Goal: Transaction & Acquisition: Obtain resource

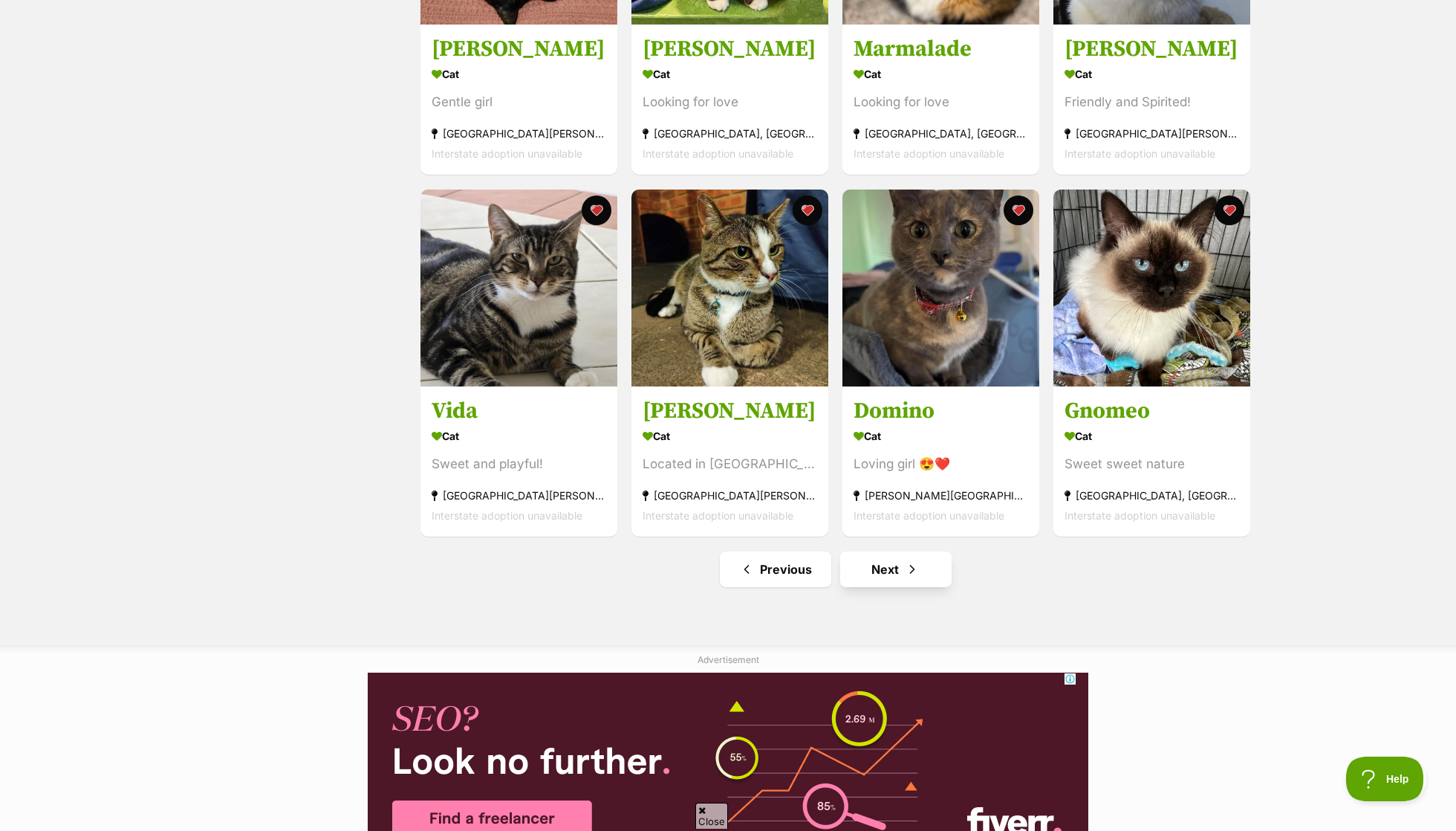
click at [920, 569] on link "Next" at bounding box center [896, 569] width 112 height 35
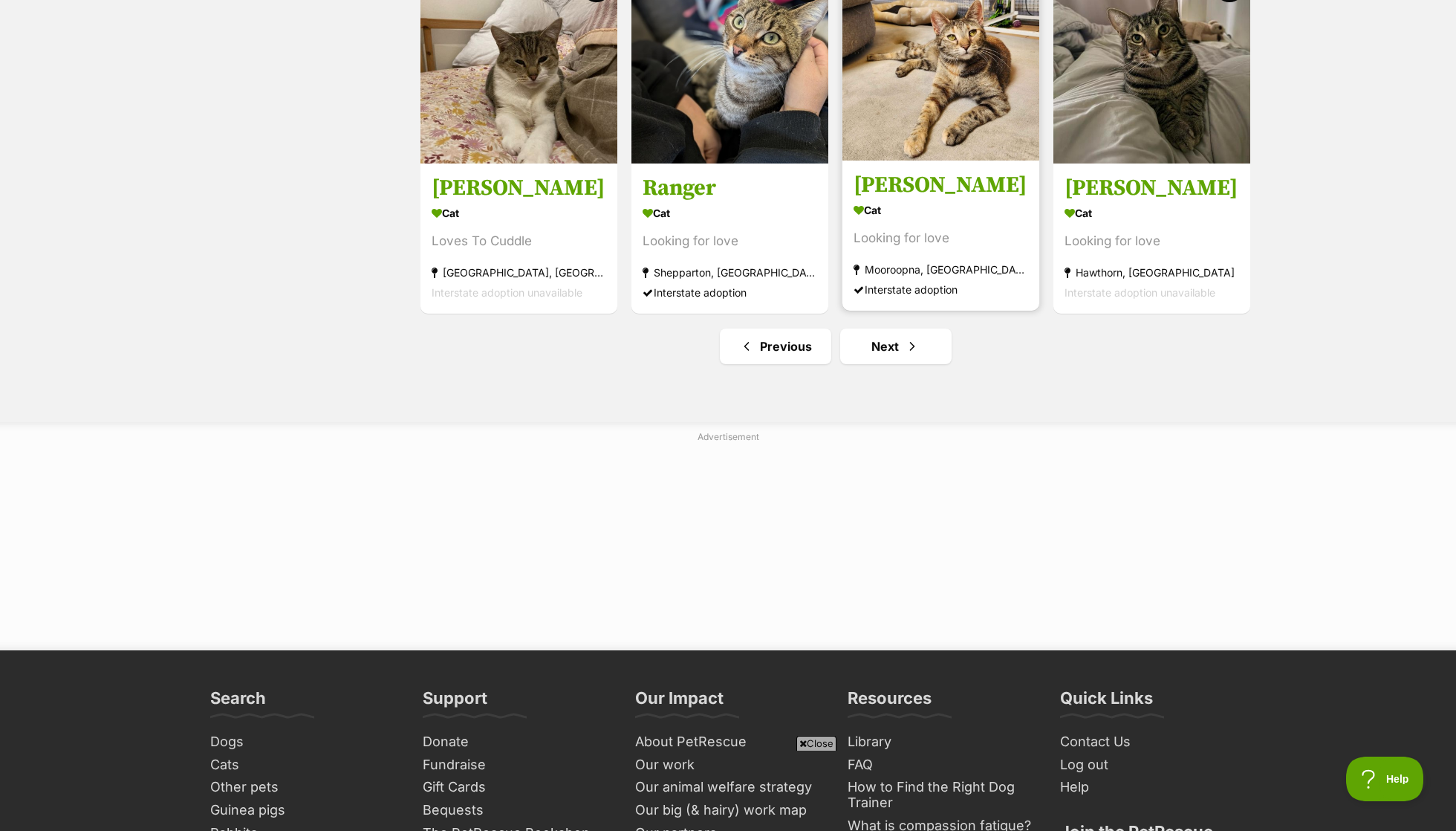
scroll to position [1788, 0]
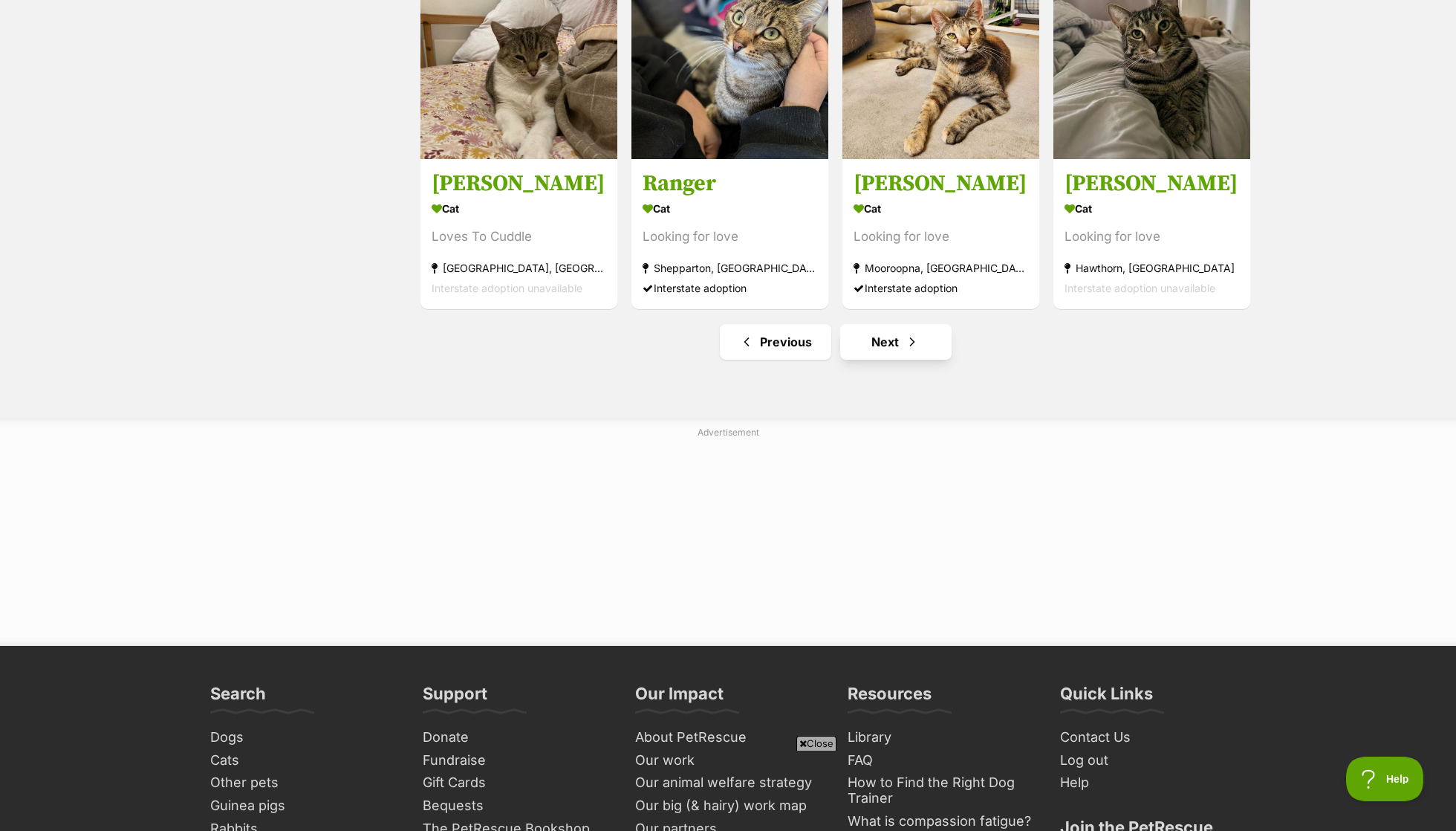
click at [871, 342] on link "Next" at bounding box center [896, 341] width 112 height 35
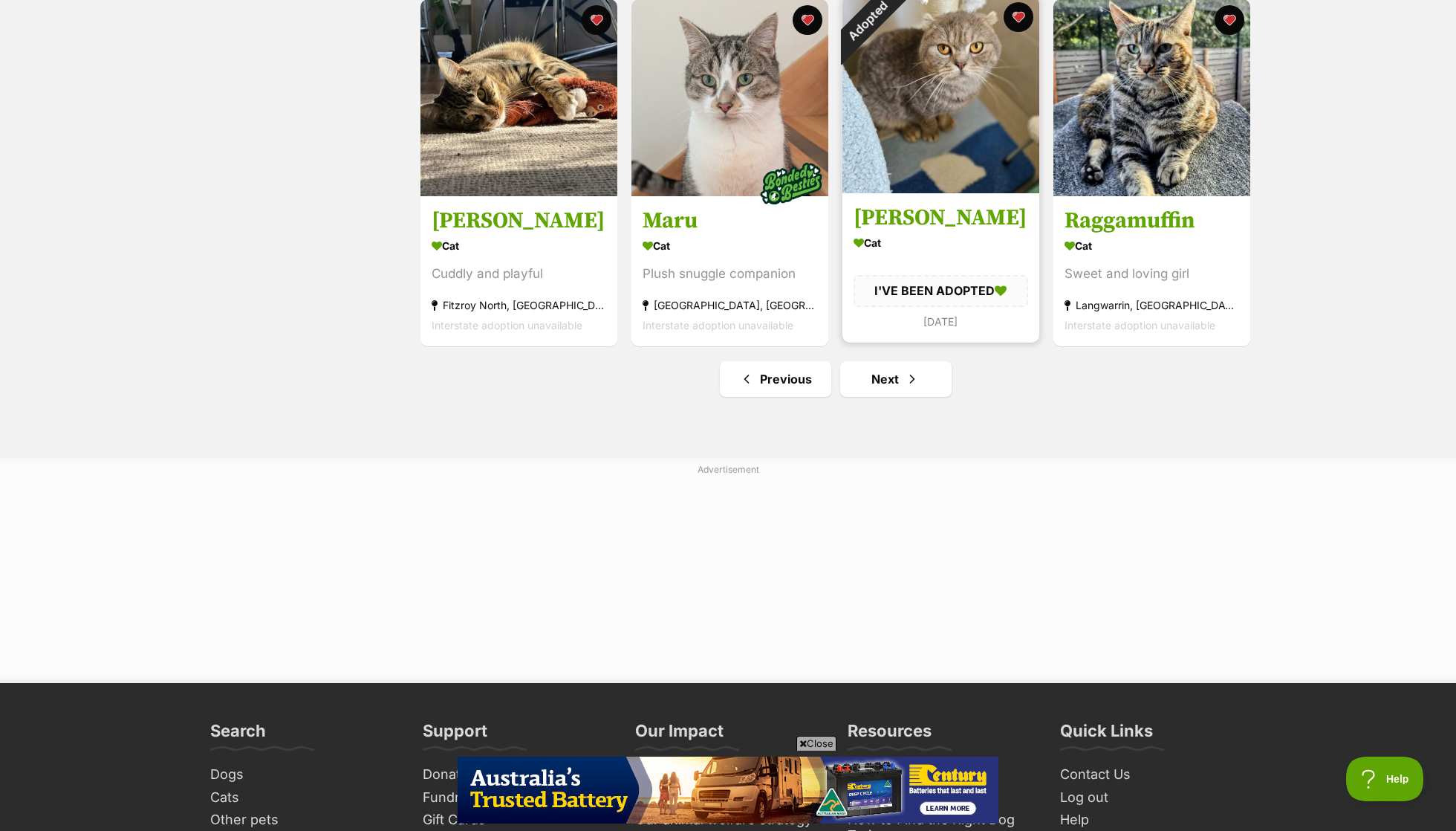
scroll to position [1754, 0]
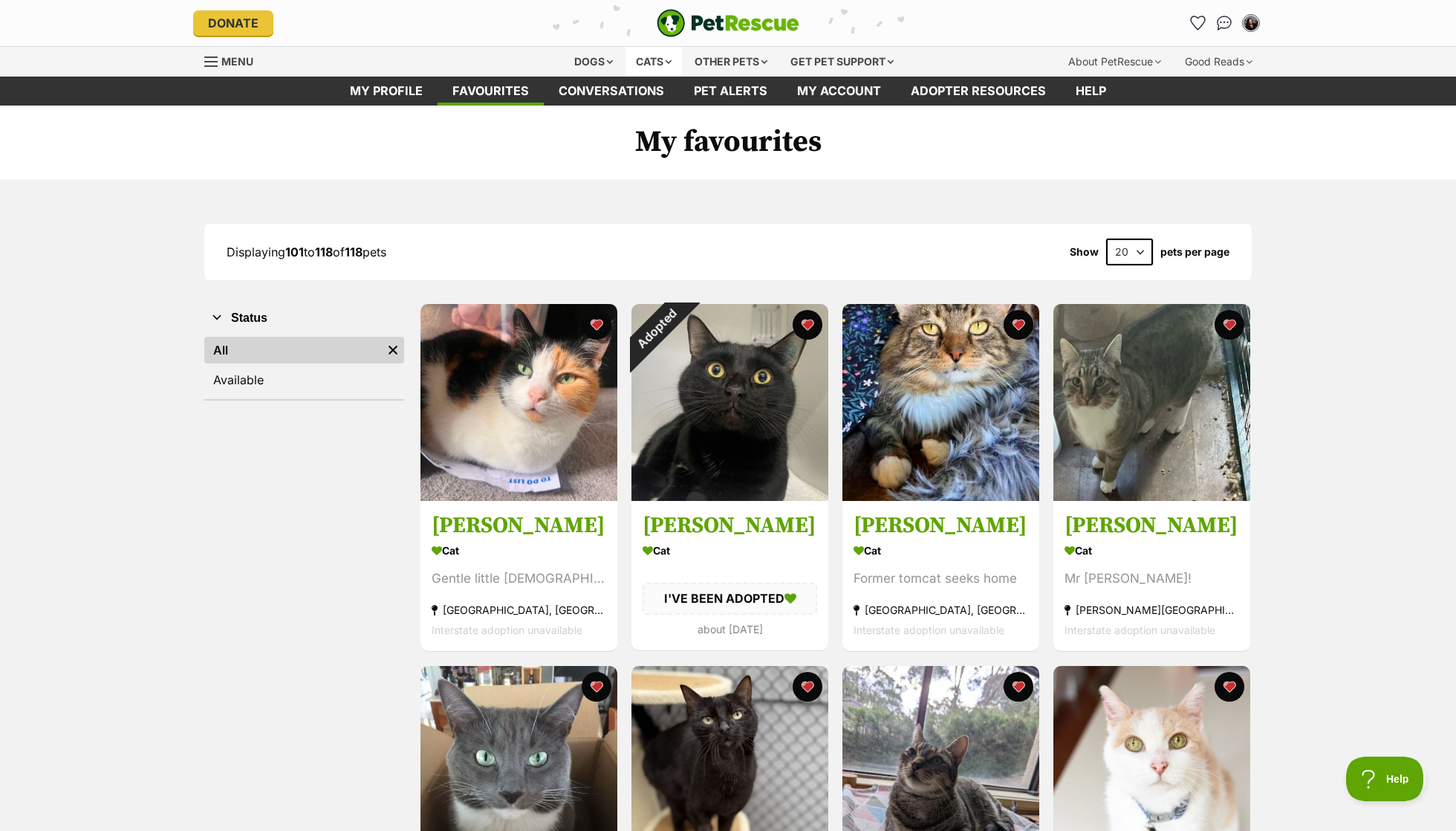
click at [642, 60] on div "Cats" at bounding box center [653, 62] width 57 height 30
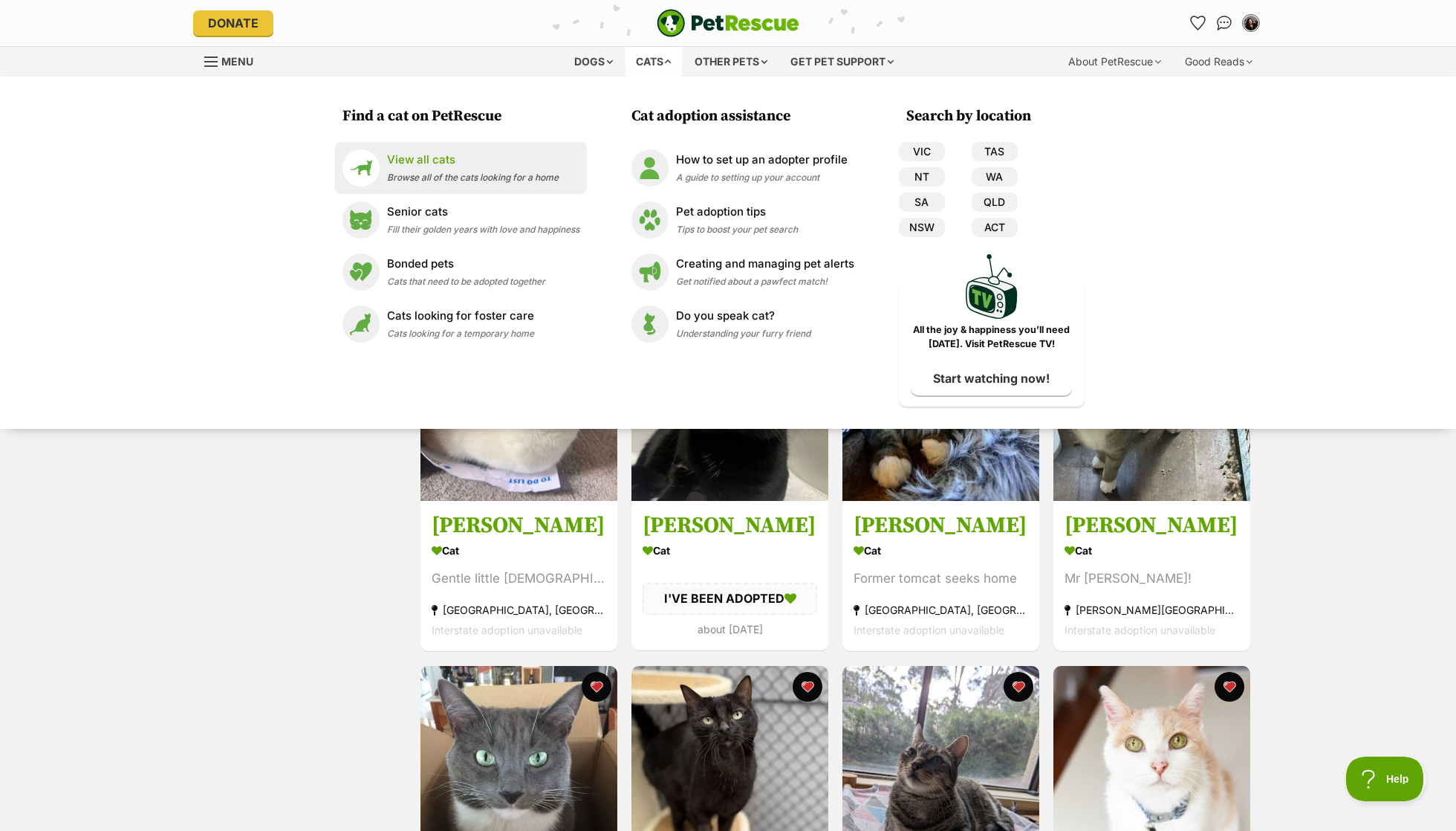
click at [512, 152] on p "View all cats" at bounding box center [473, 160] width 172 height 17
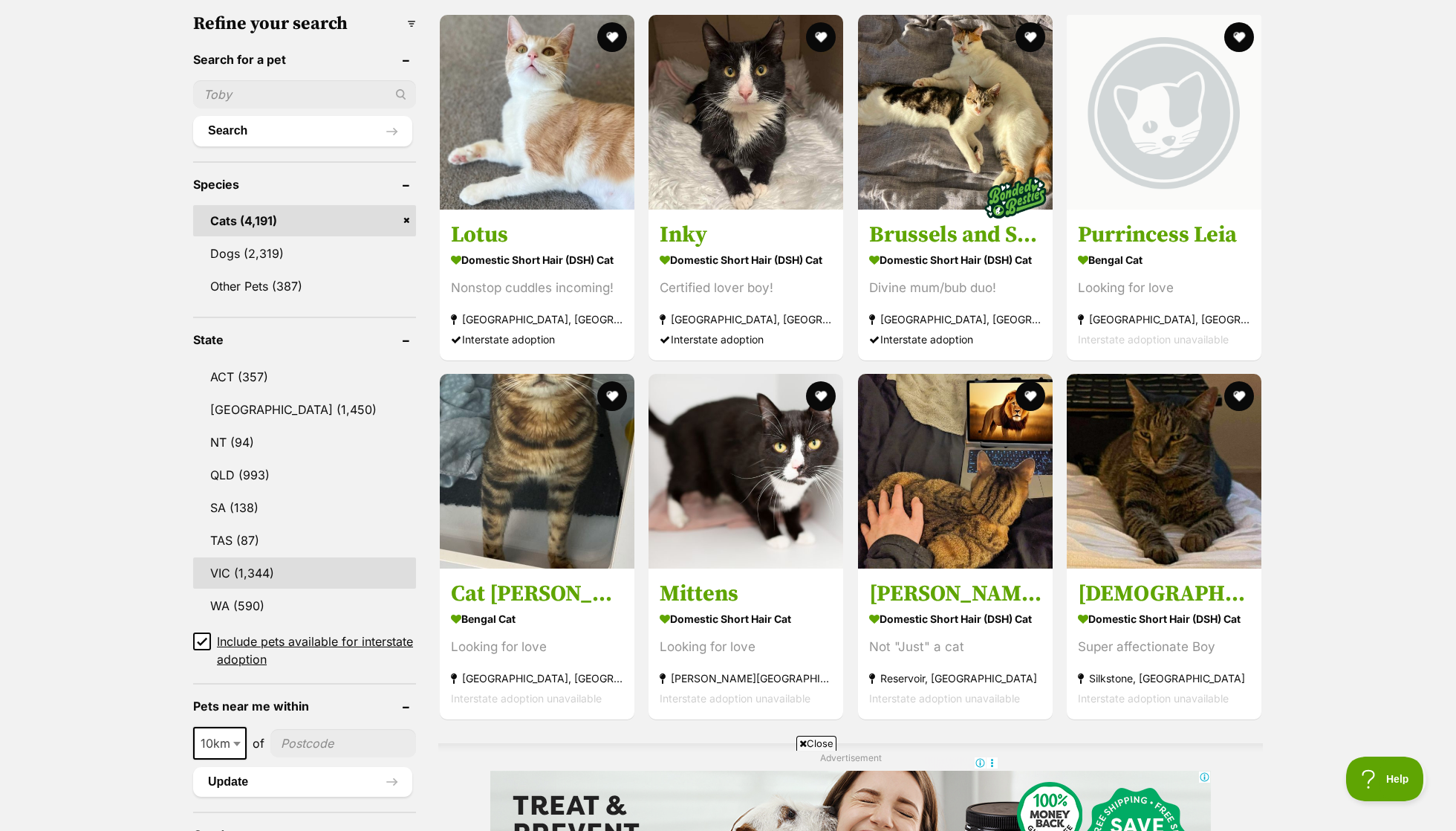
scroll to position [503, 0]
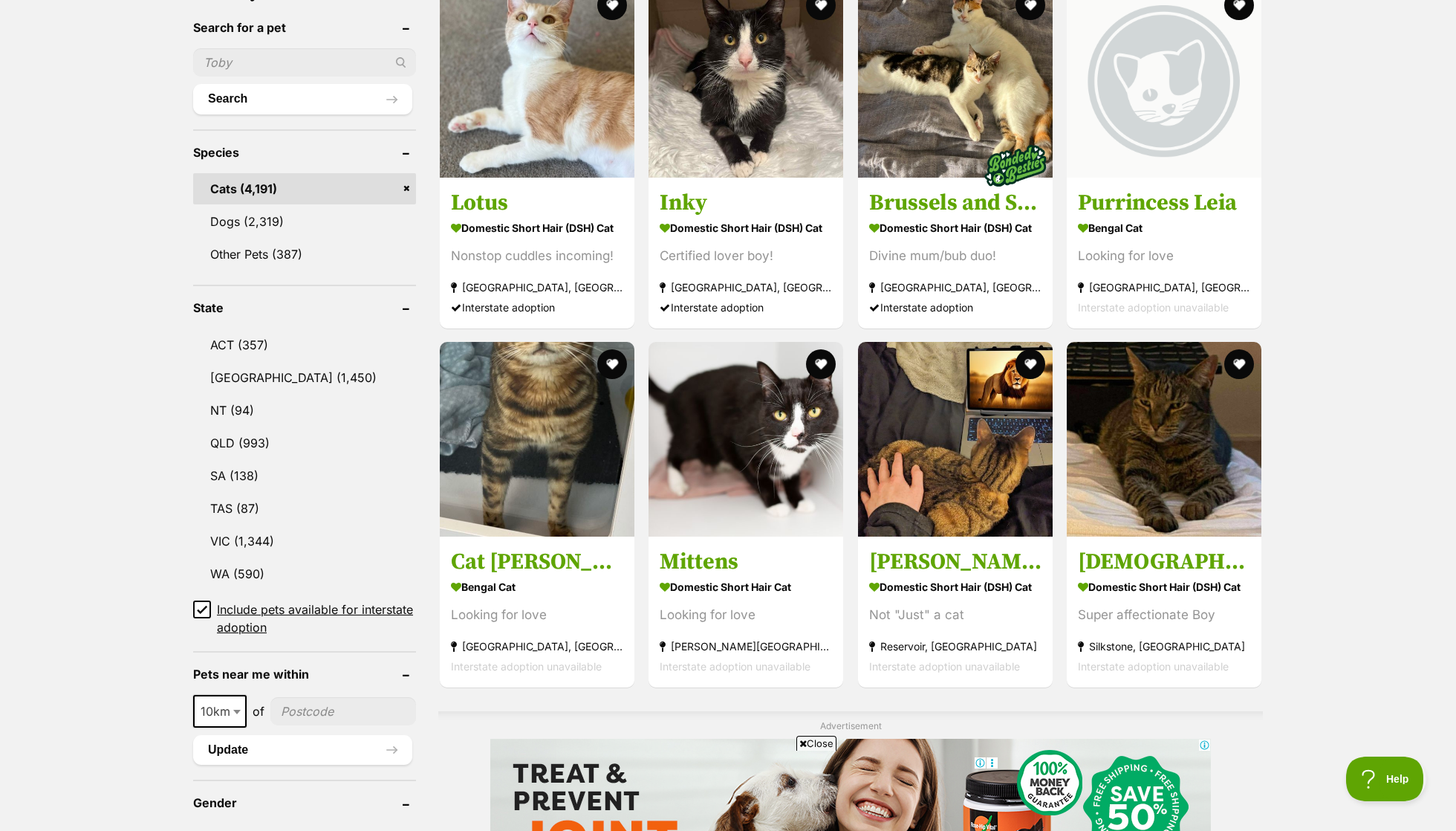
click at [196, 604] on input "Include pets available for interstate adoption" at bounding box center [202, 609] width 18 height 18
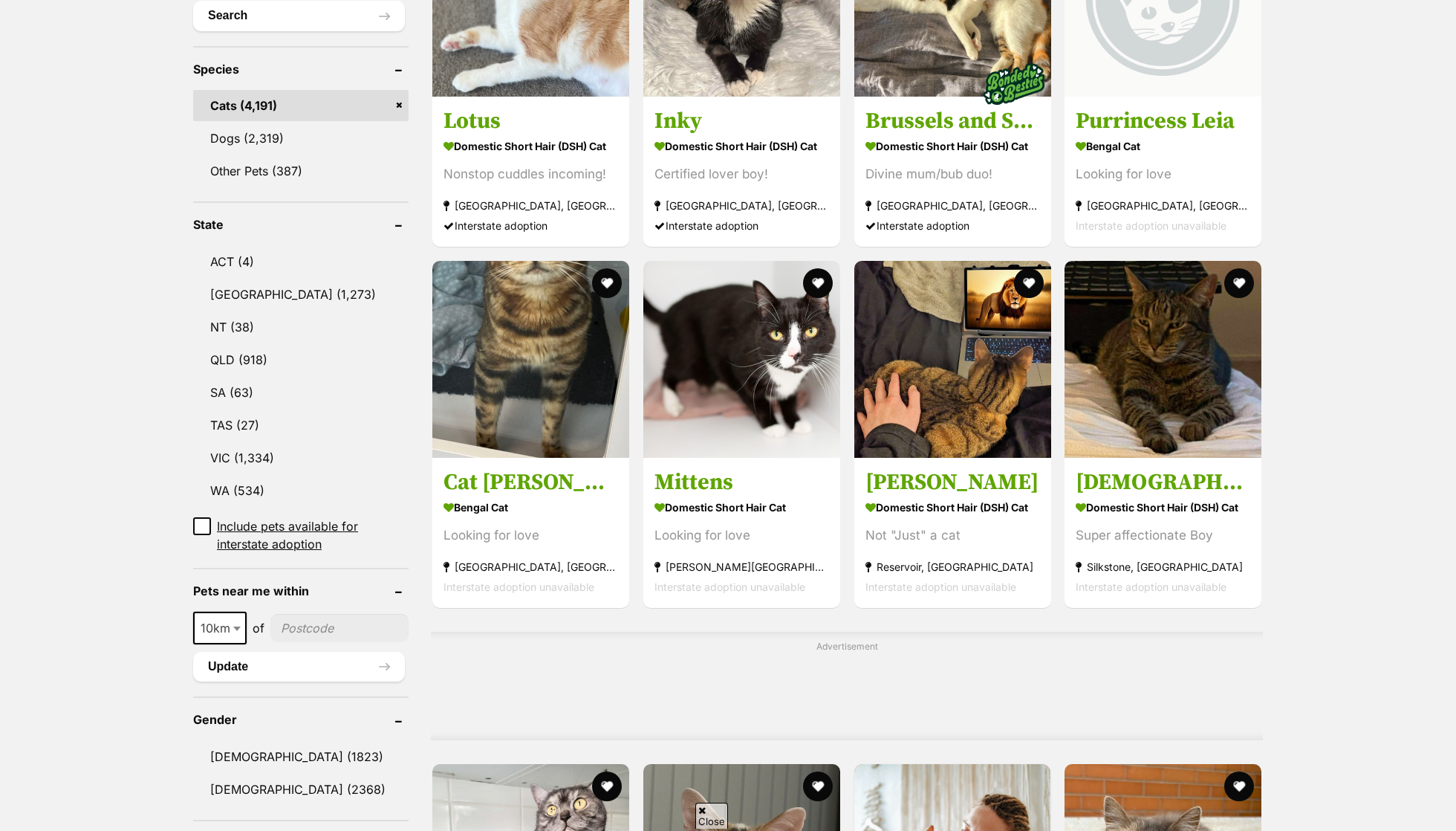
click at [212, 617] on span "10km" at bounding box center [220, 628] width 50 height 20
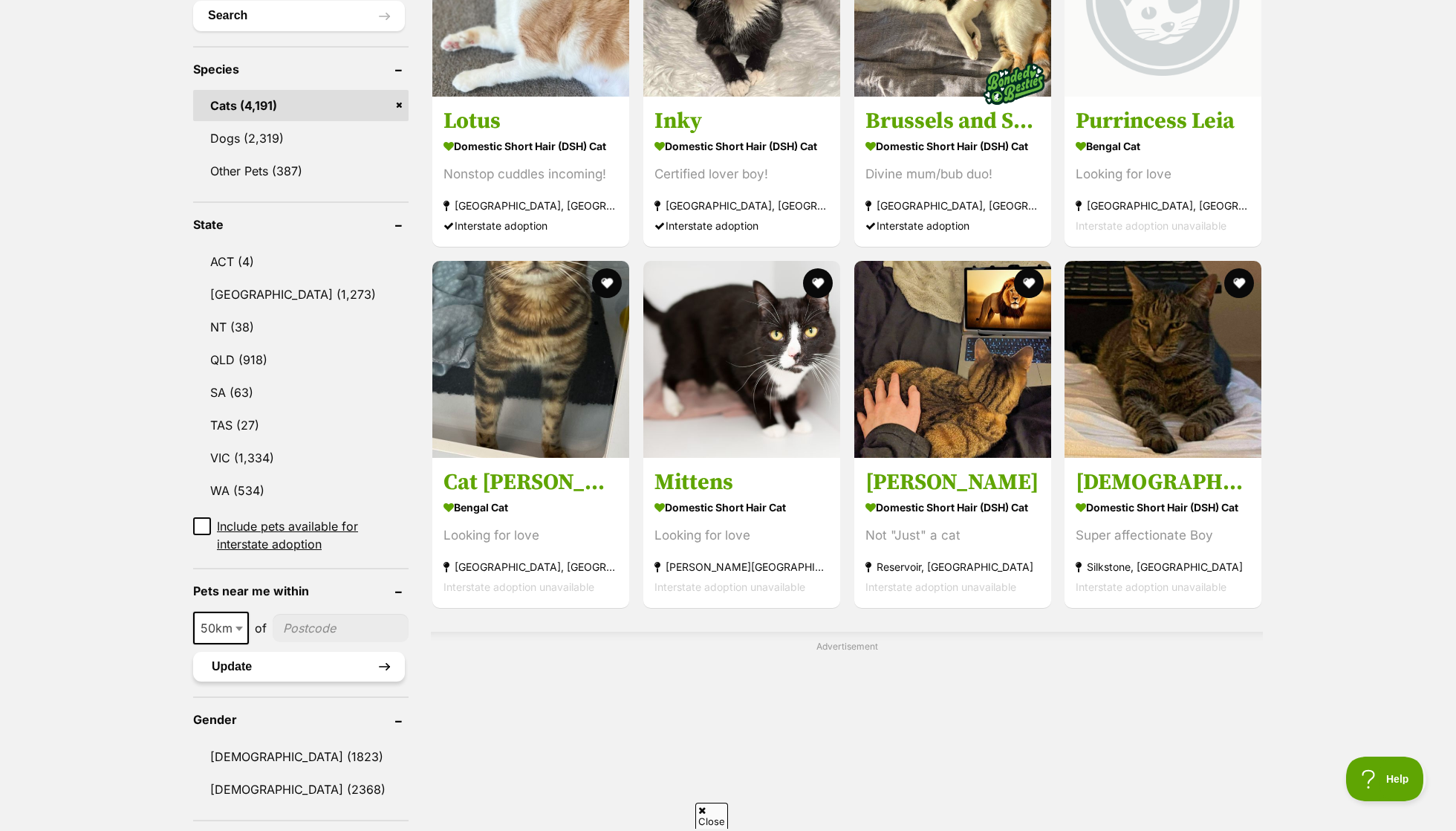
select select "50"
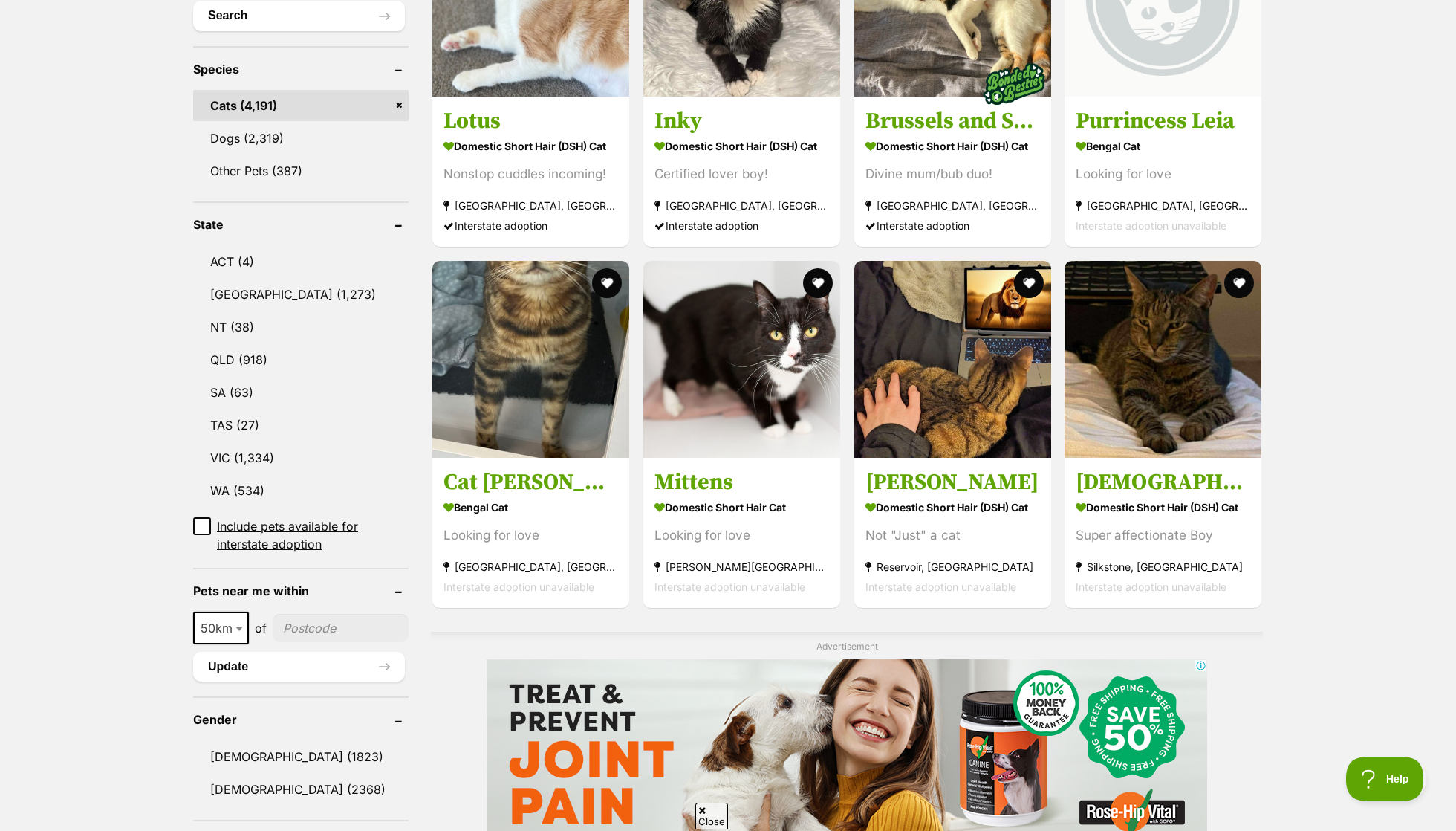
click at [318, 613] on input"] "postcode" at bounding box center [340, 628] width 136 height 28
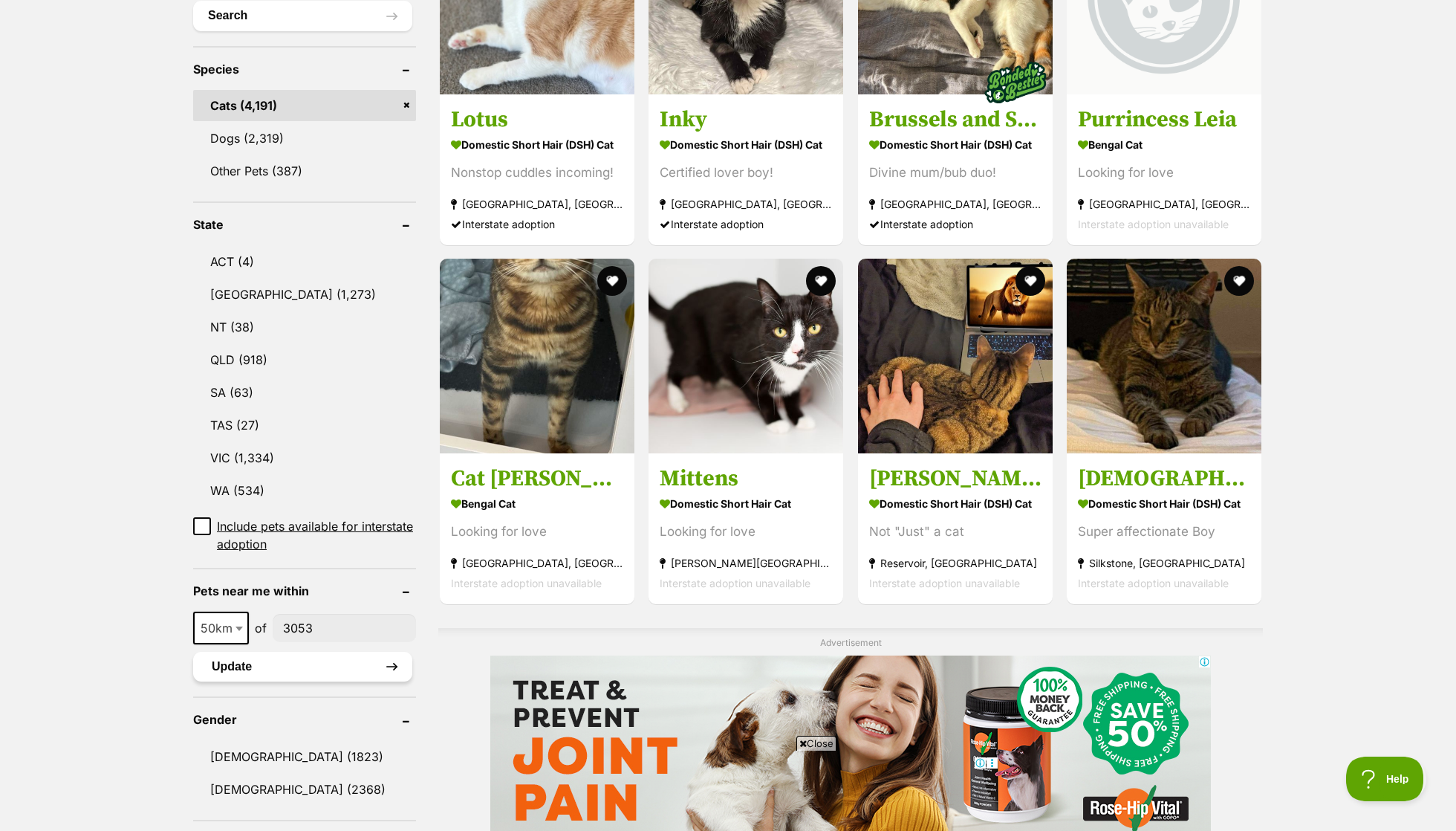
type input"] "3053"
click at [331, 652] on button "Update" at bounding box center [302, 667] width 219 height 30
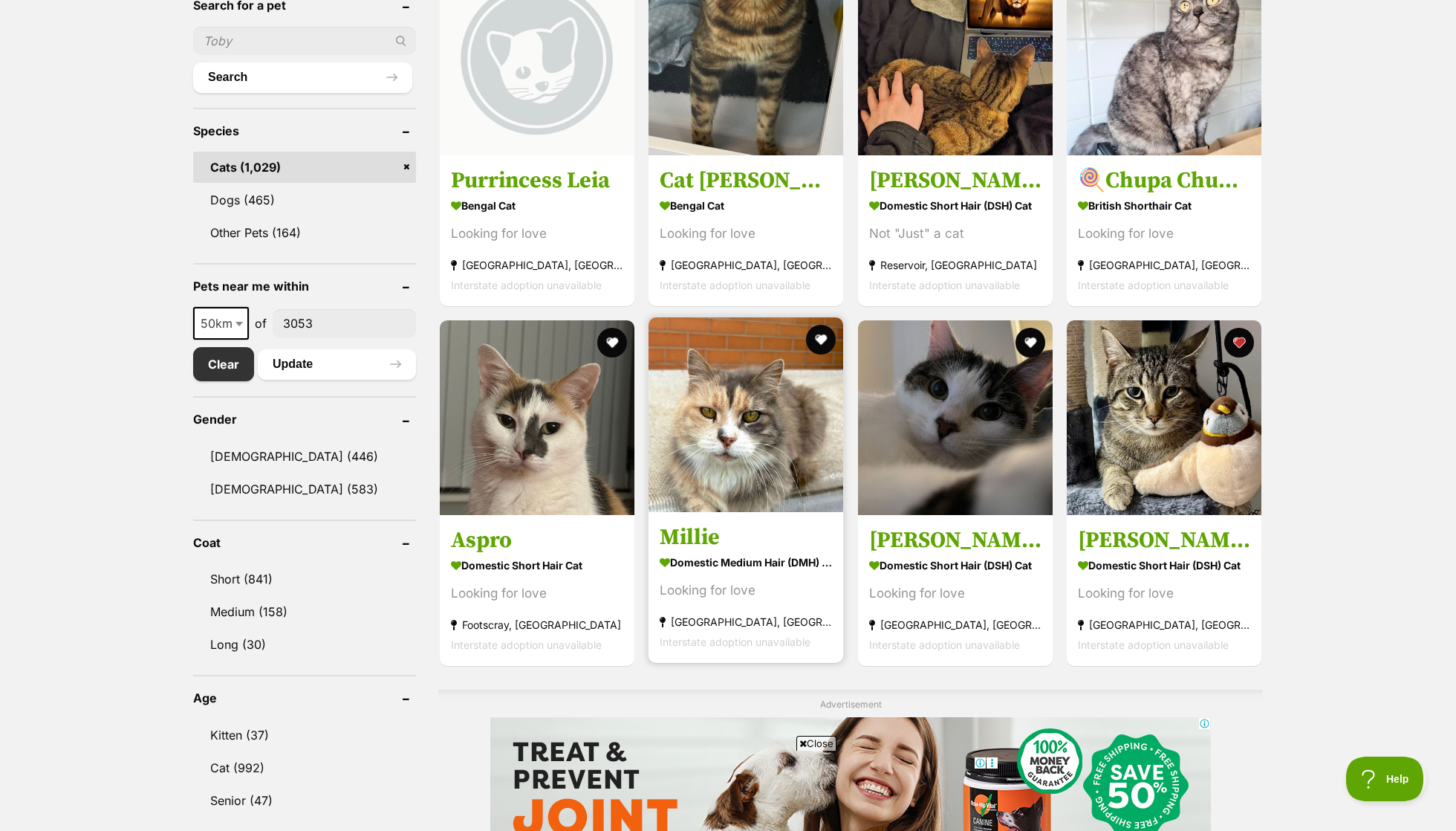
scroll to position [491, 0]
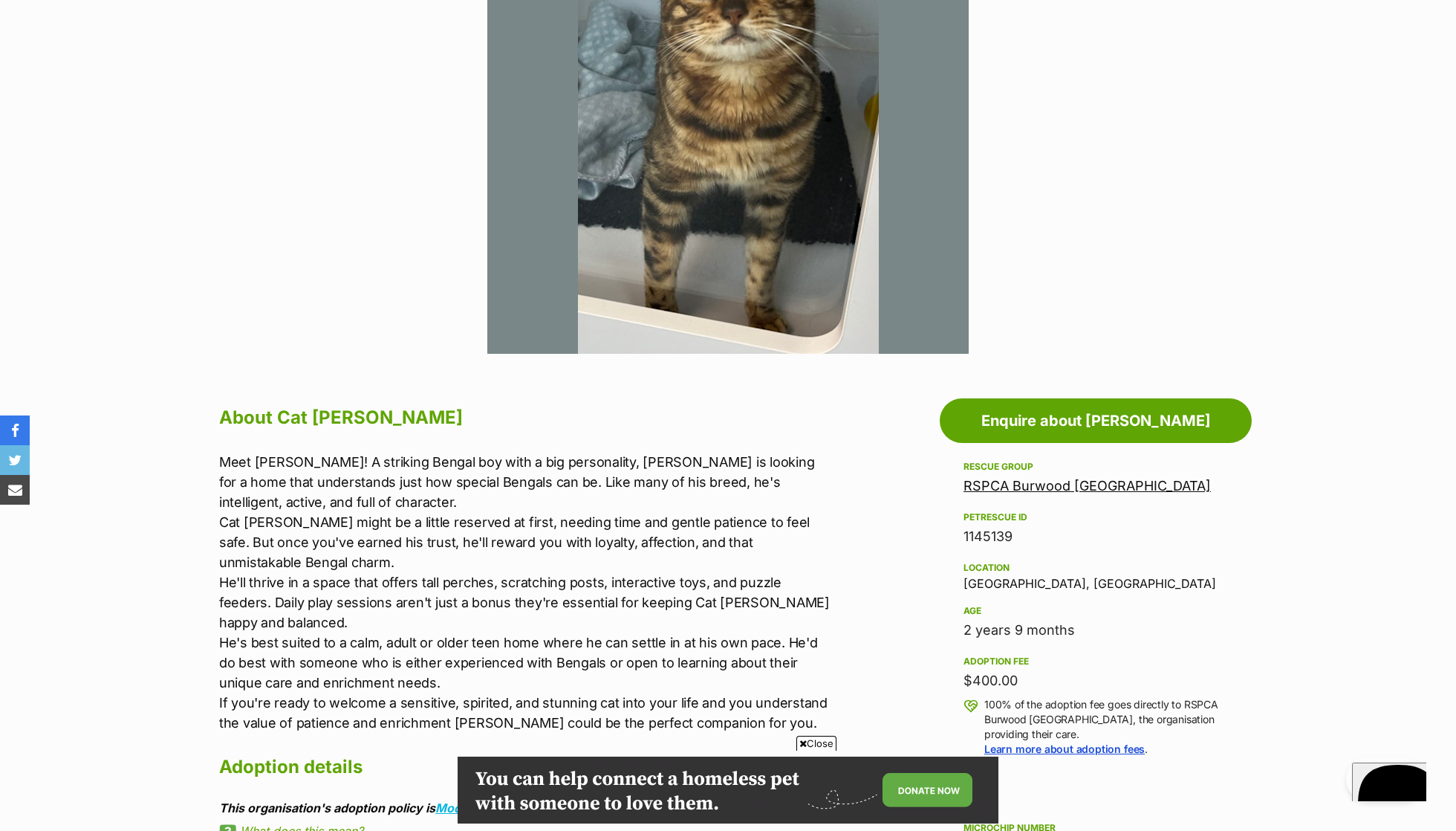
scroll to position [437, 0]
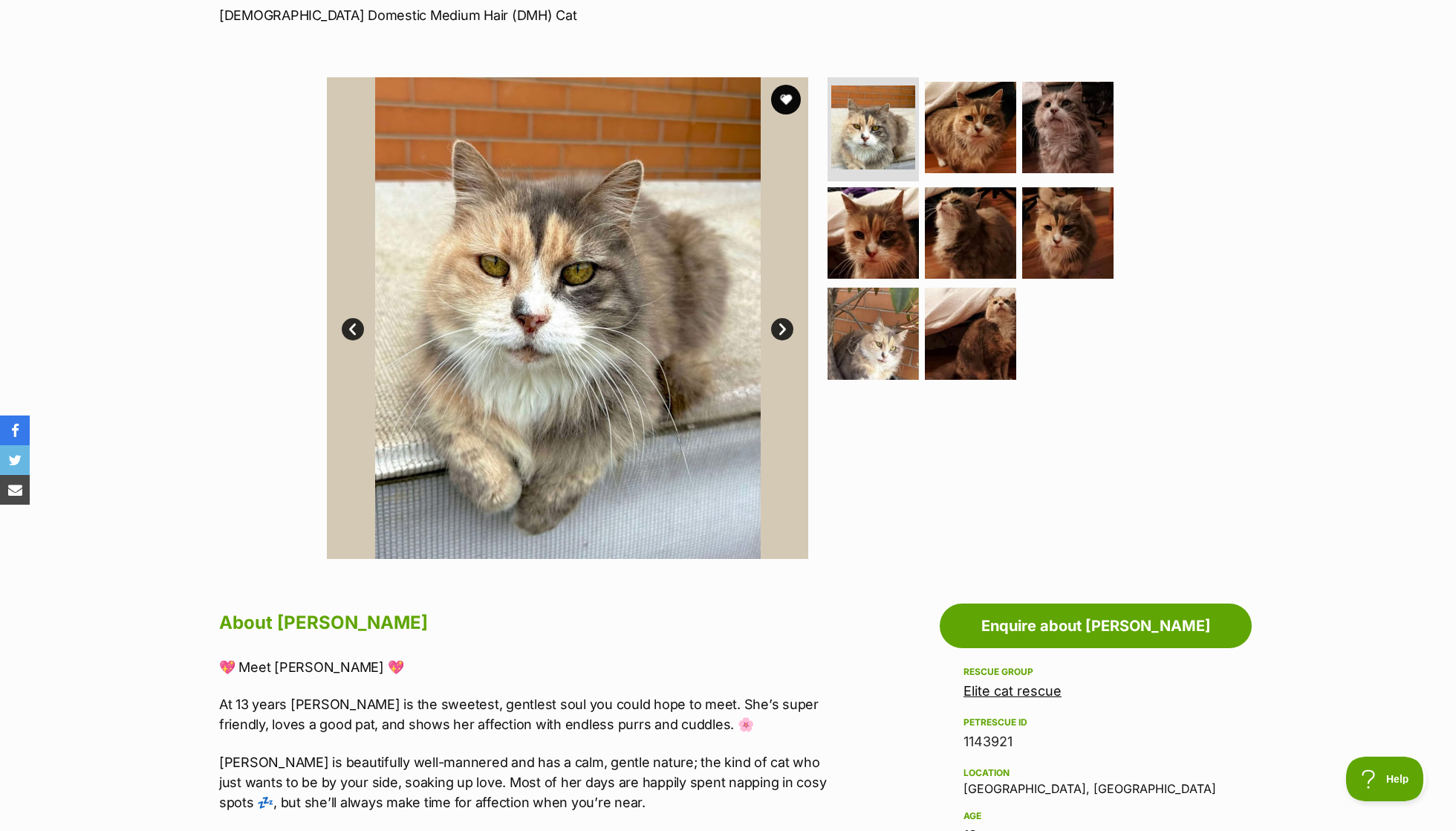
scroll to position [584, 0]
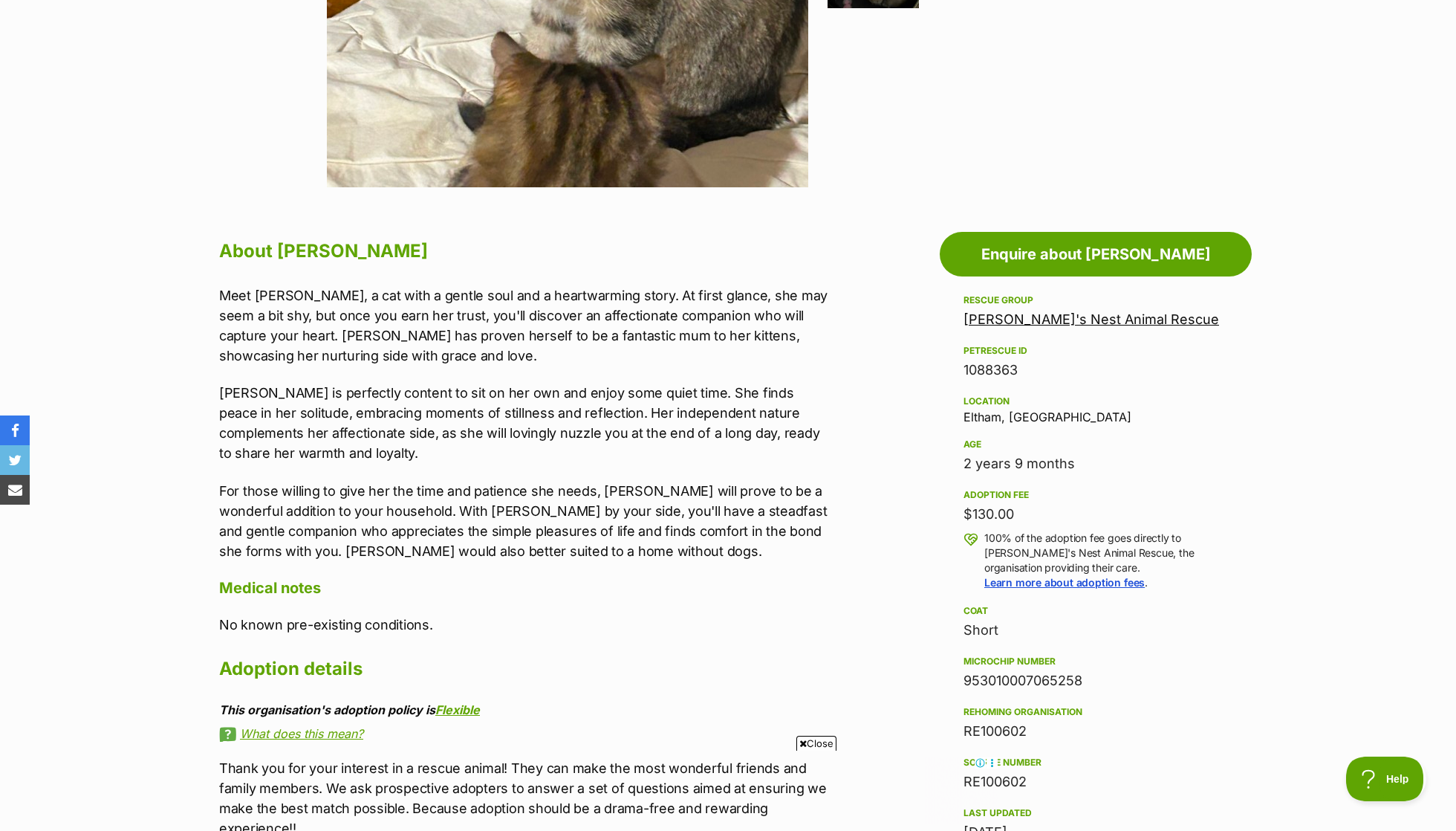
scroll to position [605, 0]
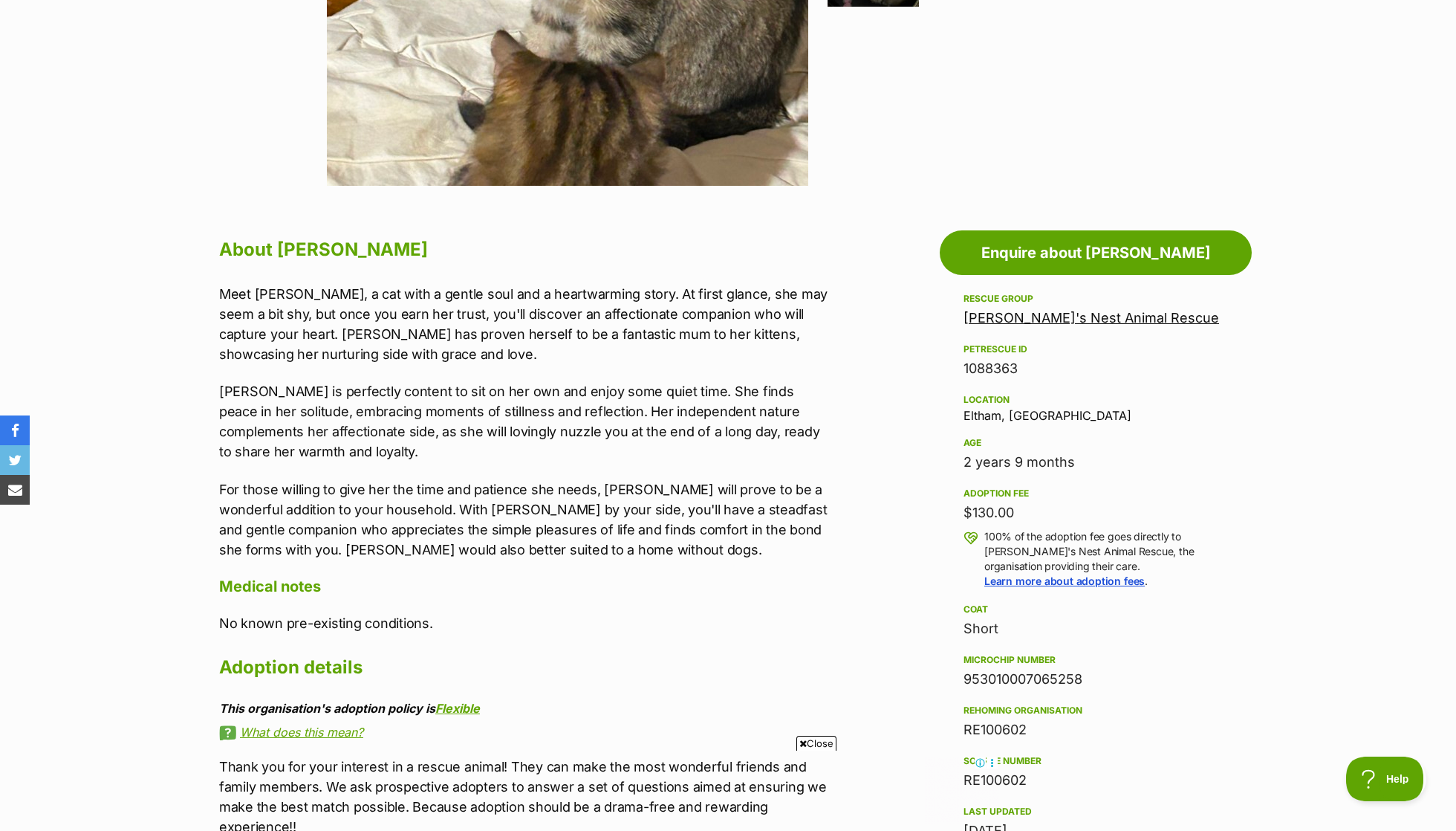
click at [465, 329] on p "Meet Emma, a cat with a gentle soul and a heartwarming story. At first glance, …" at bounding box center [525, 324] width 613 height 80
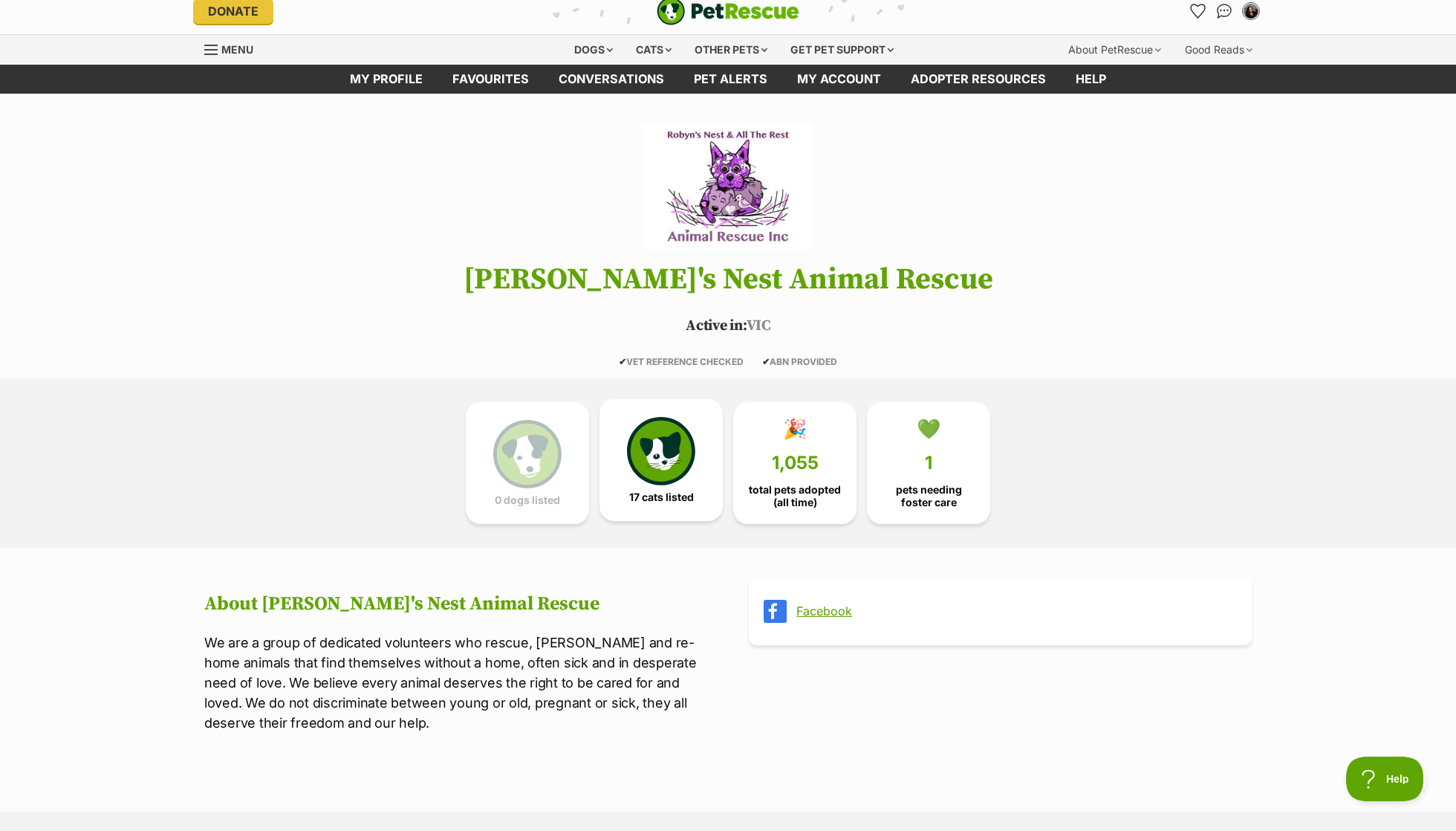
click at [639, 475] on img at bounding box center [660, 451] width 68 height 68
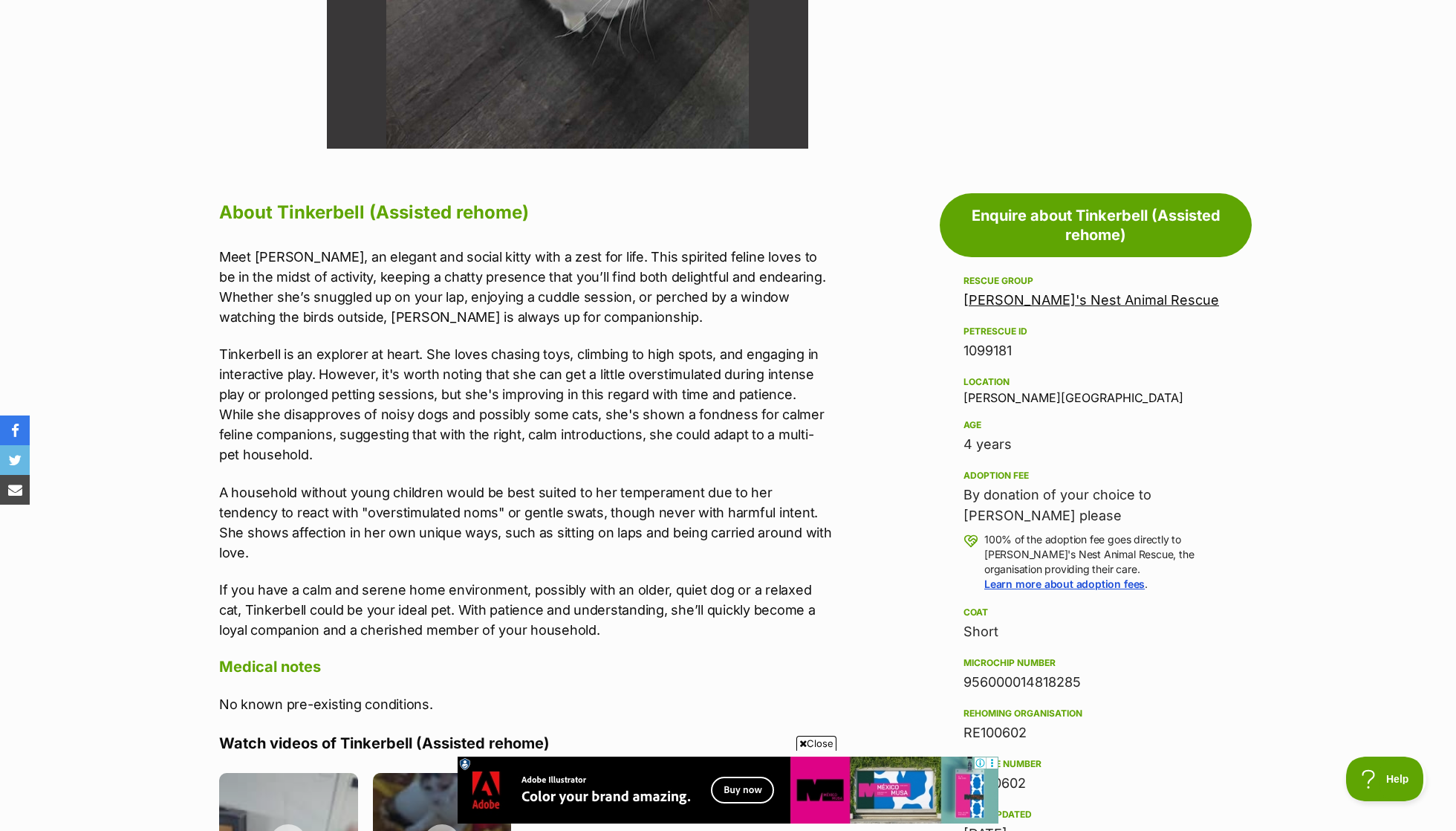
scroll to position [643, 0]
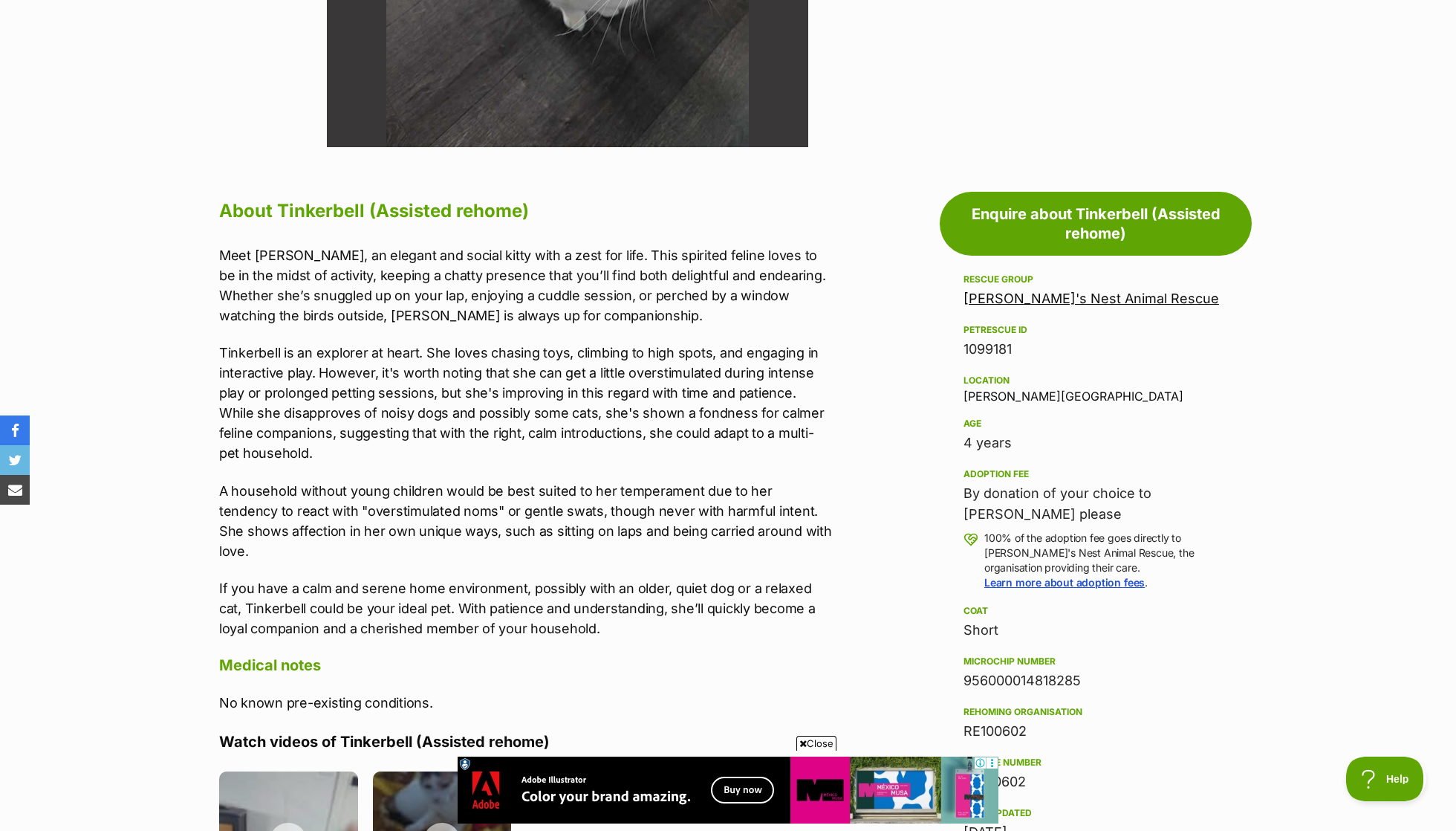
click at [601, 284] on p "Meet Tinkerbell, an elegant and social kitty with a zest for life. This spirite…" at bounding box center [525, 285] width 613 height 80
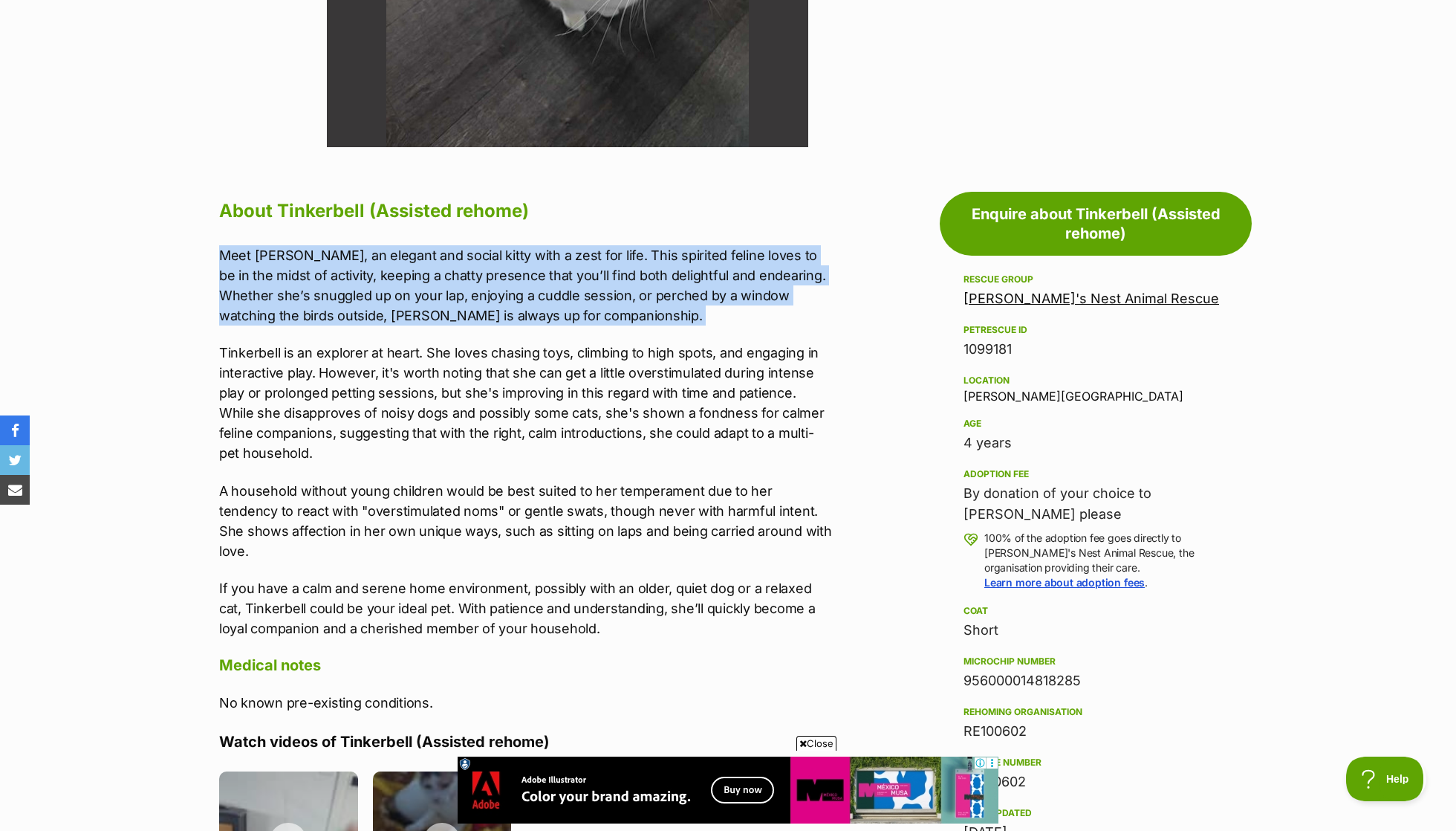
click at [643, 349] on p "Tinkerbell is an explorer at heart. She loves chasing toys, climbing to high sp…" at bounding box center [525, 402] width 613 height 120
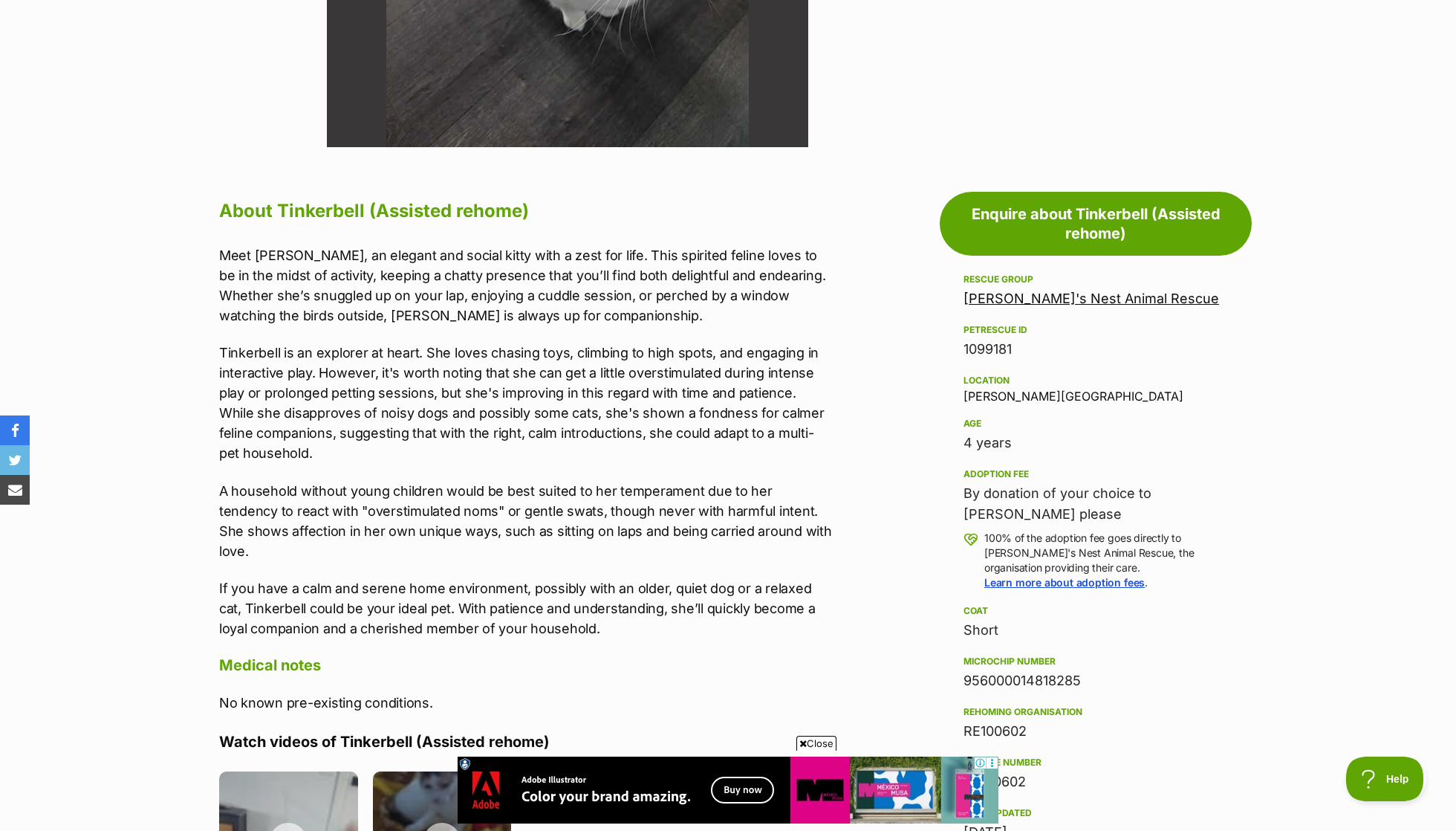
click at [643, 349] on p "Tinkerbell is an explorer at heart. She loves chasing toys, climbing to high sp…" at bounding box center [525, 402] width 613 height 120
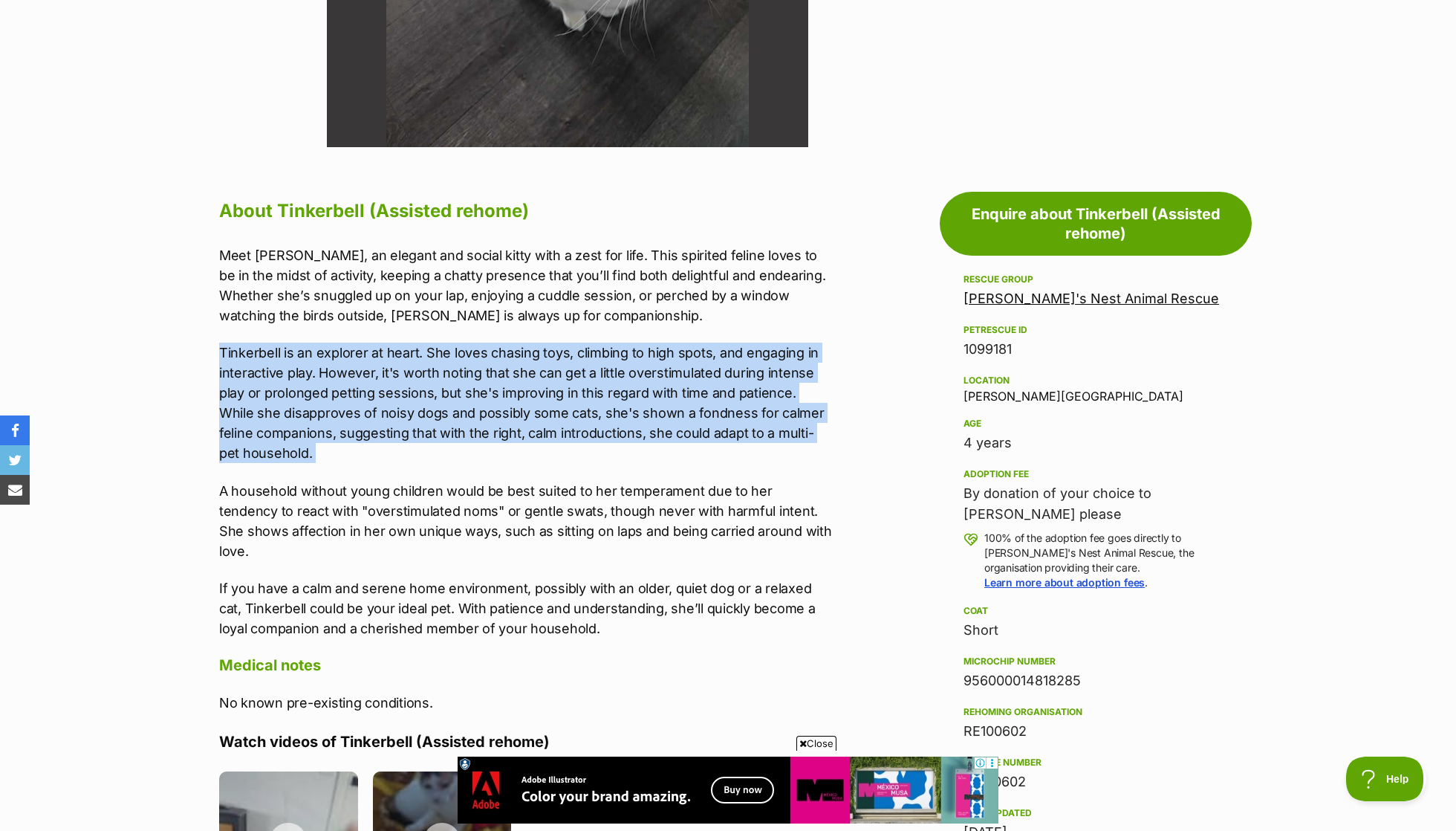
click at [666, 367] on p "Tinkerbell is an explorer at heart. She loves chasing toys, climbing to high sp…" at bounding box center [525, 402] width 613 height 120
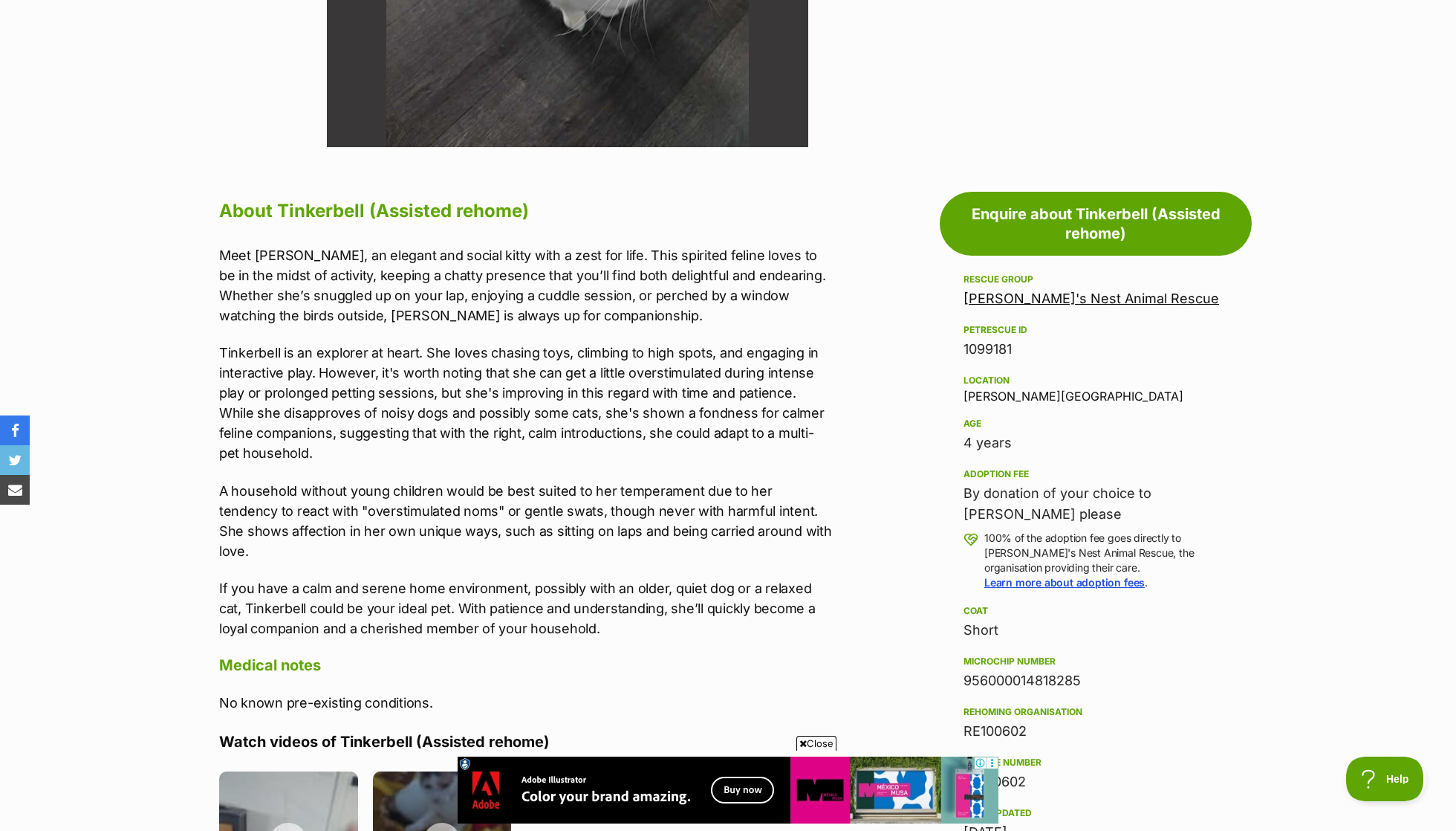
click at [666, 367] on p "Tinkerbell is an explorer at heart. She loves chasing toys, climbing to high sp…" at bounding box center [525, 402] width 613 height 120
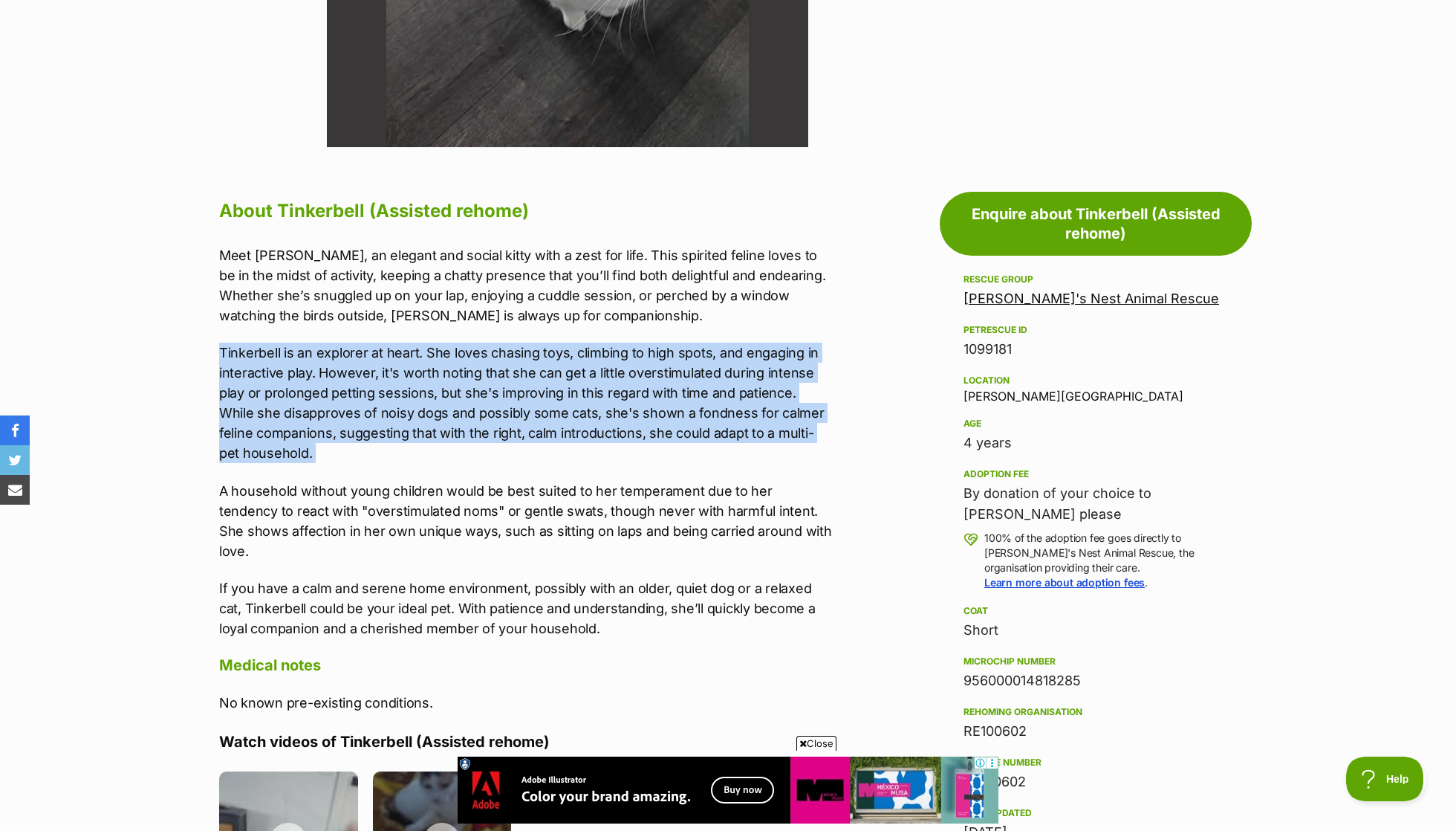
scroll to position [0, 0]
click at [666, 367] on p "Tinkerbell is an explorer at heart. She loves chasing toys, climbing to high sp…" at bounding box center [525, 402] width 613 height 120
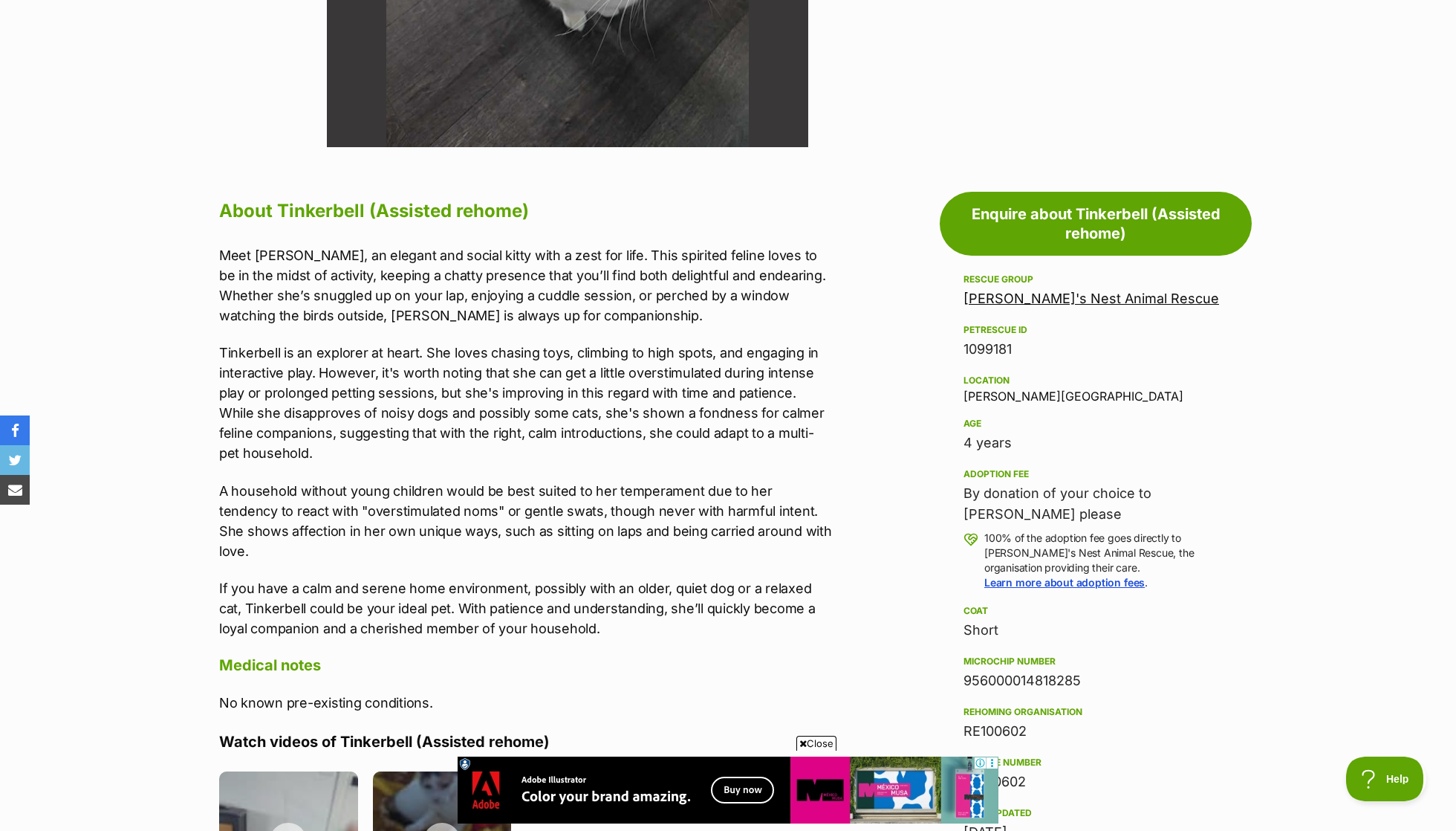
click at [666, 367] on p "Tinkerbell is an explorer at heart. She loves chasing toys, climbing to high sp…" at bounding box center [525, 402] width 613 height 120
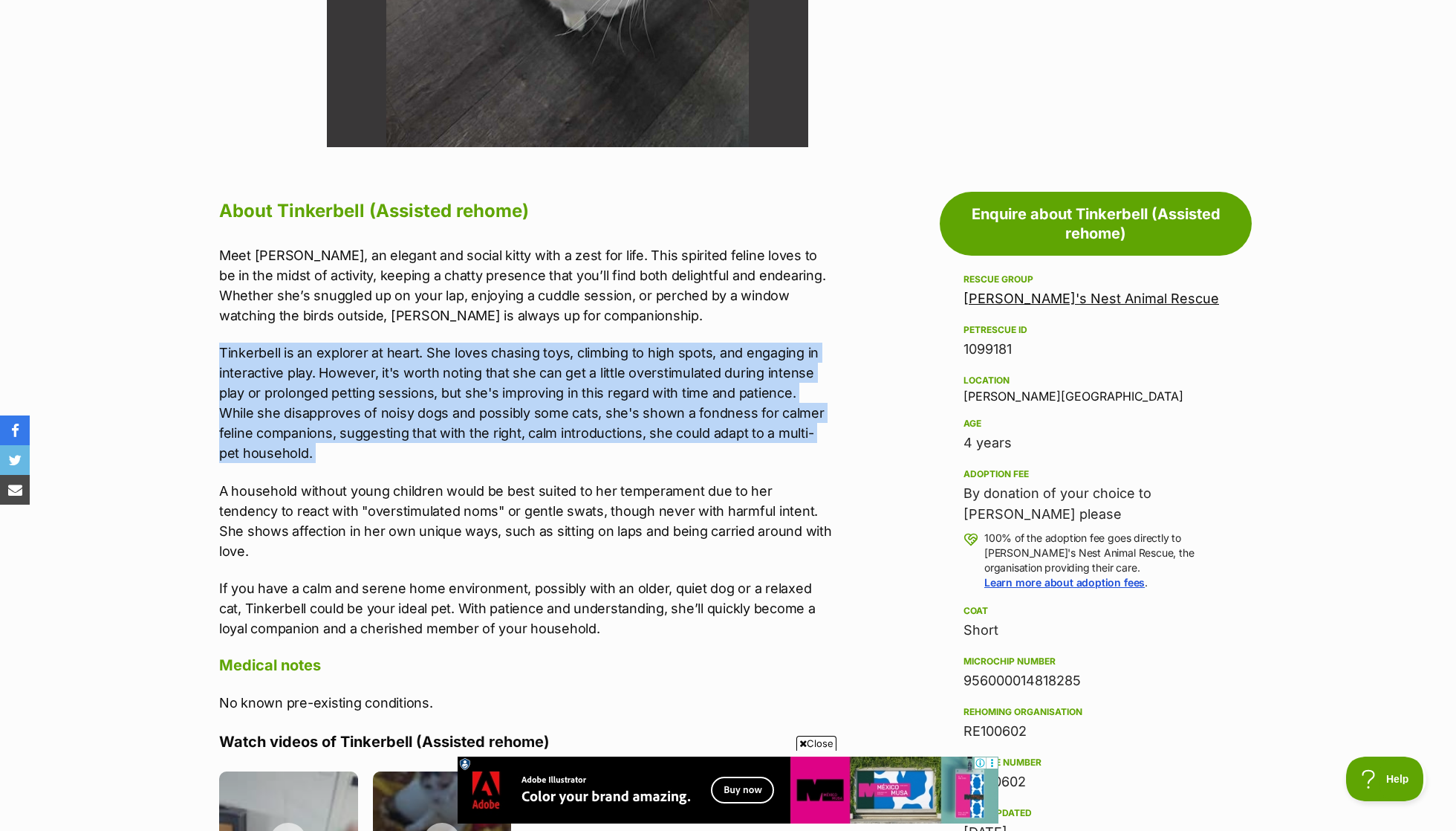
click at [678, 375] on p "Tinkerbell is an explorer at heart. She loves chasing toys, climbing to high sp…" at bounding box center [525, 402] width 613 height 120
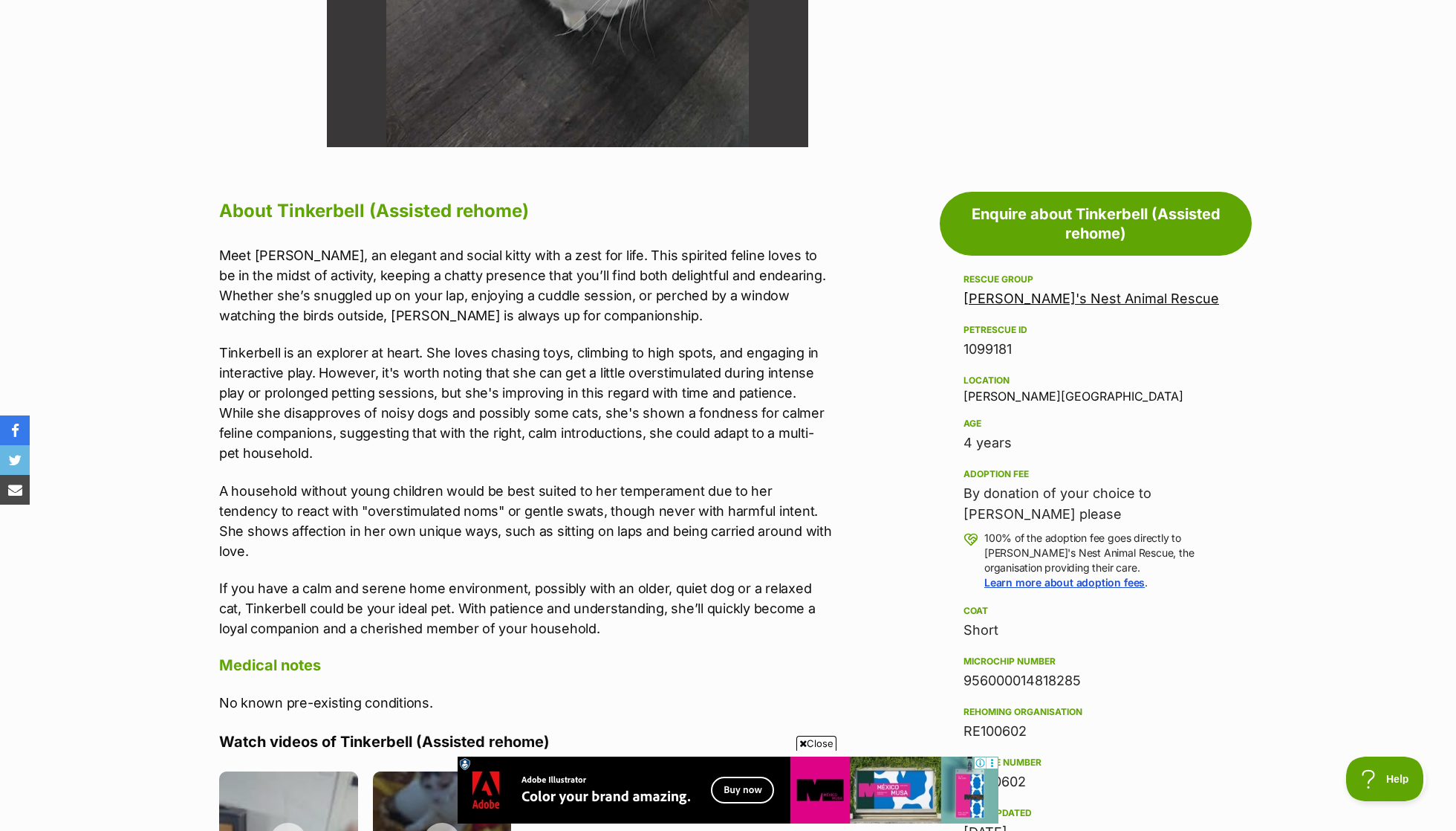
click at [640, 578] on p "If you have a calm and serene home environment, possibly with an older, quiet d…" at bounding box center [525, 608] width 613 height 60
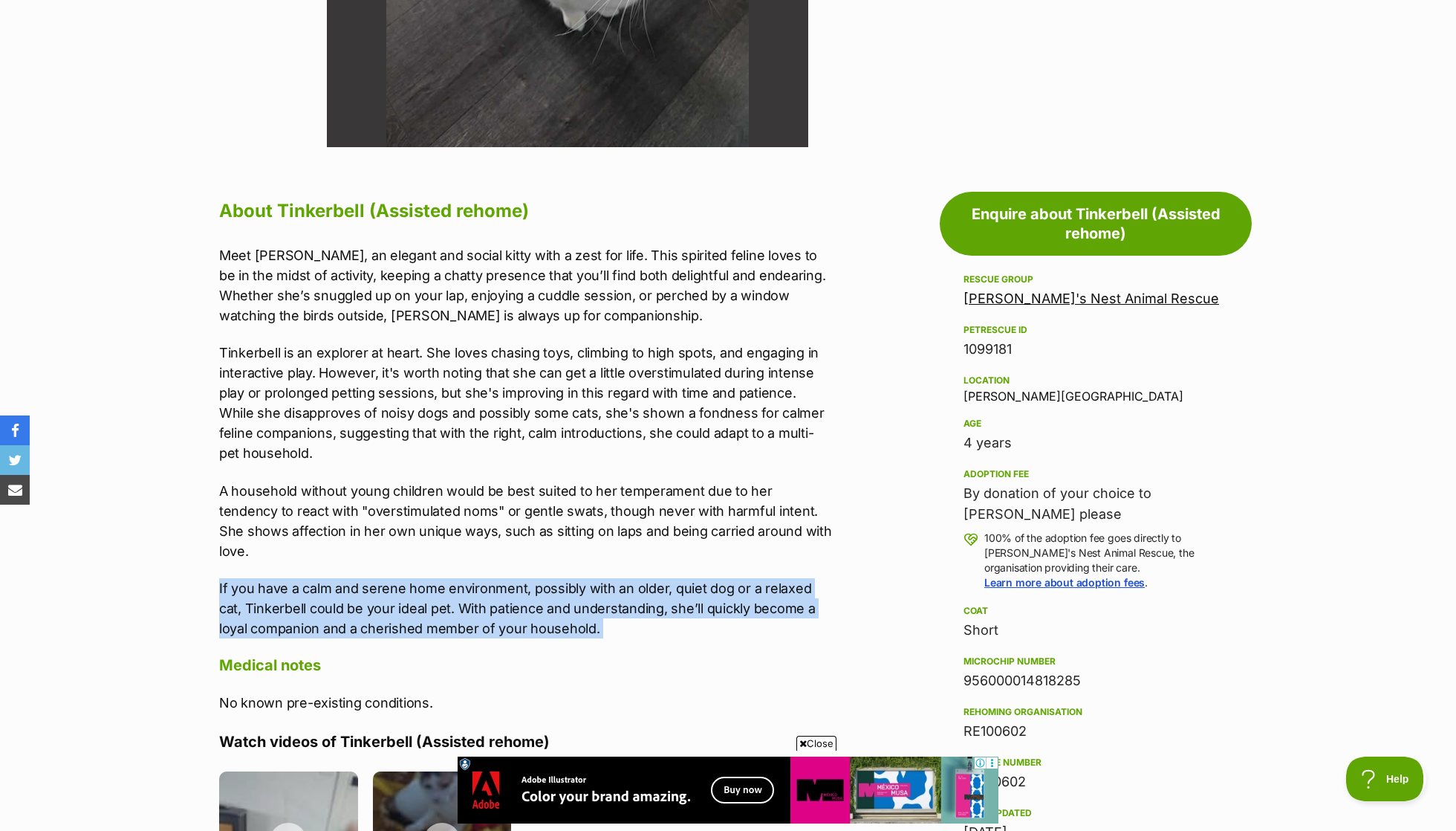
click at [654, 481] on p "A household without young children would be best suited to her temperament due …" at bounding box center [525, 521] width 613 height 80
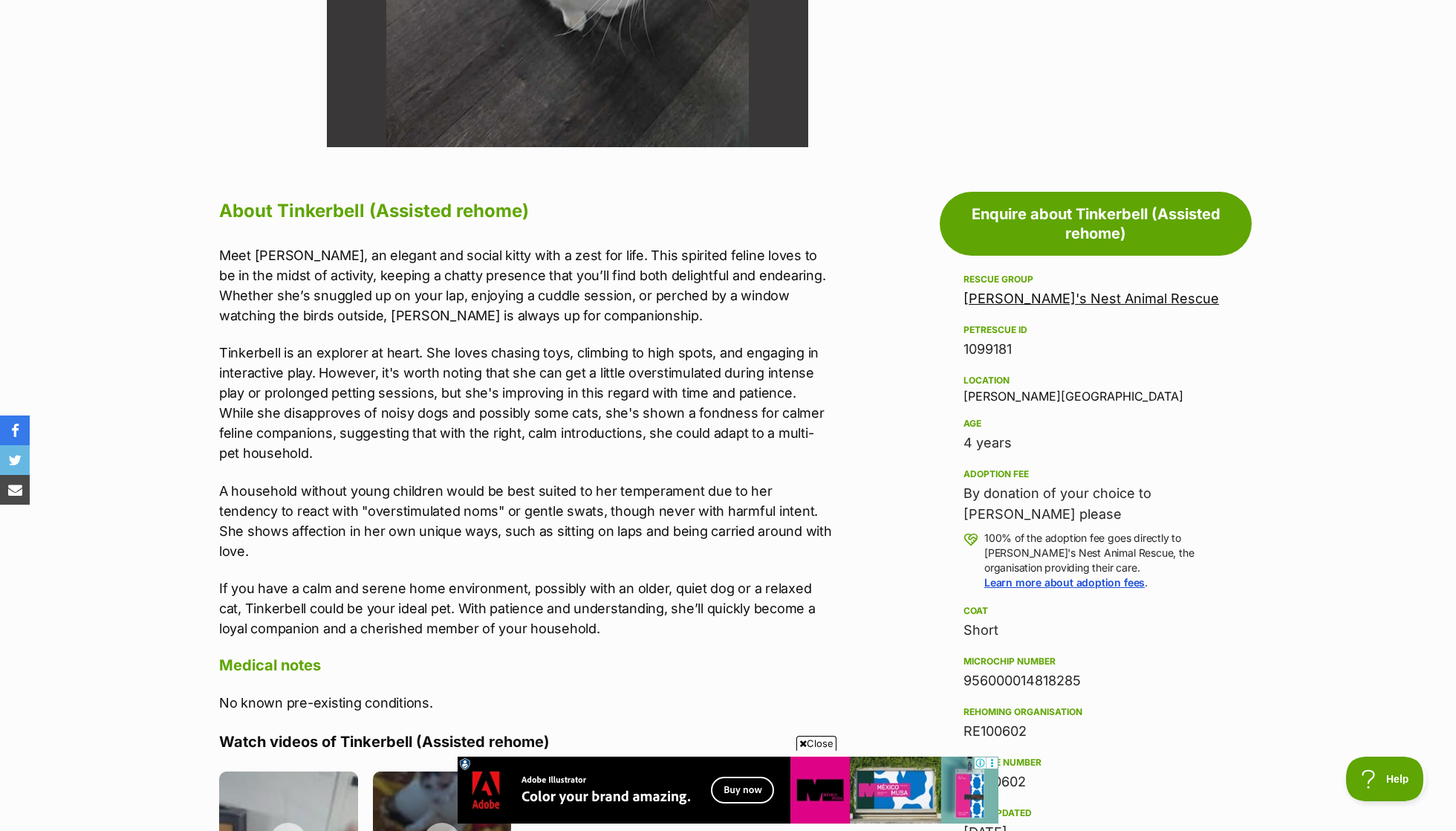
click at [653, 509] on p "A household without young children would be best suited to her temperament due …" at bounding box center [525, 521] width 613 height 80
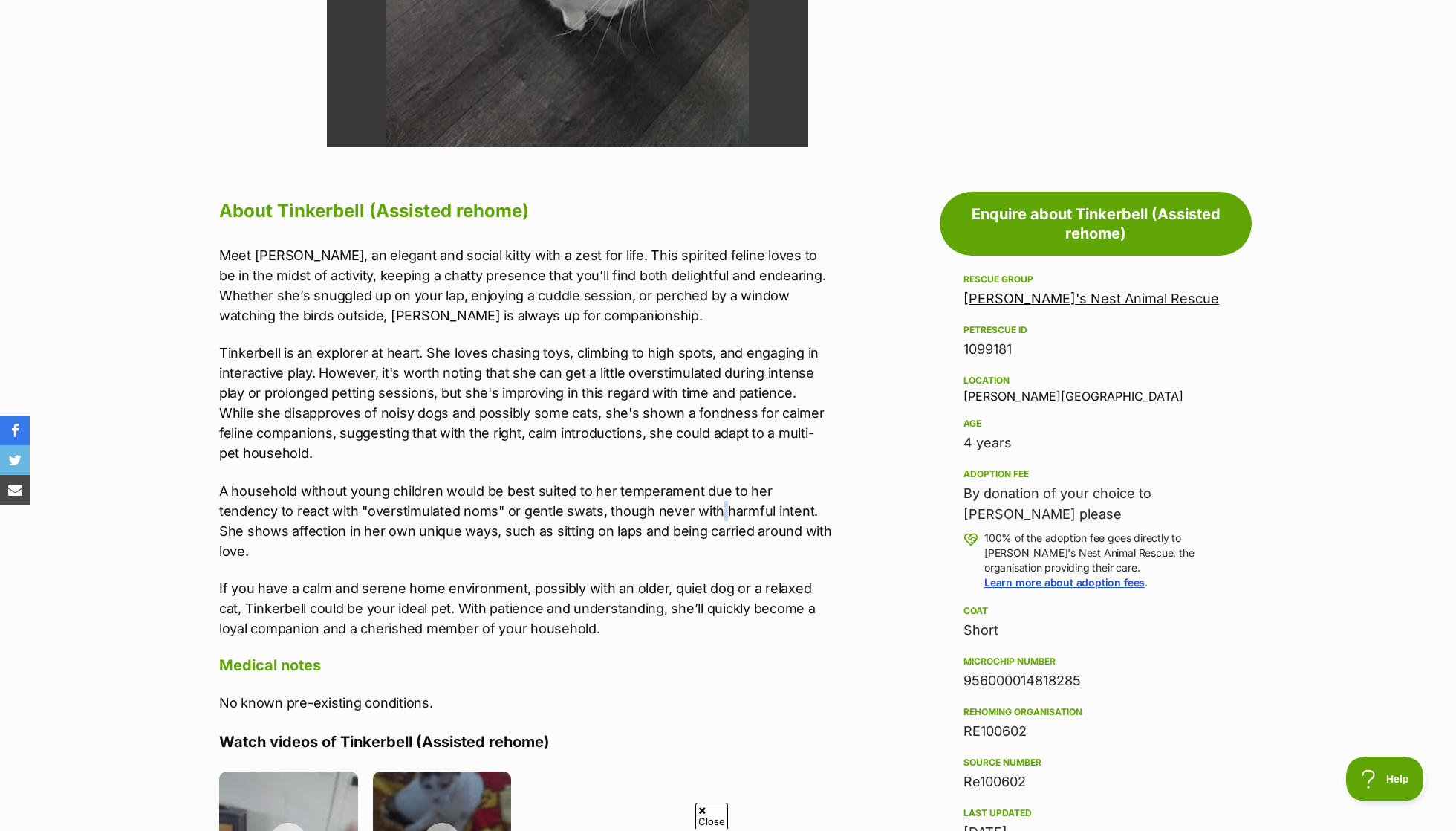
click at [653, 509] on p "A household without young children would be best suited to her temperament due …" at bounding box center [525, 521] width 613 height 80
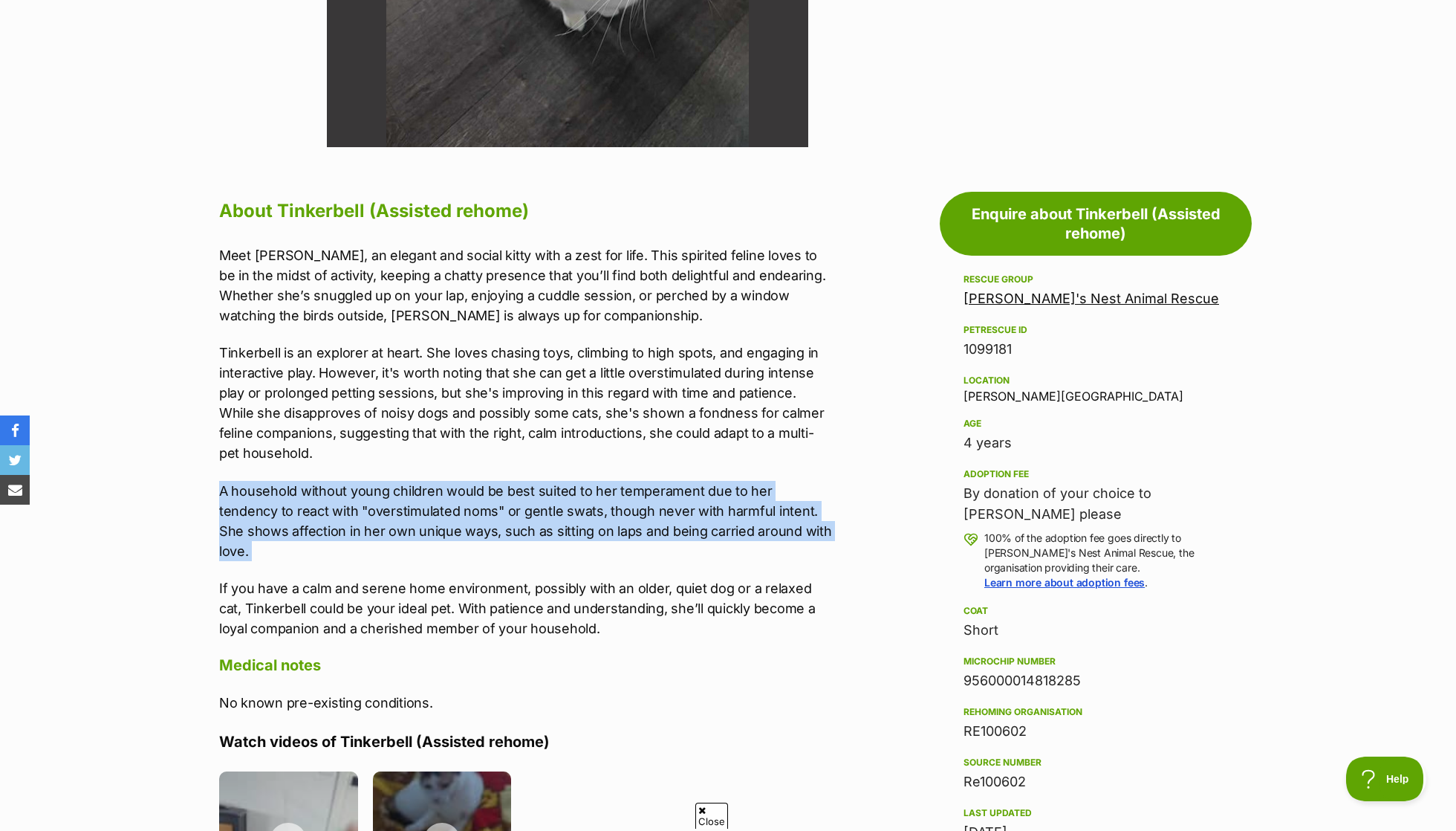
click at [678, 383] on p "Tinkerbell is an explorer at heart. She loves chasing toys, climbing to high sp…" at bounding box center [525, 402] width 613 height 120
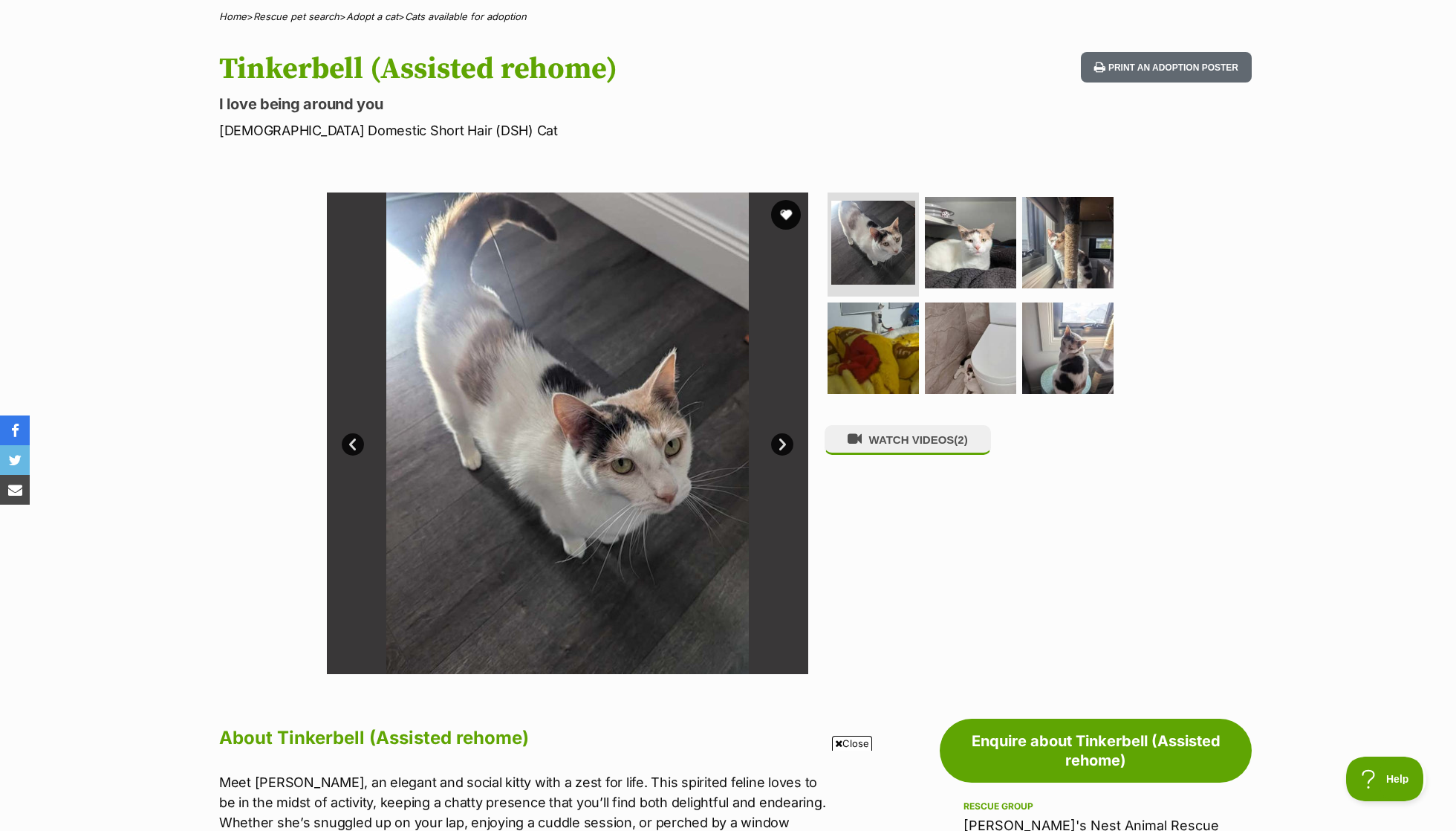
scroll to position [86, 0]
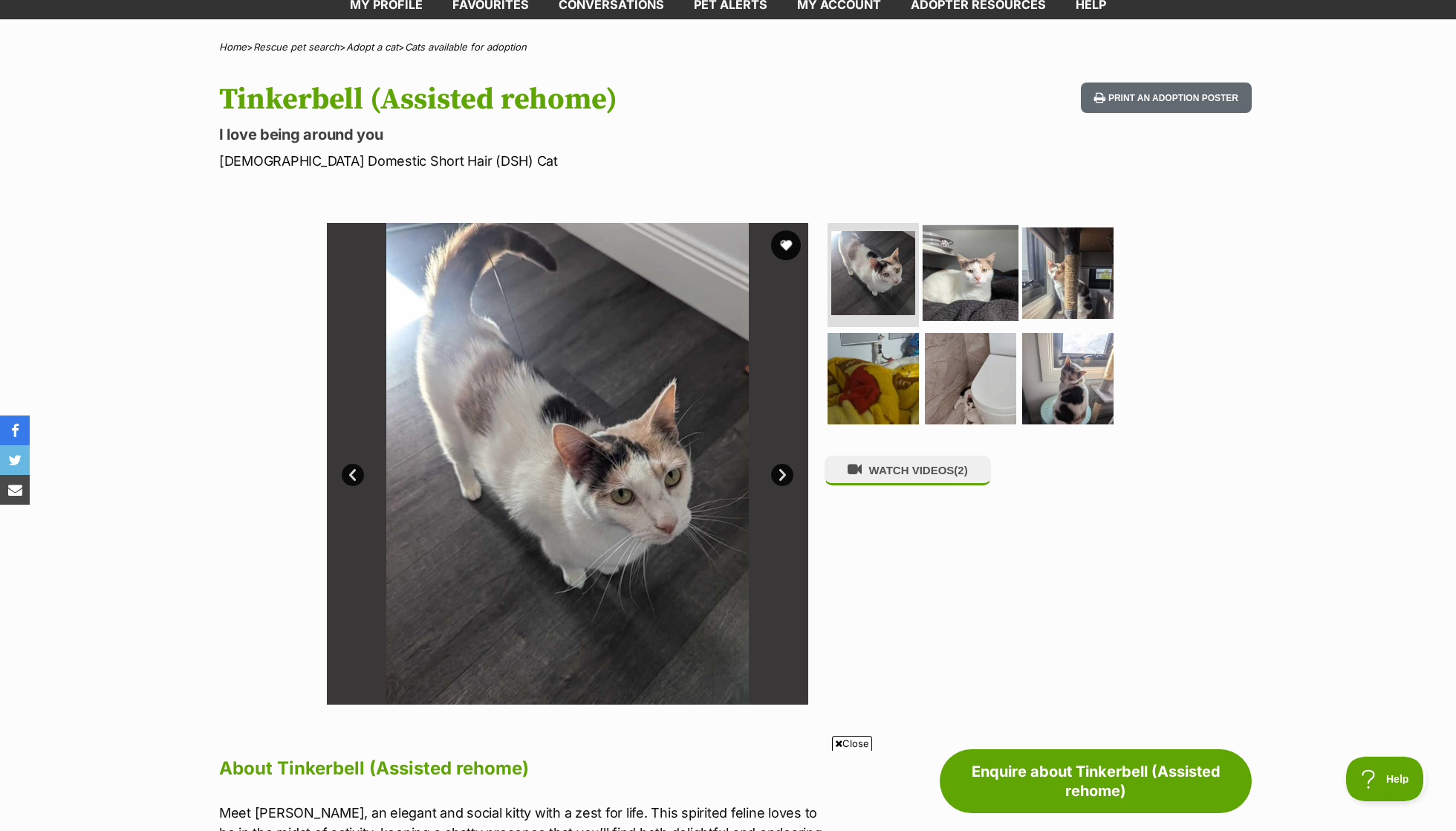
click at [946, 266] on img at bounding box center [971, 273] width 96 height 96
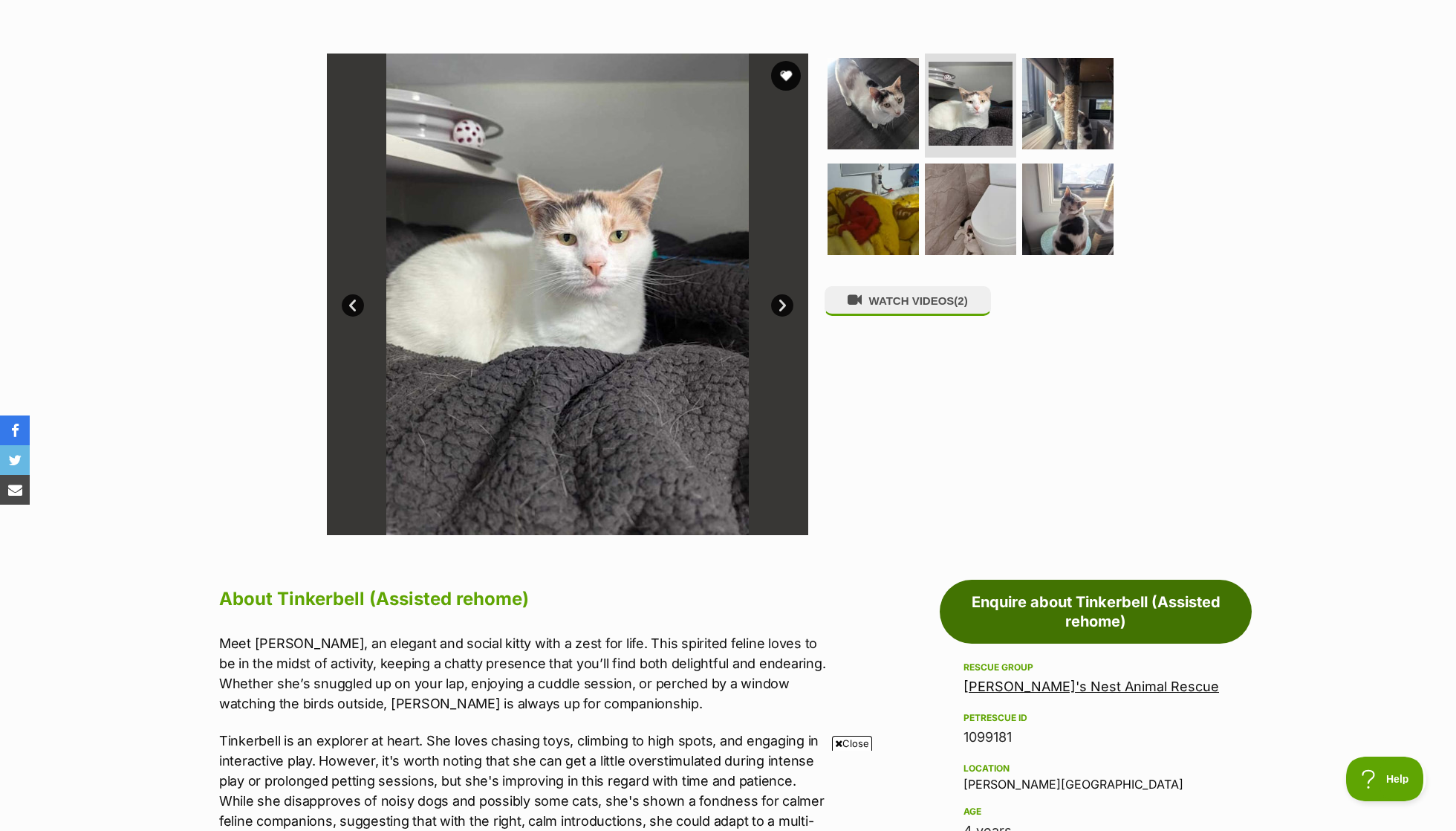
scroll to position [230, 0]
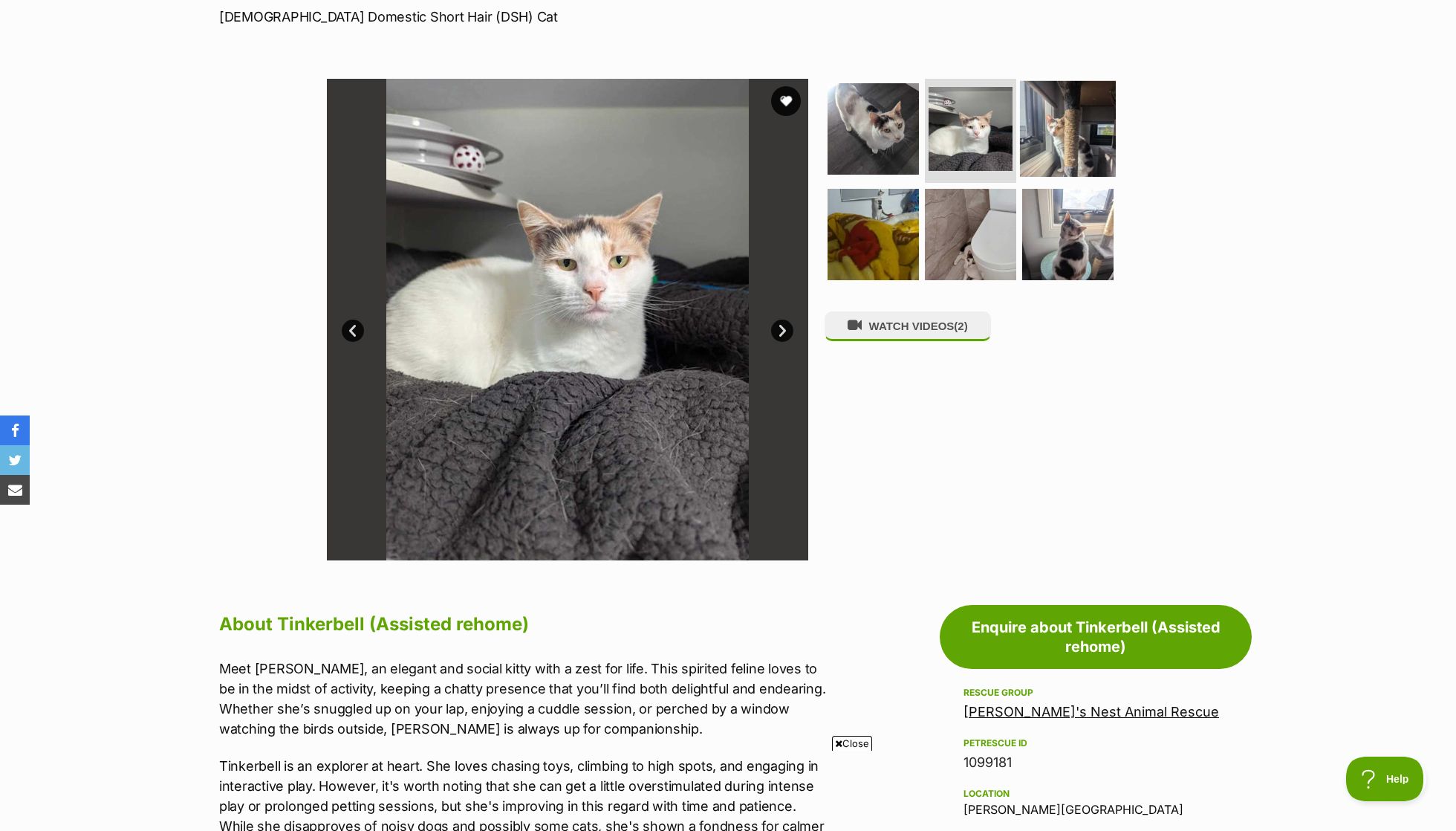
click at [1046, 123] on img at bounding box center [1068, 129] width 96 height 96
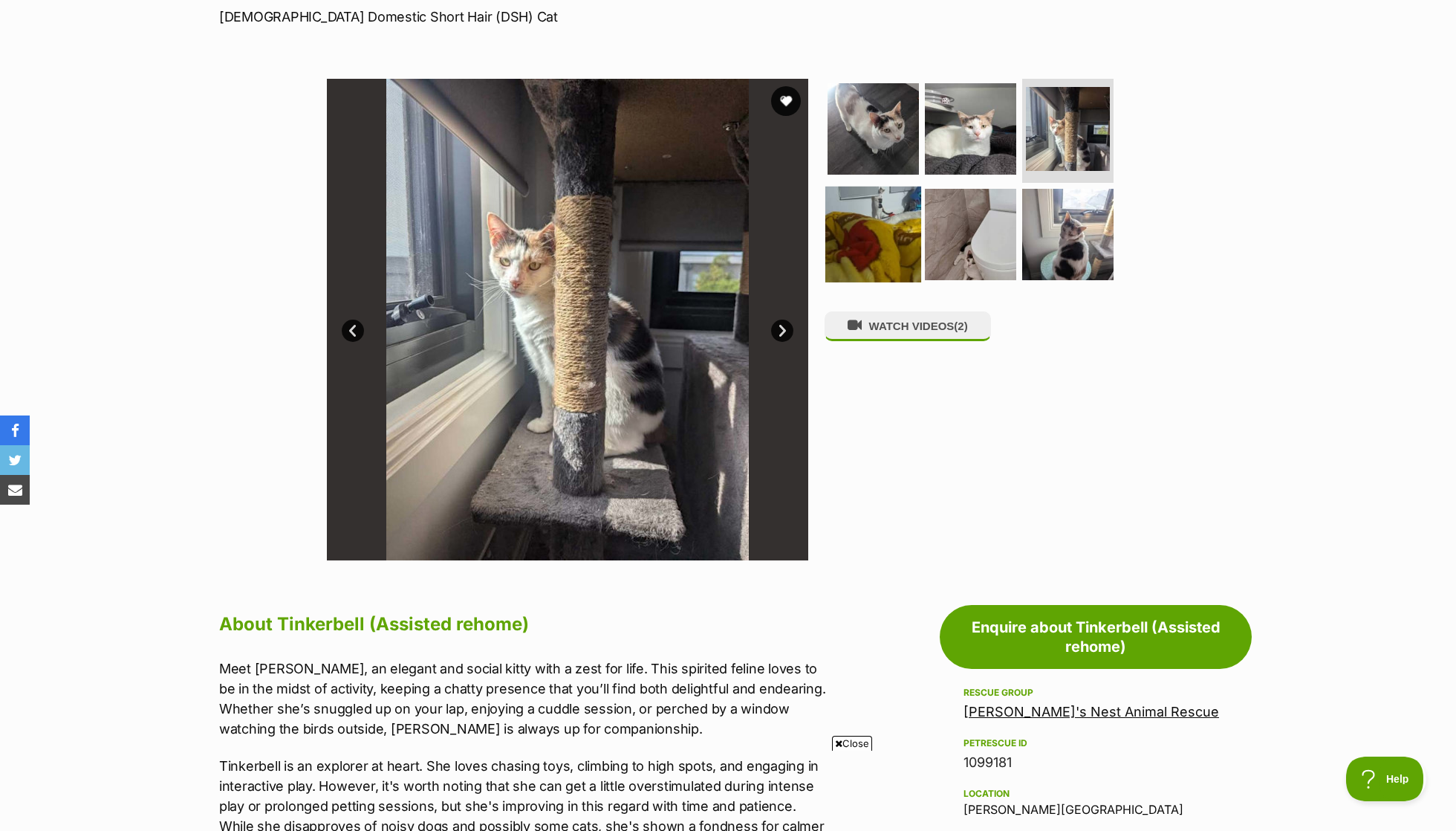
click at [841, 230] on img at bounding box center [873, 233] width 96 height 96
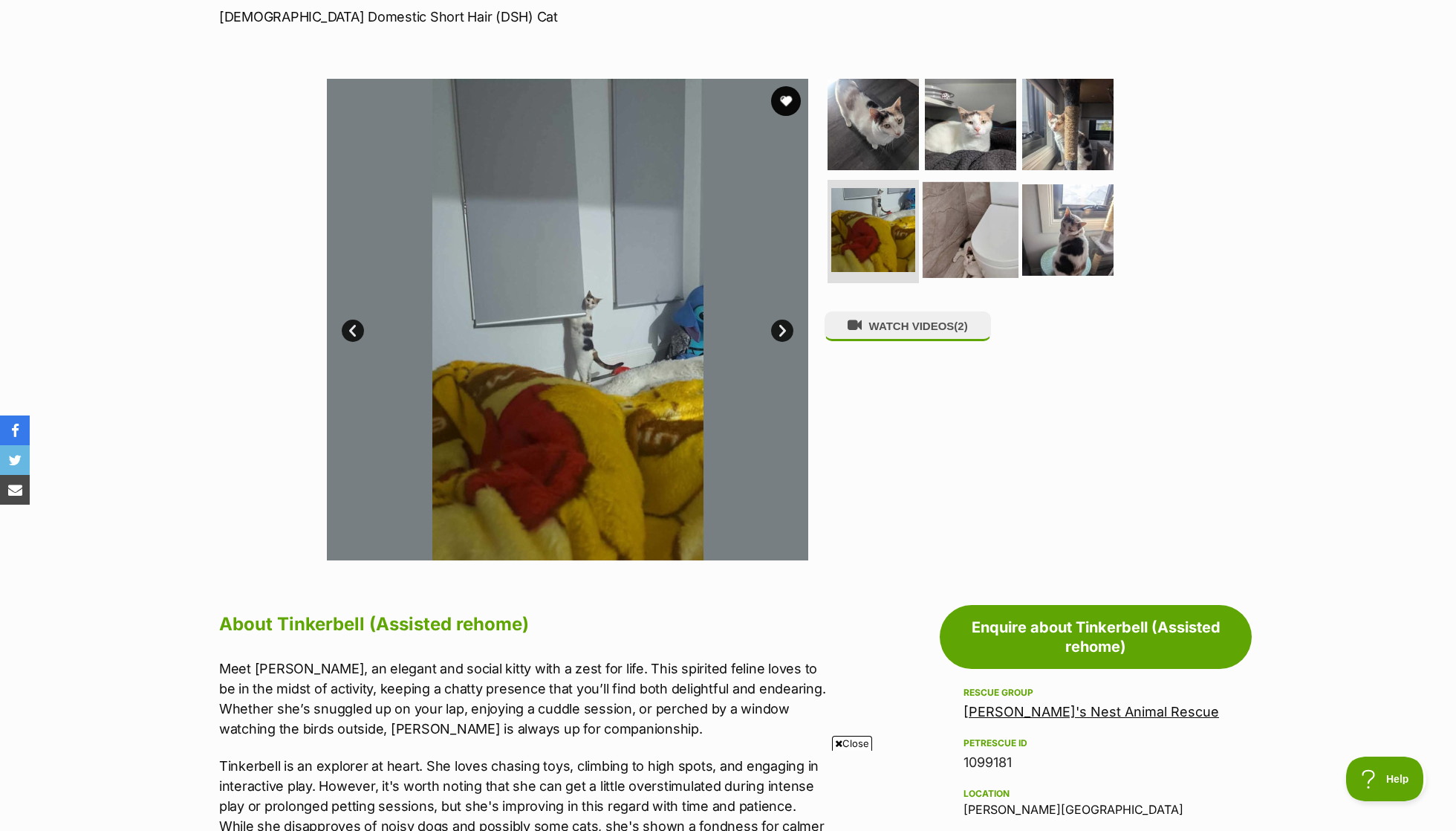
click at [957, 221] on img at bounding box center [971, 229] width 96 height 96
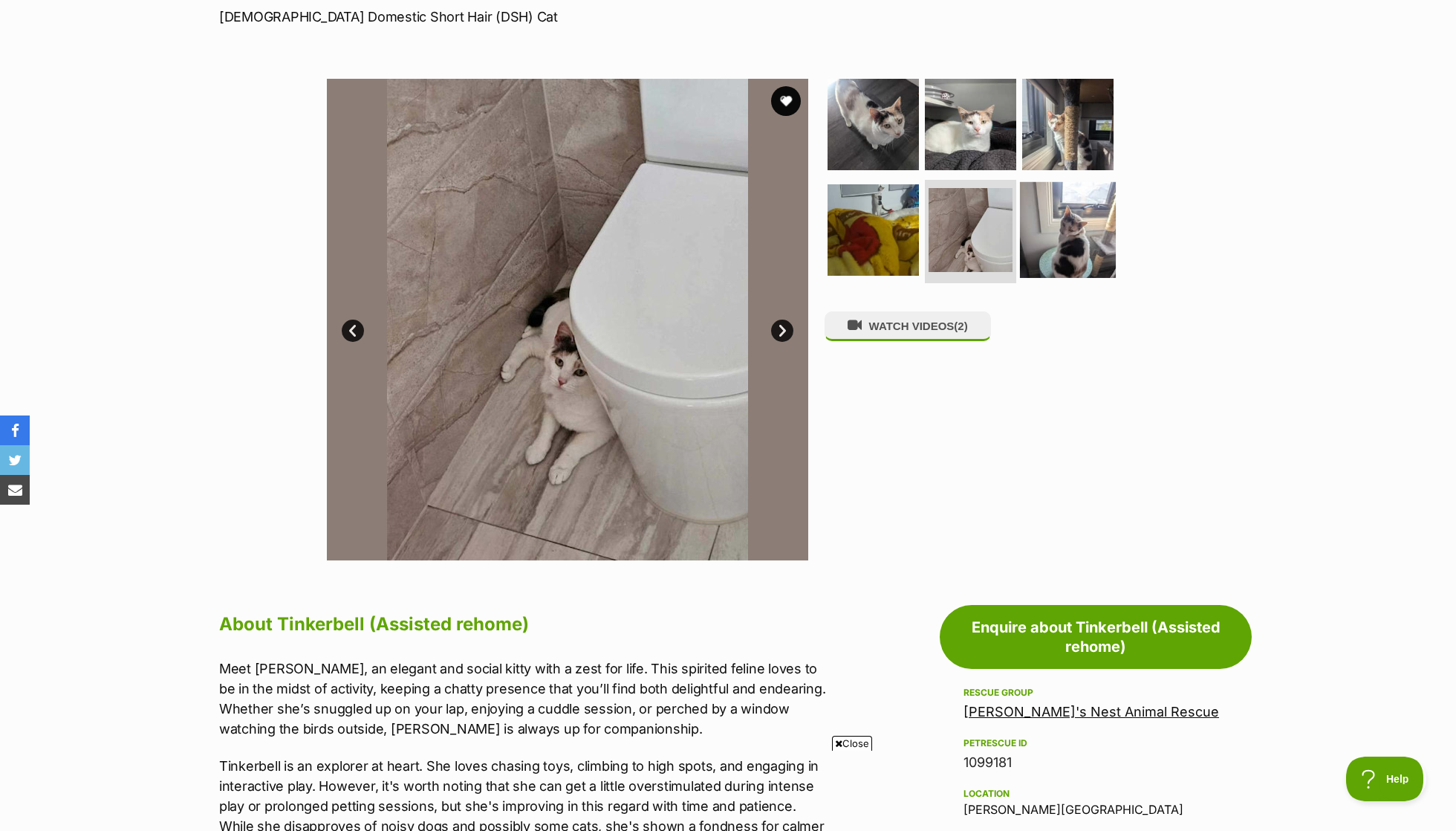
click at [1079, 203] on img at bounding box center [1068, 229] width 96 height 96
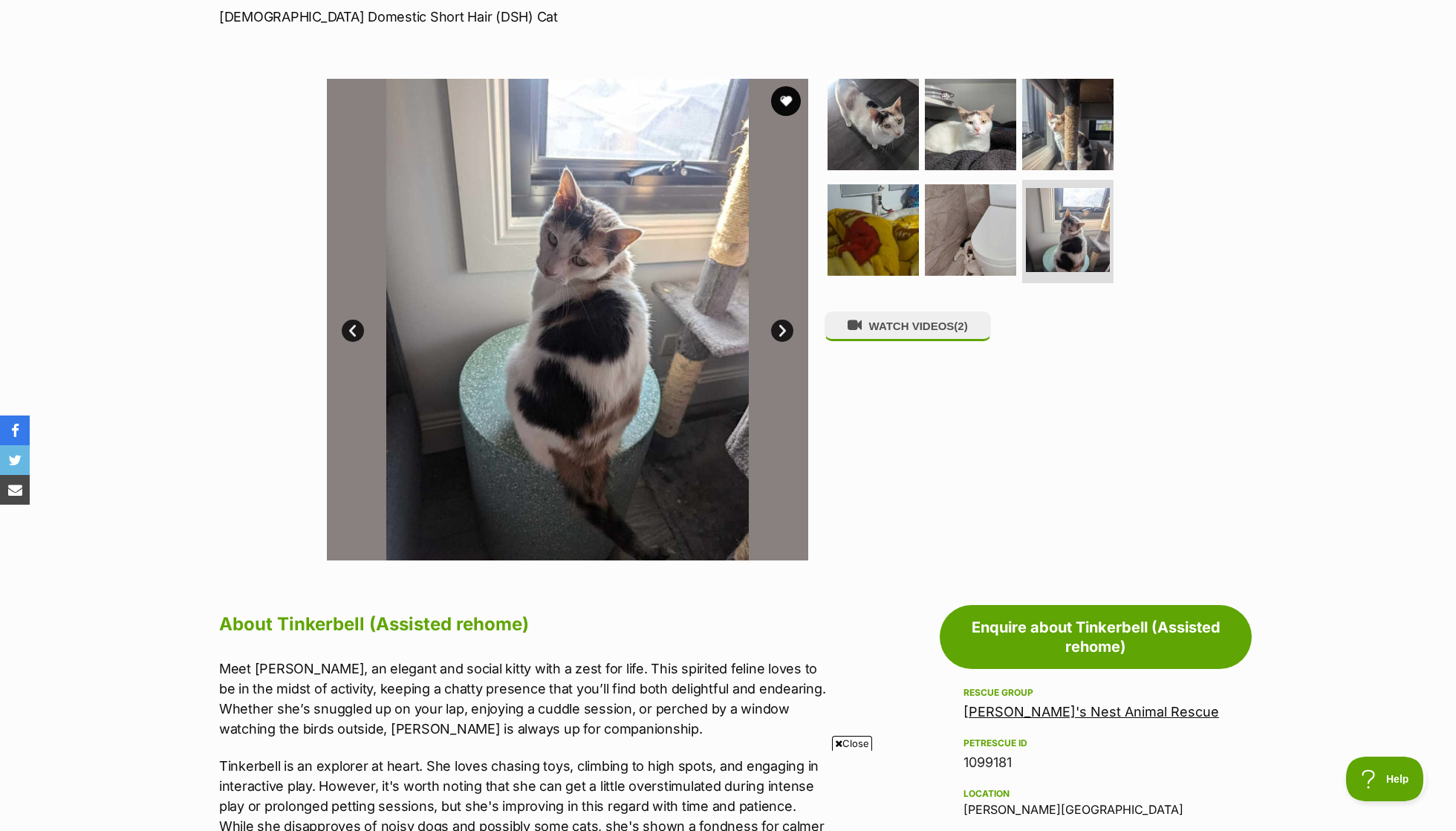
click at [803, 97] on img at bounding box center [567, 319] width 481 height 481
click at [793, 97] on button "favourite" at bounding box center [786, 101] width 33 height 33
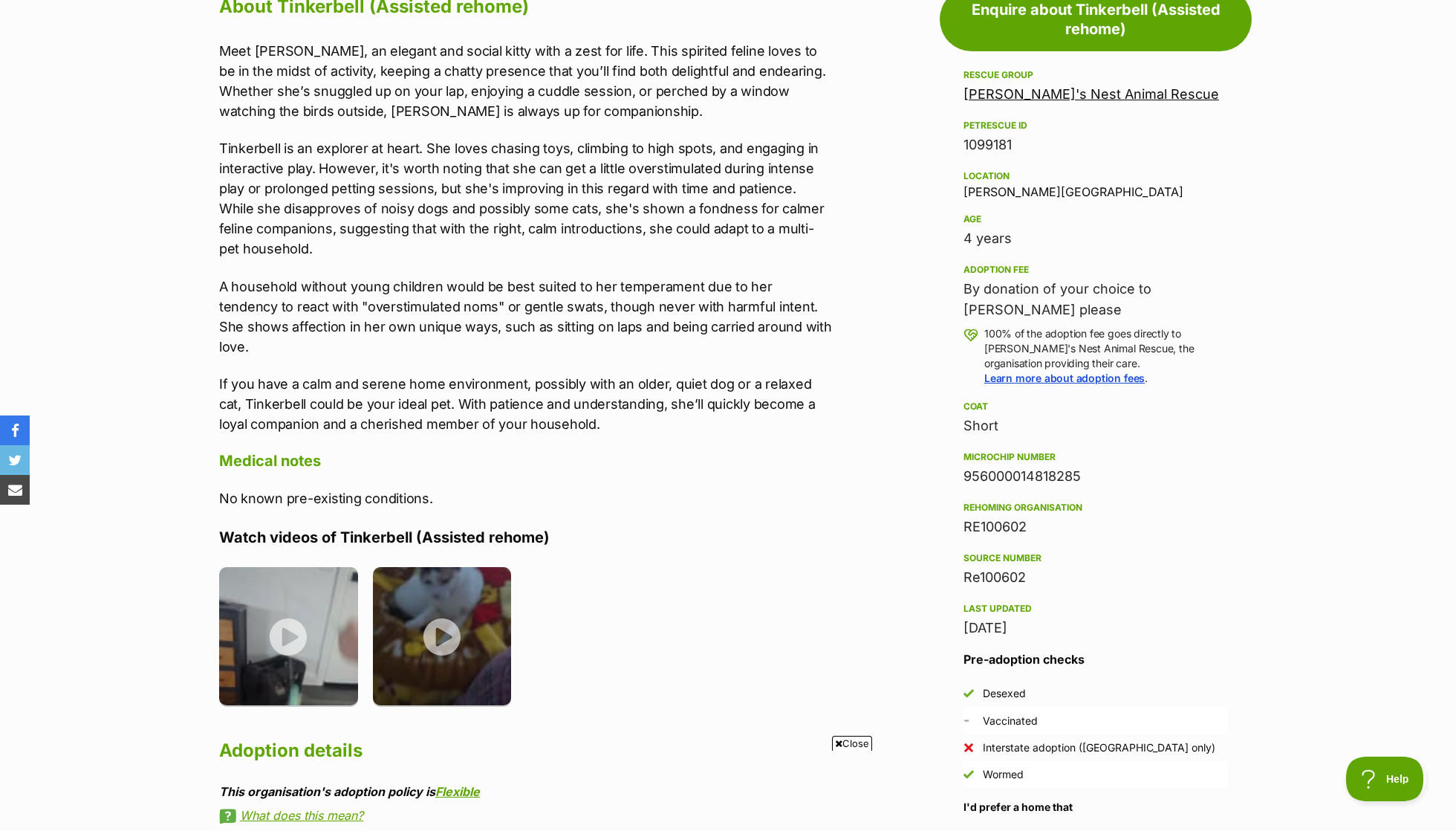
scroll to position [857, 0]
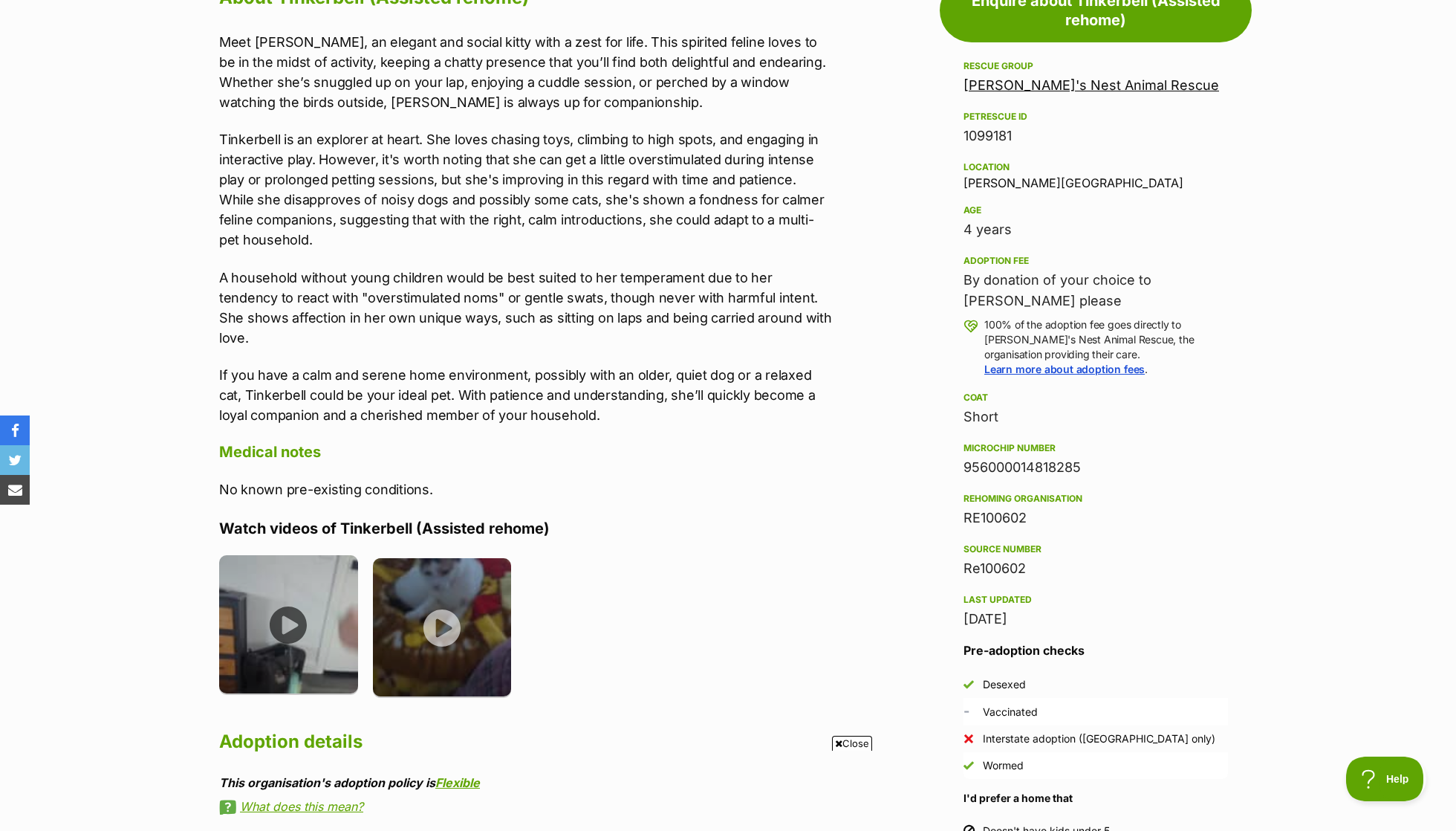
click at [300, 555] on img at bounding box center [288, 624] width 139 height 139
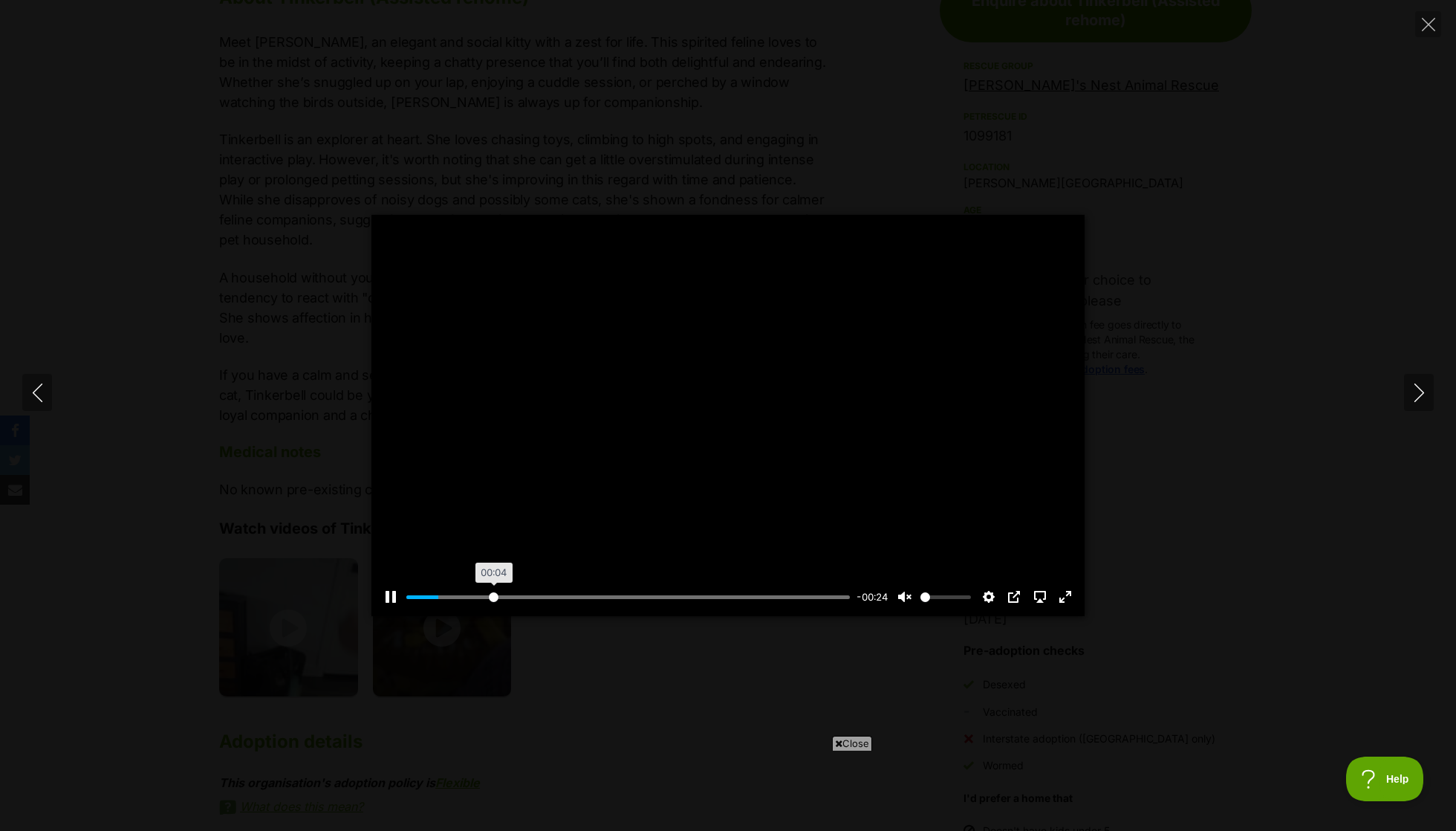
click at [493, 596] on input "Seek" at bounding box center [627, 597] width 444 height 14
click at [533, 611] on div "Pause Play % buffered 00:06 -00:20 Unmute Mute Disable captions Enable captions…" at bounding box center [728, 587] width 713 height 57
click at [598, 584] on div "Pause Play % buffered 00:10 -00:16 Unmute Mute Disable captions Enable captions…" at bounding box center [728, 587] width 713 height 57
click at [616, 592] on input "Seek" at bounding box center [627, 597] width 444 height 14
click at [657, 584] on div "Pause Play % buffered 00:14 -00:13 Unmute Mute Disable captions Enable captions…" at bounding box center [728, 587] width 713 height 57
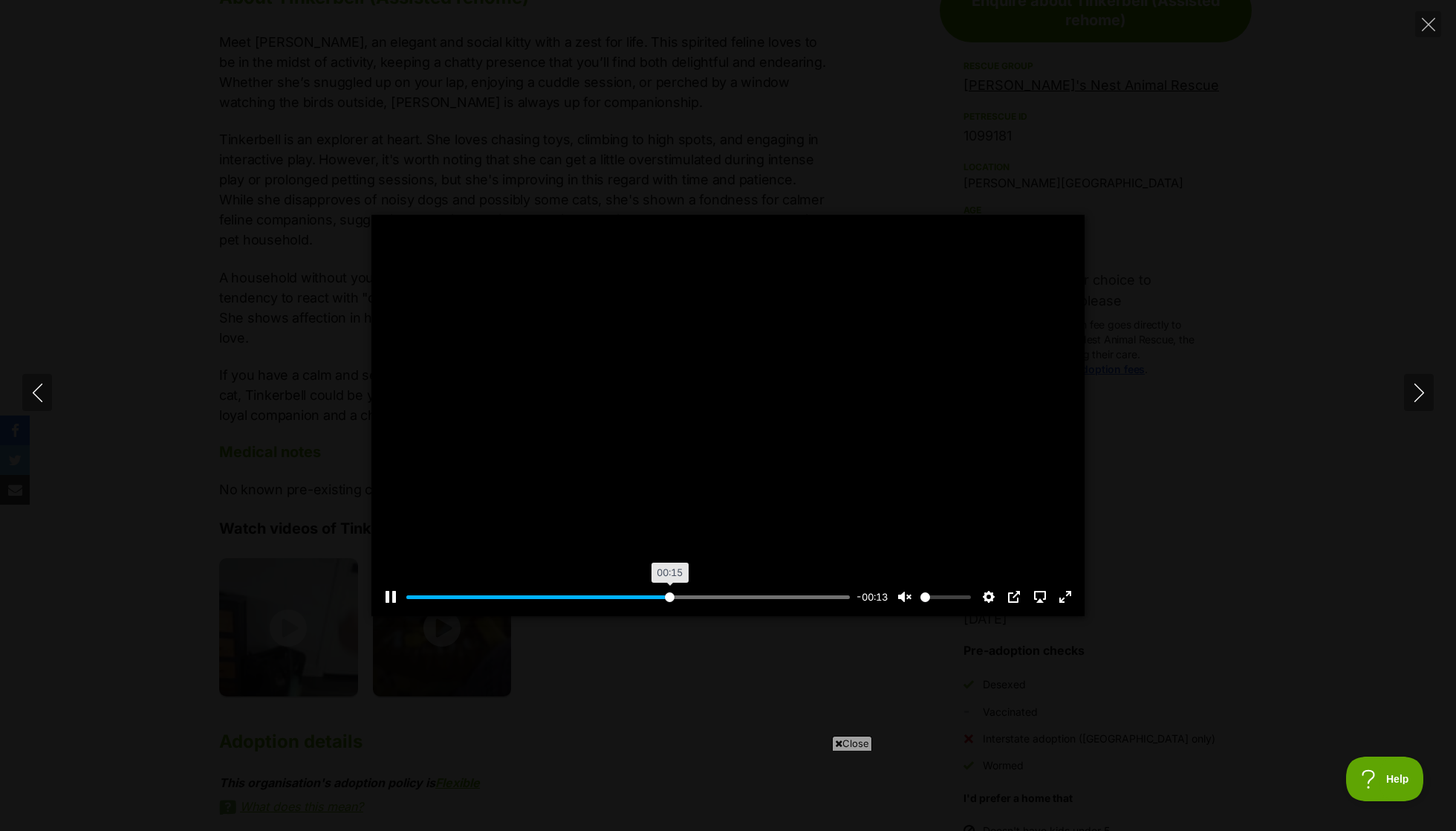
click at [668, 590] on input "Seek" at bounding box center [627, 597] width 444 height 14
click at [711, 584] on div "Pause Play % buffered 00:16 -00:10 Unmute Mute Disable captions Enable captions…" at bounding box center [728, 587] width 713 height 57
click at [711, 587] on div "Pause Play % buffered 00:16 -00:09 Unmute Mute Disable captions Enable captions…" at bounding box center [728, 587] width 713 height 57
click at [735, 592] on input "Seek" at bounding box center [627, 597] width 444 height 14
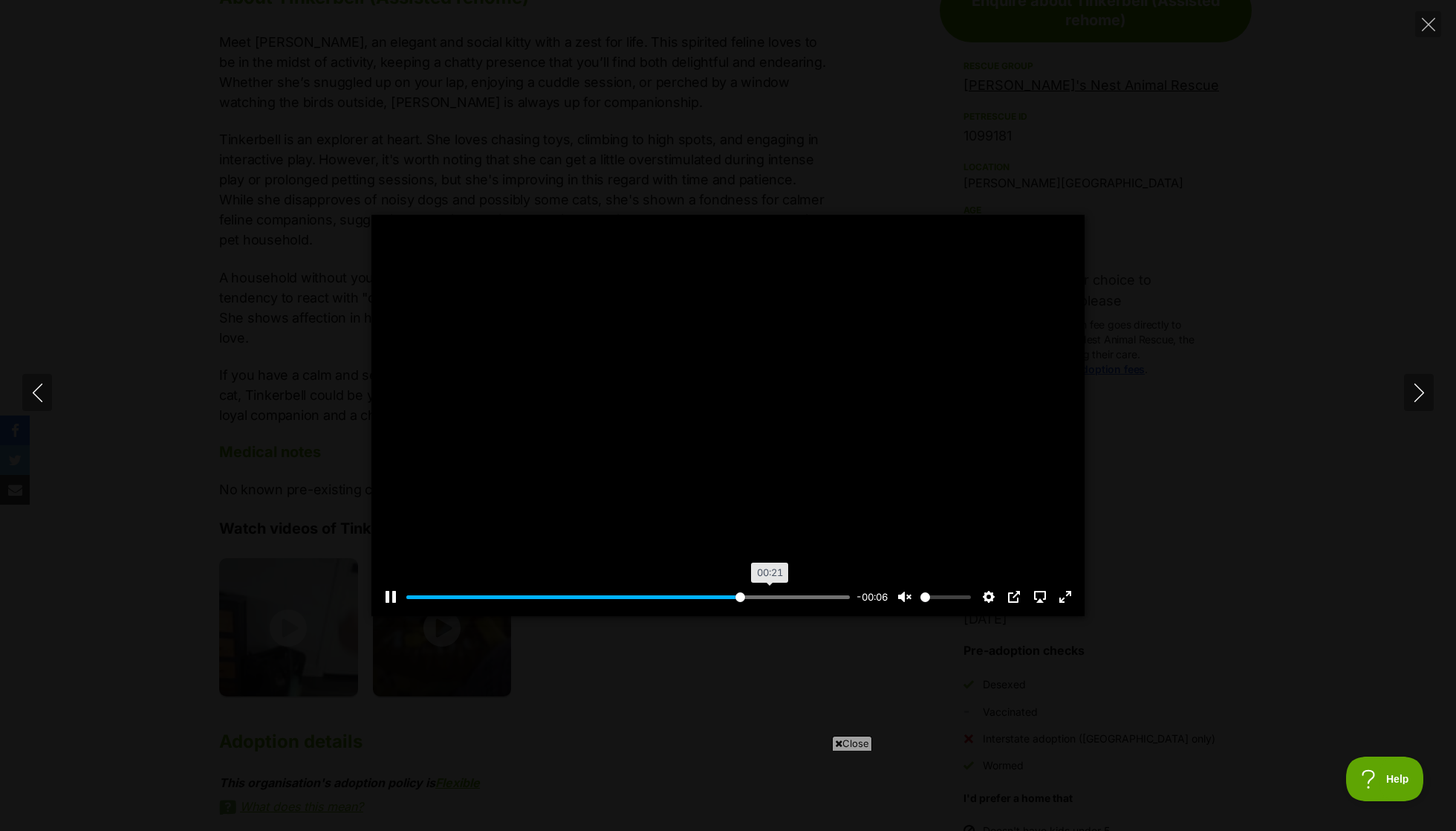
click at [768, 596] on input "Seek" at bounding box center [627, 597] width 444 height 14
click at [1422, 405] on button "Next" at bounding box center [1419, 392] width 30 height 37
type input "85.19"
click at [455, 602] on input "Seek" at bounding box center [627, 597] width 444 height 14
click at [494, 604] on div "Pause Play % buffered 00:03 -00:18 Unmute Mute Disable captions Enable captions…" at bounding box center [728, 587] width 713 height 57
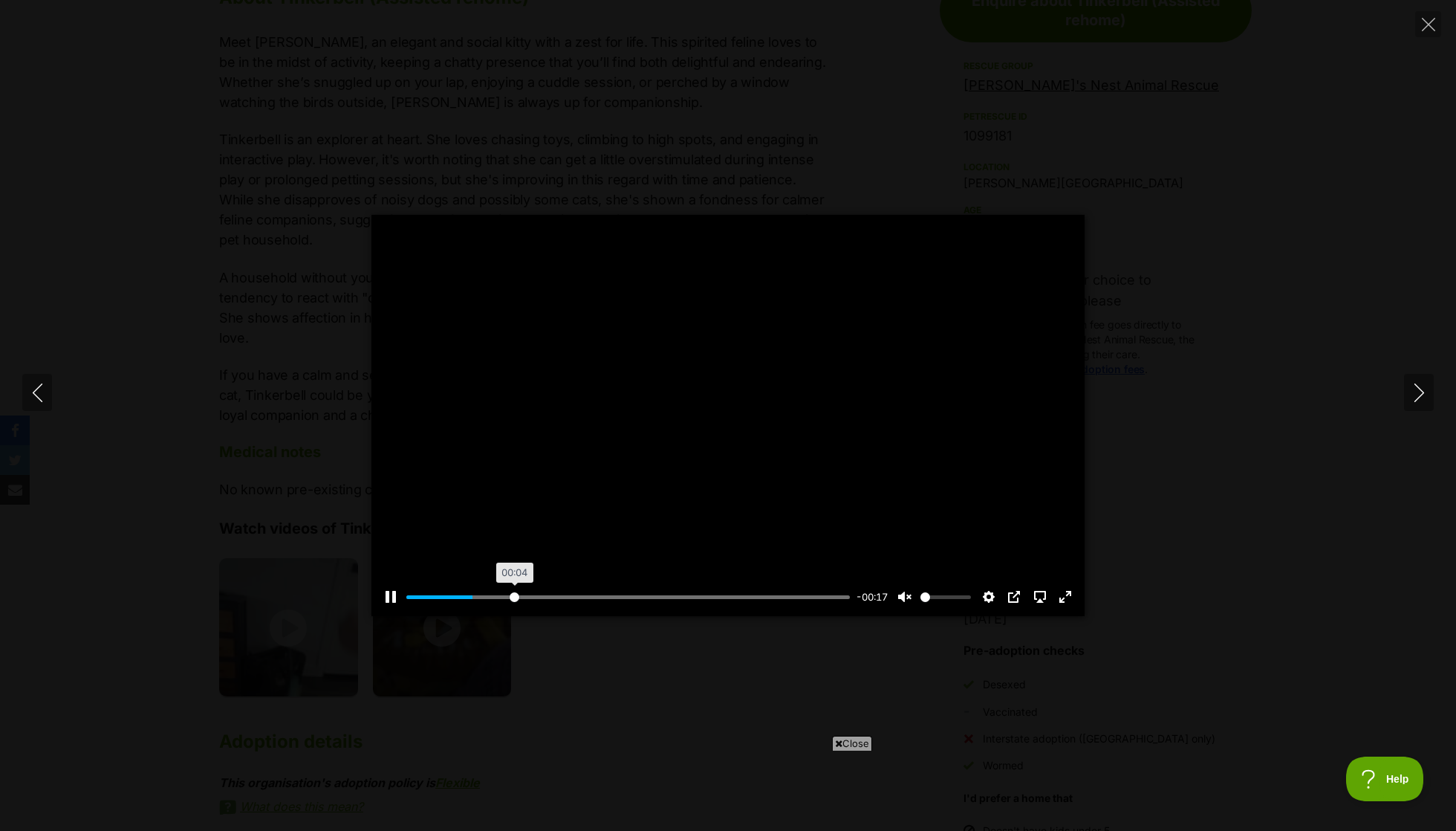
click at [514, 592] on input "Seek" at bounding box center [627, 597] width 444 height 14
click at [588, 584] on div "Pause Play % buffered 00:07 -00:15 Unmute Mute Disable captions Enable captions…" at bounding box center [728, 587] width 713 height 57
click at [601, 596] on input "Seek" at bounding box center [627, 597] width 444 height 14
click at [642, 598] on input "Seek" at bounding box center [627, 597] width 444 height 14
click at [699, 599] on input "Seek" at bounding box center [627, 597] width 444 height 14
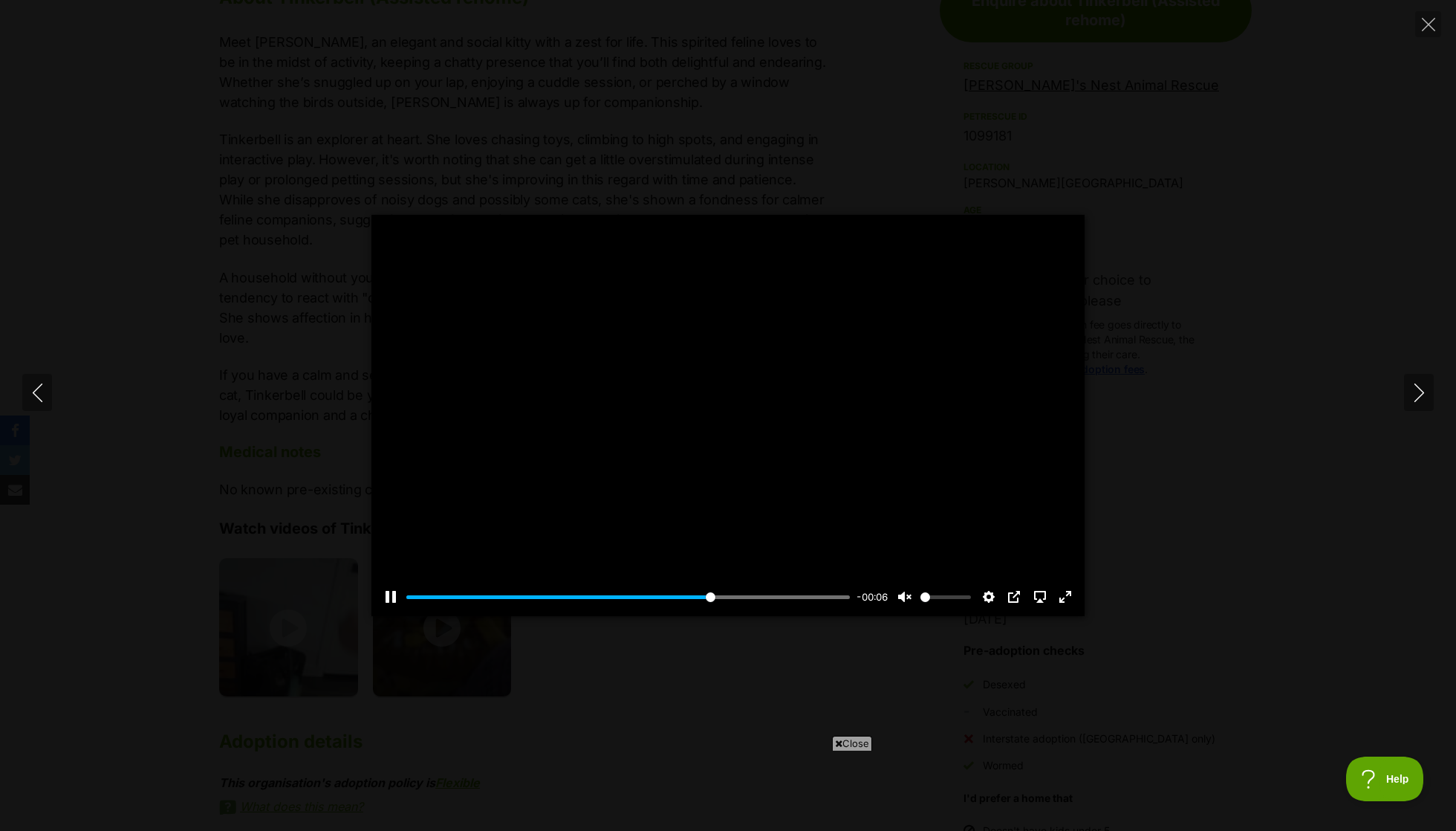
click at [741, 607] on div "Pause Play % buffered 00:15 -00:06 Unmute Mute Disable captions Enable captions…" at bounding box center [728, 587] width 713 height 57
click at [791, 593] on input "Seek" at bounding box center [627, 597] width 444 height 14
type input "90.39"
click at [1297, 429] on div "Pause Play % buffered 00:19 -00:02 Unmute Mute Disable captions Enable captions…" at bounding box center [728, 415] width 1456 height 401
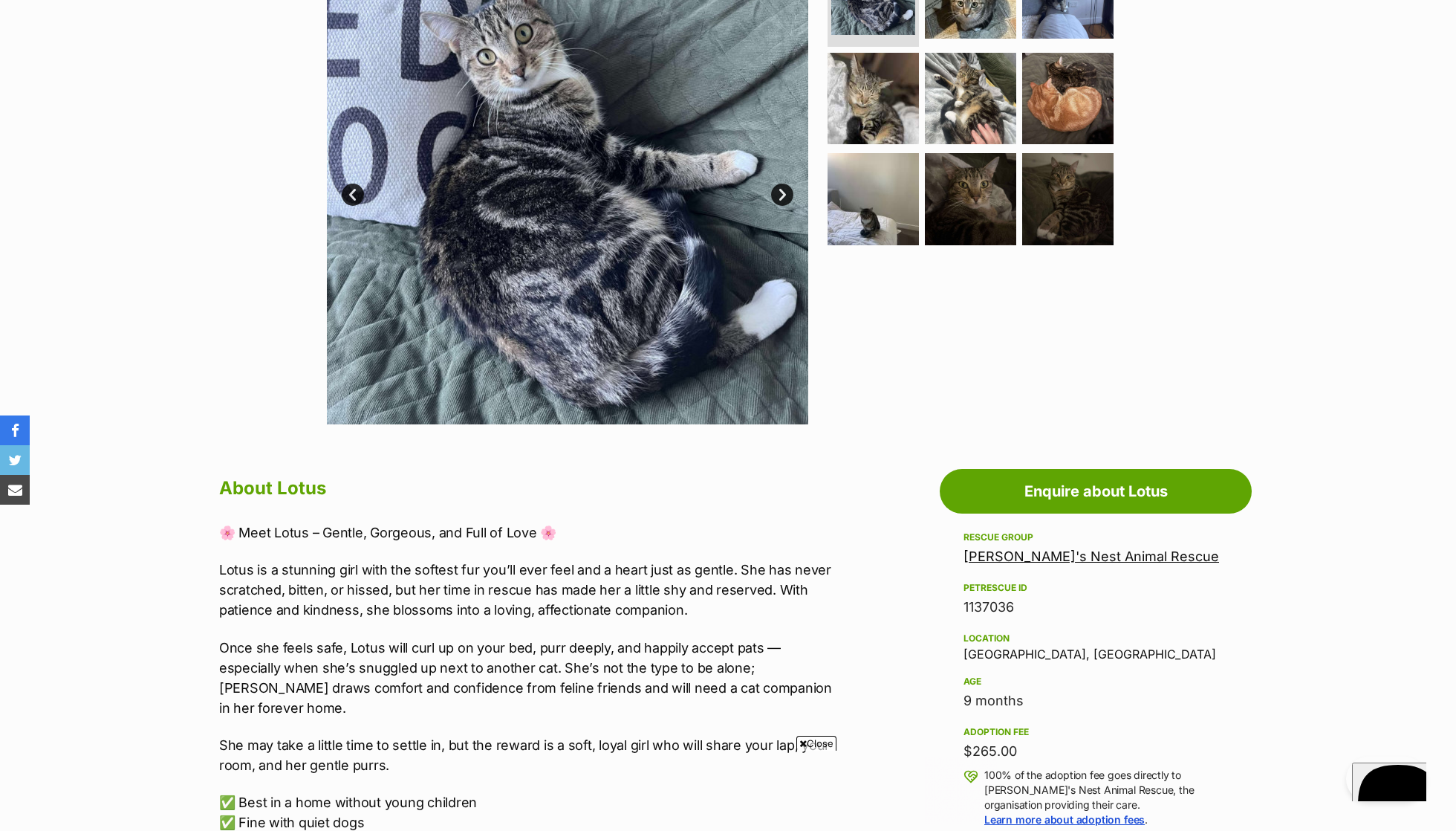
scroll to position [367, 0]
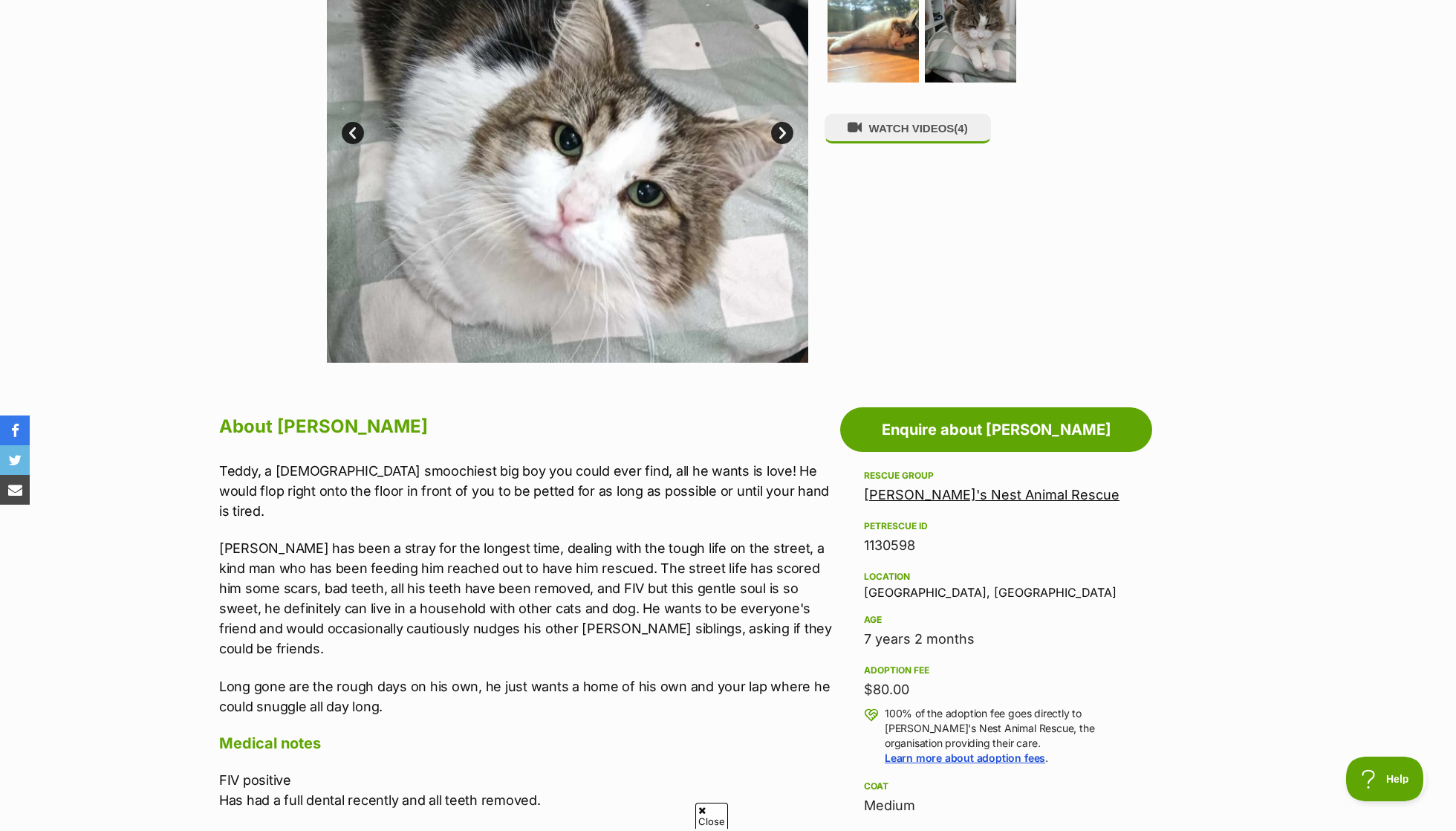
click at [390, 475] on p "Teddy, a 7 year old smoochiest big boy you could ever find, all he wants is lov…" at bounding box center [525, 490] width 613 height 60
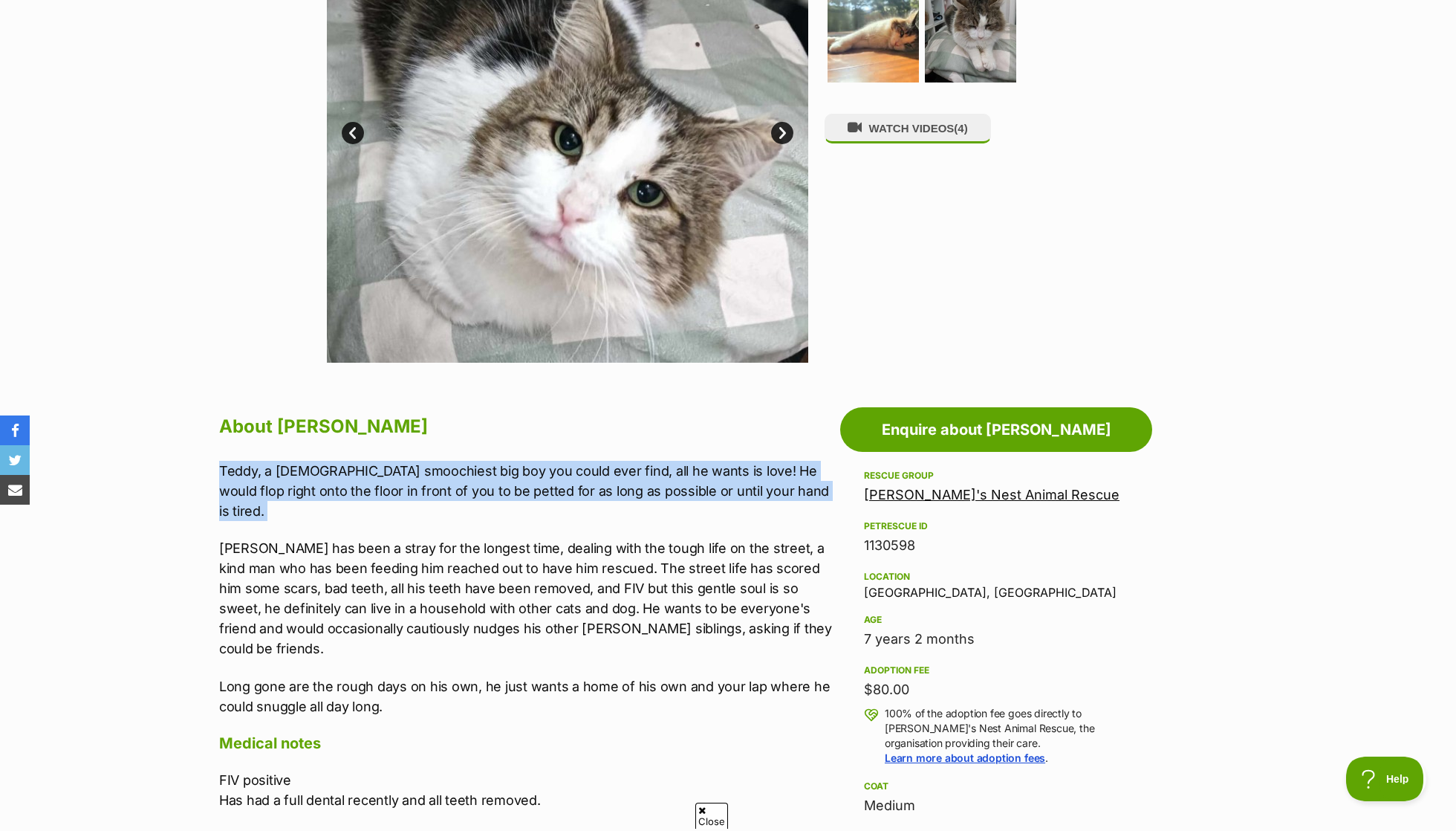
click at [390, 475] on p "Teddy, a 7 year old smoochiest big boy you could ever find, all he wants is lov…" at bounding box center [525, 490] width 613 height 60
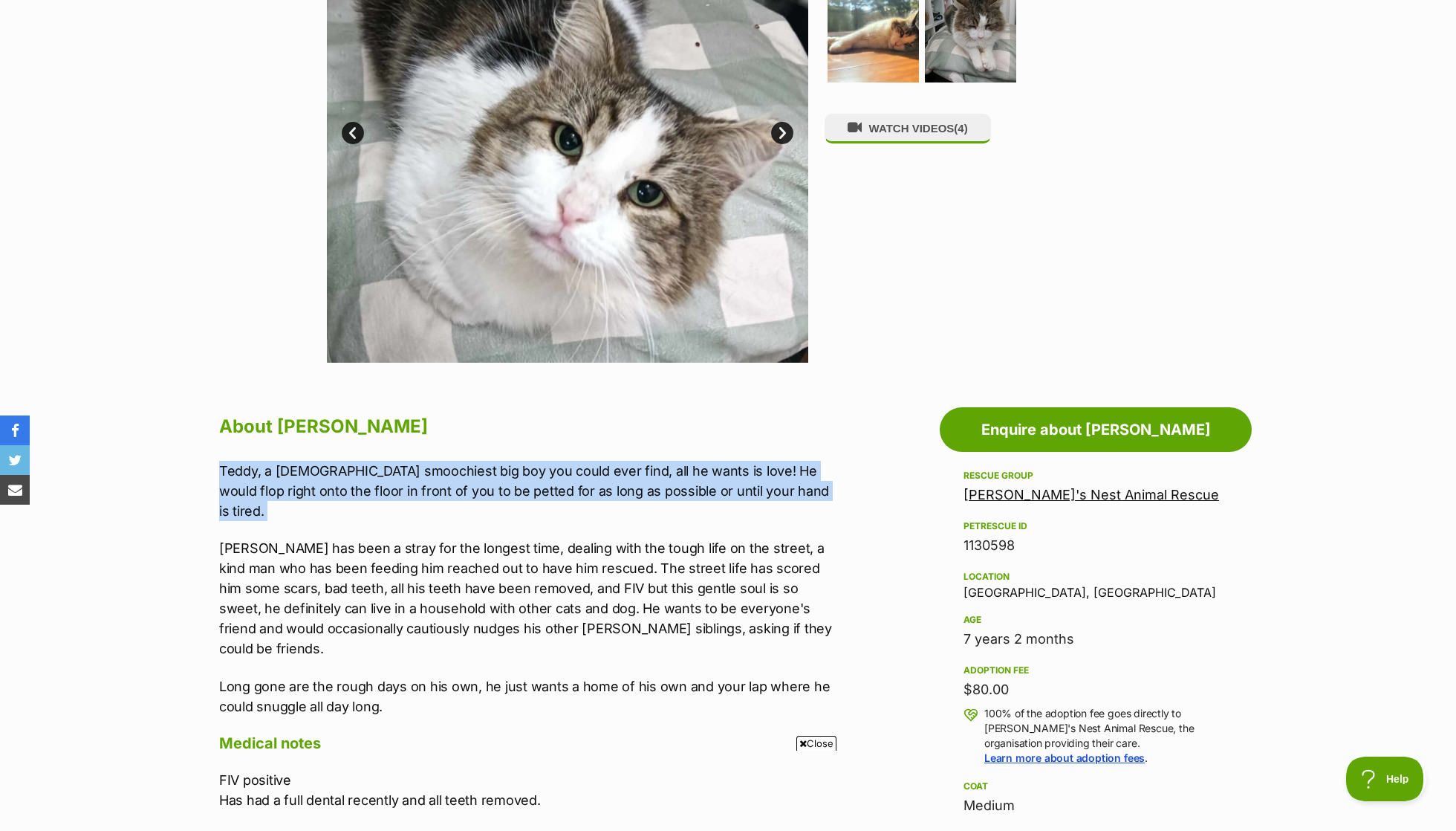
click at [420, 538] on p "Teddy has been a stray for the longest time, dealing with the tough life on the…" at bounding box center [525, 598] width 613 height 120
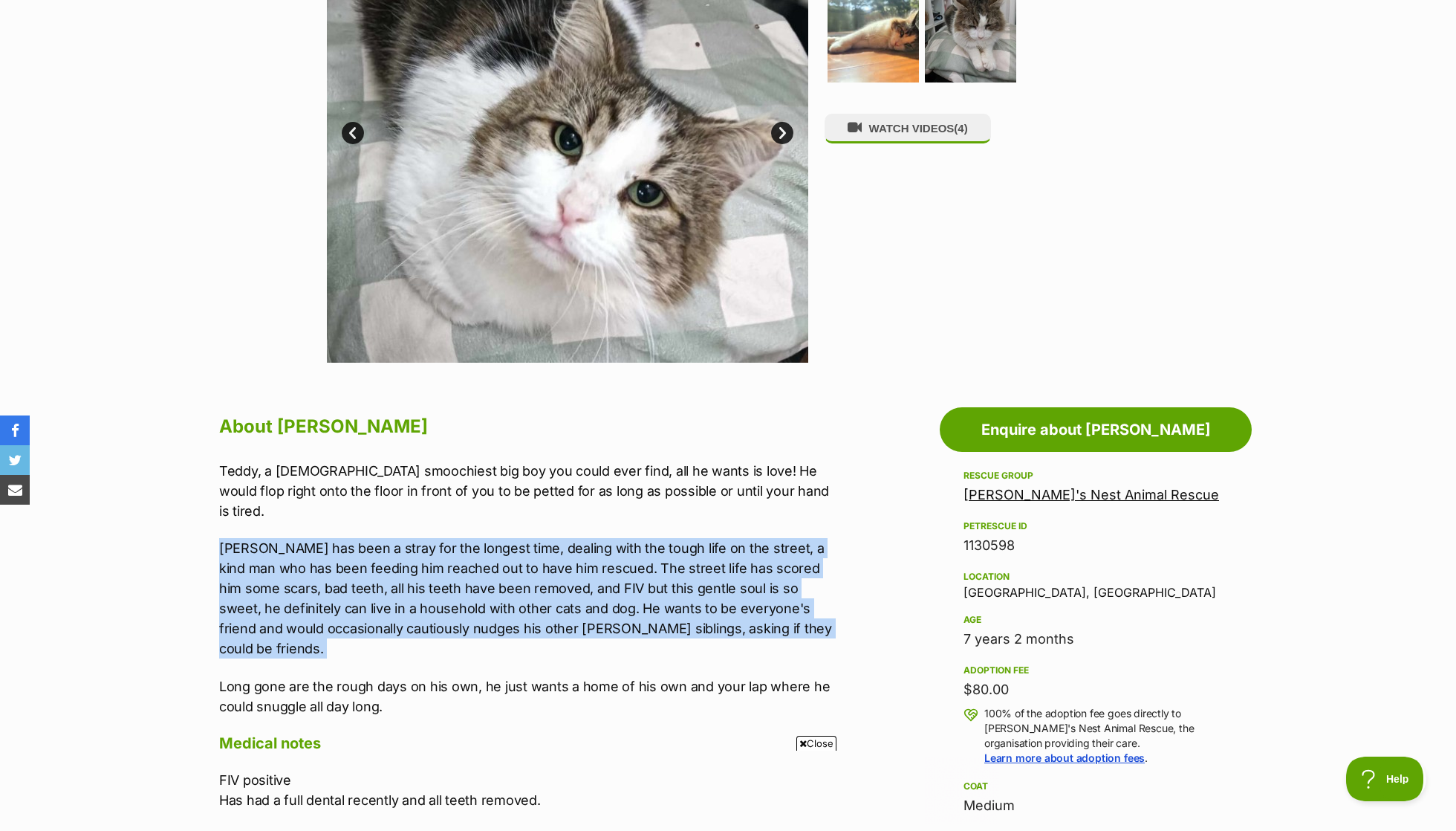
click at [419, 486] on p "Teddy, a 7 year old smoochiest big boy you could ever find, all he wants is lov…" at bounding box center [525, 490] width 613 height 60
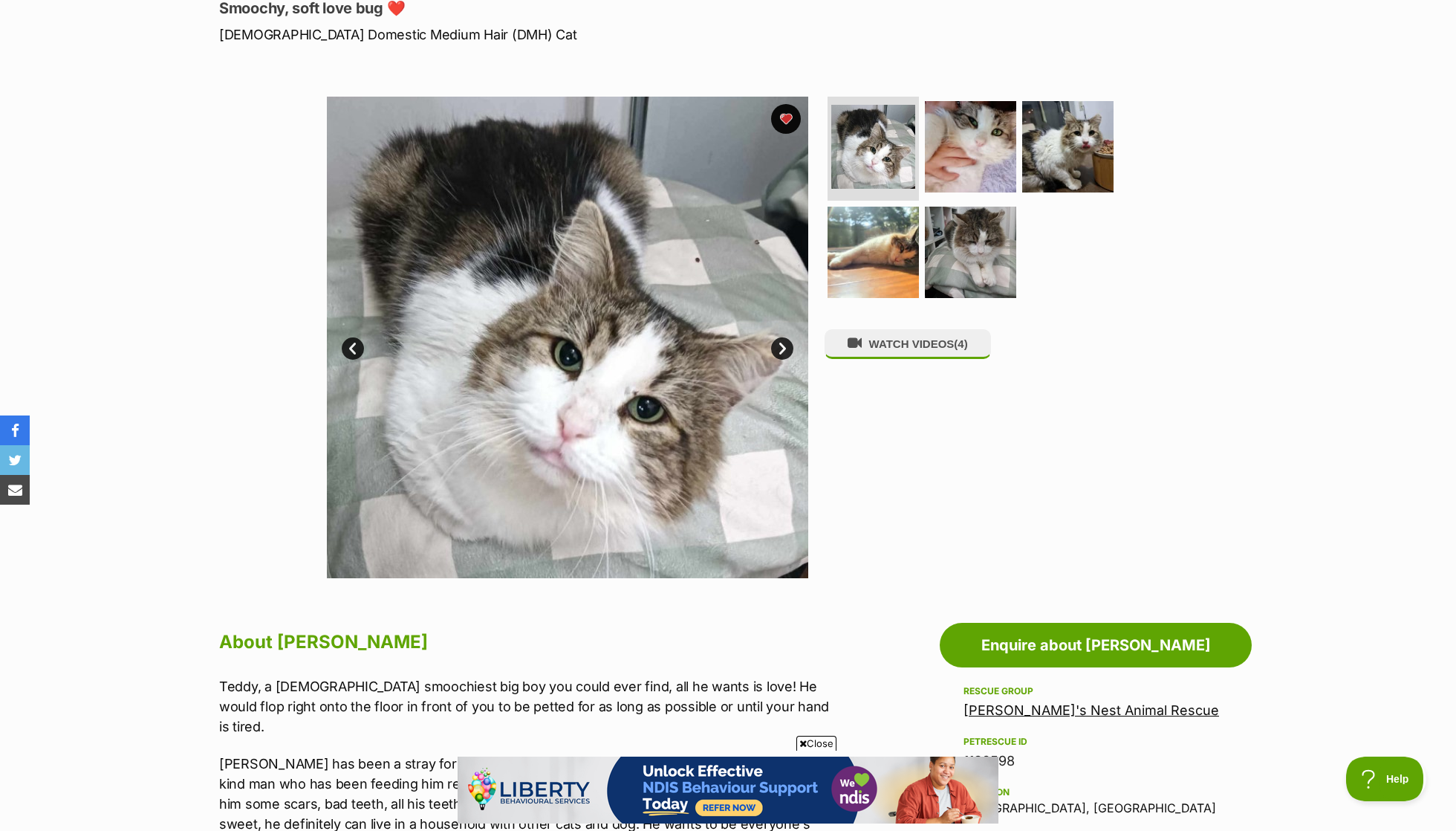
scroll to position [111, 0]
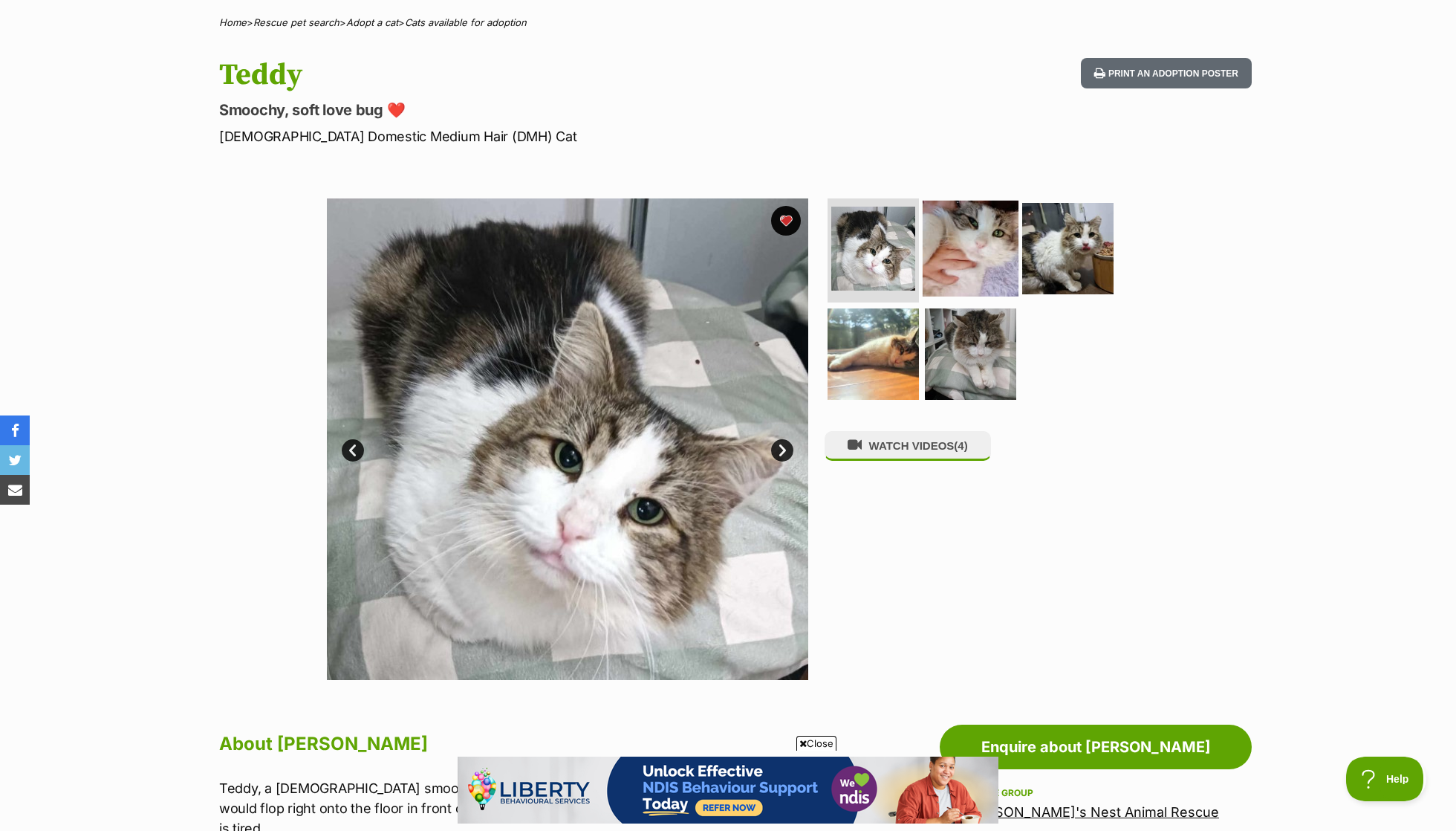
click at [952, 243] on img at bounding box center [971, 248] width 96 height 96
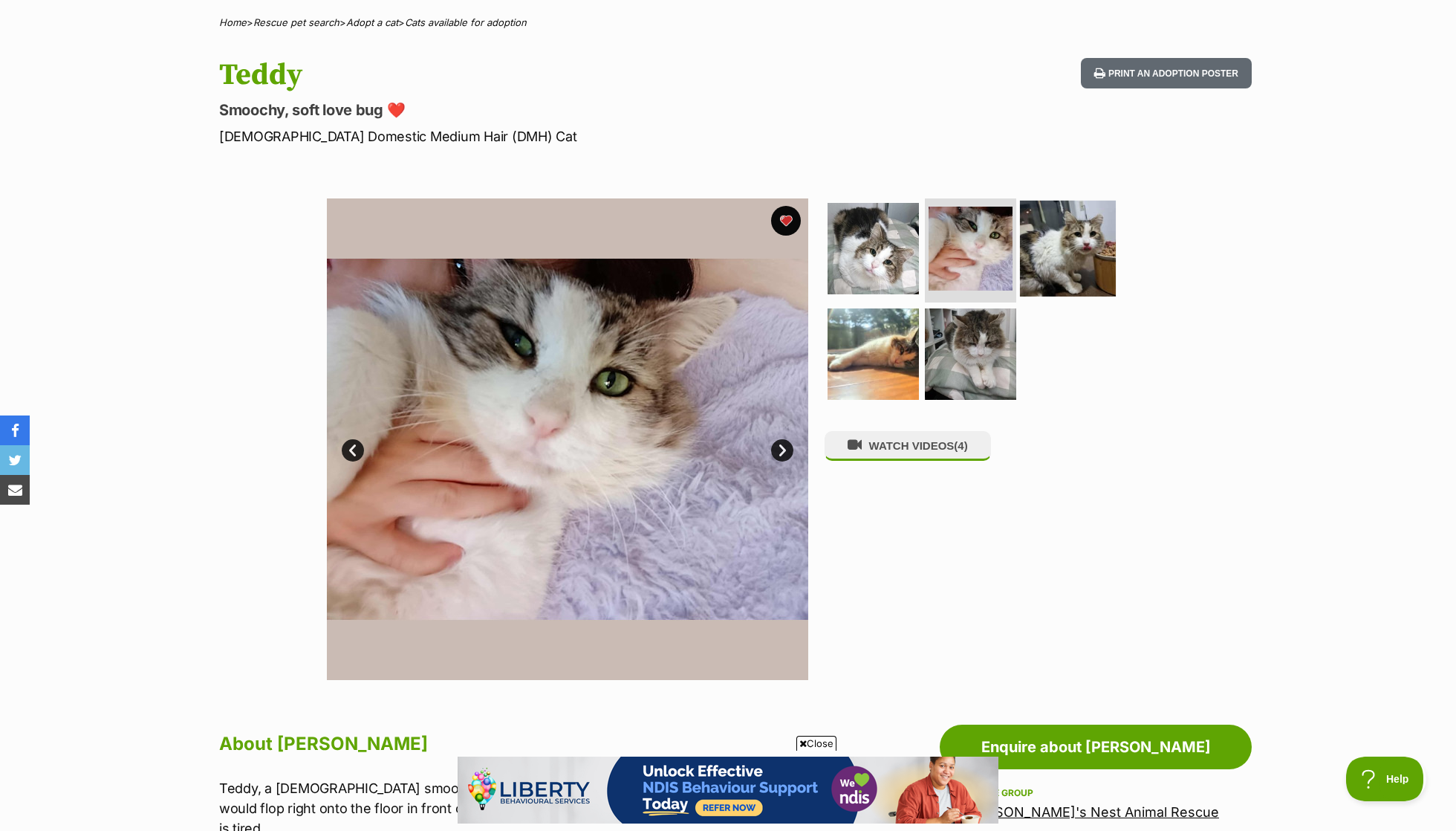
click at [1077, 262] on img at bounding box center [1068, 248] width 96 height 96
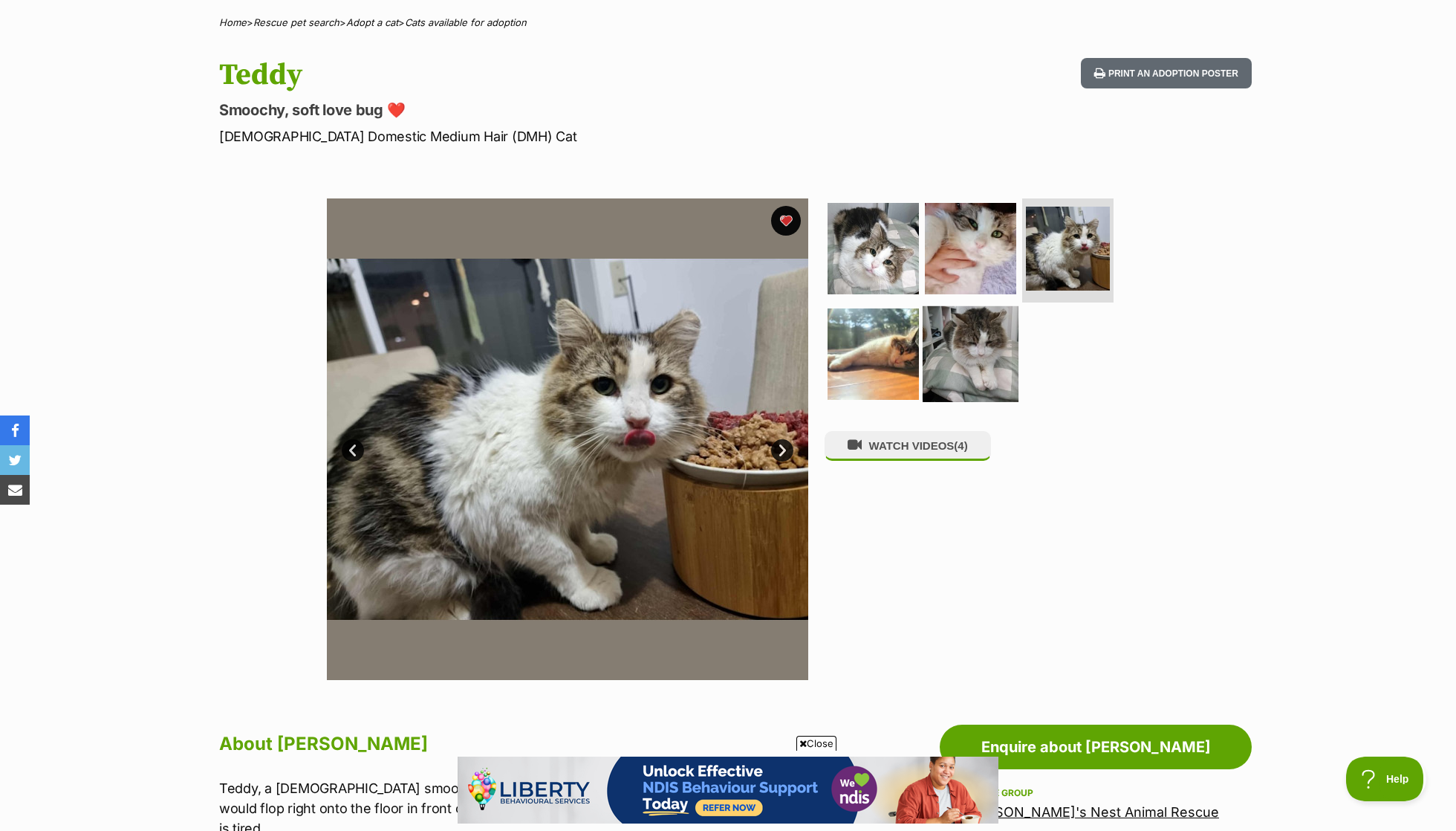
click at [982, 376] on img at bounding box center [971, 353] width 96 height 96
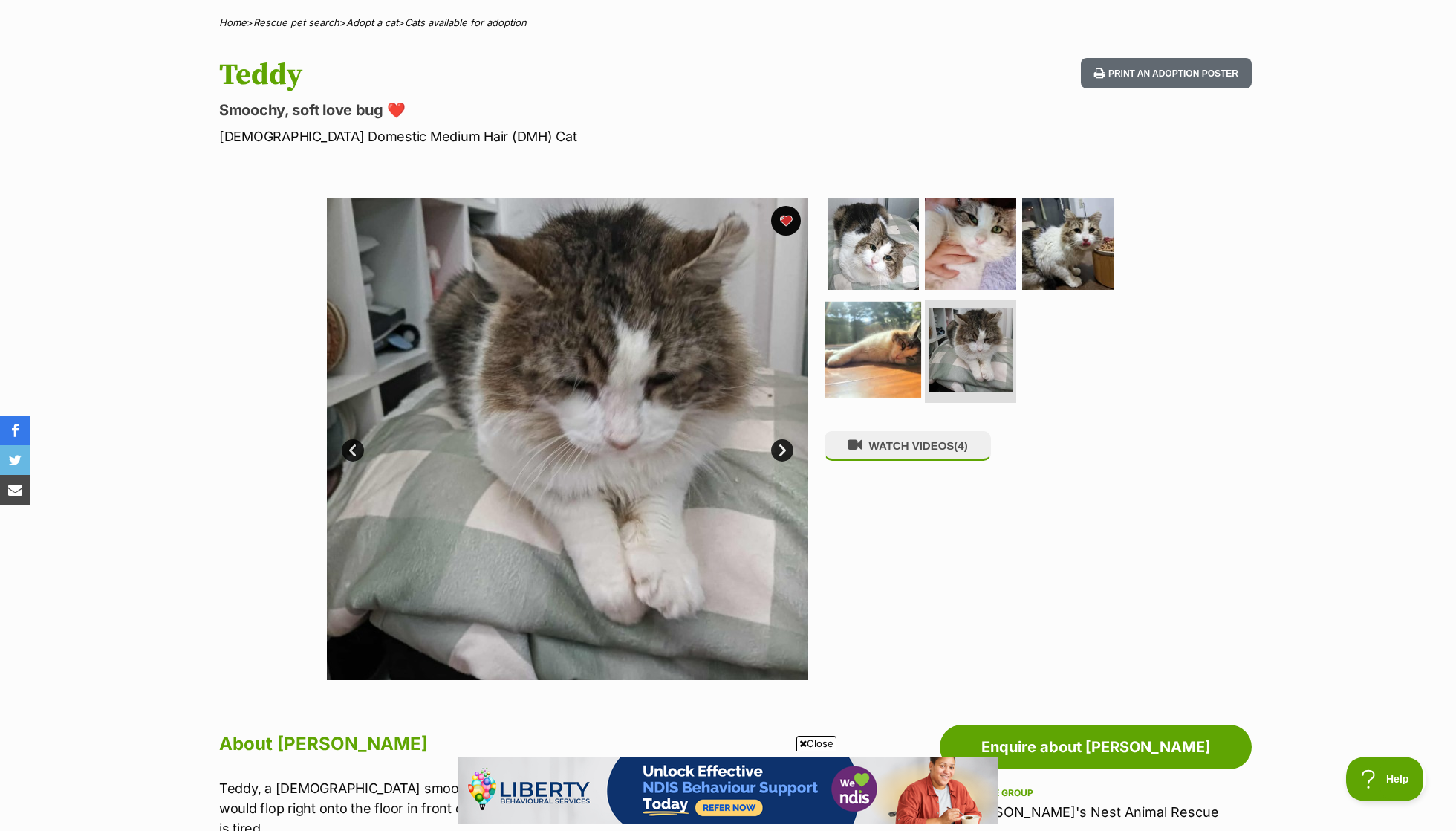
click at [863, 332] on img at bounding box center [873, 349] width 96 height 96
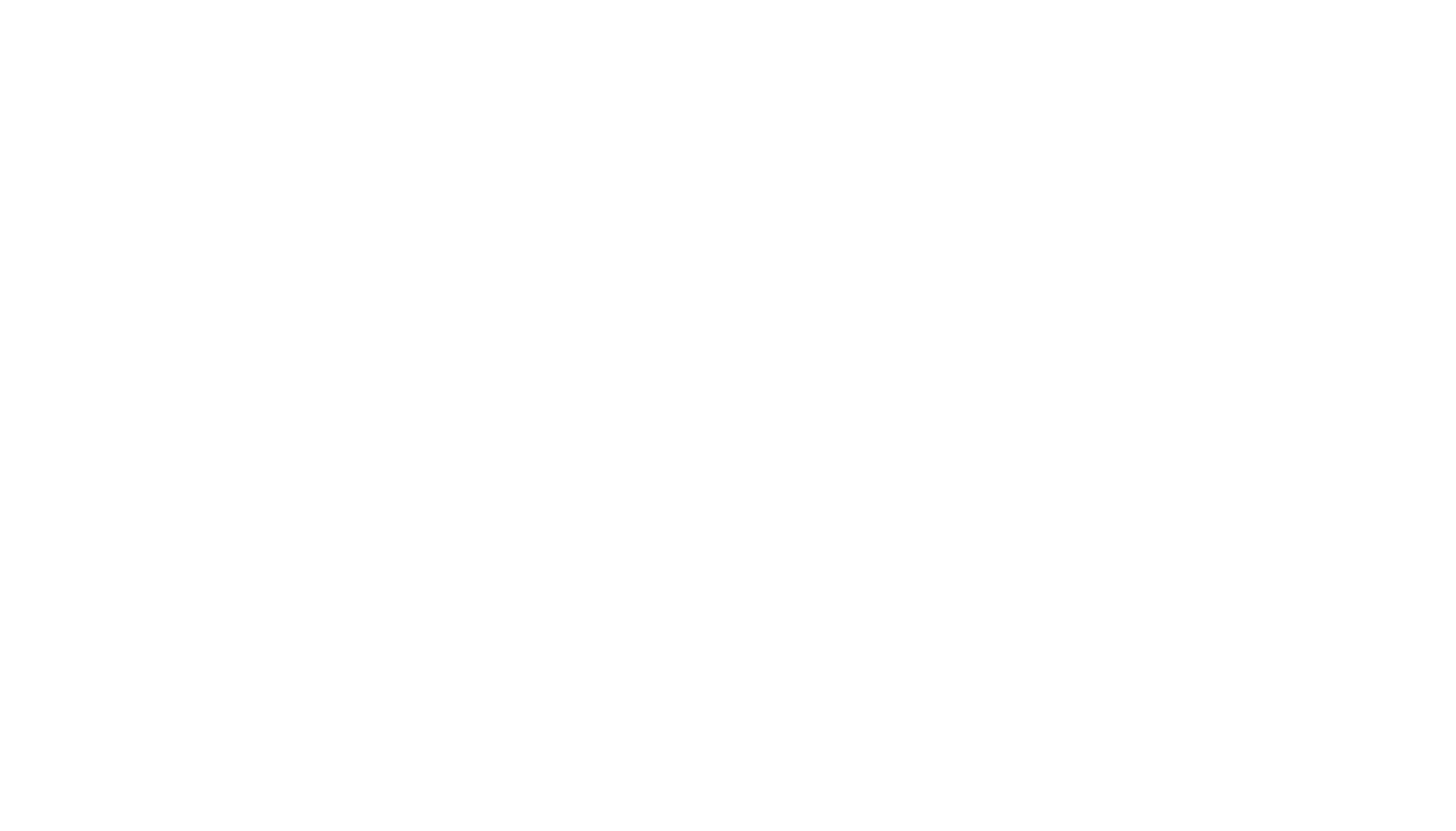
scroll to position [0, 0]
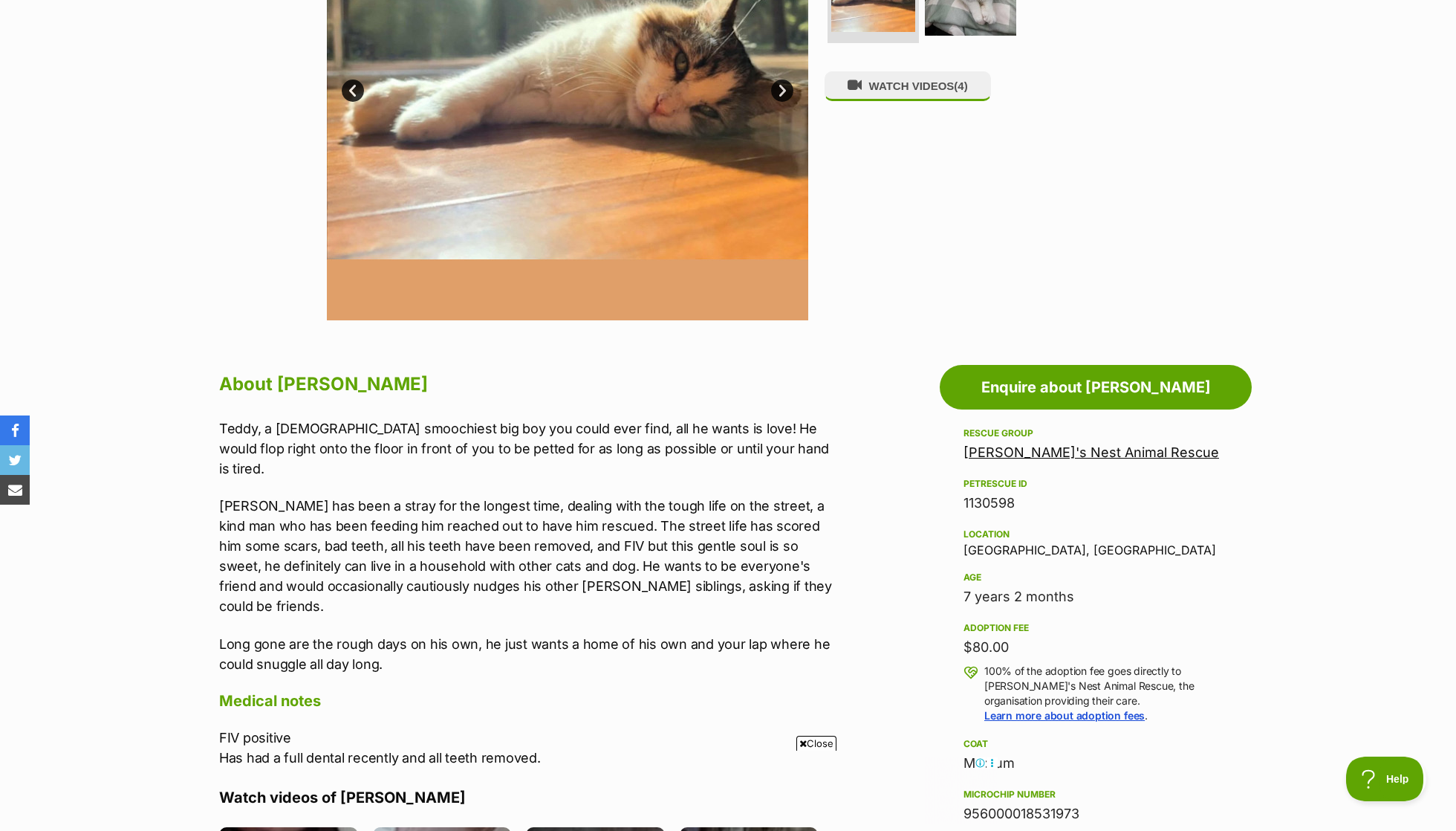
click at [620, 456] on p "Teddy, a 7 year old smoochiest big boy you could ever find, all he wants is lov…" at bounding box center [525, 448] width 613 height 60
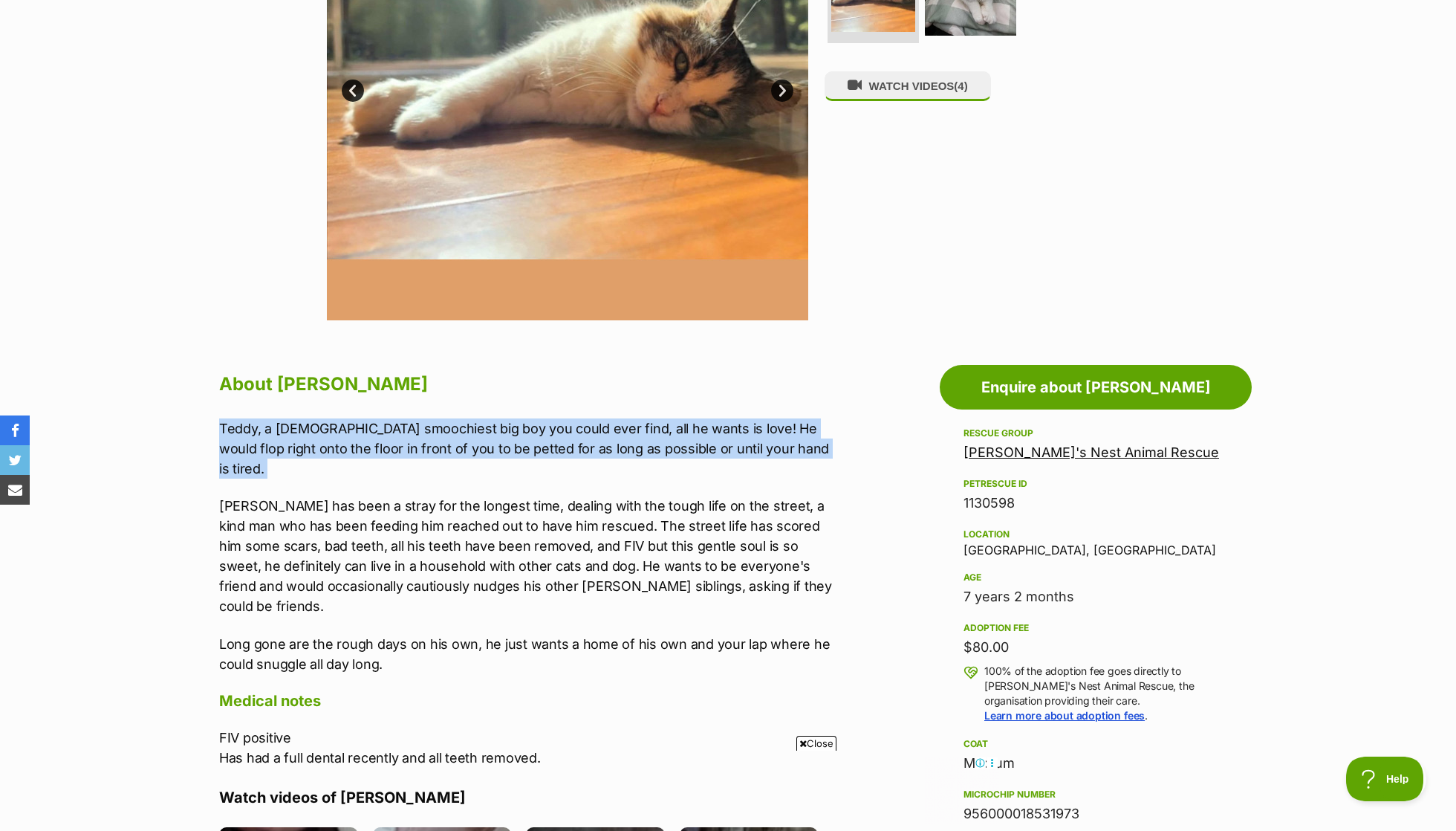
click at [620, 456] on p "Teddy, a 7 year old smoochiest big boy you could ever find, all he wants is lov…" at bounding box center [525, 448] width 613 height 60
click at [613, 521] on p "Teddy has been a stray for the longest time, dealing with the tough life on the…" at bounding box center [525, 555] width 613 height 120
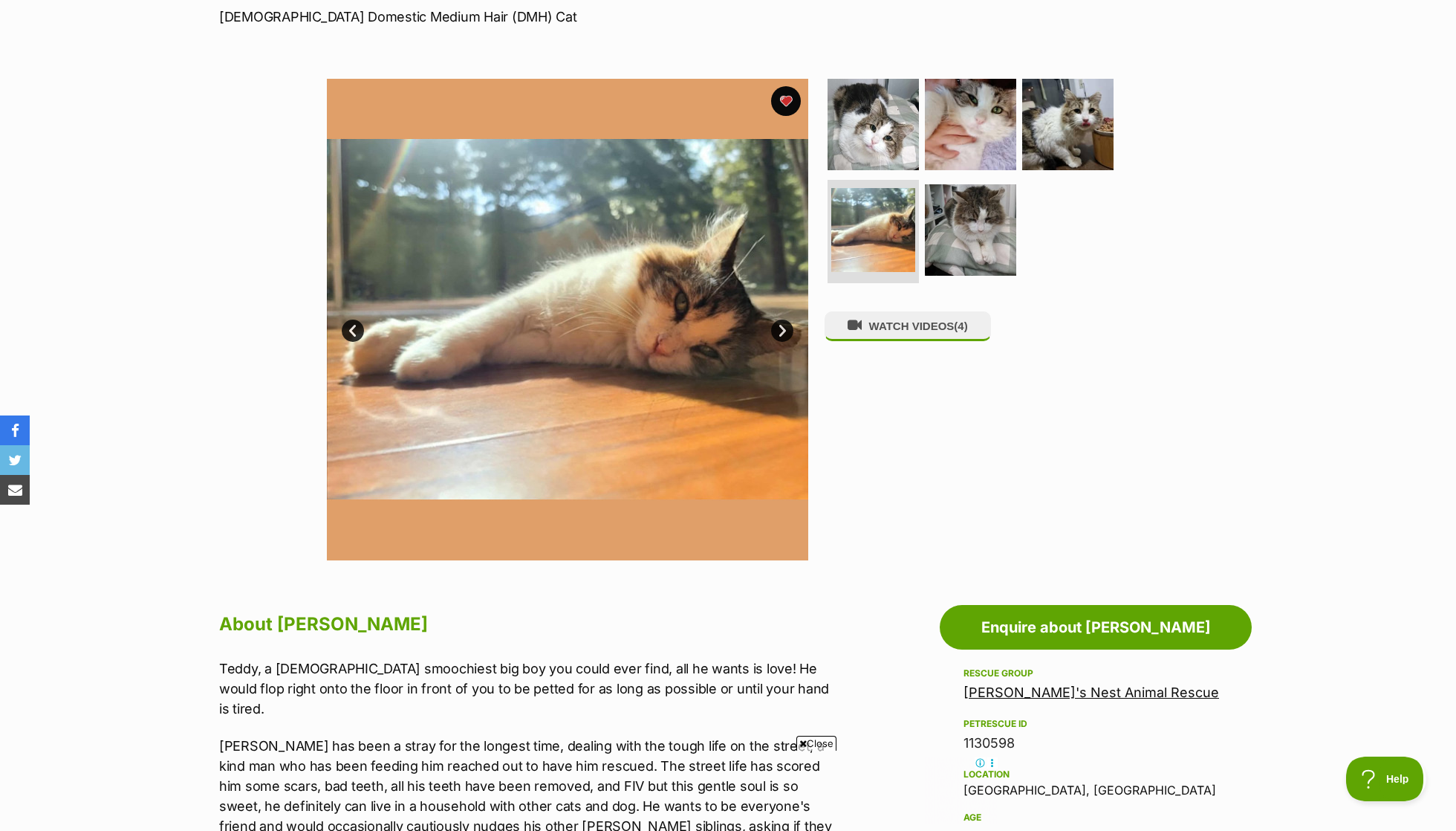
scroll to position [155, 0]
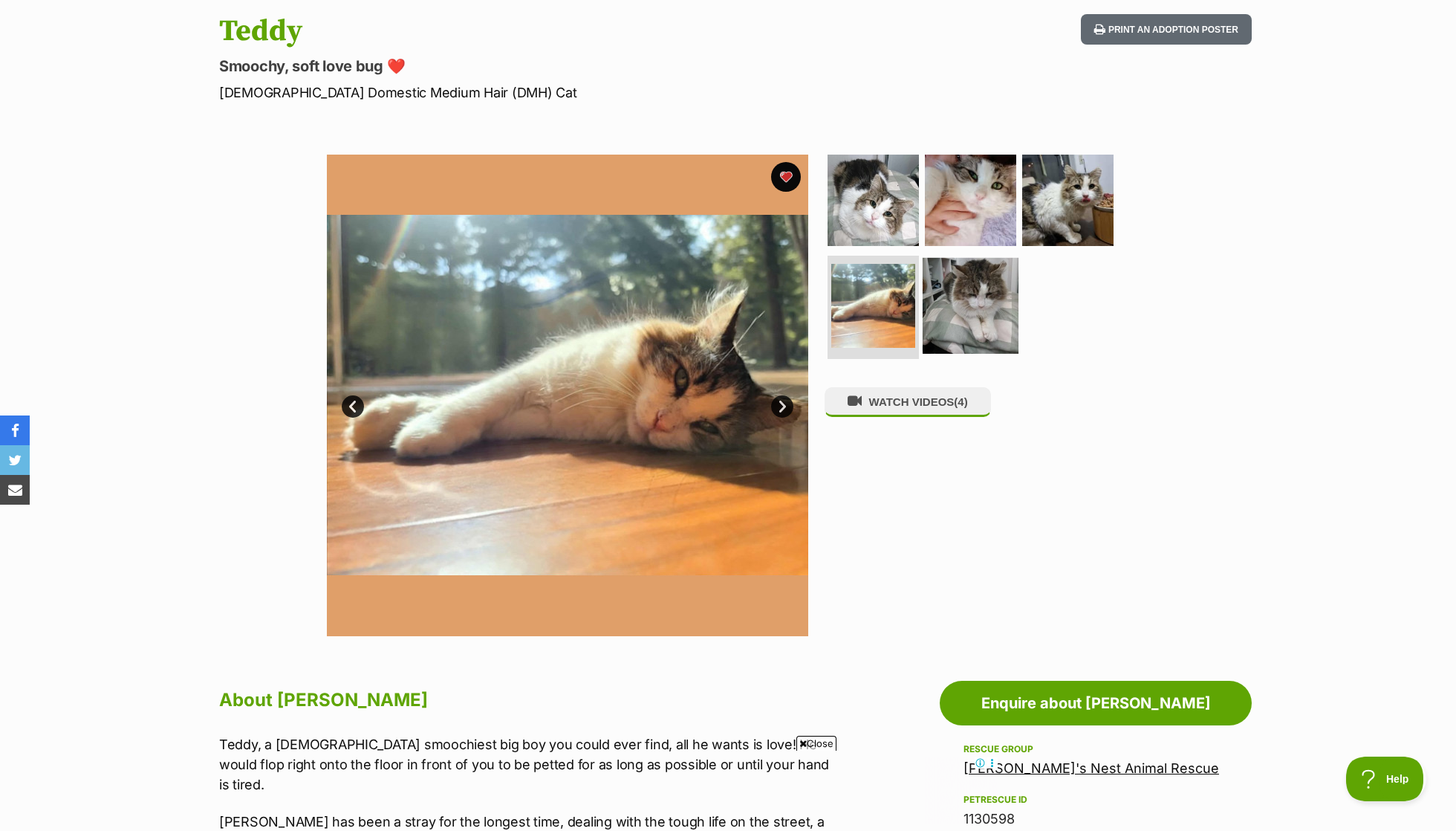
click at [1009, 269] on img at bounding box center [971, 305] width 96 height 96
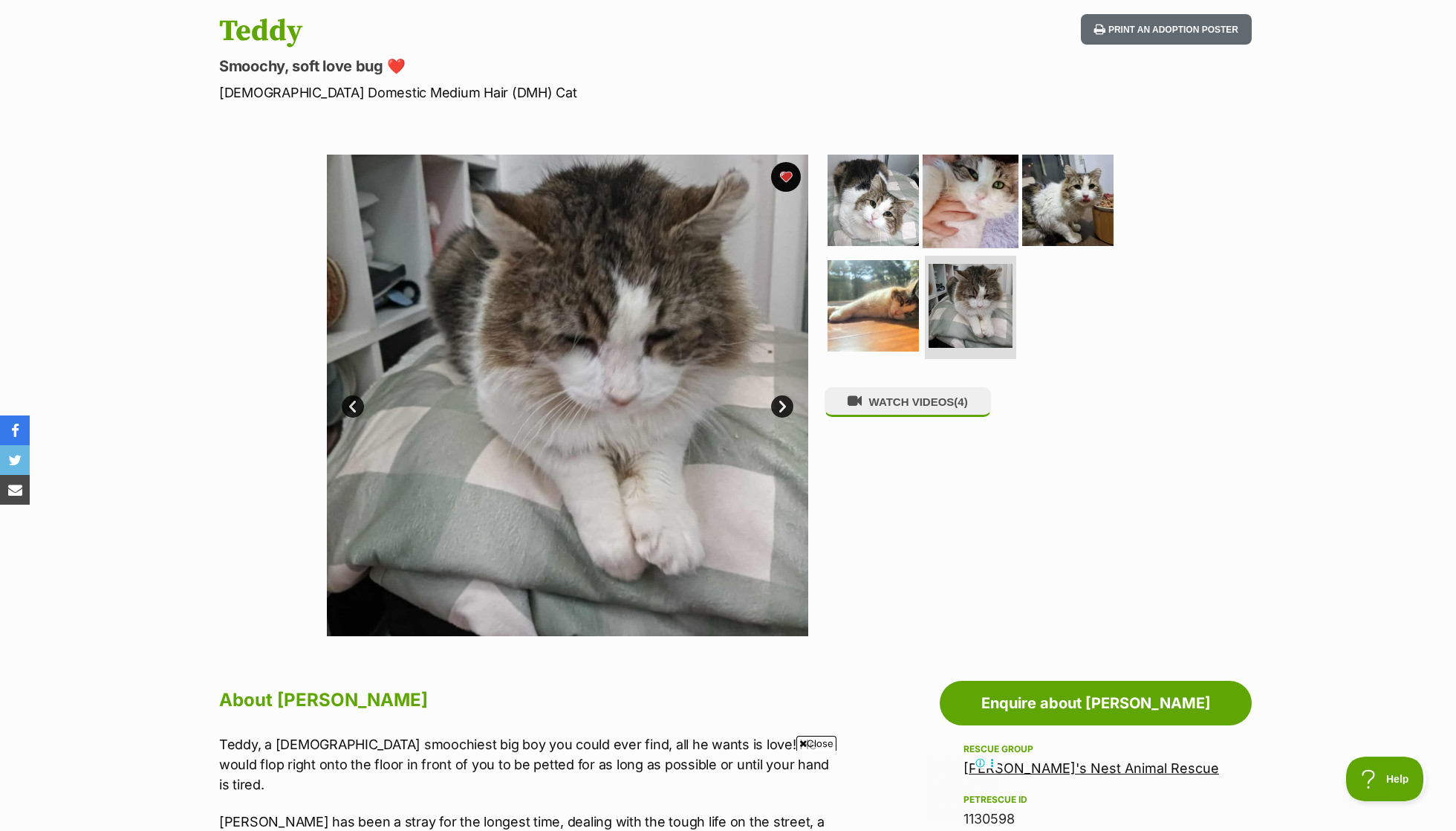
click at [979, 207] on img at bounding box center [971, 200] width 96 height 96
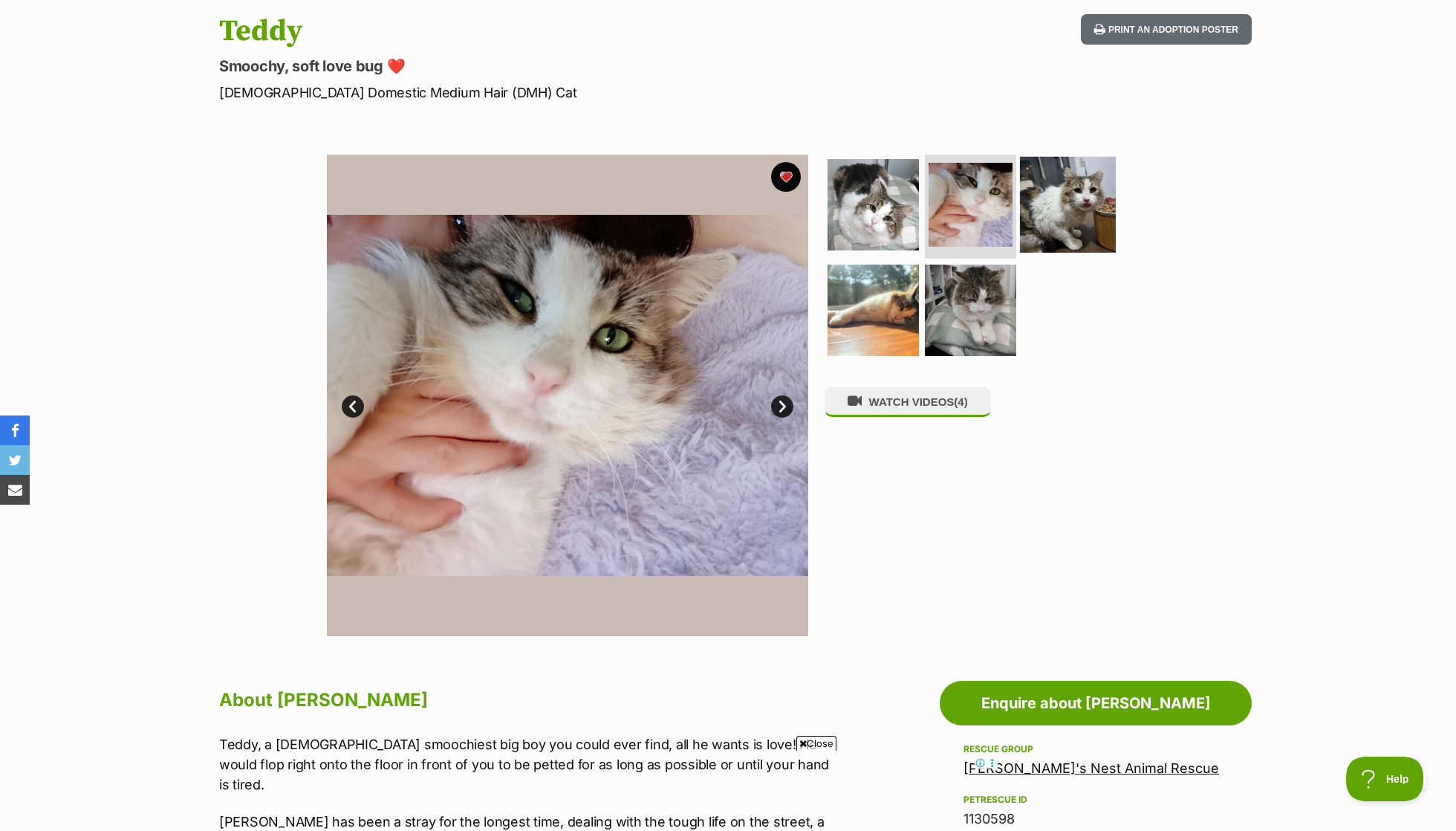
click at [1085, 203] on img at bounding box center [1068, 205] width 96 height 96
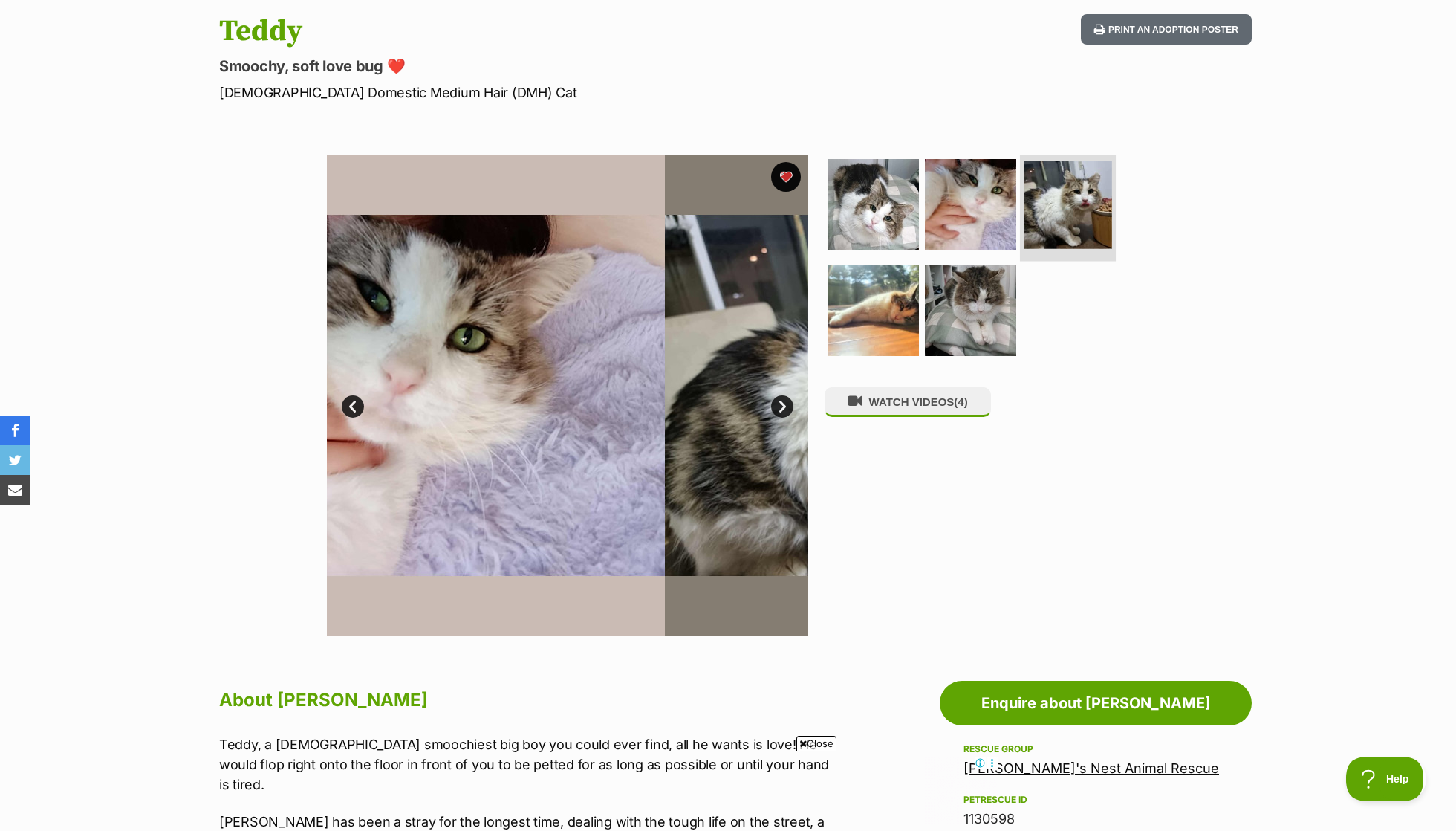
scroll to position [0, 0]
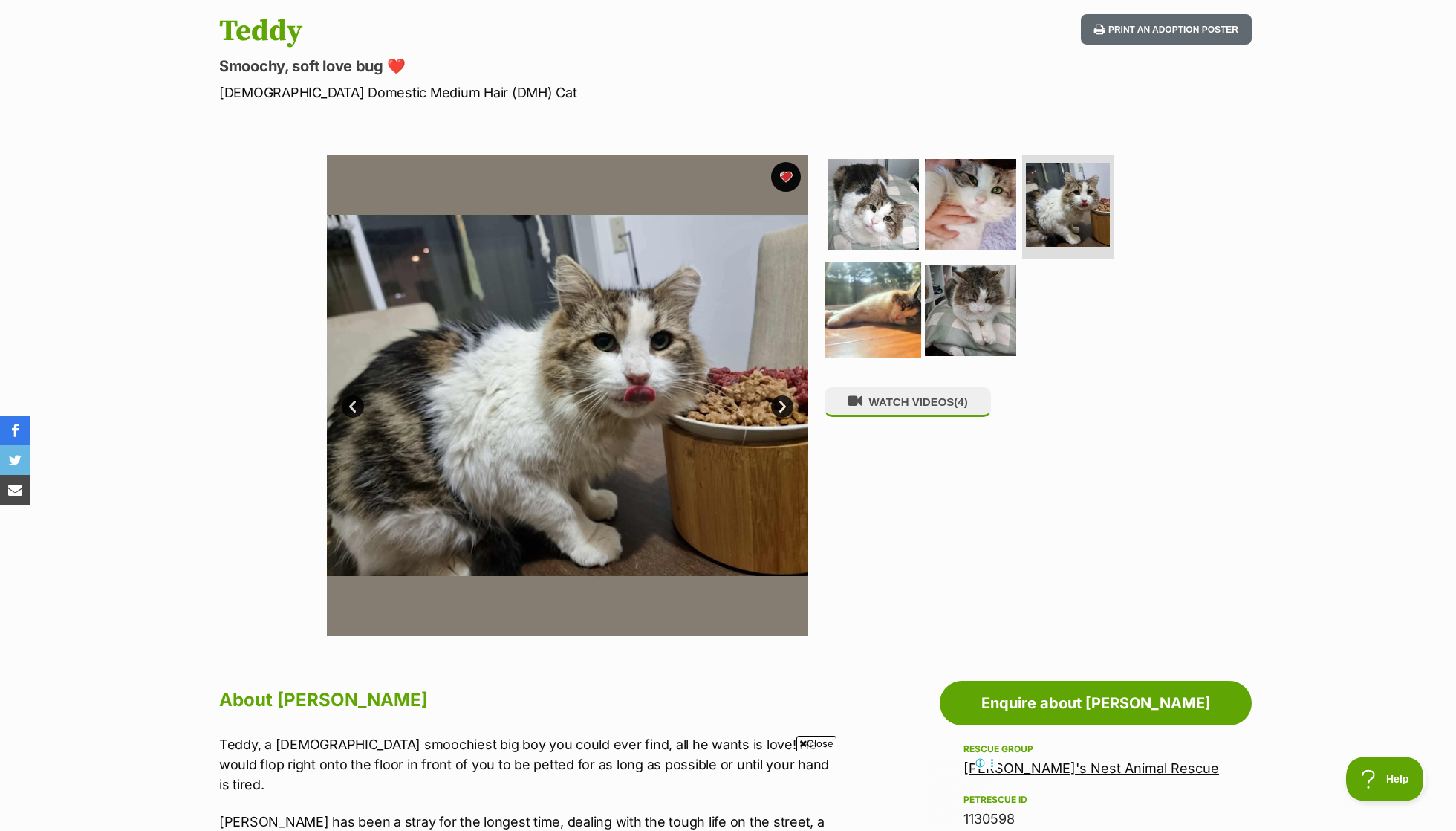
click at [894, 286] on img at bounding box center [873, 309] width 96 height 96
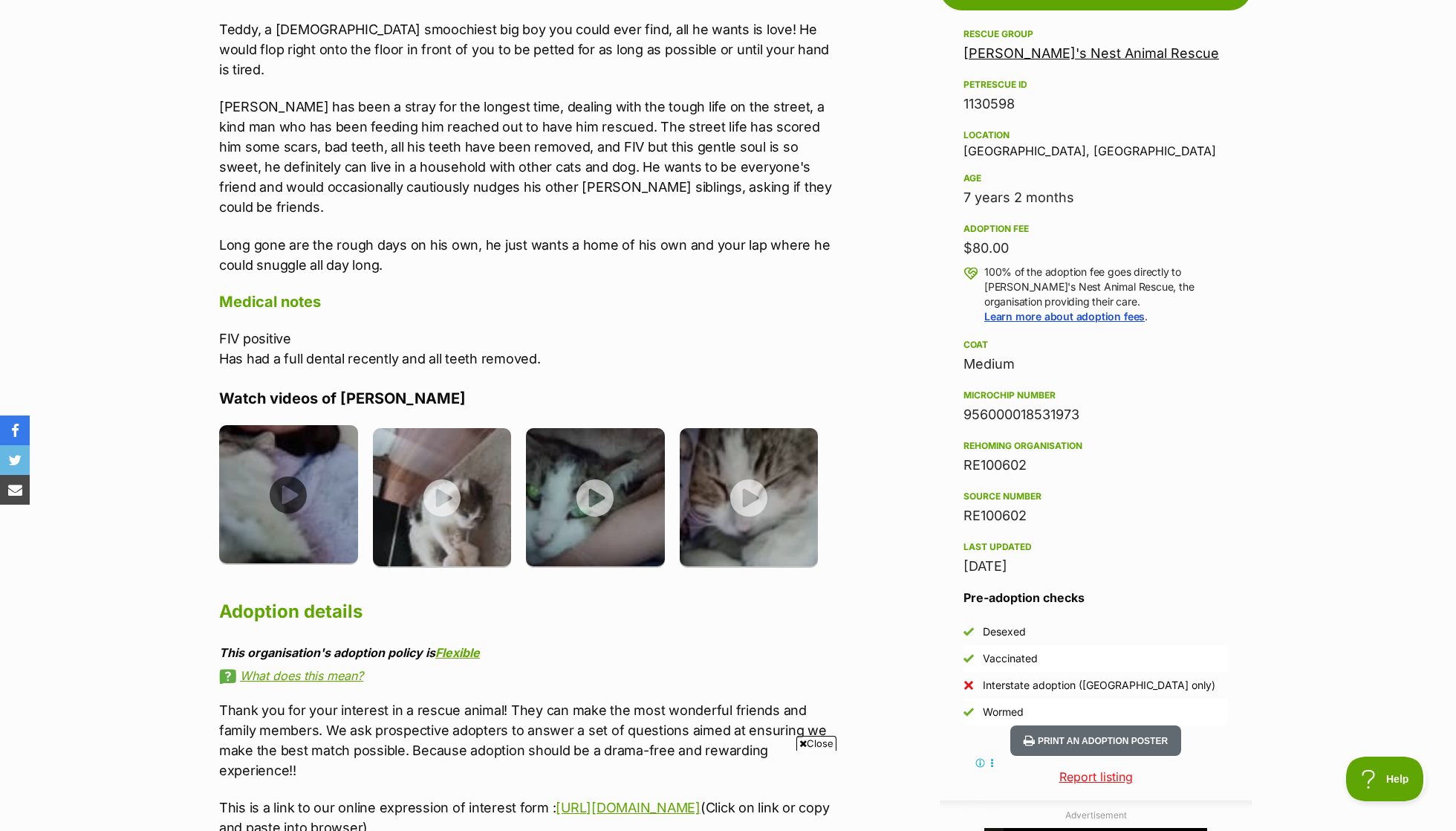
click at [340, 485] on img at bounding box center [288, 494] width 139 height 139
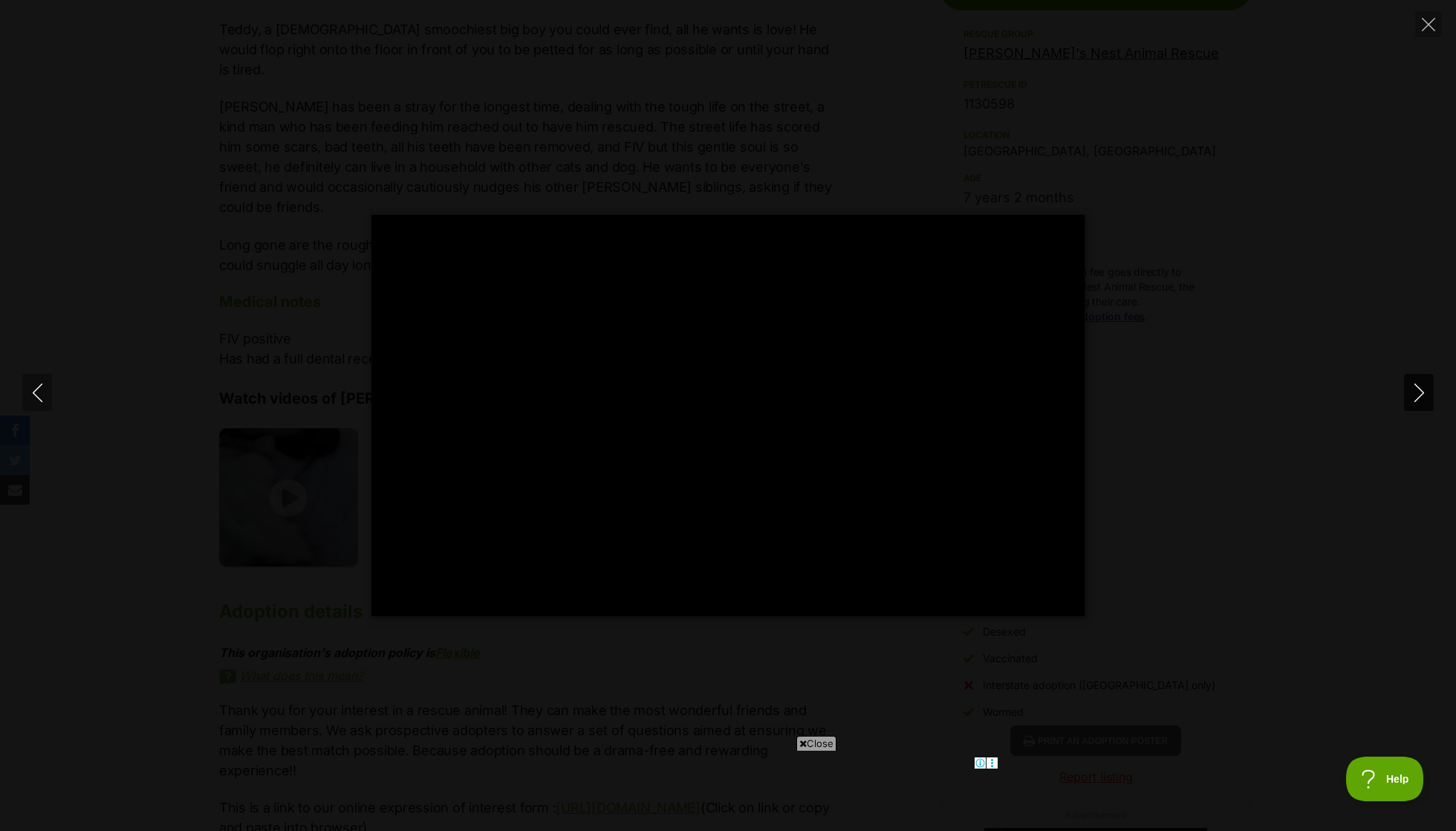
click at [1414, 383] on icon "Next" at bounding box center [1419, 393] width 19 height 19
type input "0"
click at [483, 602] on input "Seek" at bounding box center [627, 597] width 444 height 14
click at [566, 614] on div "Pause Play % buffered 00:04 -00:18 Unmute Mute Disable captions Enable captions…" at bounding box center [728, 587] width 713 height 57
click at [598, 598] on input "Seek" at bounding box center [627, 597] width 444 height 14
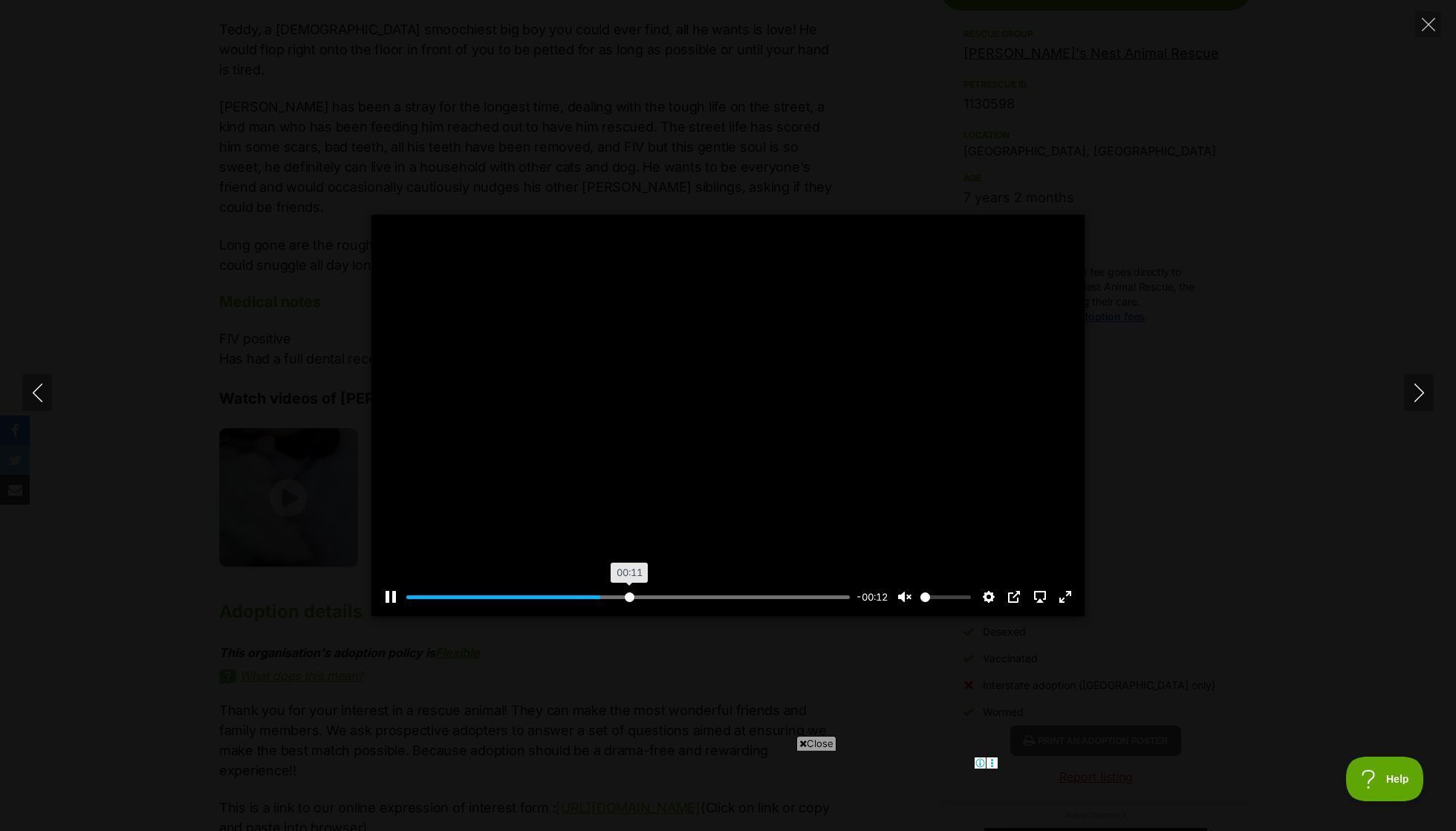
click at [628, 597] on input "Seek" at bounding box center [627, 597] width 444 height 14
click at [1422, 387] on icon "Next" at bounding box center [1419, 393] width 19 height 19
type input "76.77"
click at [478, 601] on input "Seek" at bounding box center [627, 597] width 444 height 14
click at [578, 599] on input "Seek" at bounding box center [627, 597] width 444 height 14
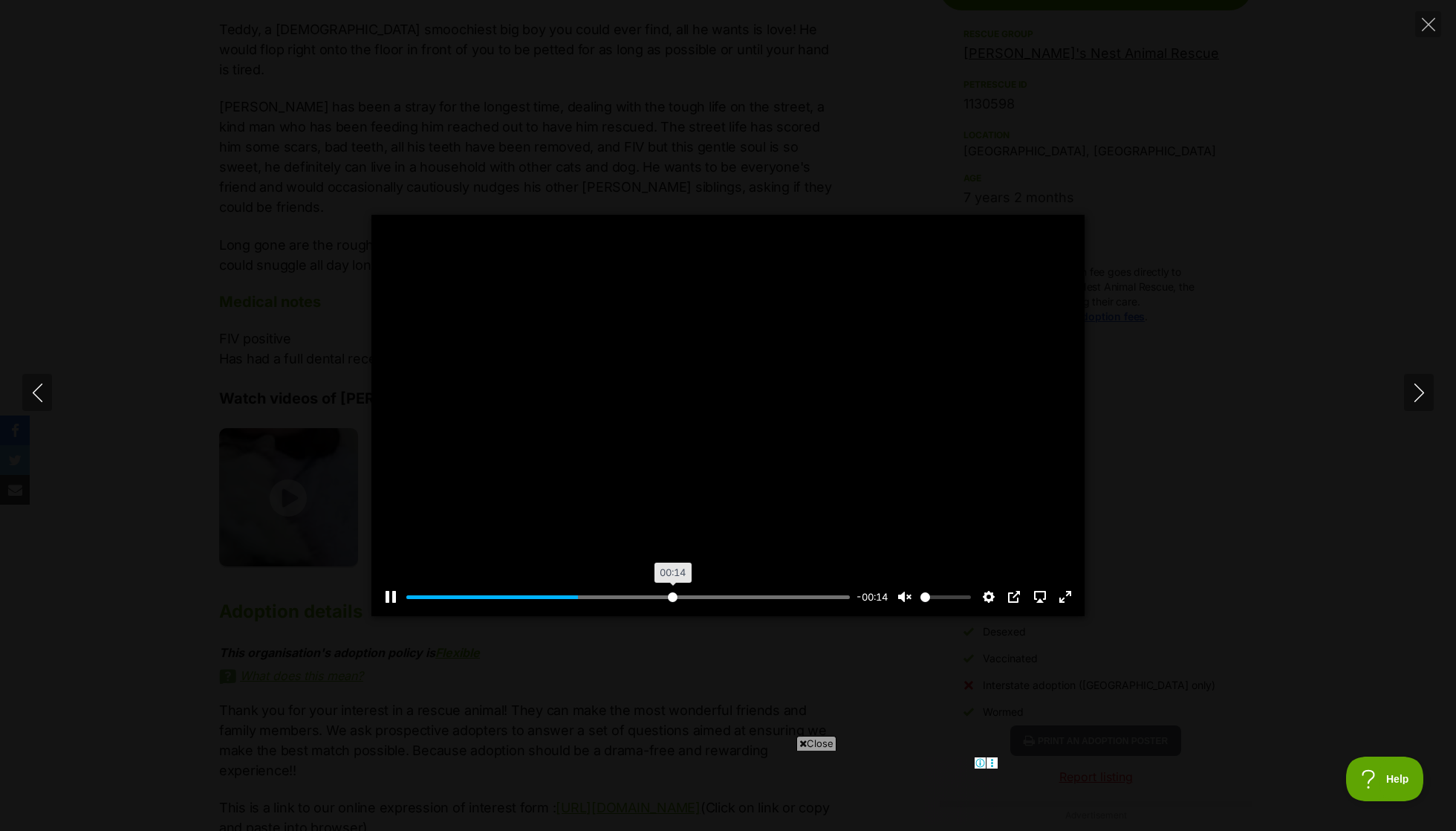
click at [671, 599] on input "Seek" at bounding box center [627, 597] width 444 height 14
click at [737, 598] on input "Seek" at bounding box center [627, 597] width 444 height 14
click at [766, 595] on input "Seek" at bounding box center [627, 597] width 444 height 14
click at [803, 599] on input "Seek" at bounding box center [627, 597] width 444 height 14
click at [1427, 386] on icon "Next" at bounding box center [1419, 393] width 19 height 19
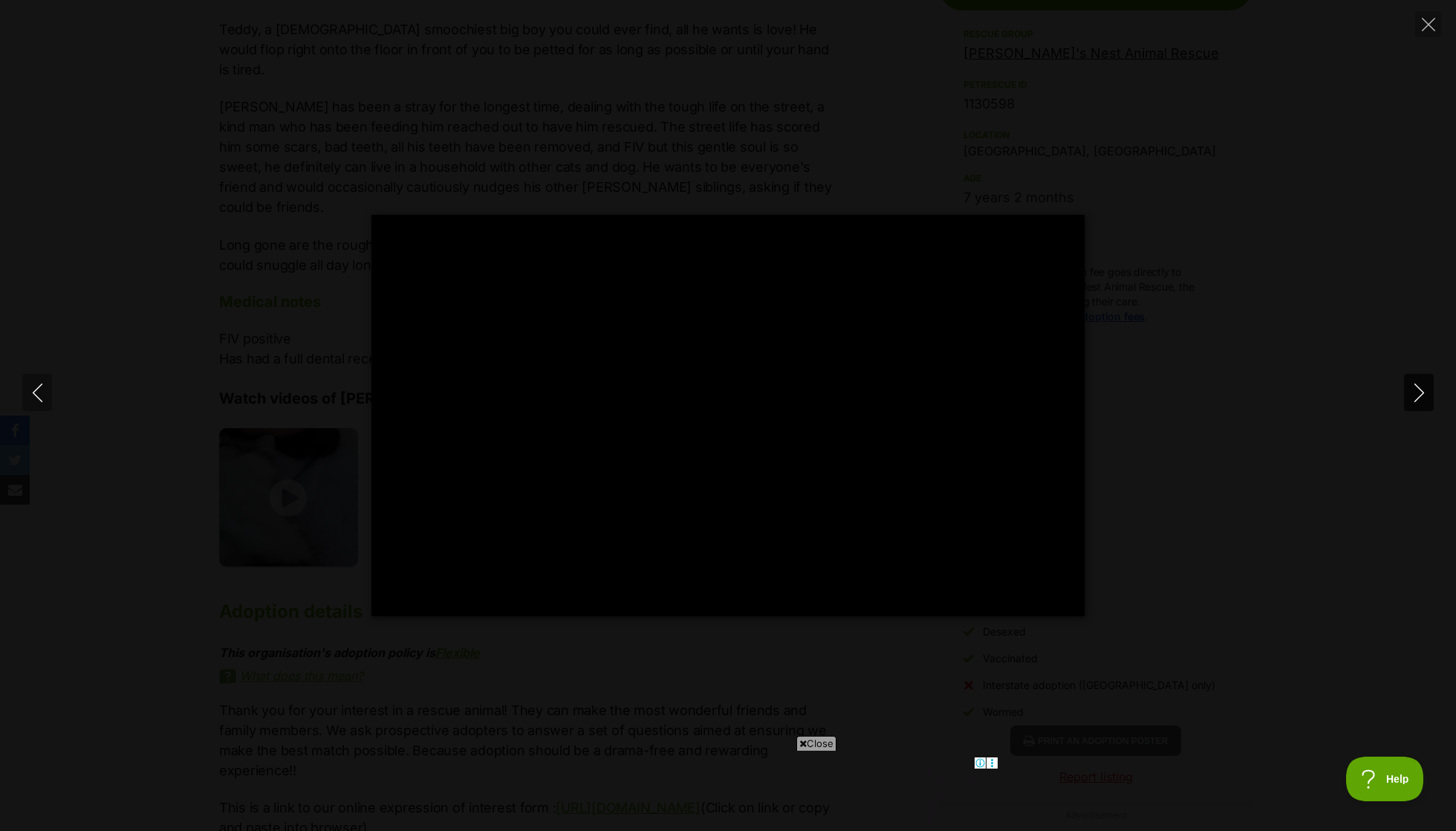
type input "96.03"
click at [485, 595] on input "Seek" at bounding box center [627, 597] width 444 height 14
click at [558, 581] on div "Pause Play % buffered 00:05 -00:17 Unmute Mute Disable captions Enable captions…" at bounding box center [728, 587] width 713 height 57
click at [573, 599] on input "Seek" at bounding box center [627, 597] width 444 height 14
click at [653, 581] on div "Pause Play % buffered 00:11 -00:12 Unmute Mute Disable captions Enable captions…" at bounding box center [728, 587] width 713 height 57
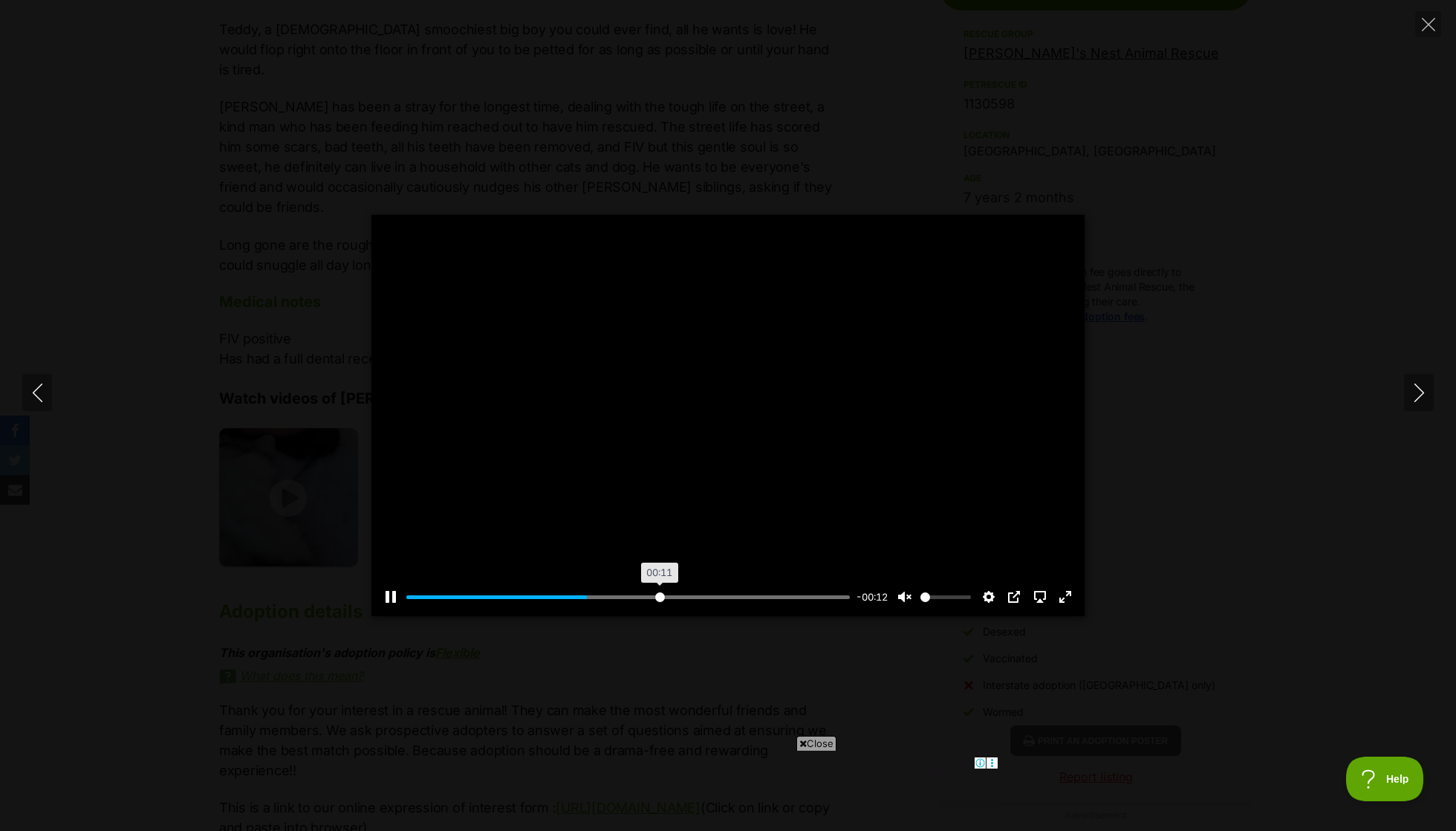
click at [658, 592] on input "Seek" at bounding box center [627, 597] width 444 height 14
click at [705, 588] on div "Pause Play % buffered 00:14 -00:08 Unmute Mute Disable captions Enable captions…" at bounding box center [728, 587] width 713 height 57
click at [737, 597] on input "Seek" at bounding box center [627, 597] width 444 height 14
click at [789, 598] on input "Seek" at bounding box center [627, 597] width 444 height 14
click at [1199, 344] on div "Pause Play % buffered 00:18 -00:02 Unmute Mute Disable captions Enable captions…" at bounding box center [728, 415] width 1456 height 401
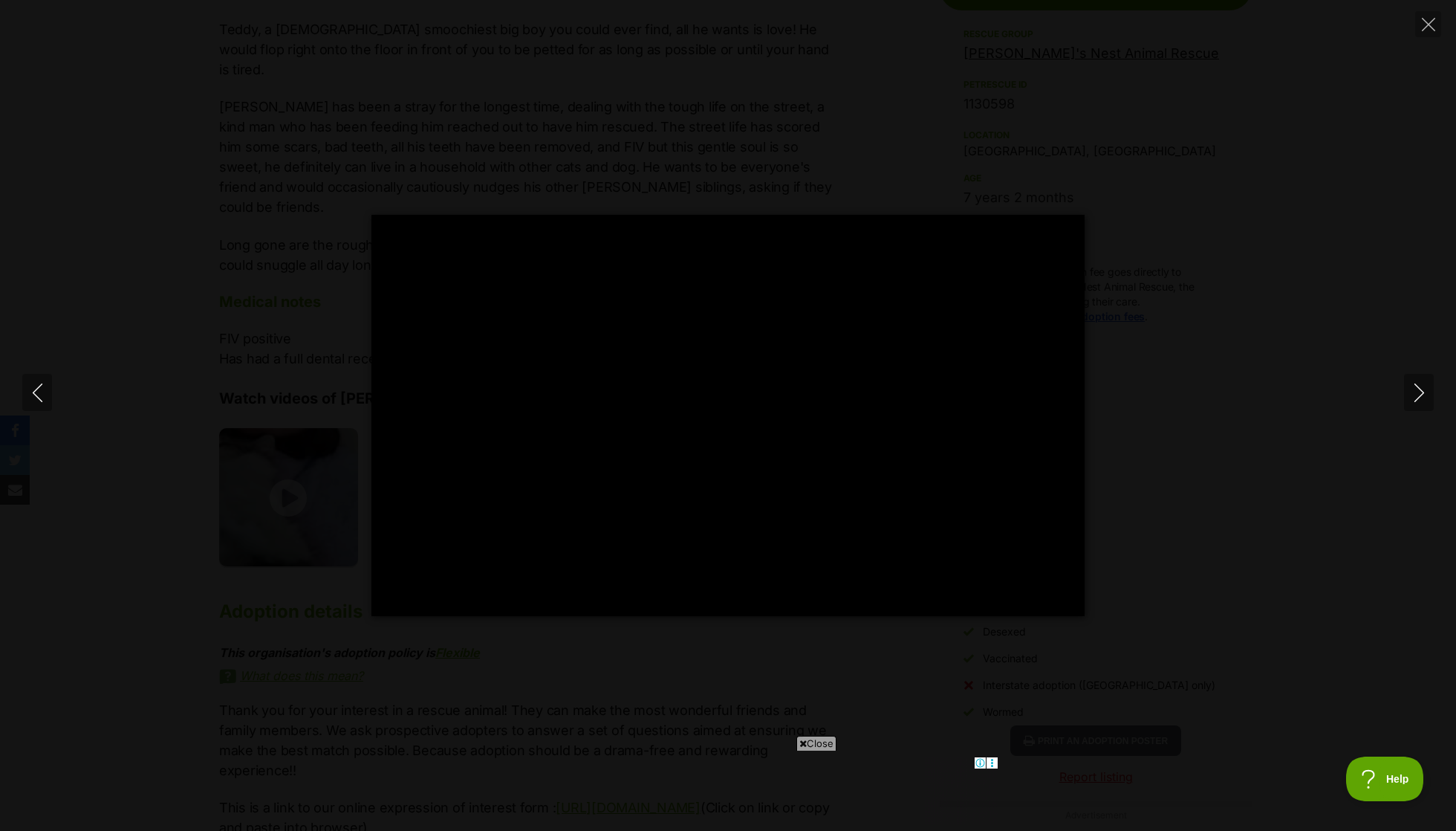
type input "88.71"
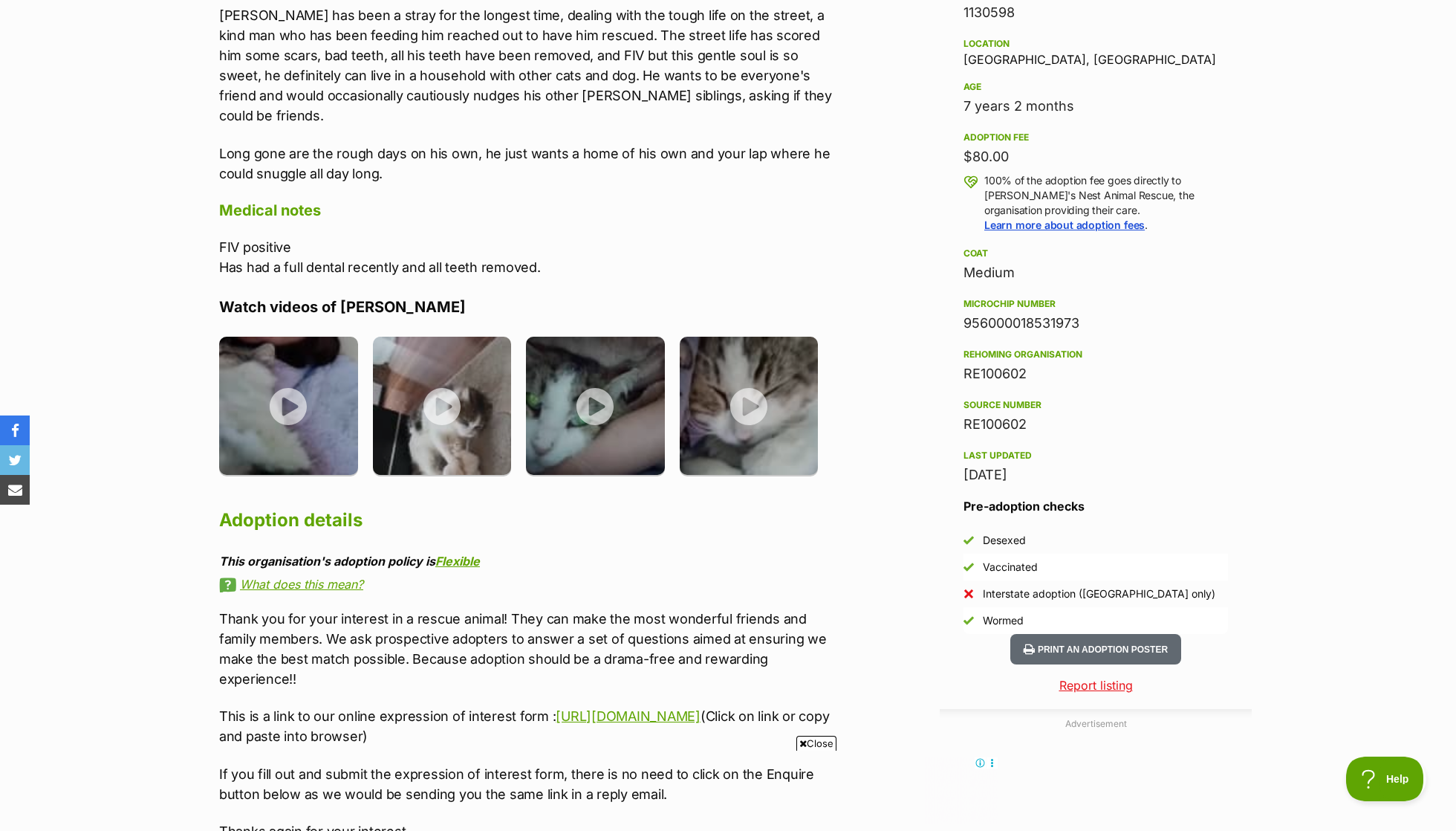
scroll to position [975, 0]
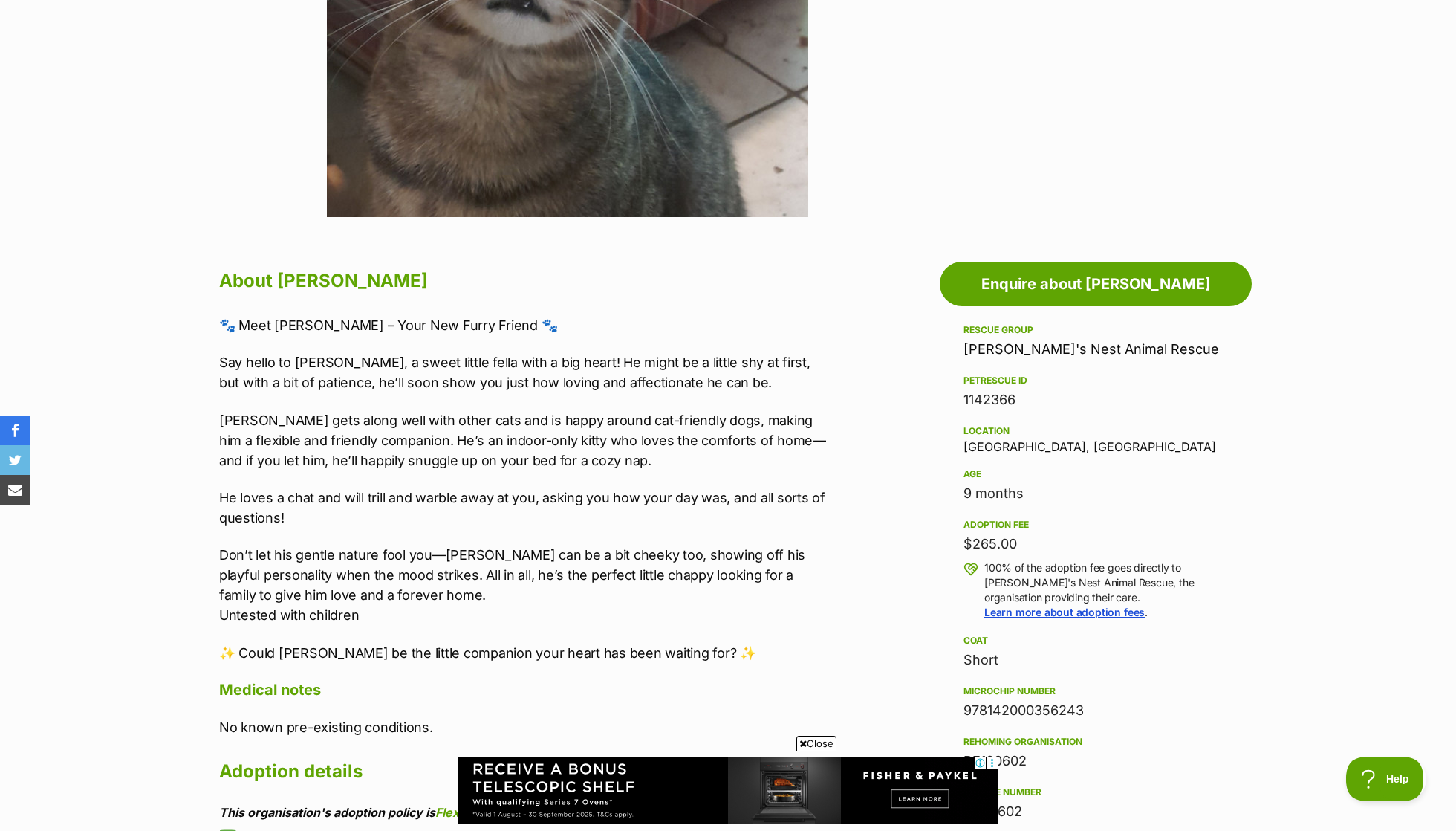
scroll to position [577, 0]
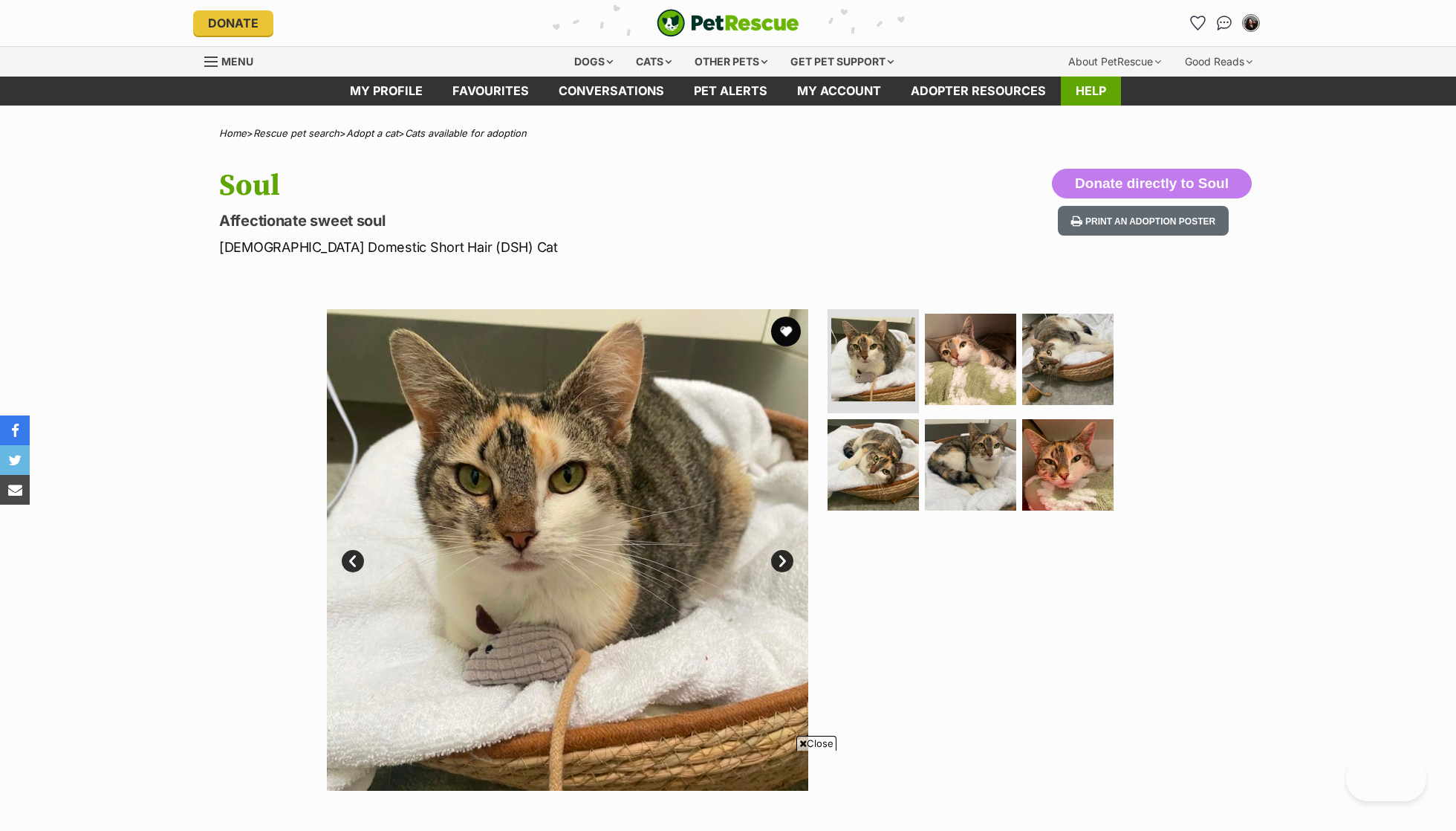
scroll to position [265, 0]
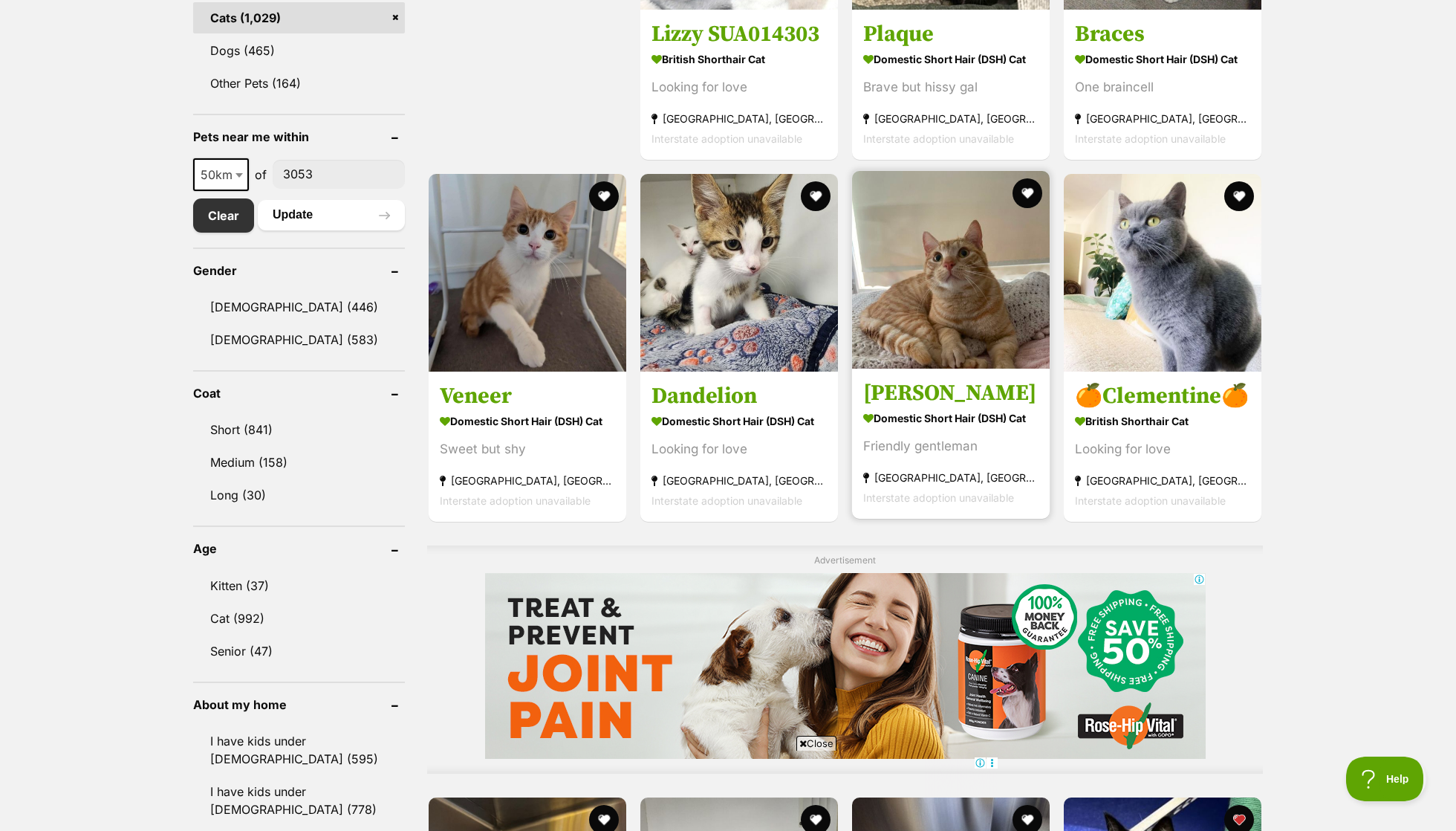
click at [942, 452] on section "Domestic Short Hair (DSH) Cat Friendly gentleman Croydon, VIC Interstate adopti…" at bounding box center [950, 457] width 175 height 101
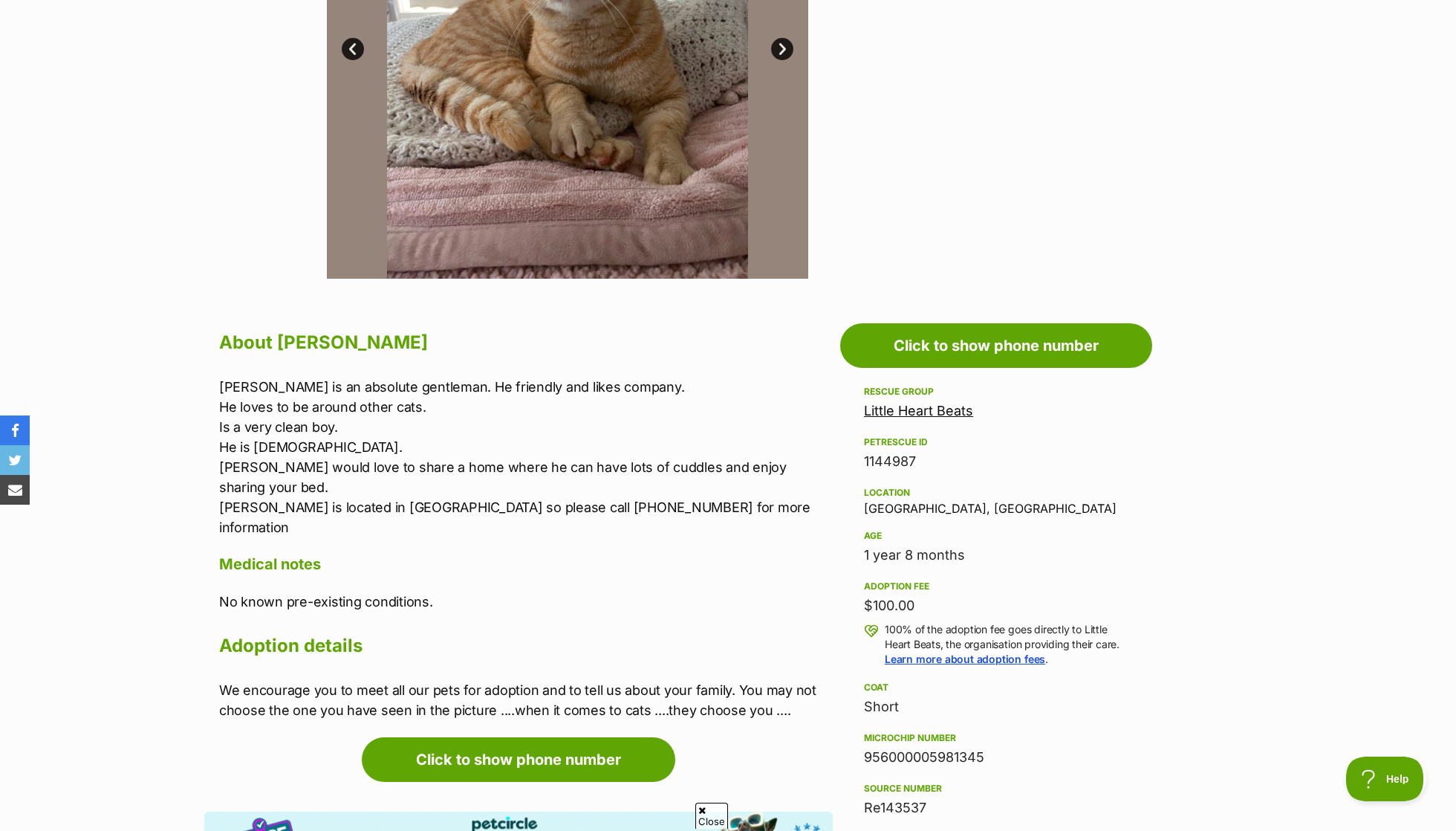
click at [240, 394] on p "[PERSON_NAME] is an absolute gentleman. He friendly and likes company. He loves…" at bounding box center [525, 457] width 613 height 160
click at [278, 434] on p "[PERSON_NAME] is an absolute gentleman. He friendly and likes company. He loves…" at bounding box center [525, 457] width 613 height 160
click at [278, 434] on p "Georgie is an absolute gentleman. He friendly and likes company. He loves to be…" at bounding box center [525, 457] width 613 height 160
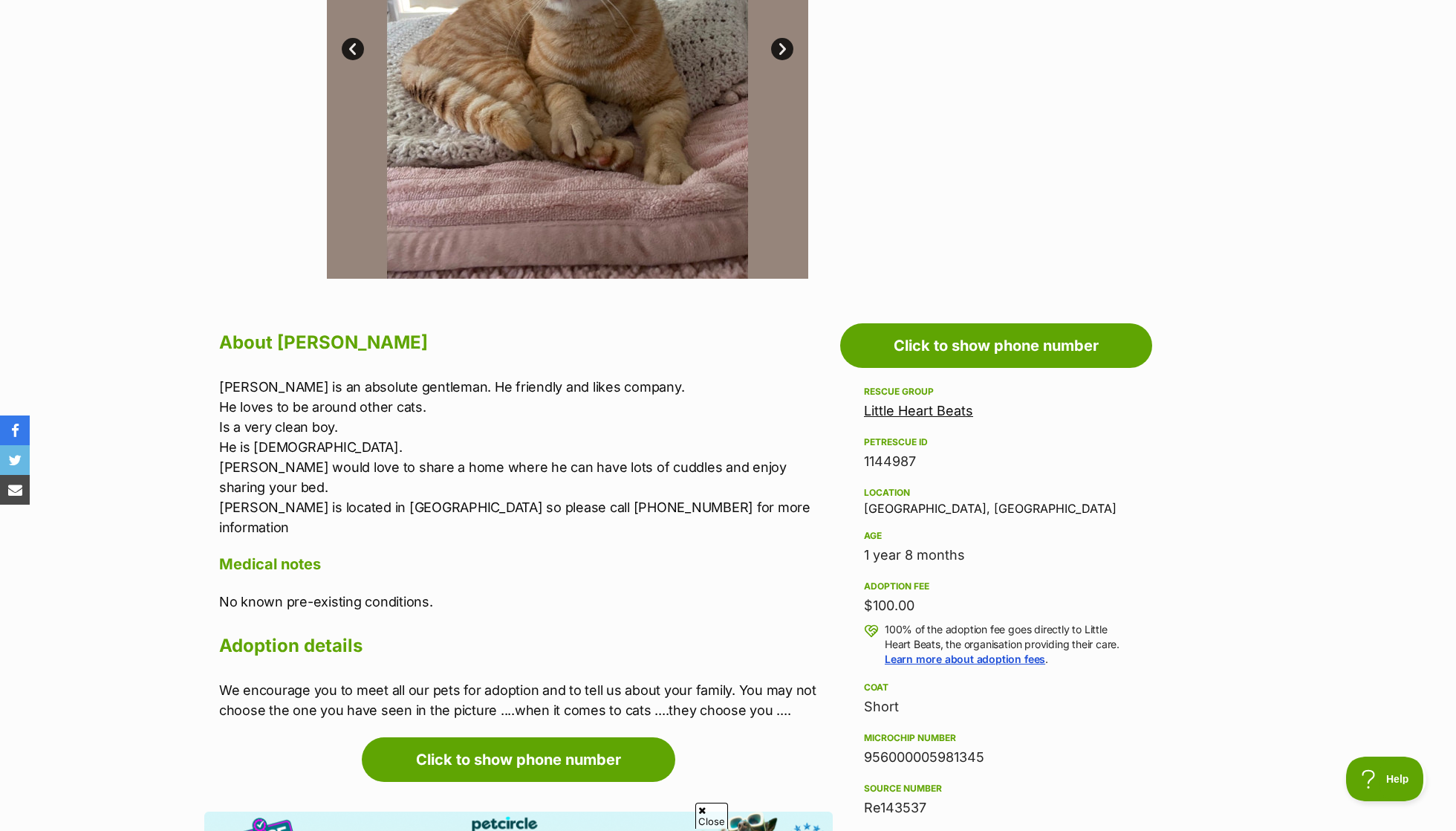
click at [278, 434] on p "Georgie is an absolute gentleman. He friendly and likes company. He loves to be…" at bounding box center [525, 457] width 613 height 160
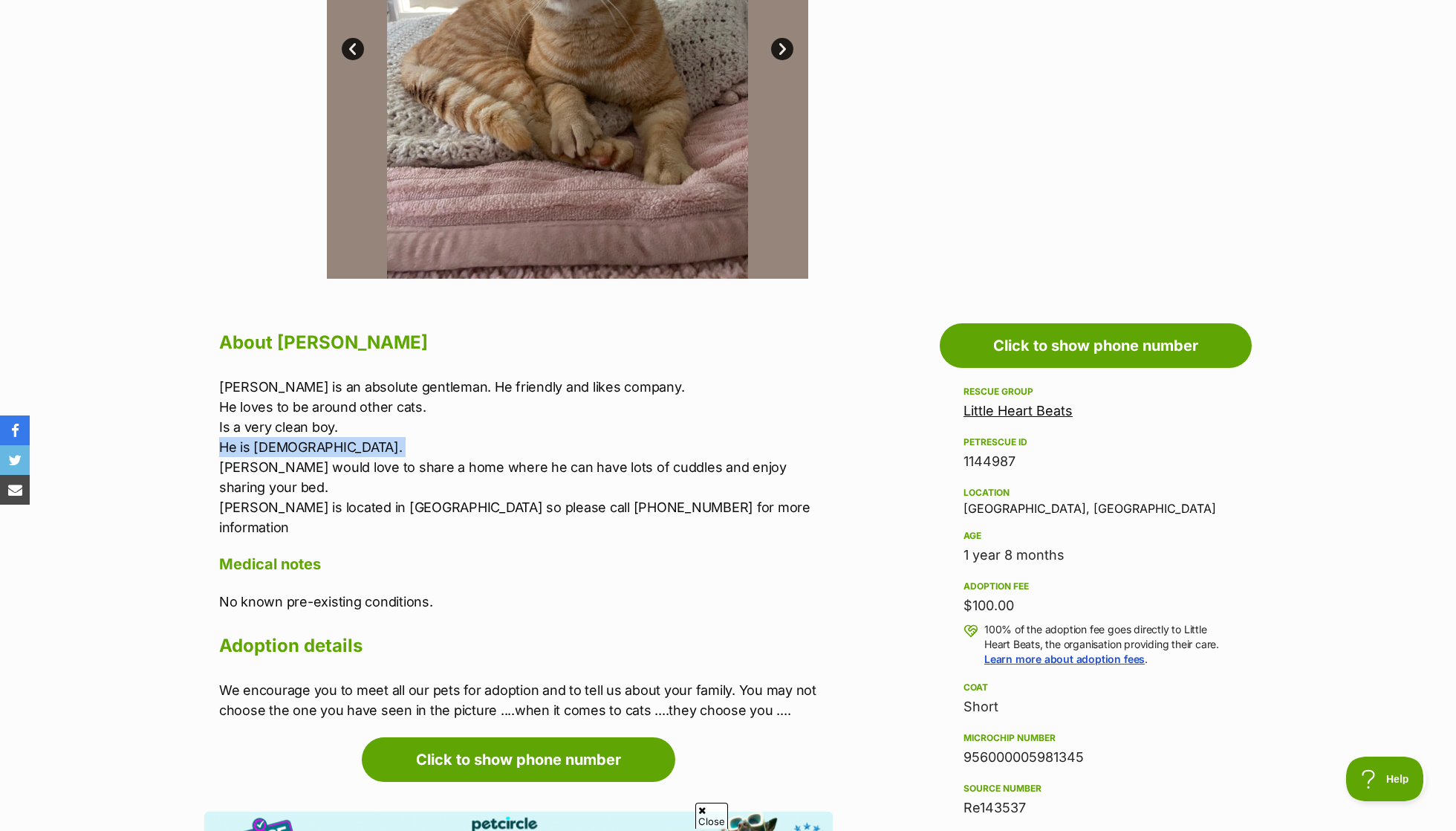
click at [323, 474] on p "Georgie is an absolute gentleman. He friendly and likes company. He loves to be…" at bounding box center [525, 457] width 613 height 160
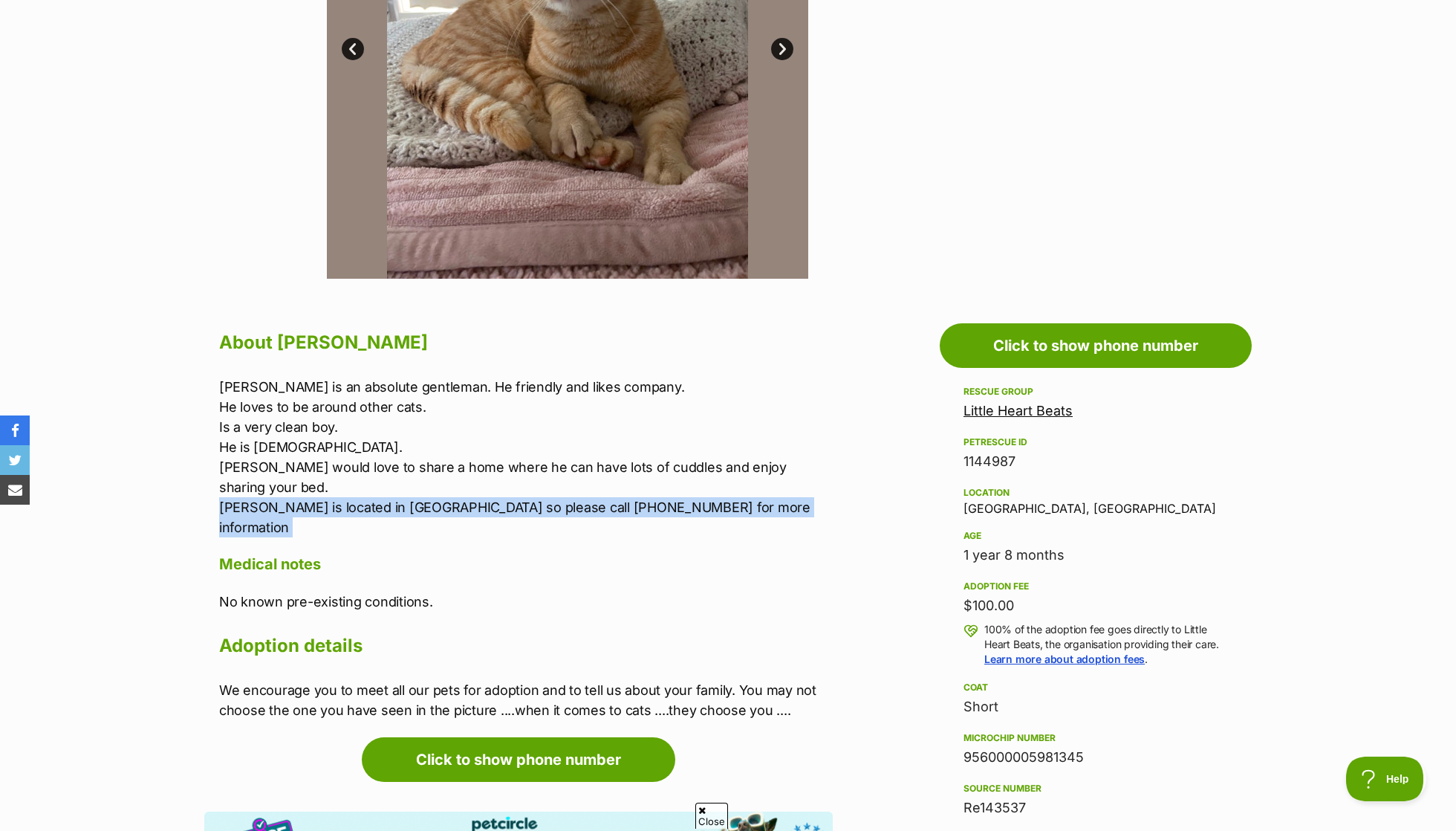
click at [300, 417] on p "Georgie is an absolute gentleman. He friendly and likes company. He loves to be…" at bounding box center [525, 457] width 613 height 160
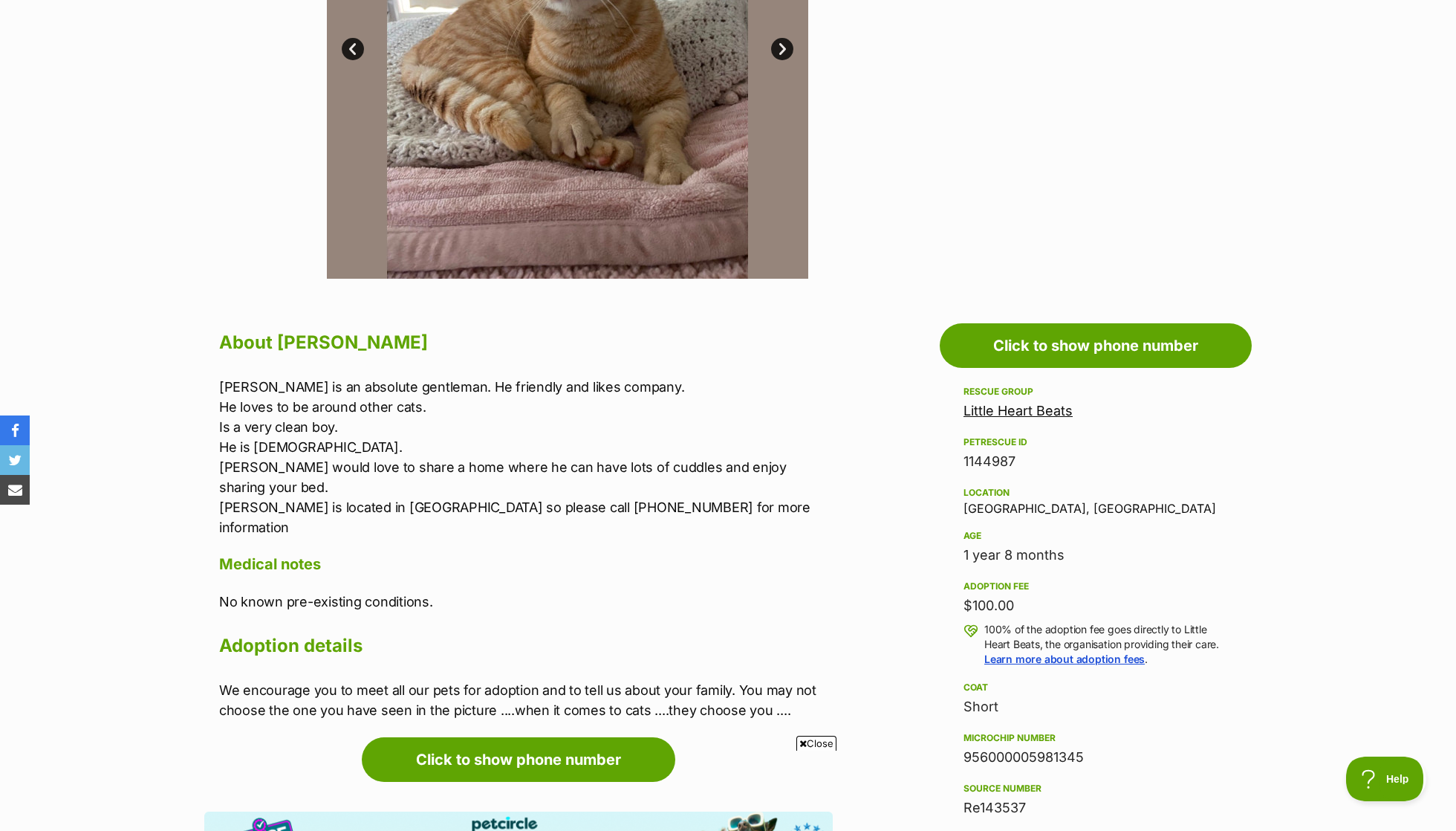
click at [309, 354] on h2 "About Georgie" at bounding box center [525, 342] width 613 height 33
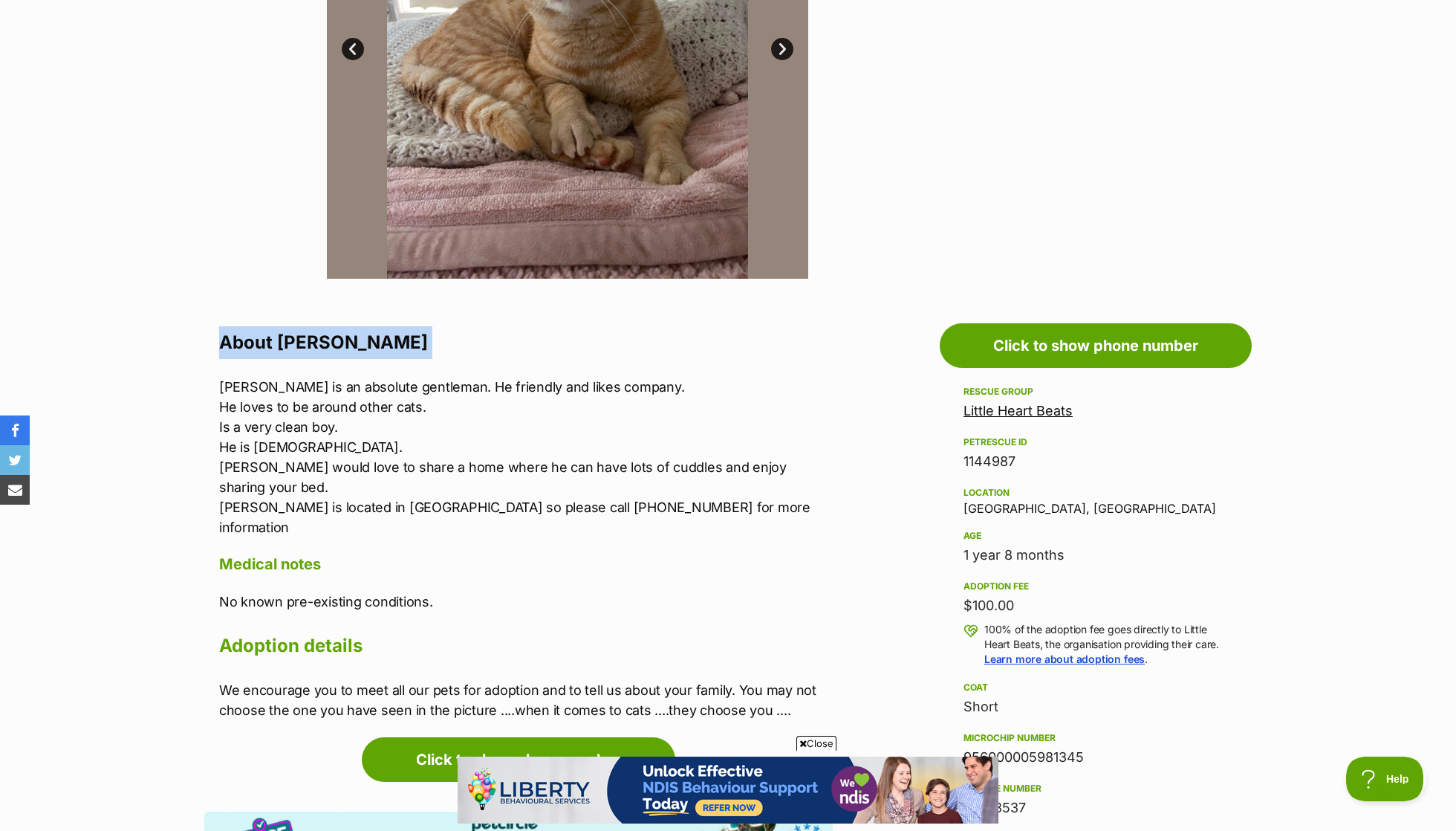
click at [312, 368] on div "About Georgie Georgie is an absolute gentleman. He friendly and likes company. …" at bounding box center [525, 522] width 613 height 394
click at [365, 383] on p "Georgie is an absolute gentleman. He friendly and likes company. He loves to be…" at bounding box center [525, 457] width 613 height 160
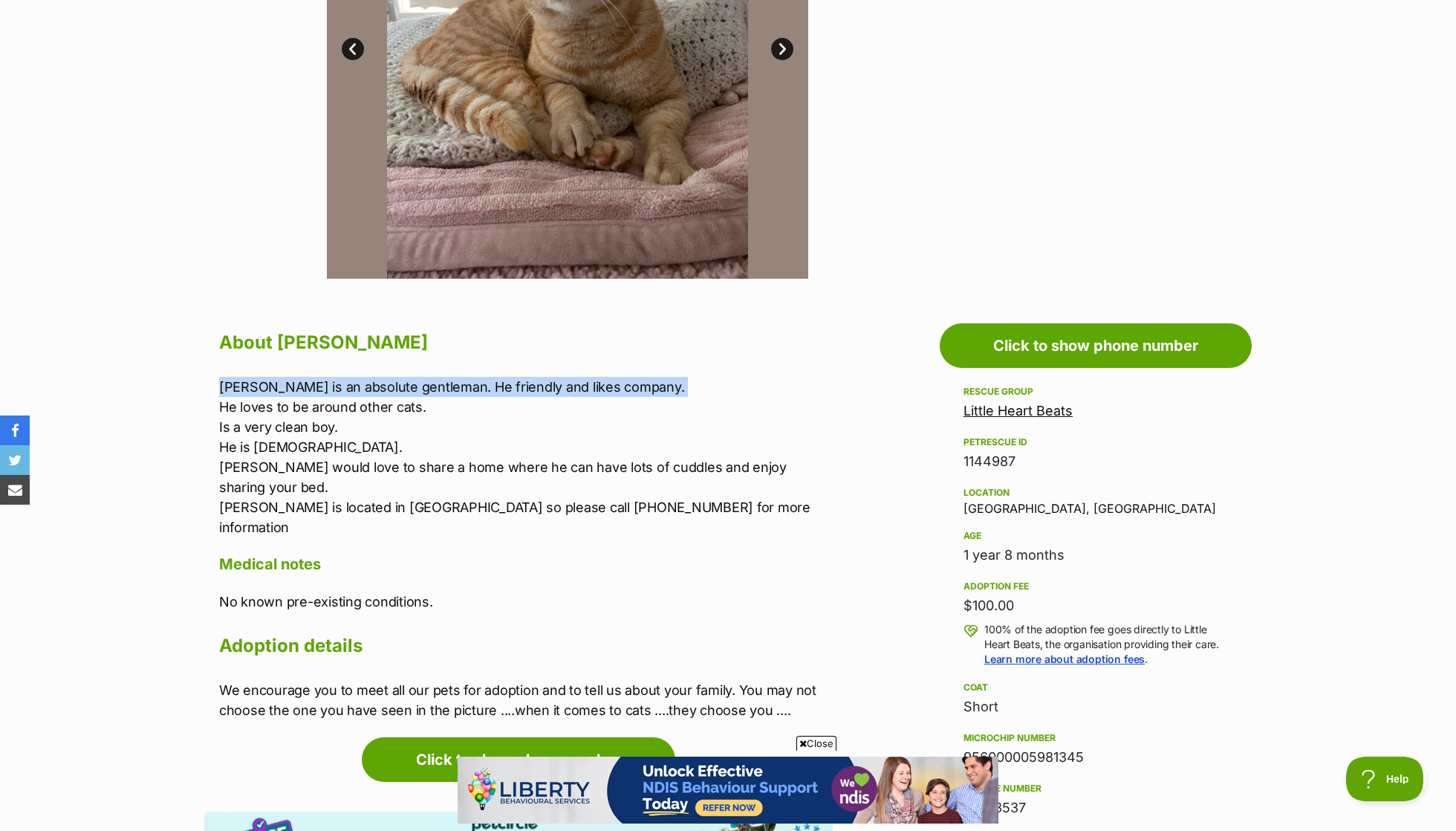
click at [371, 423] on p "Georgie is an absolute gentleman. He friendly and likes company. He loves to be…" at bounding box center [525, 457] width 613 height 160
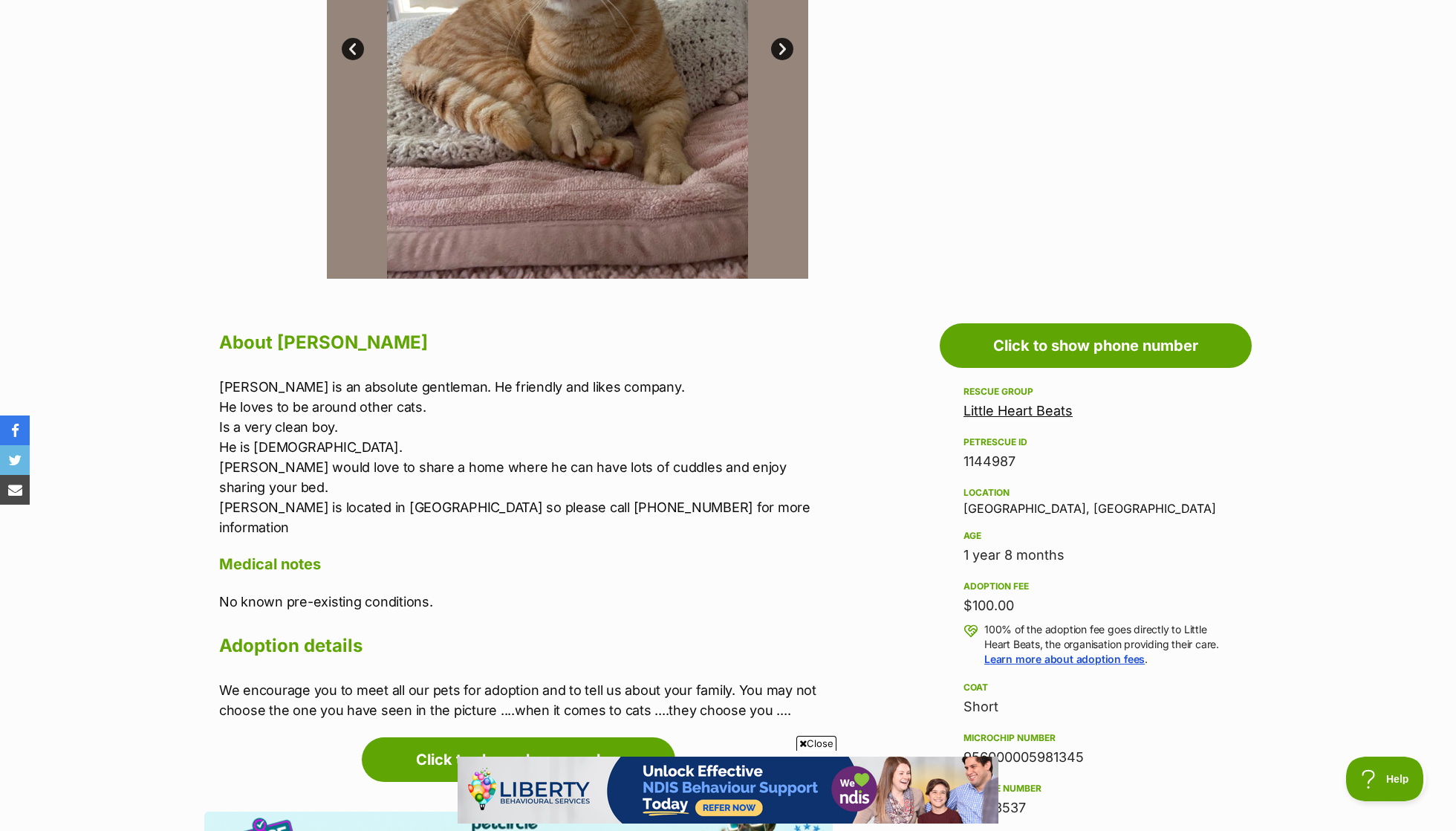
click at [371, 423] on p "Georgie is an absolute gentleman. He friendly and likes company. He loves to be…" at bounding box center [525, 457] width 613 height 160
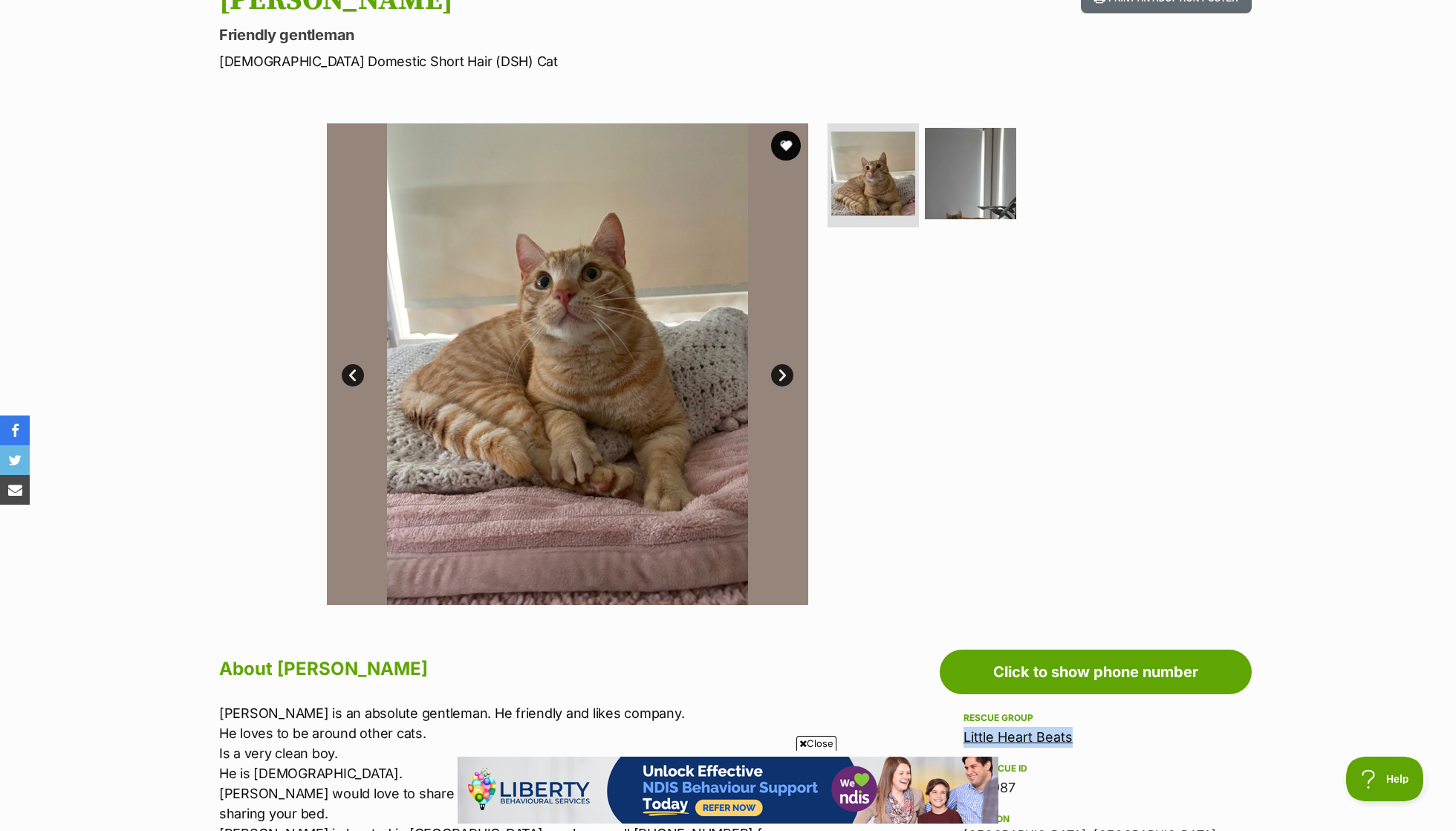
scroll to position [182, 0]
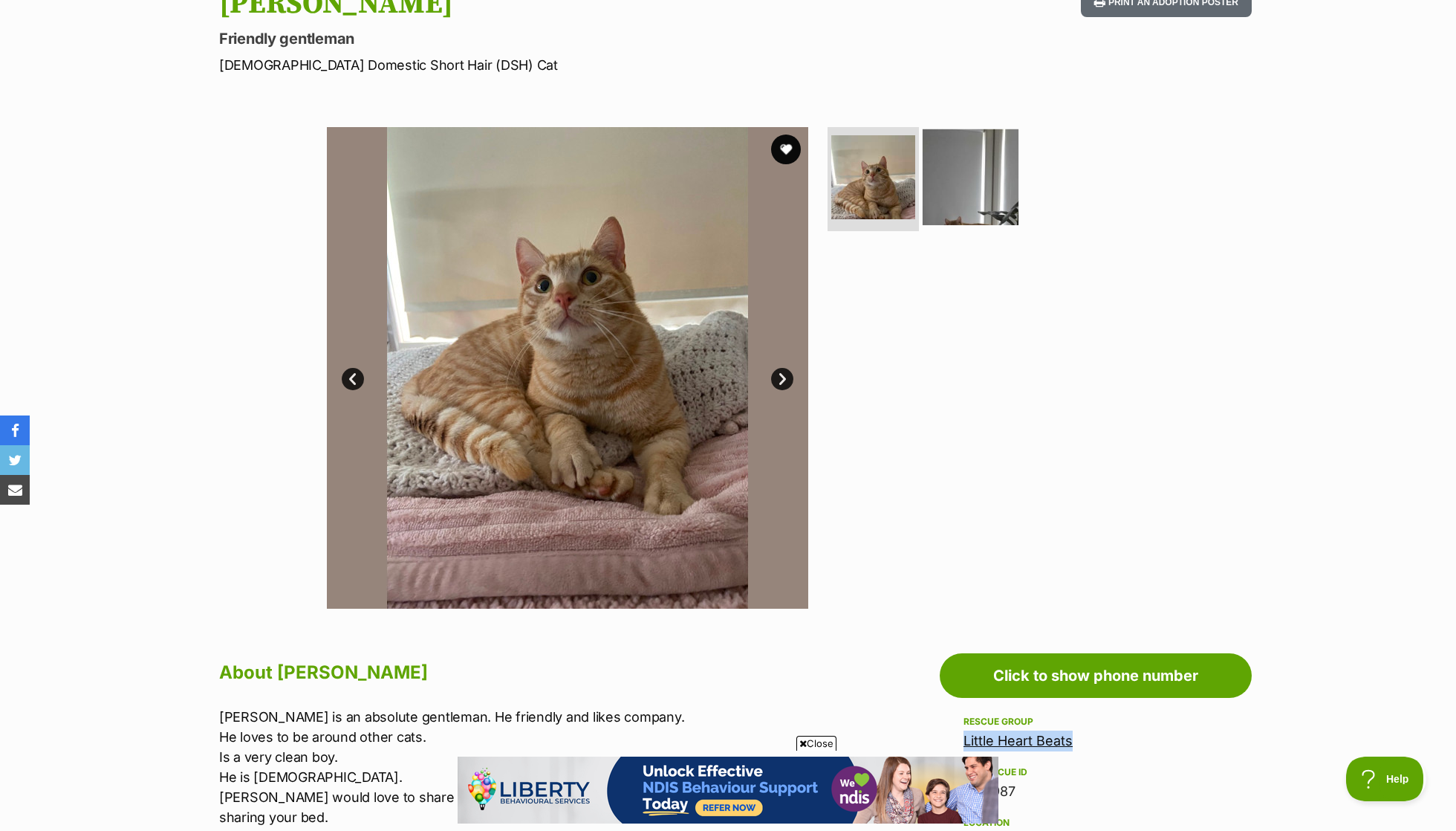
click at [970, 159] on img at bounding box center [971, 178] width 96 height 96
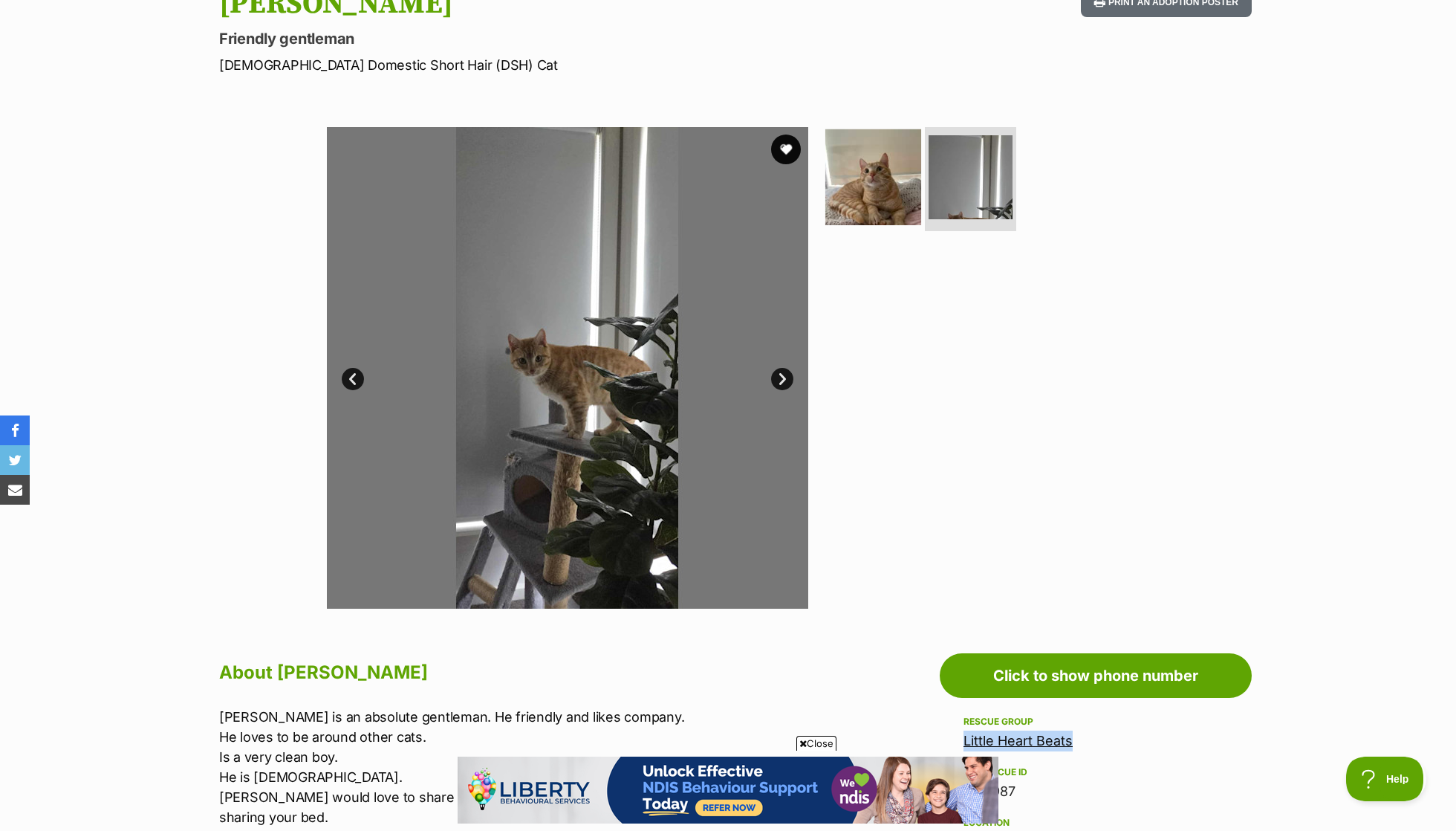
click at [871, 172] on img at bounding box center [873, 178] width 96 height 96
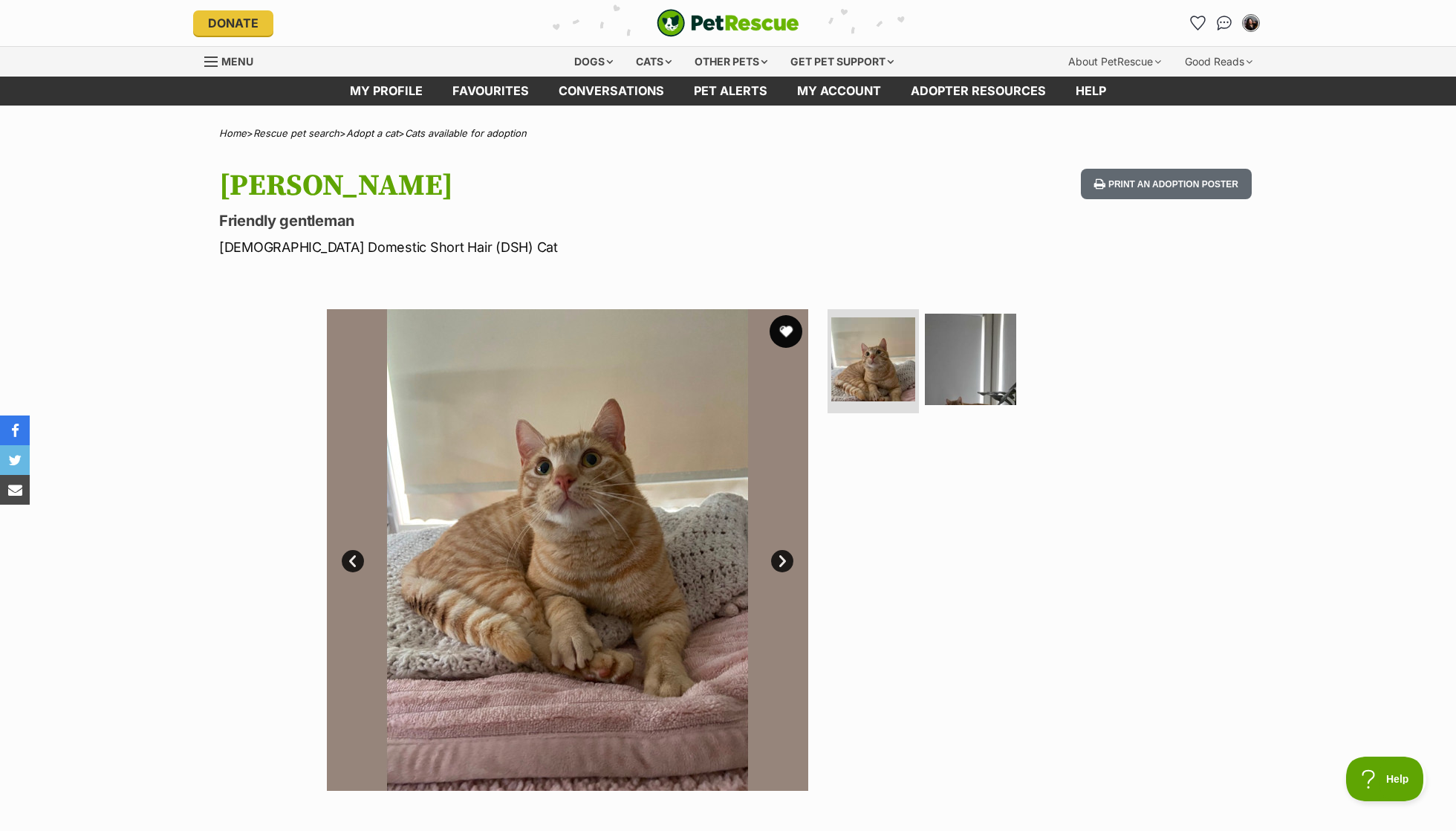
scroll to position [0, 0]
click at [778, 342] on button "favourite" at bounding box center [786, 331] width 33 height 33
click at [491, 85] on link "Favourites" at bounding box center [490, 90] width 106 height 29
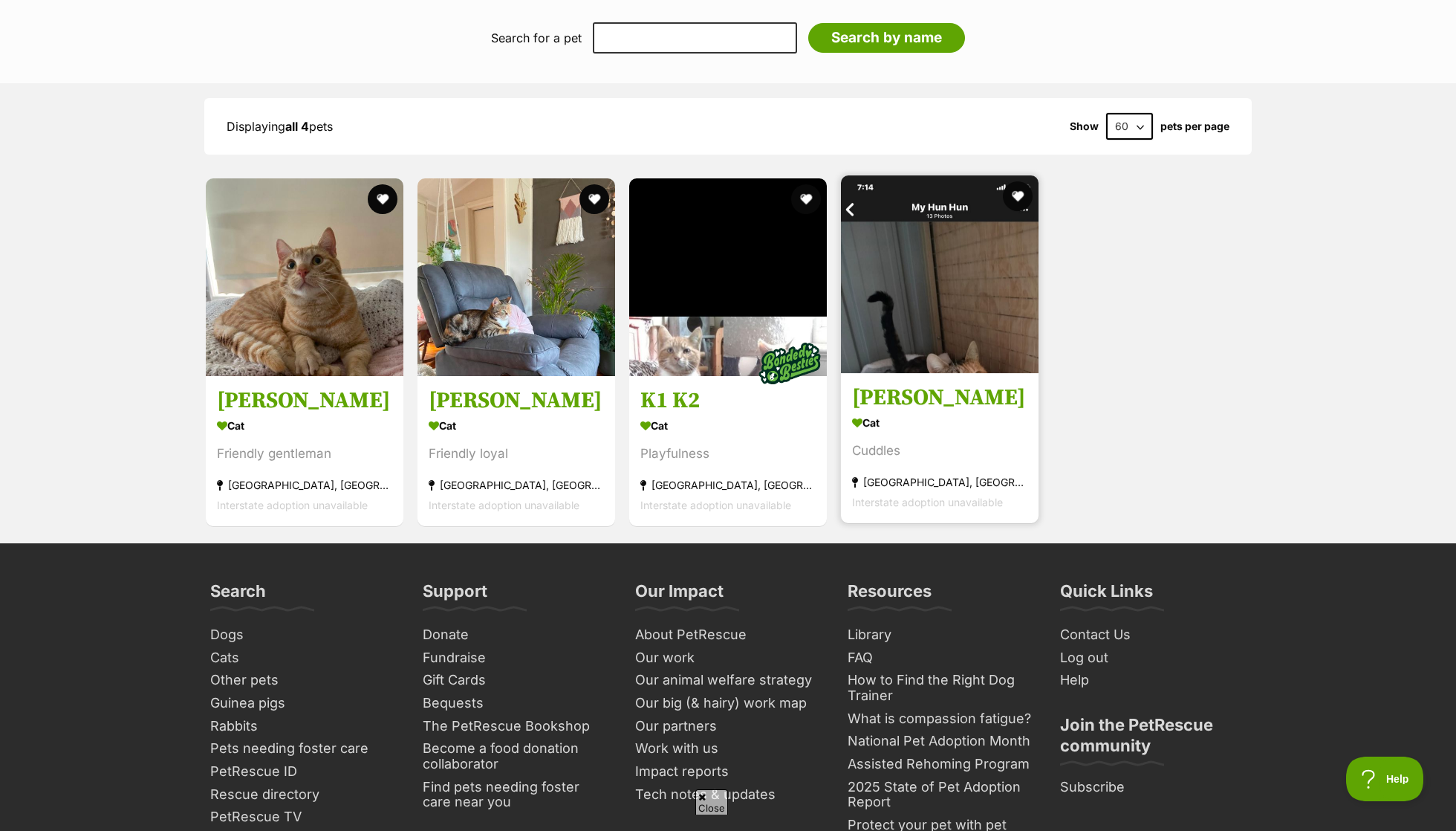
click at [1010, 387] on h3 "[PERSON_NAME]" at bounding box center [939, 398] width 175 height 28
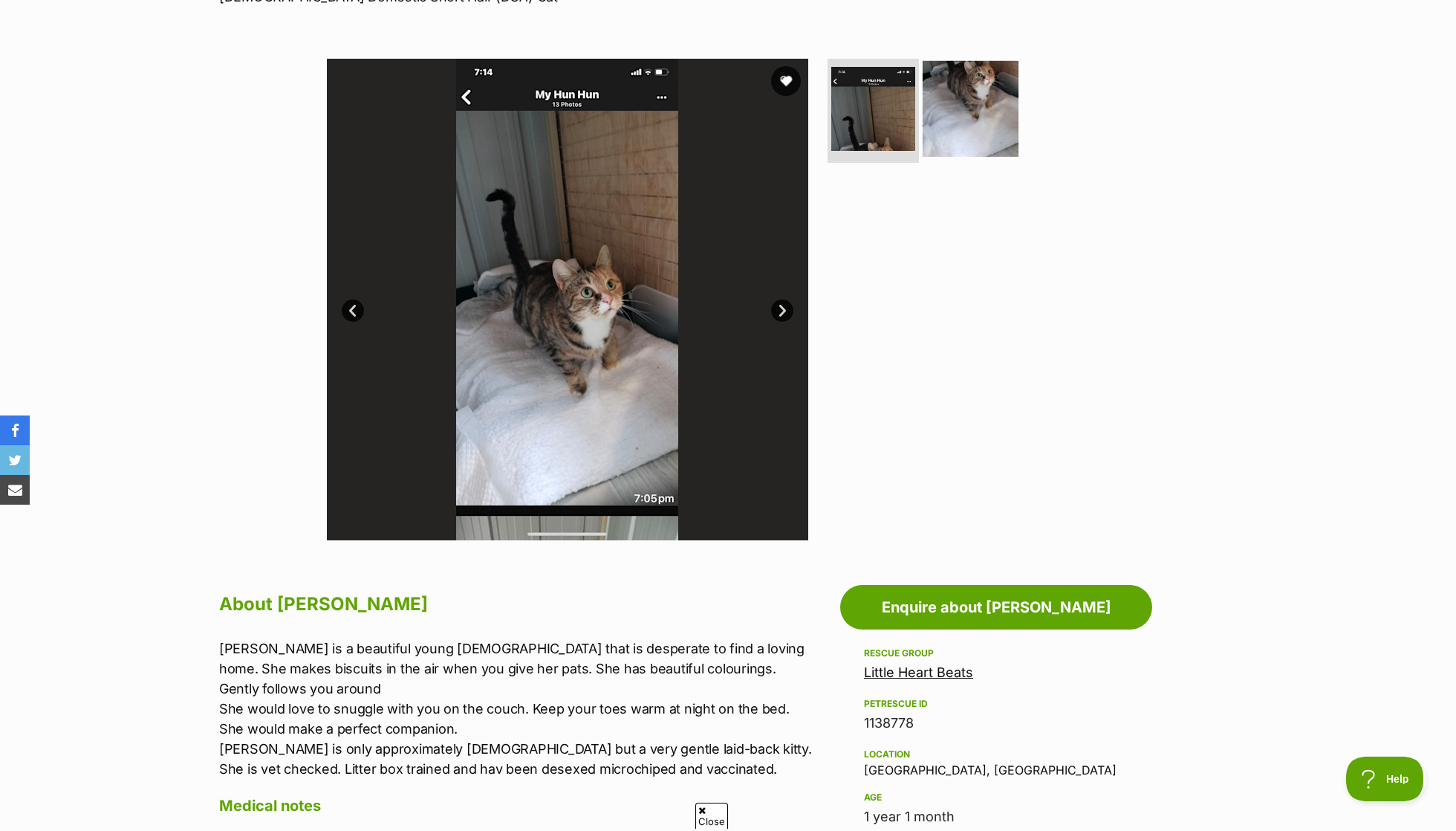
click at [949, 115] on img at bounding box center [971, 109] width 96 height 96
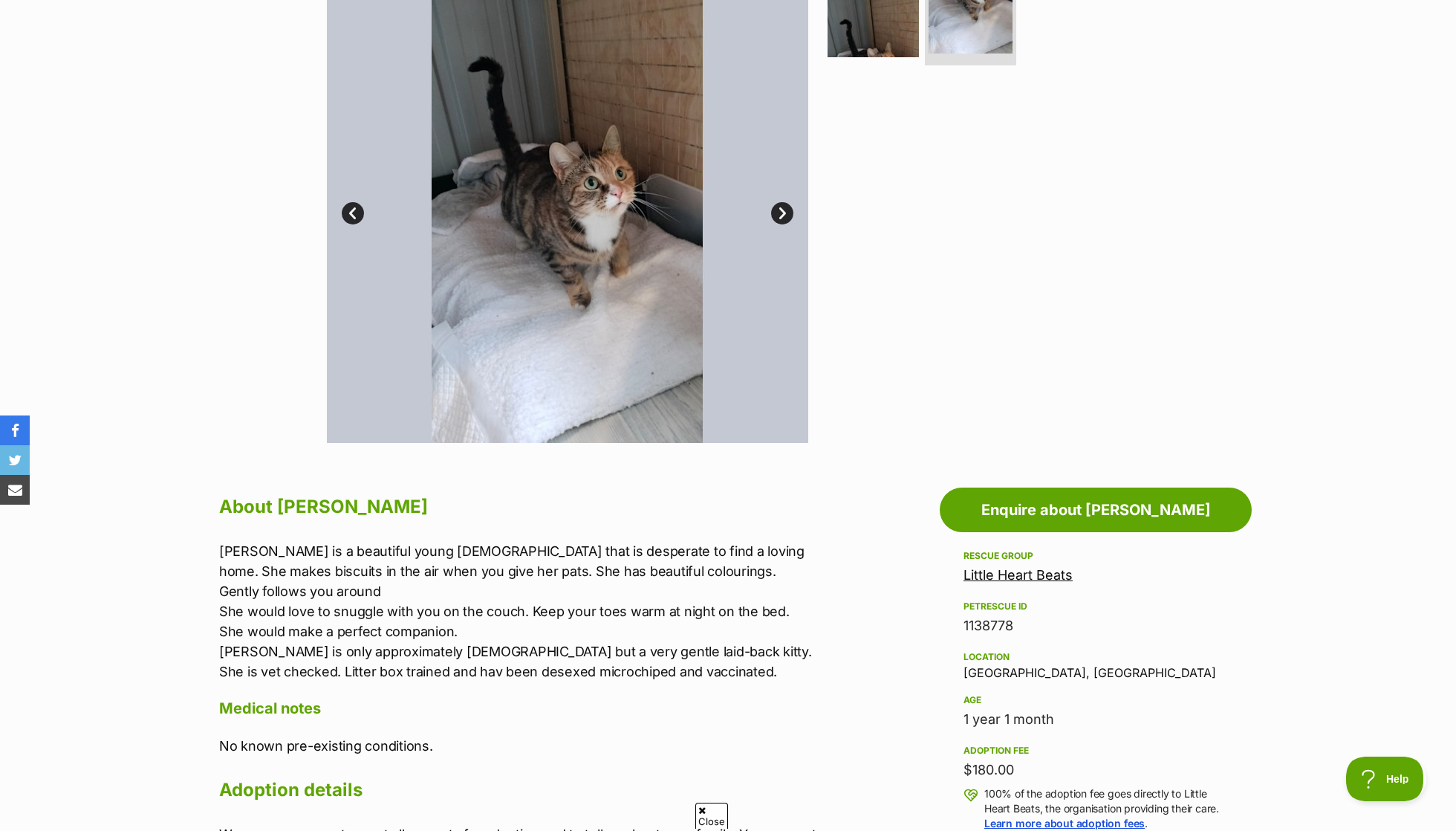
click at [434, 525] on div "About [PERSON_NAME] [PERSON_NAME] is a beautiful young [DEMOGRAPHIC_DATA] that …" at bounding box center [525, 677] width 613 height 374
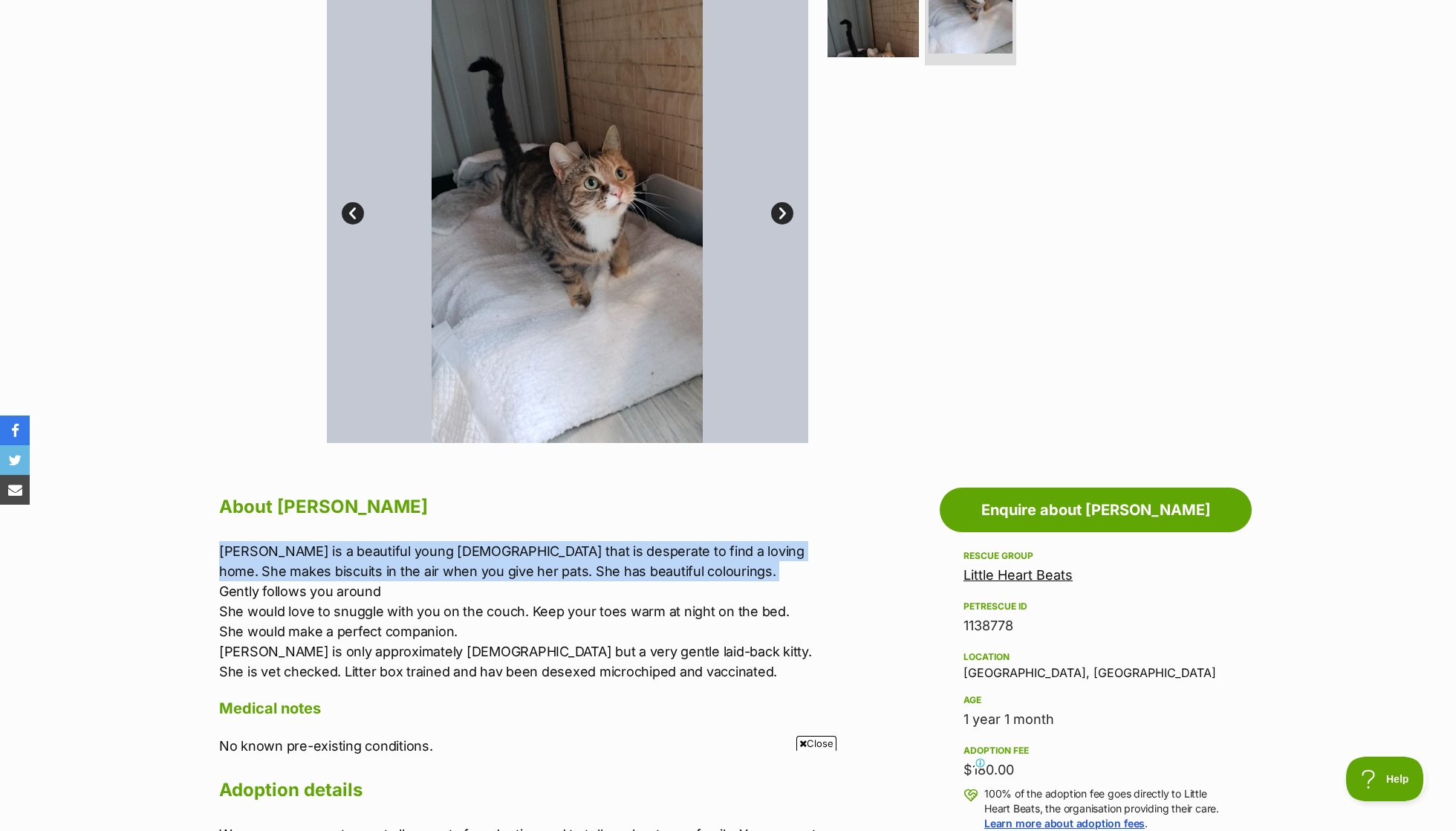
click at [434, 551] on p "[PERSON_NAME] is a beautiful young [DEMOGRAPHIC_DATA] that is desperate to find…" at bounding box center [525, 611] width 613 height 141
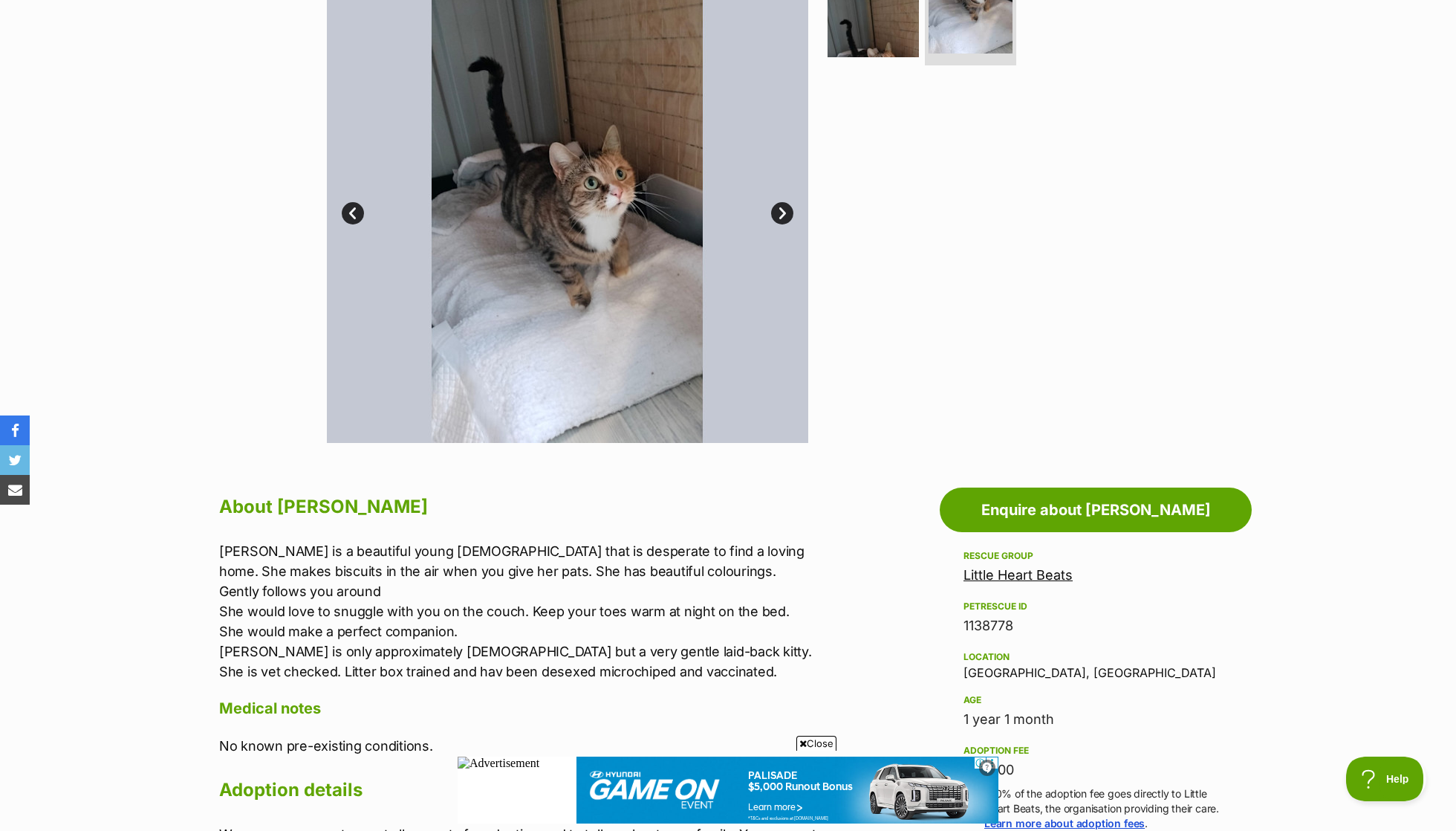
click at [434, 551] on p "[PERSON_NAME] is a beautiful young [DEMOGRAPHIC_DATA] that is desperate to find…" at bounding box center [525, 611] width 613 height 141
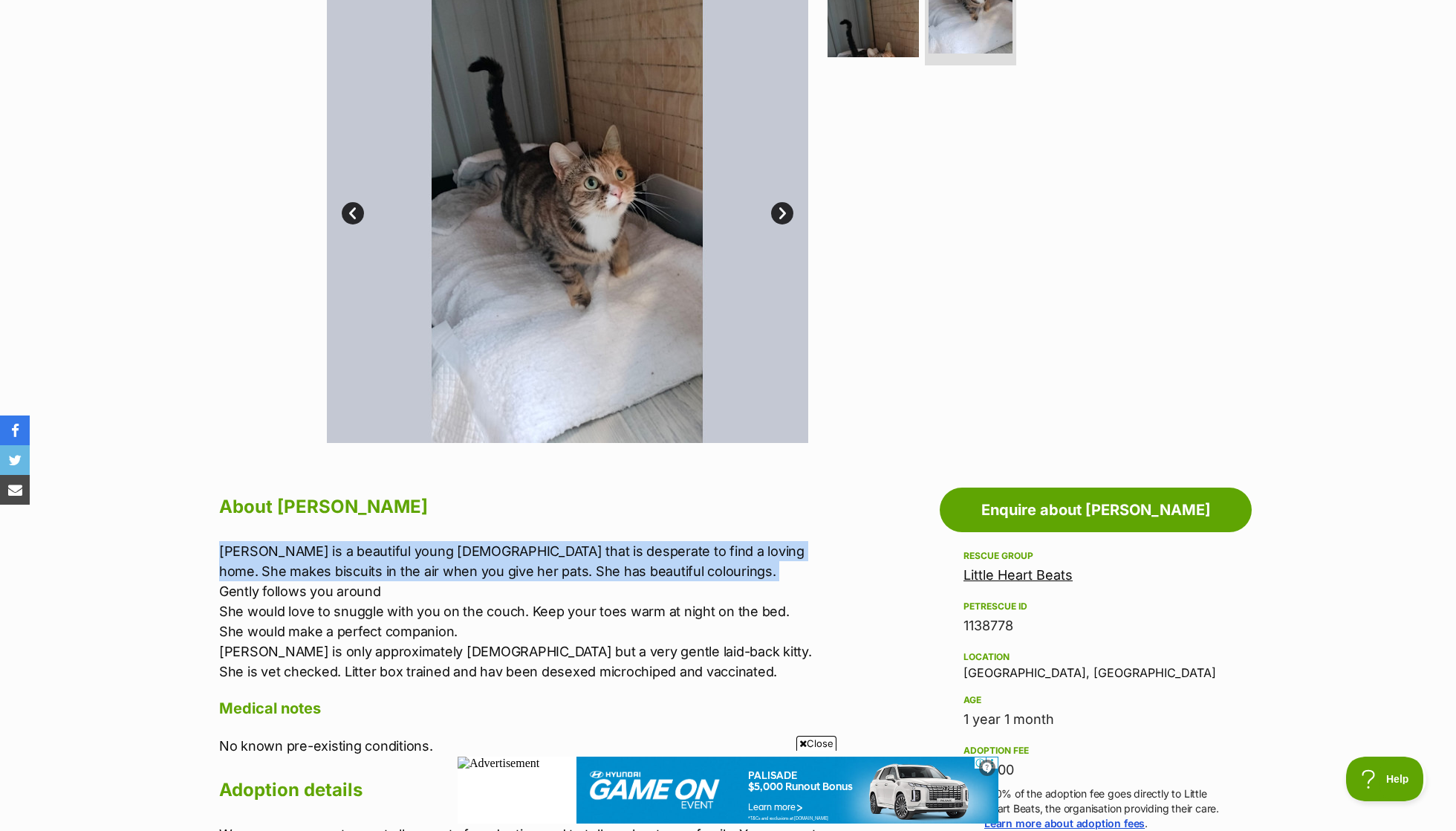
click at [434, 551] on p "[PERSON_NAME] is a beautiful young [DEMOGRAPHIC_DATA] that is desperate to find…" at bounding box center [525, 611] width 613 height 141
click at [419, 529] on div "About [PERSON_NAME] [PERSON_NAME] is a beautiful young [DEMOGRAPHIC_DATA] that …" at bounding box center [525, 677] width 613 height 374
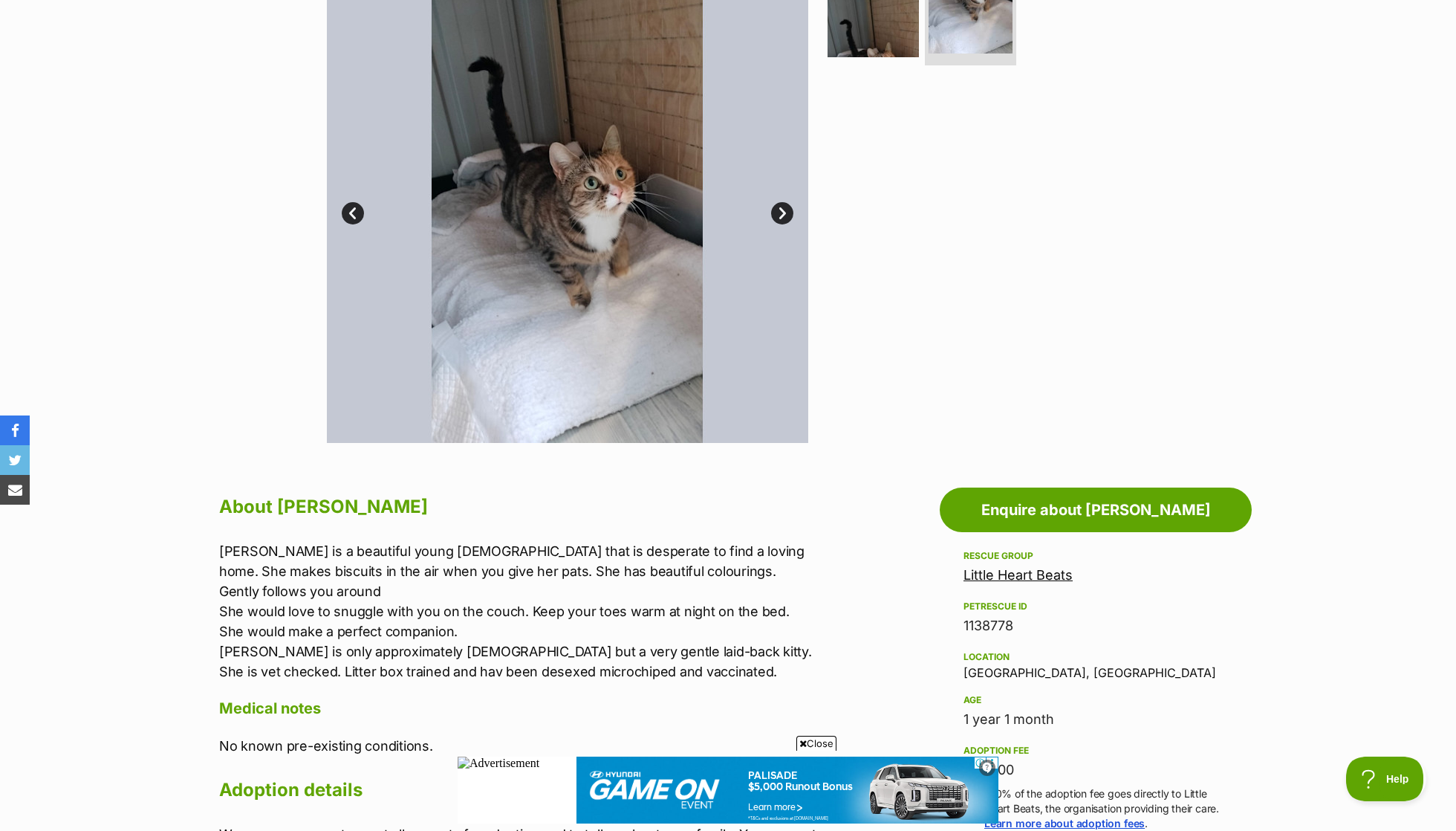
scroll to position [368, 0]
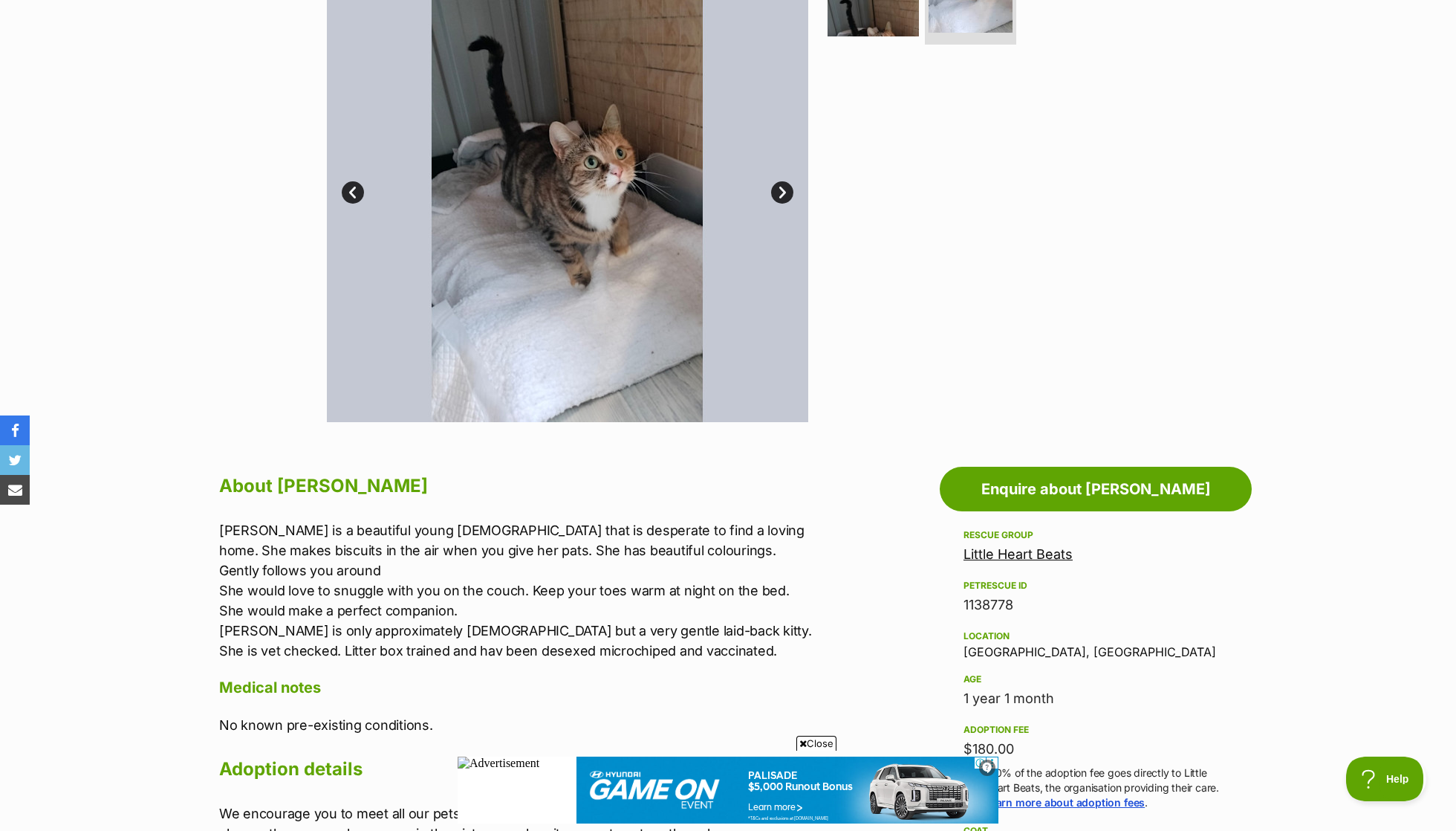
click at [418, 604] on p "[PERSON_NAME] is a beautiful young [DEMOGRAPHIC_DATA] that is desperate to find…" at bounding box center [525, 590] width 613 height 141
click at [437, 628] on p "[PERSON_NAME] is a beautiful young [DEMOGRAPHIC_DATA] that is desperate to find…" at bounding box center [525, 590] width 613 height 141
click at [437, 628] on p "Chloe is a beautiful young lady that is desperate to find a loving home. She ma…" at bounding box center [525, 590] width 613 height 141
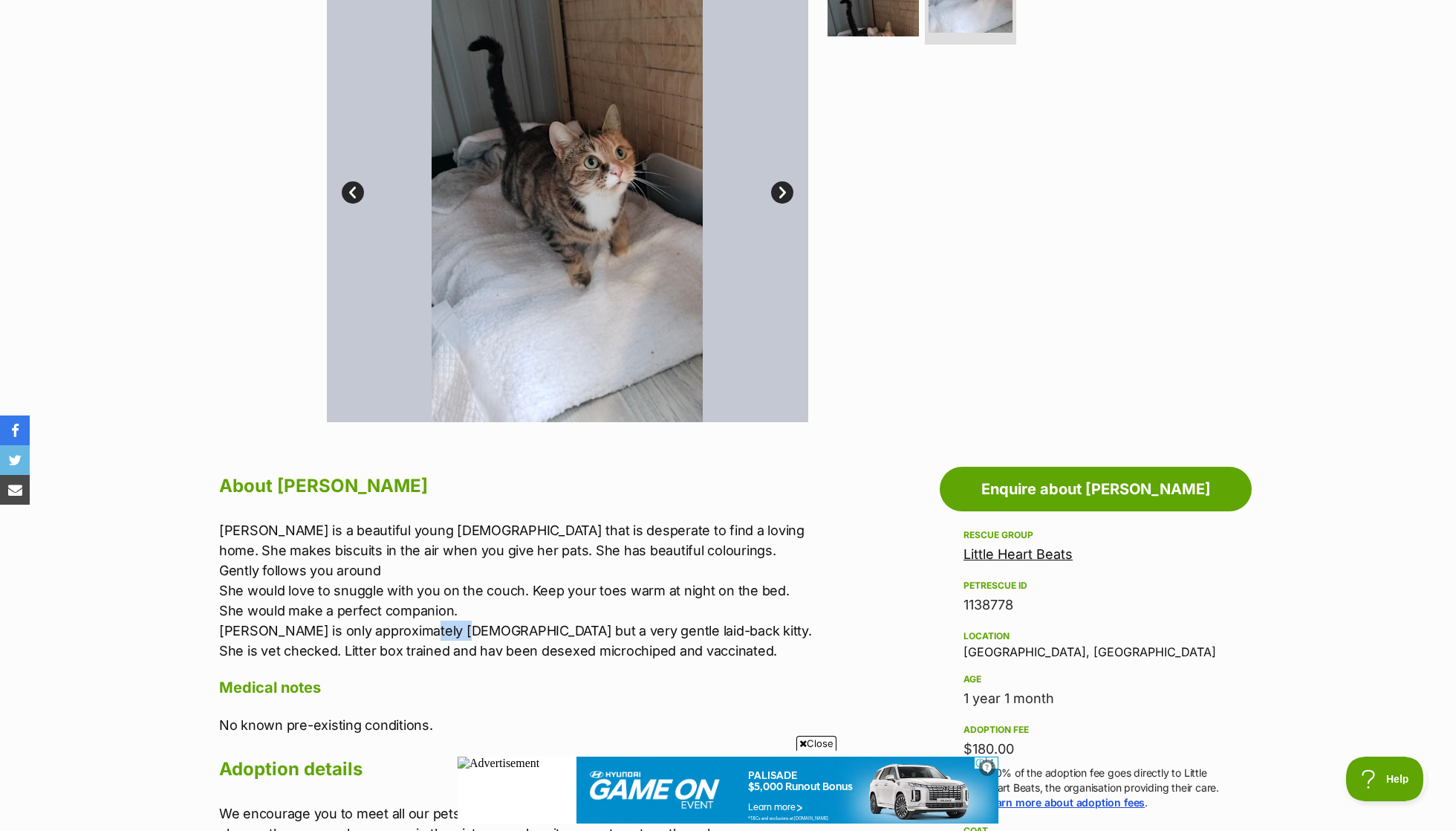
click at [437, 628] on p "Chloe is a beautiful young lady that is desperate to find a loving home. She ma…" at bounding box center [525, 590] width 613 height 141
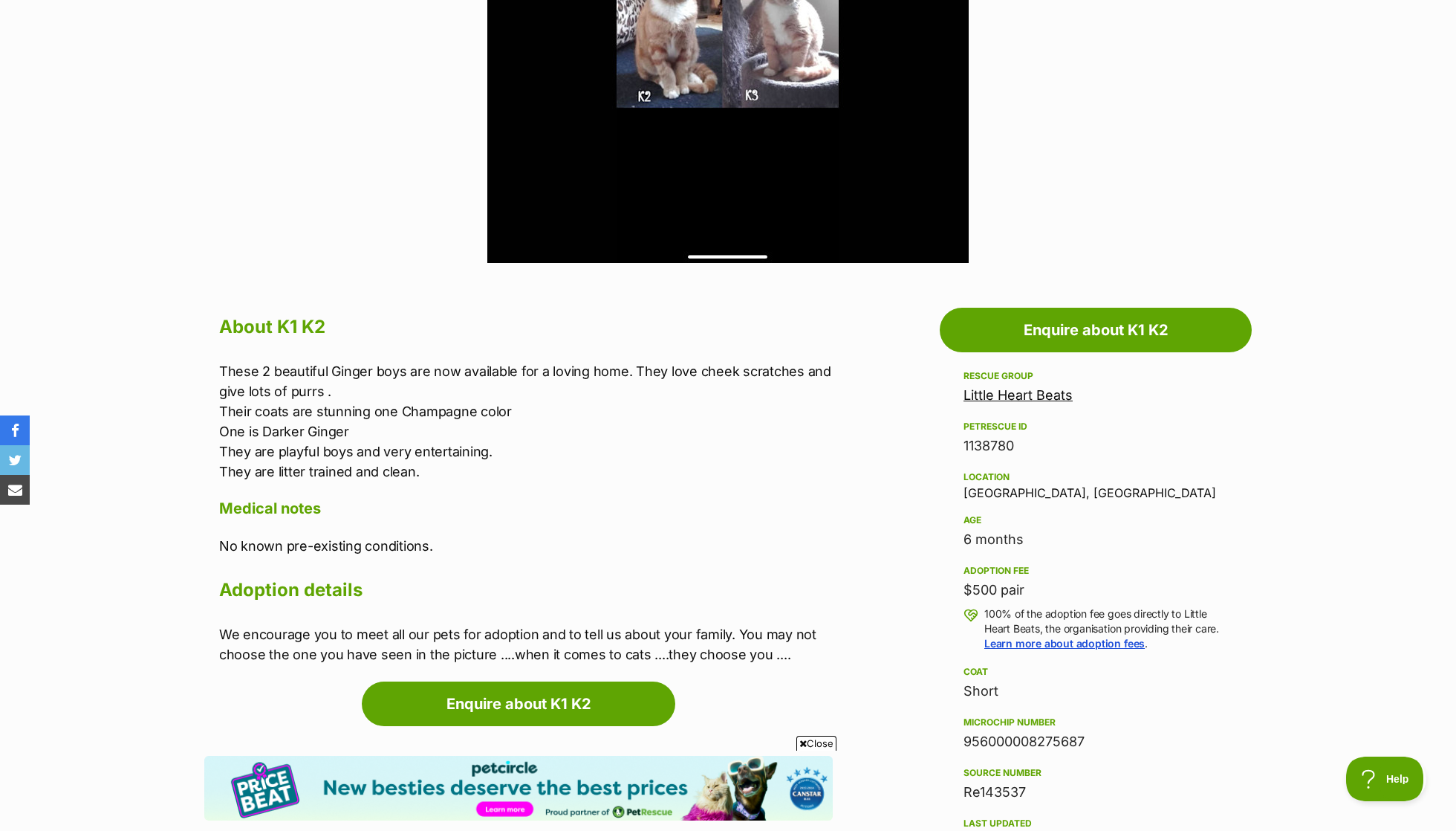
click at [708, 371] on p "These 2 beautiful Ginger boys are now available for a loving home. They love ch…" at bounding box center [525, 421] width 613 height 120
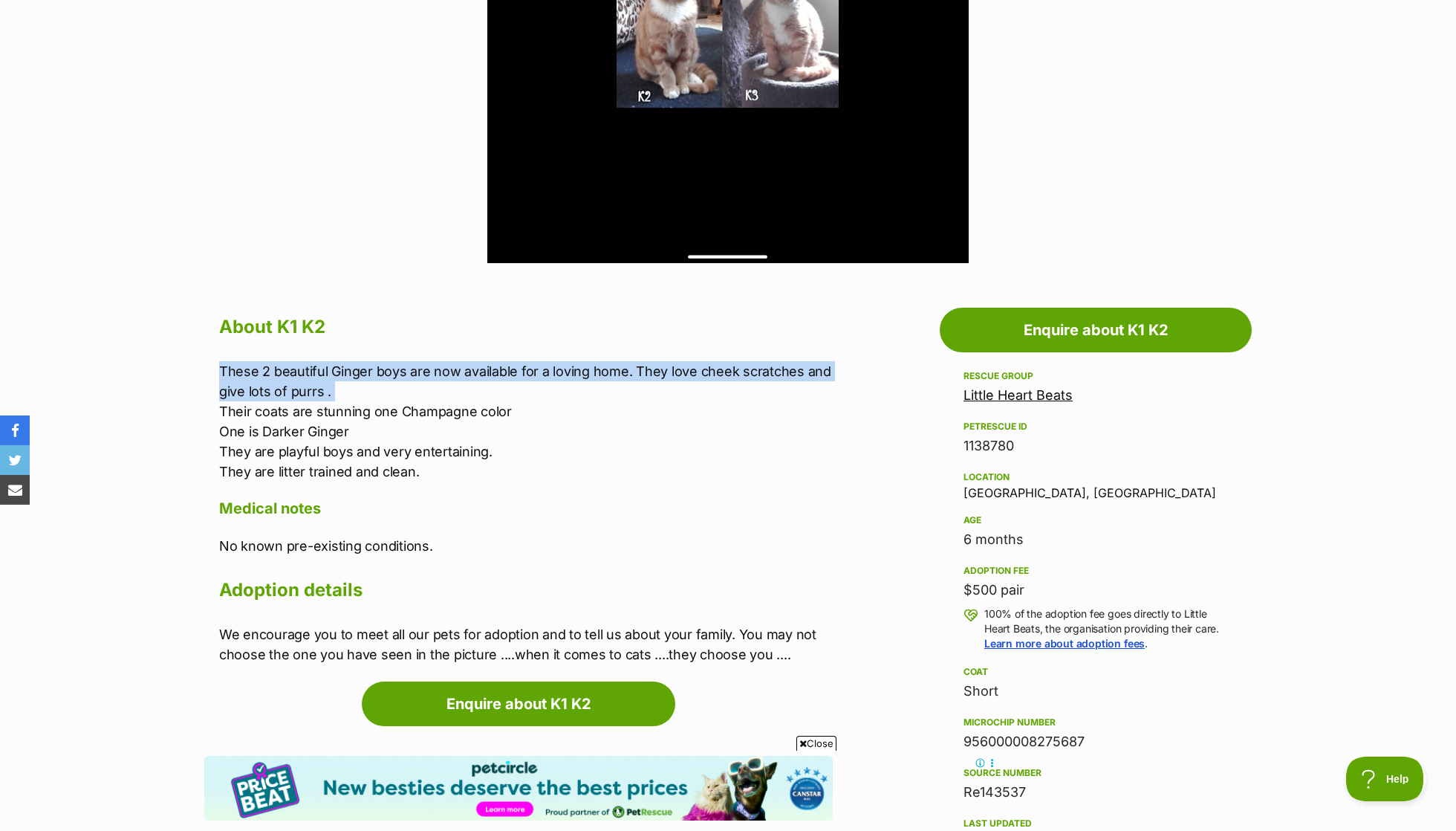
click at [657, 421] on p "These 2 beautiful Ginger boys are now available for a loving home. They love ch…" at bounding box center [525, 421] width 613 height 120
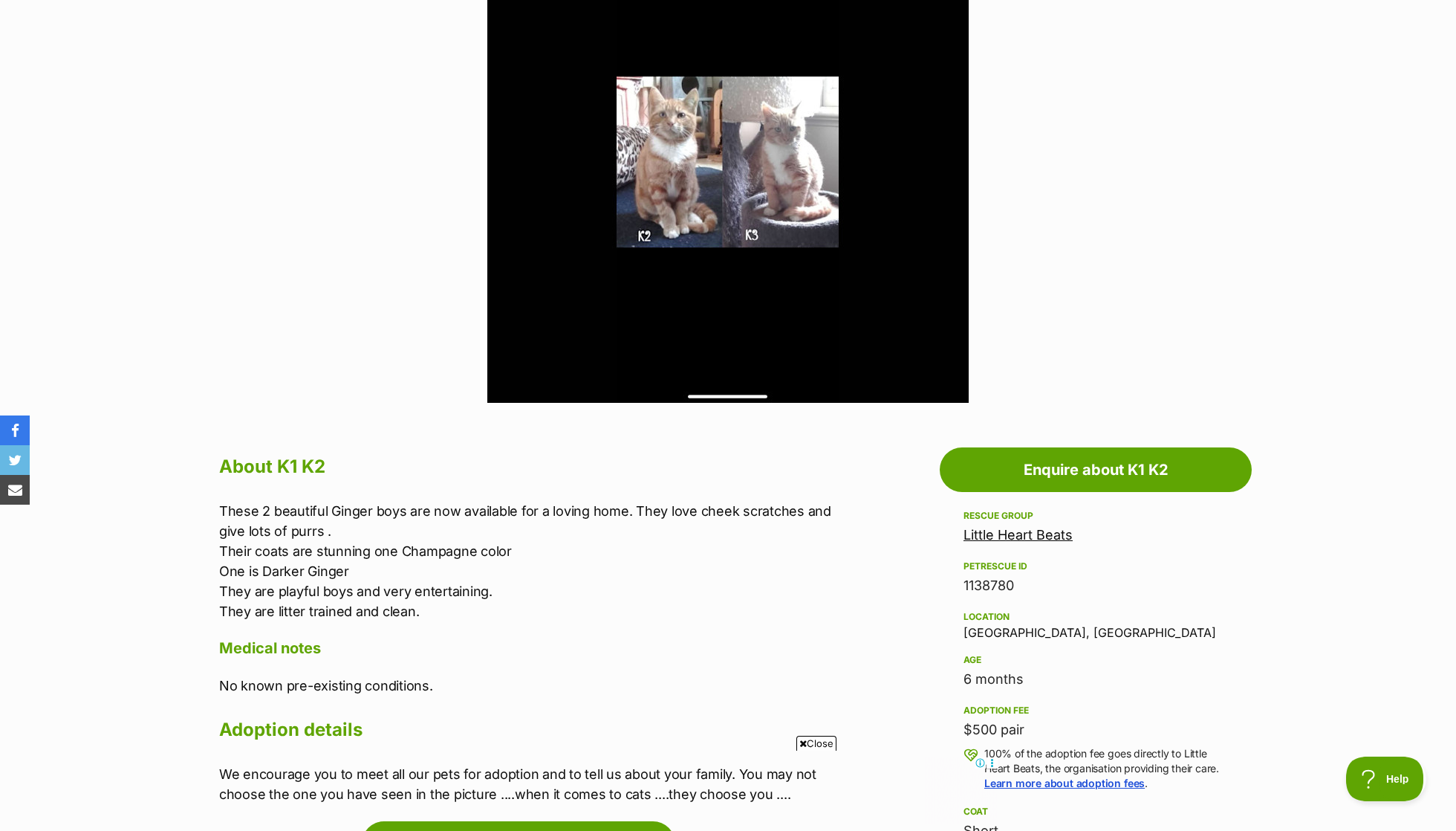
scroll to position [379, 0]
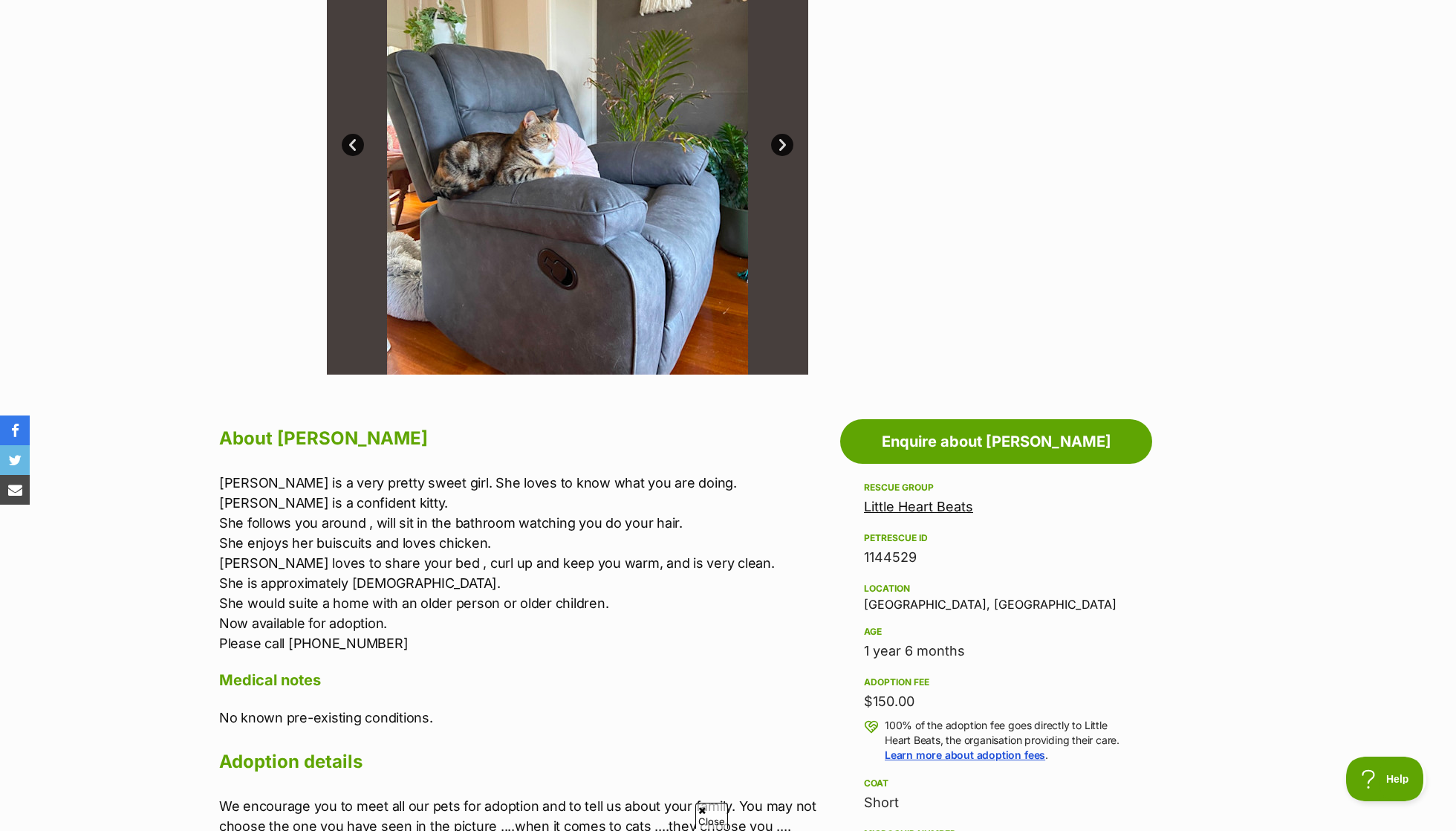
click at [414, 493] on p "Chloe is a very pretty sweet girl. She loves to know what you are doing. Chloe …" at bounding box center [525, 563] width 613 height 181
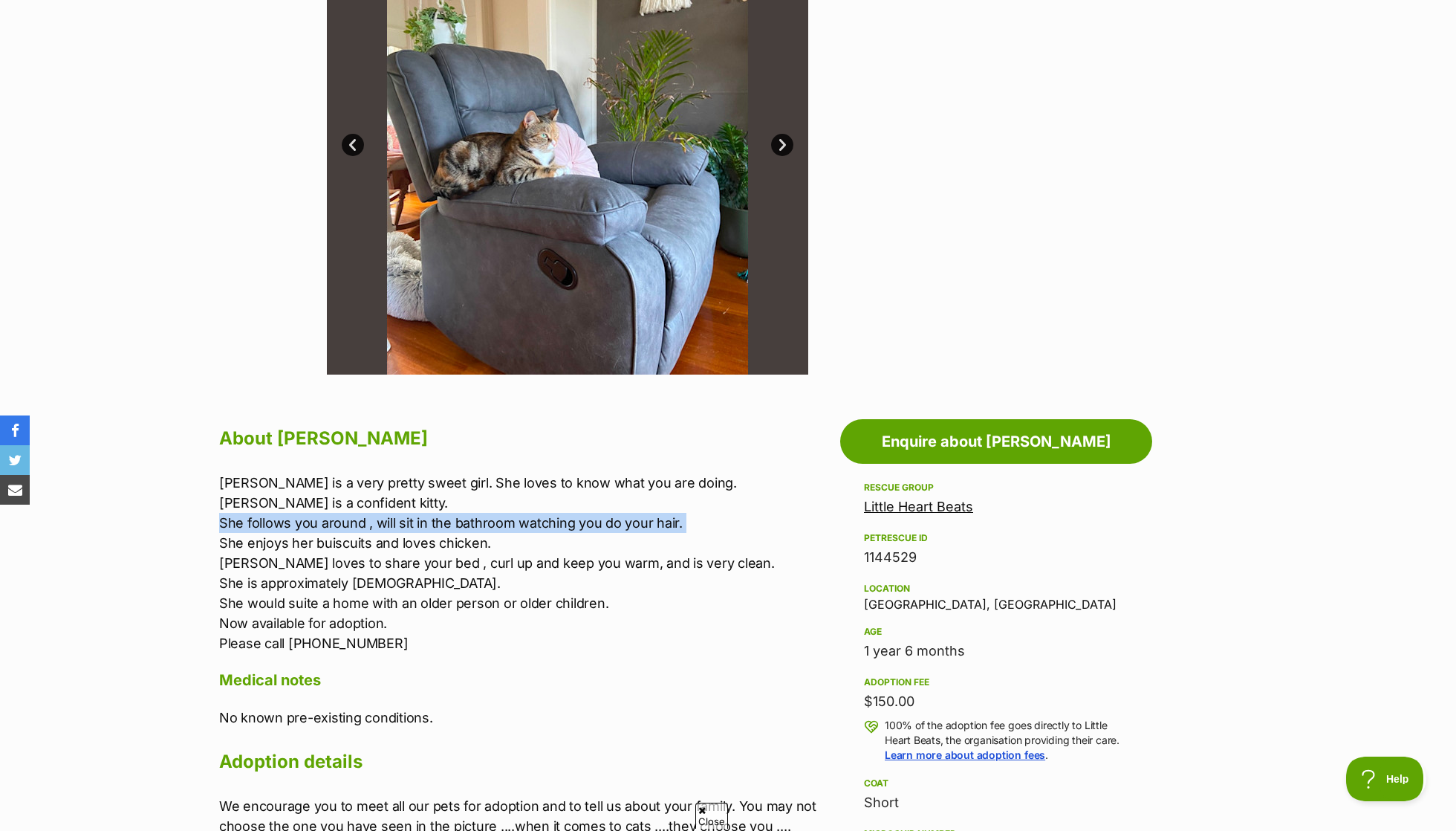
click at [405, 480] on p "Chloe is a very pretty sweet girl. She loves to know what you are doing. Chloe …" at bounding box center [525, 563] width 613 height 181
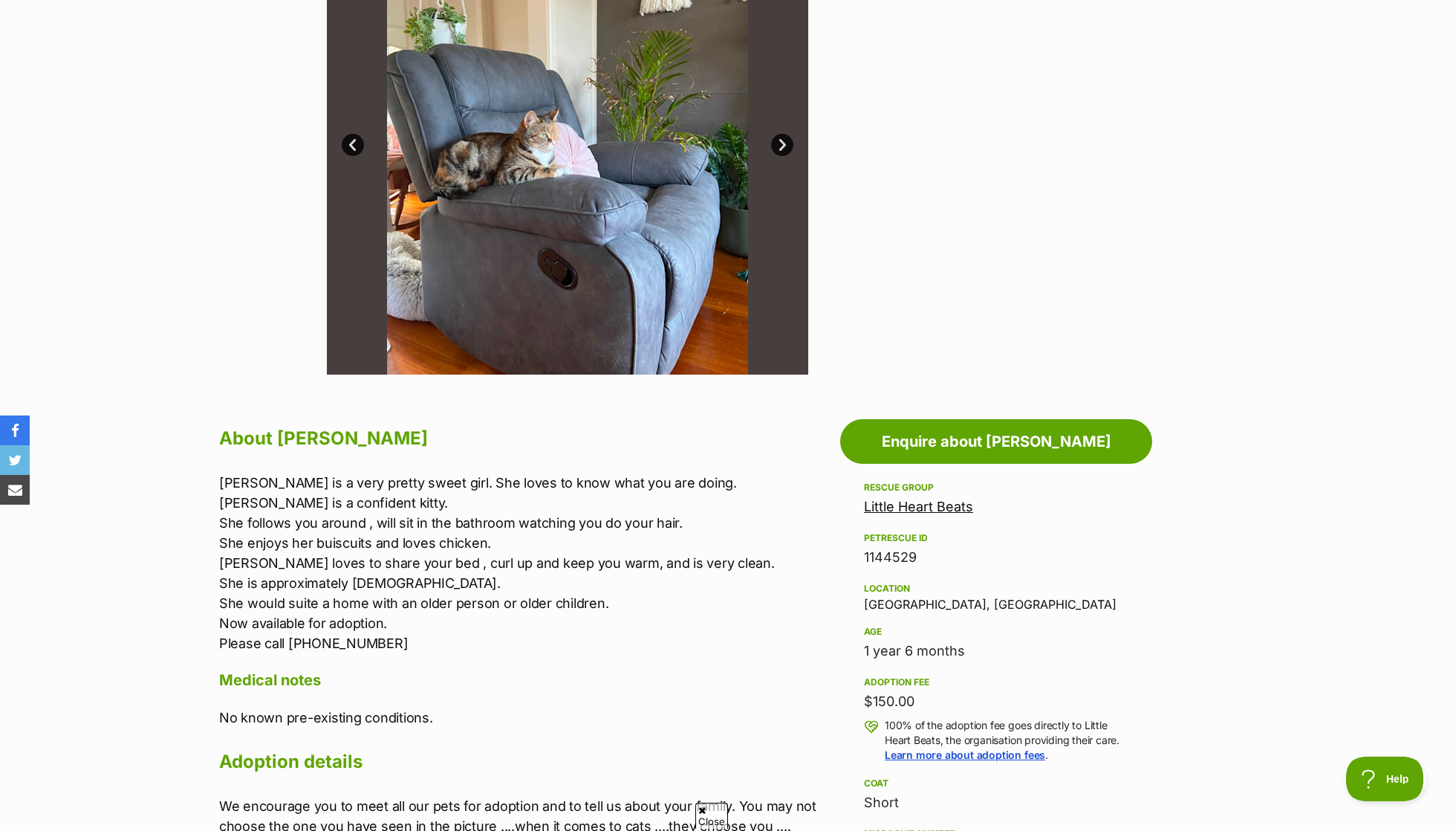
click at [405, 480] on p "Chloe is a very pretty sweet girl. She loves to know what you are doing. Chloe …" at bounding box center [525, 563] width 613 height 181
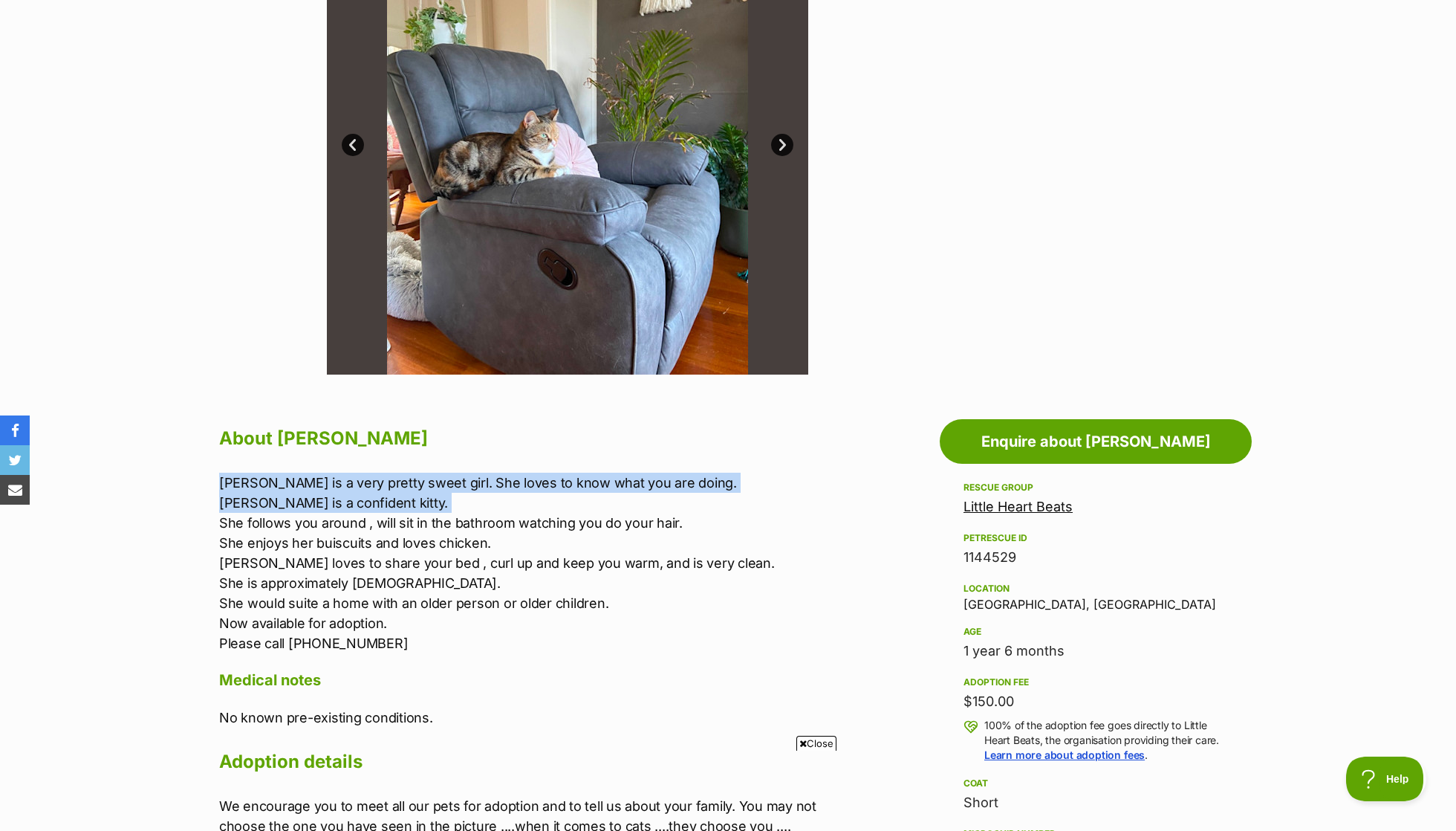
click at [410, 518] on p "[PERSON_NAME] is a very pretty sweet girl. She loves to know what you are doing…" at bounding box center [525, 563] width 613 height 181
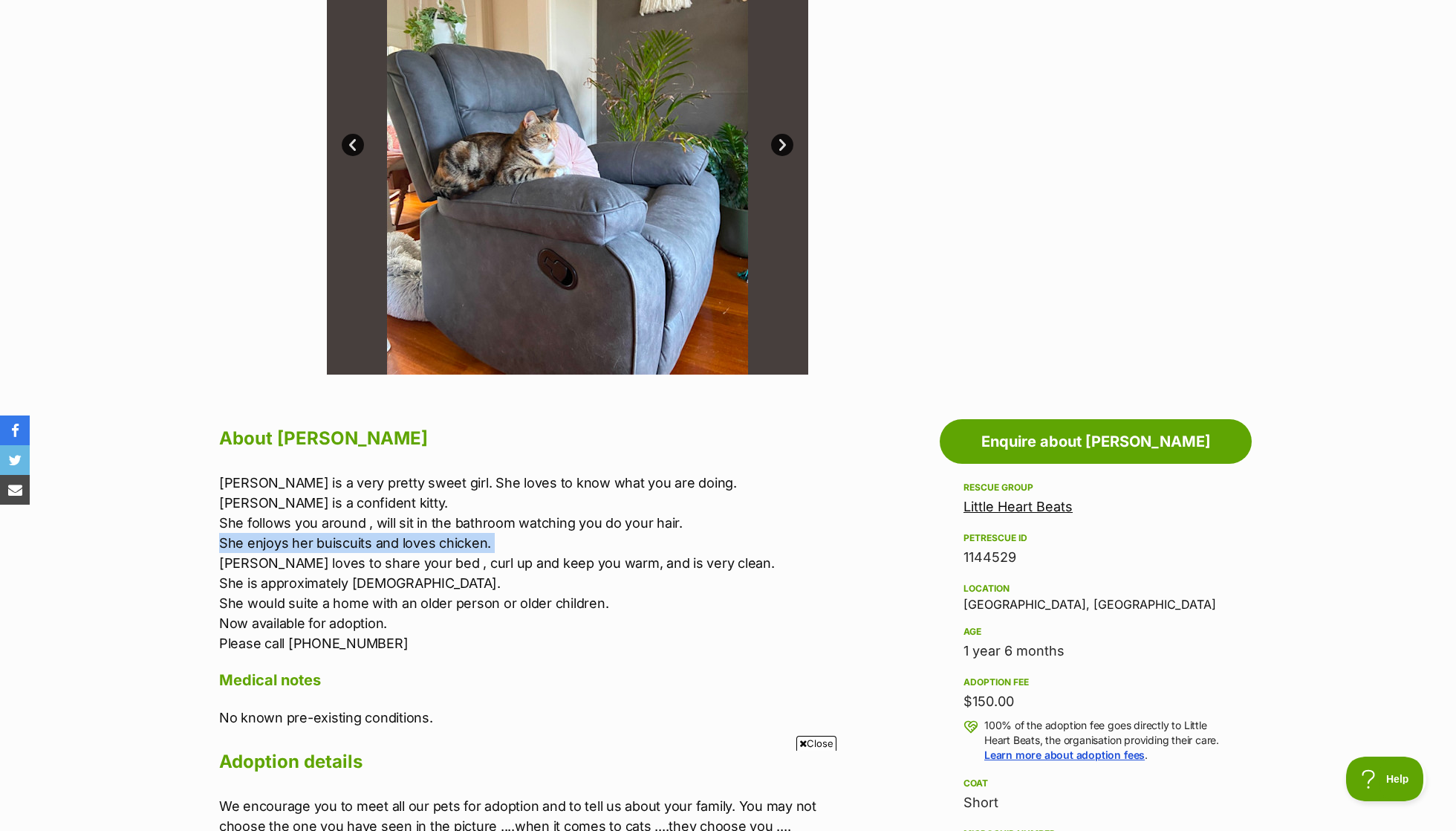
click at [404, 511] on p "[PERSON_NAME] is a very pretty sweet girl. She loves to know what you are doing…" at bounding box center [525, 563] width 613 height 181
click at [397, 503] on p "Chloe is a very pretty sweet girl. She loves to know what you are doing. Chloe …" at bounding box center [525, 563] width 613 height 181
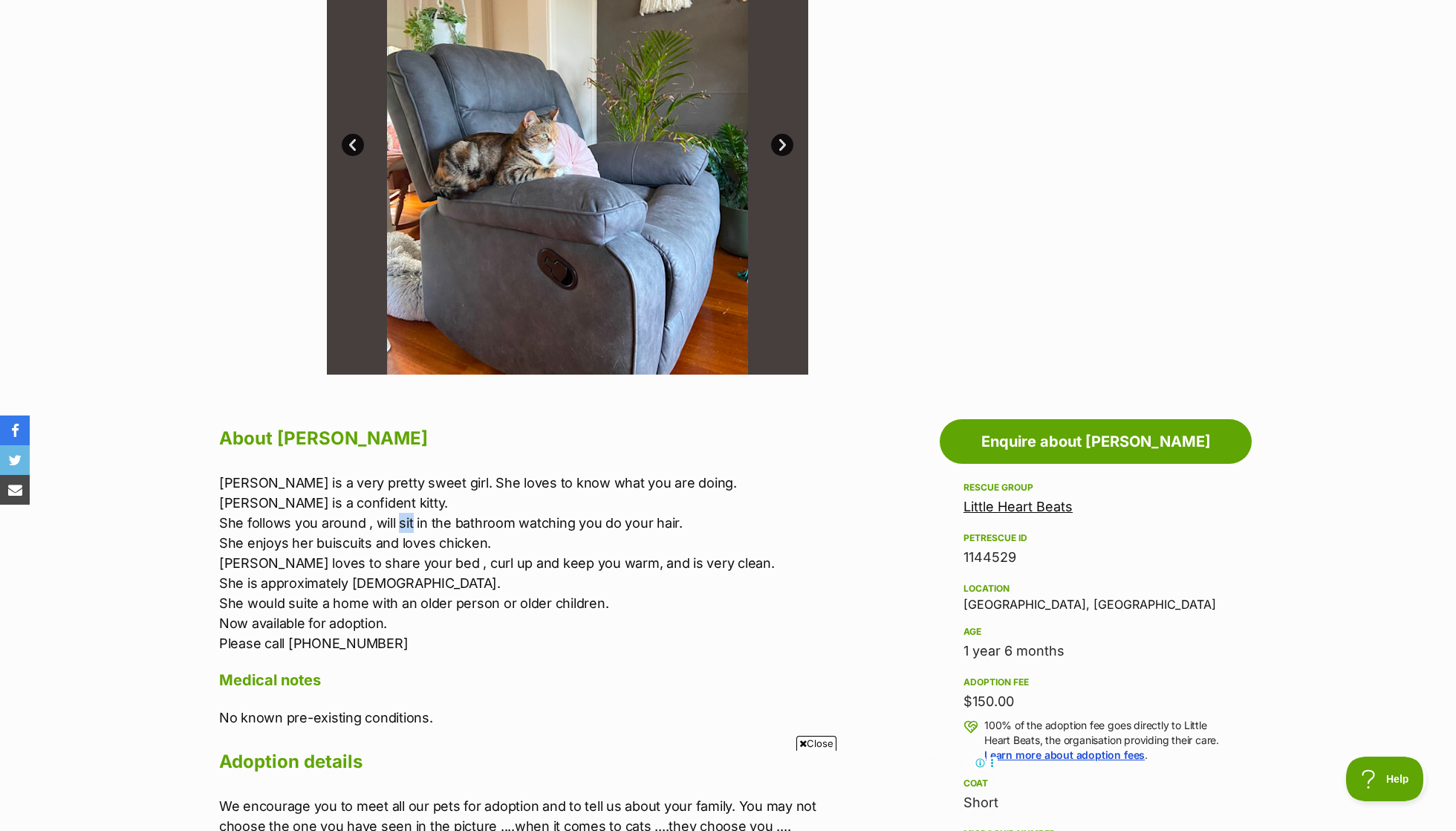
click at [397, 503] on p "Chloe is a very pretty sweet girl. She loves to know what you are doing. Chloe …" at bounding box center [525, 563] width 613 height 181
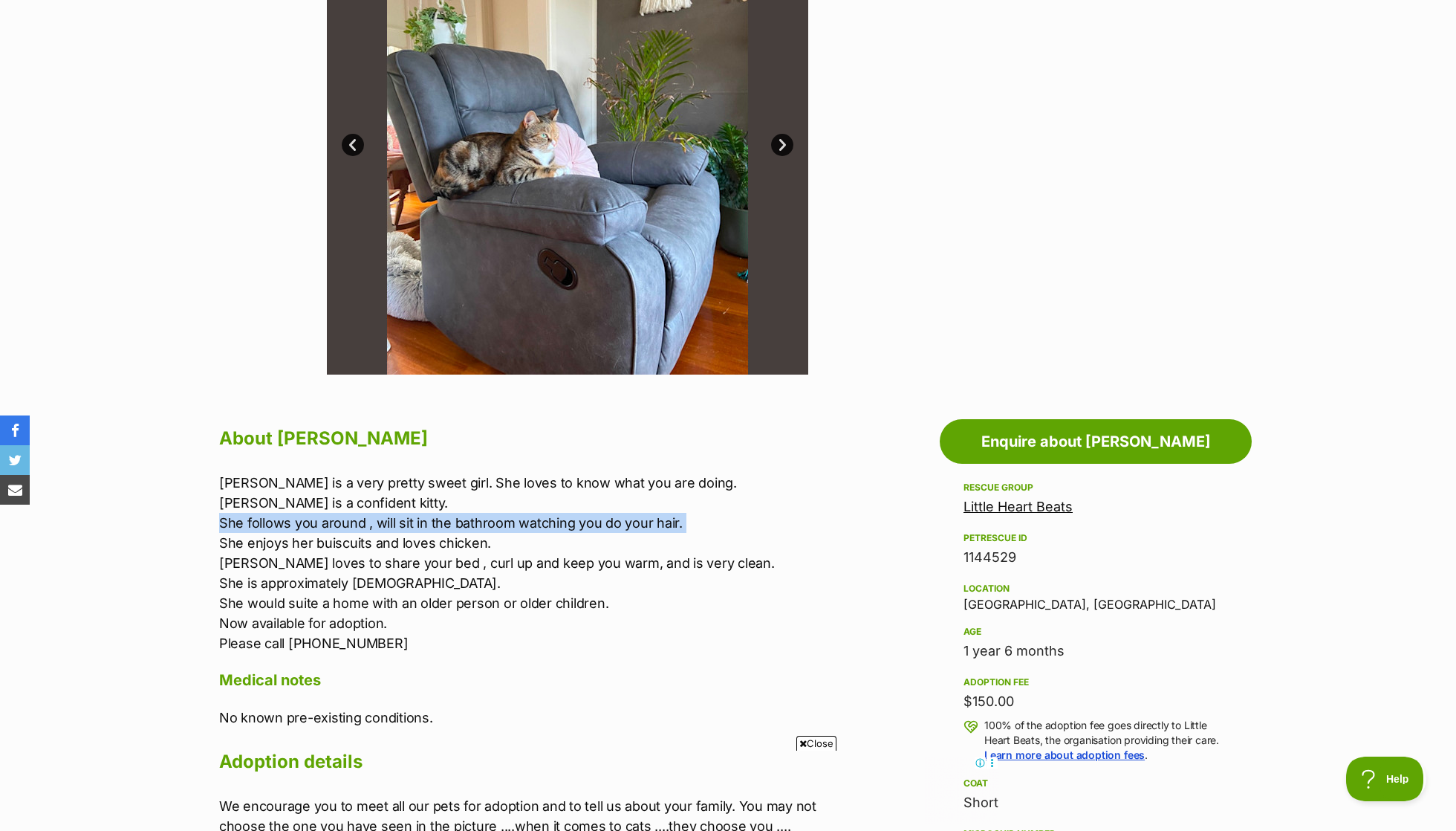
click at [398, 533] on p "Chloe is a very pretty sweet girl. She loves to know what you are doing. Chloe …" at bounding box center [525, 563] width 613 height 181
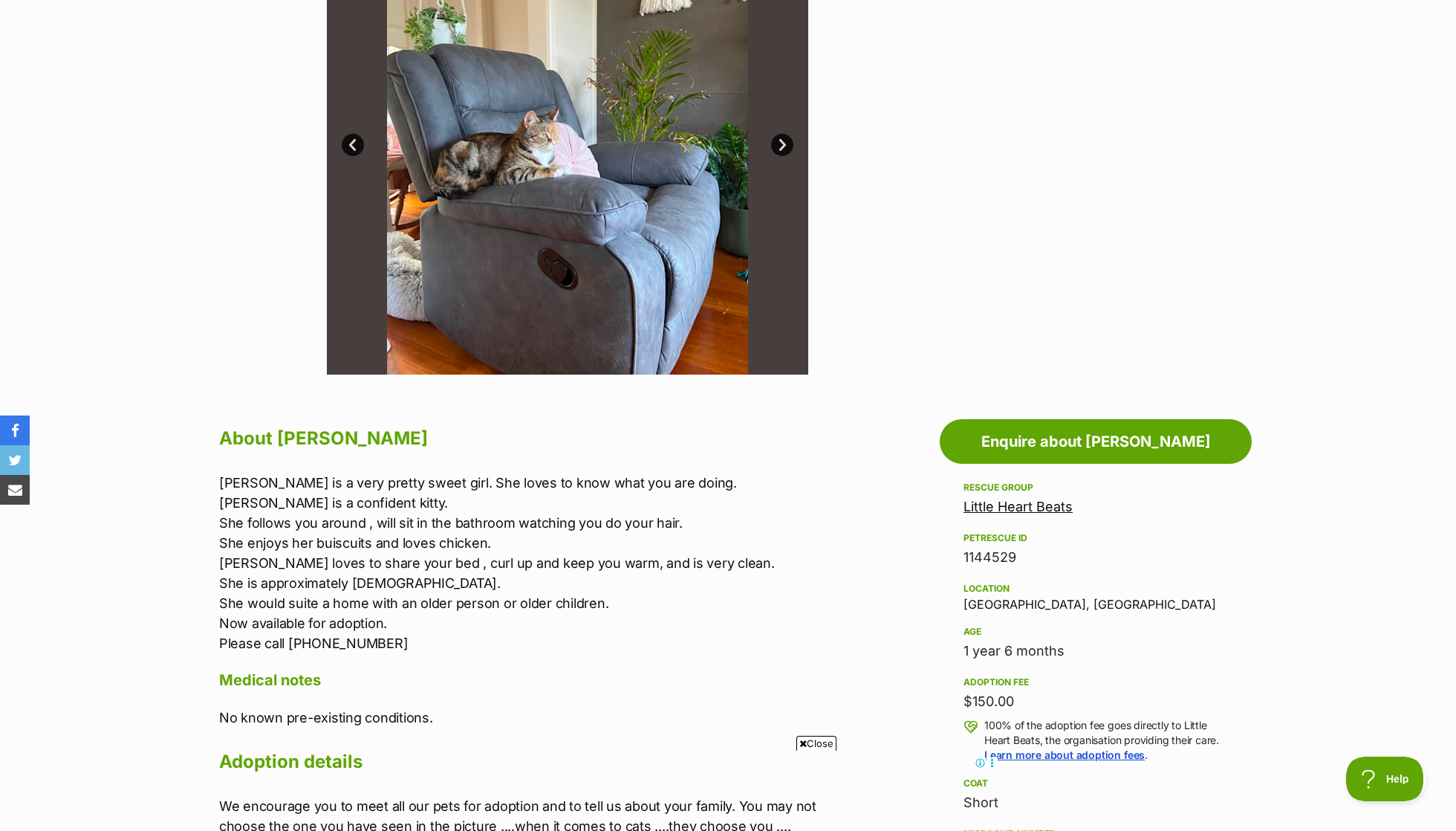
click at [398, 533] on p "Chloe is a very pretty sweet girl. She loves to know what you are doing. Chloe …" at bounding box center [525, 563] width 613 height 181
click at [395, 553] on p "Chloe is a very pretty sweet girl. She loves to know what you are doing. Chloe …" at bounding box center [525, 563] width 613 height 181
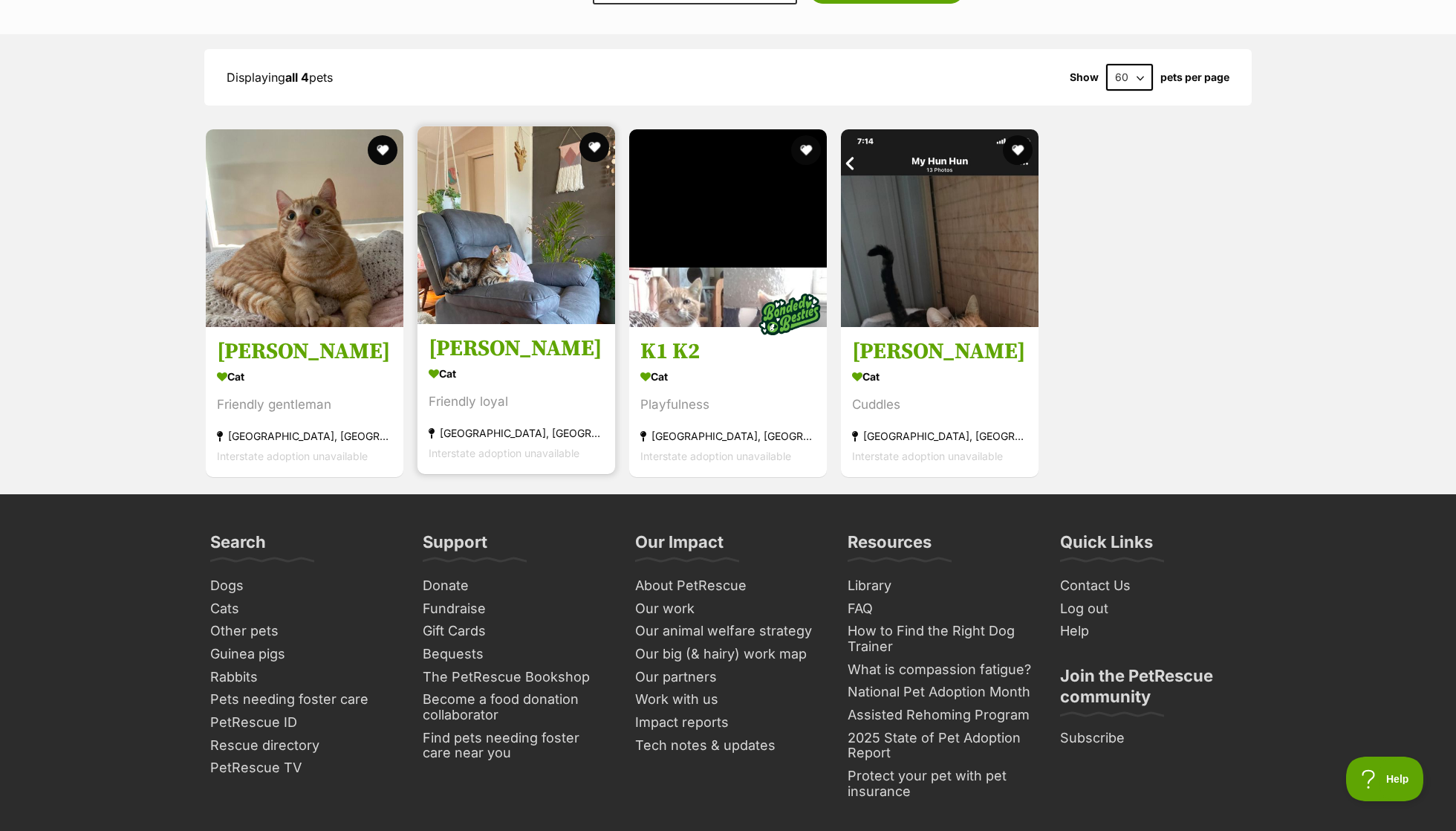
click at [497, 275] on img at bounding box center [517, 225] width 198 height 198
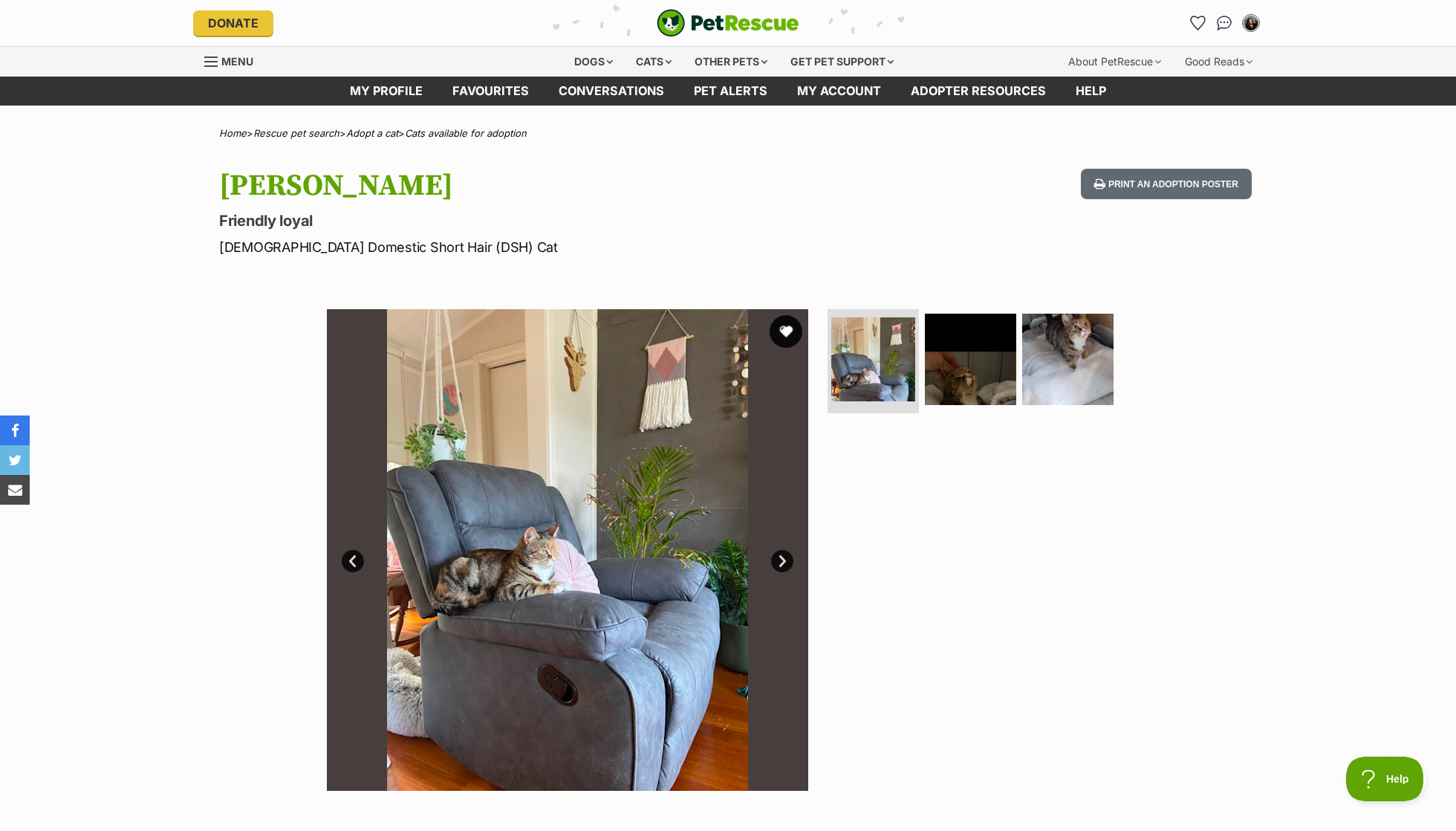
click at [788, 337] on button "favourite" at bounding box center [786, 331] width 33 height 33
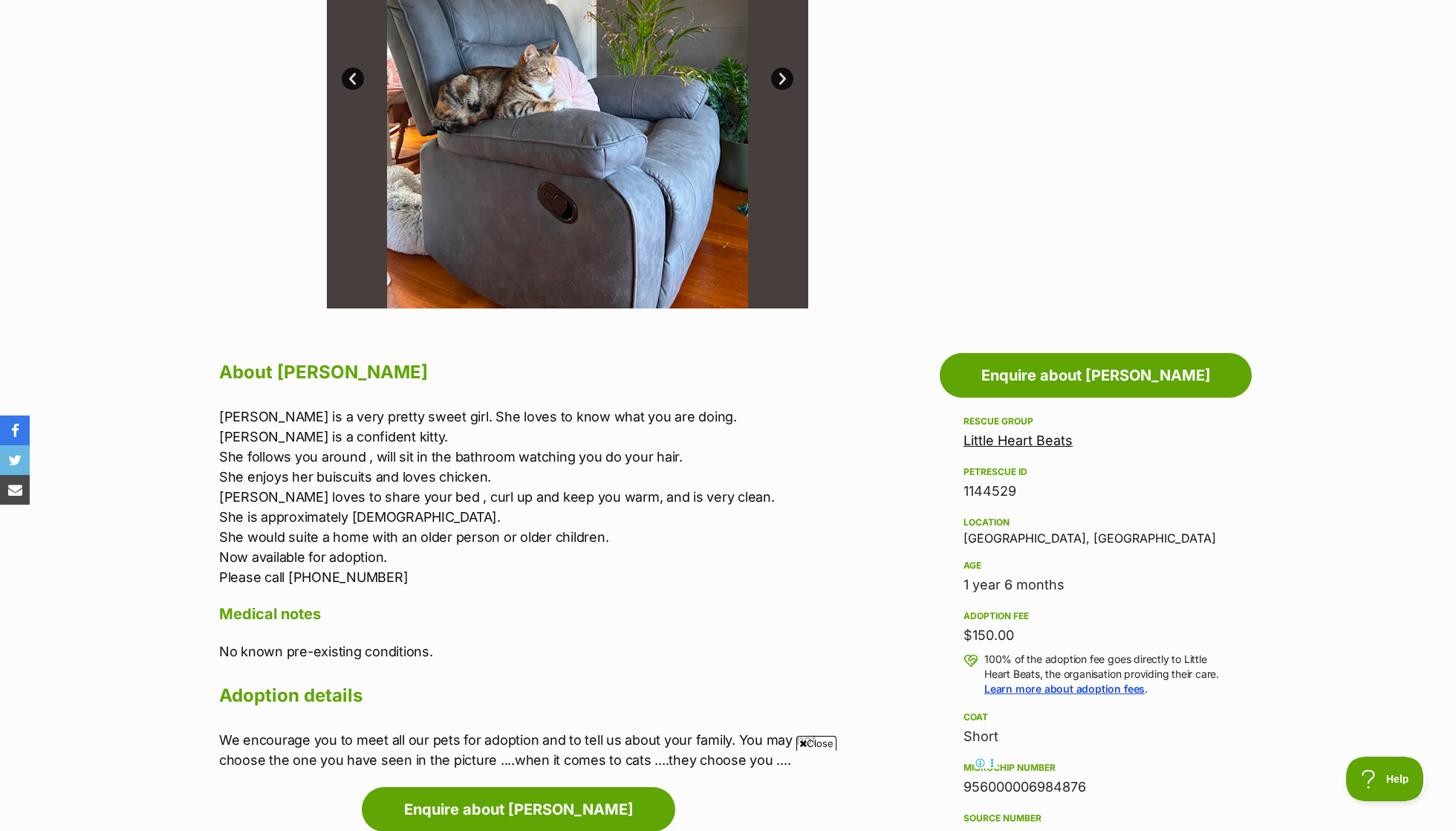
scroll to position [479, 0]
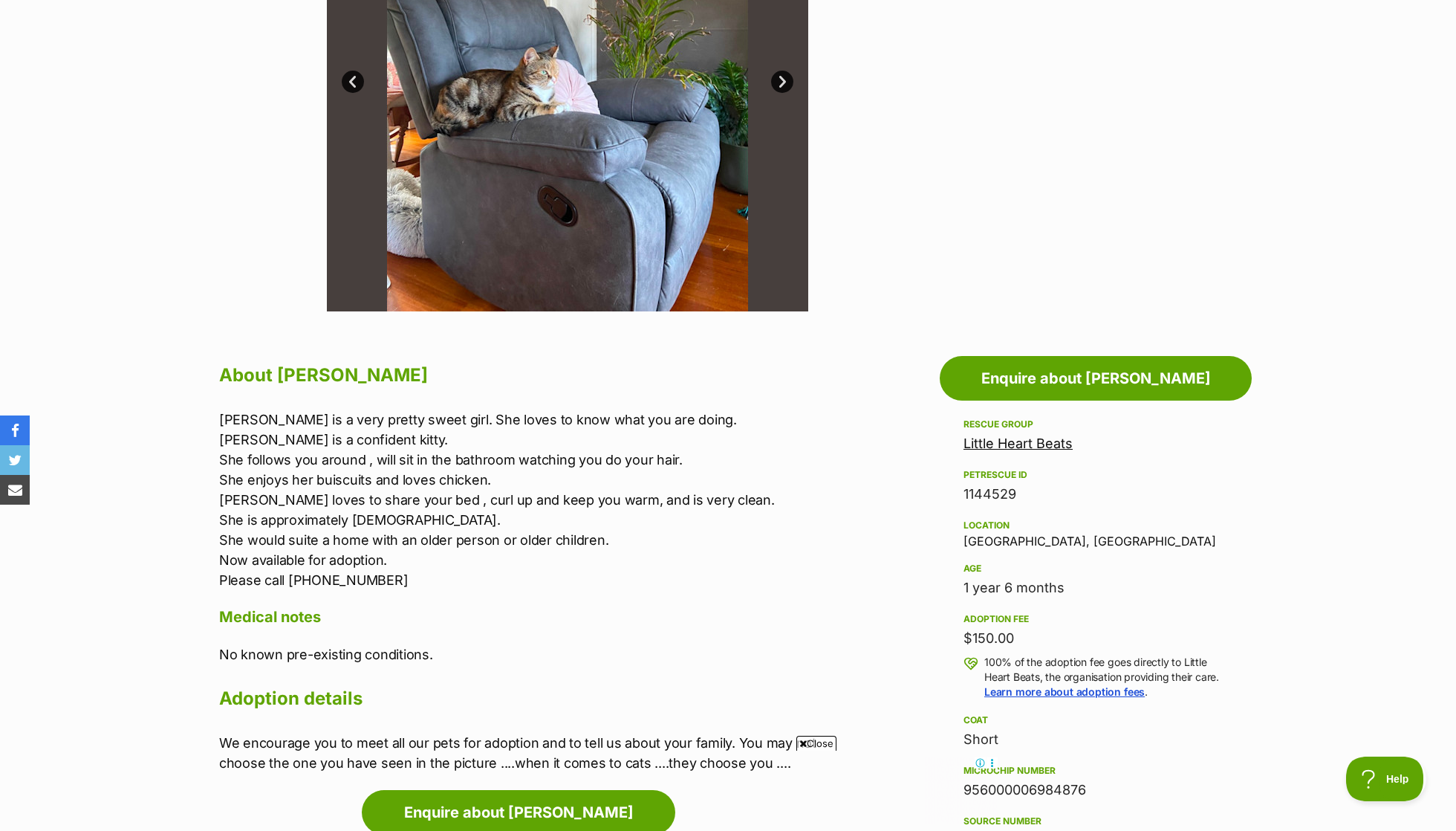
click at [554, 414] on p "Chloe is a very pretty sweet girl. She loves to know what you are doing. Chloe …" at bounding box center [525, 500] width 613 height 181
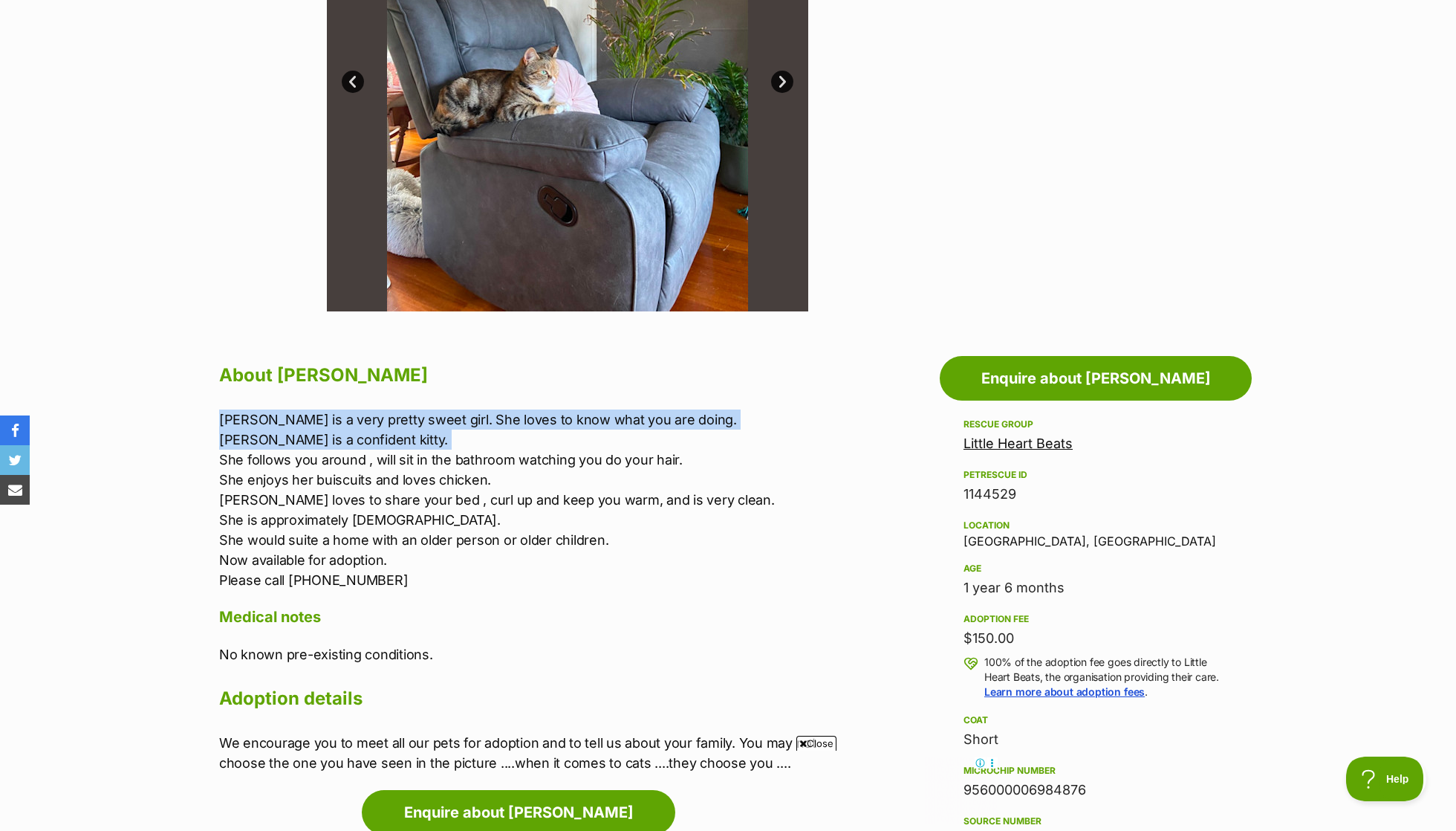
click at [503, 439] on p "Chloe is a very pretty sweet girl. She loves to know what you are doing. Chloe …" at bounding box center [525, 500] width 613 height 181
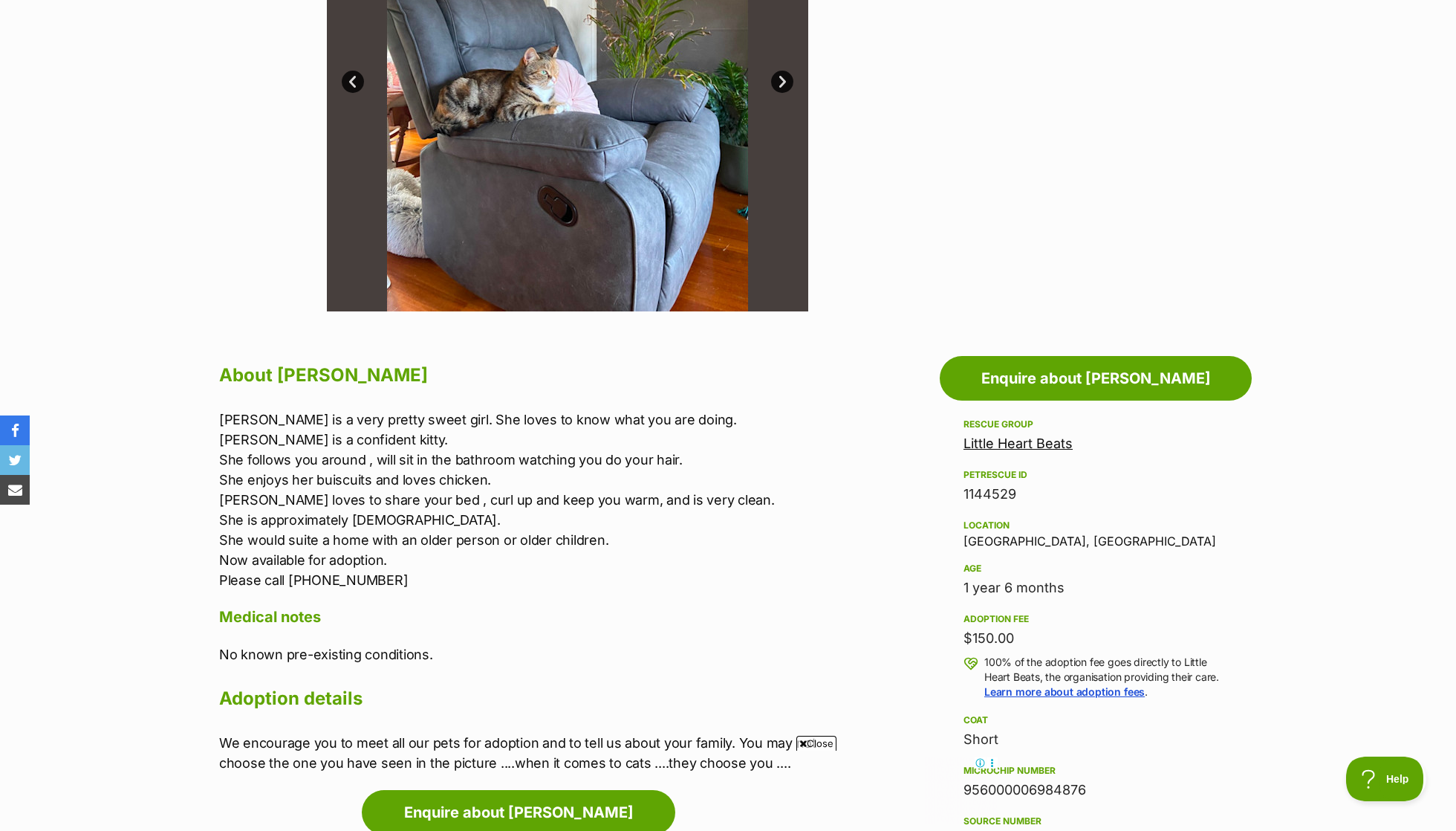
click at [503, 439] on p "Chloe is a very pretty sweet girl. She loves to know what you are doing. Chloe …" at bounding box center [525, 500] width 613 height 181
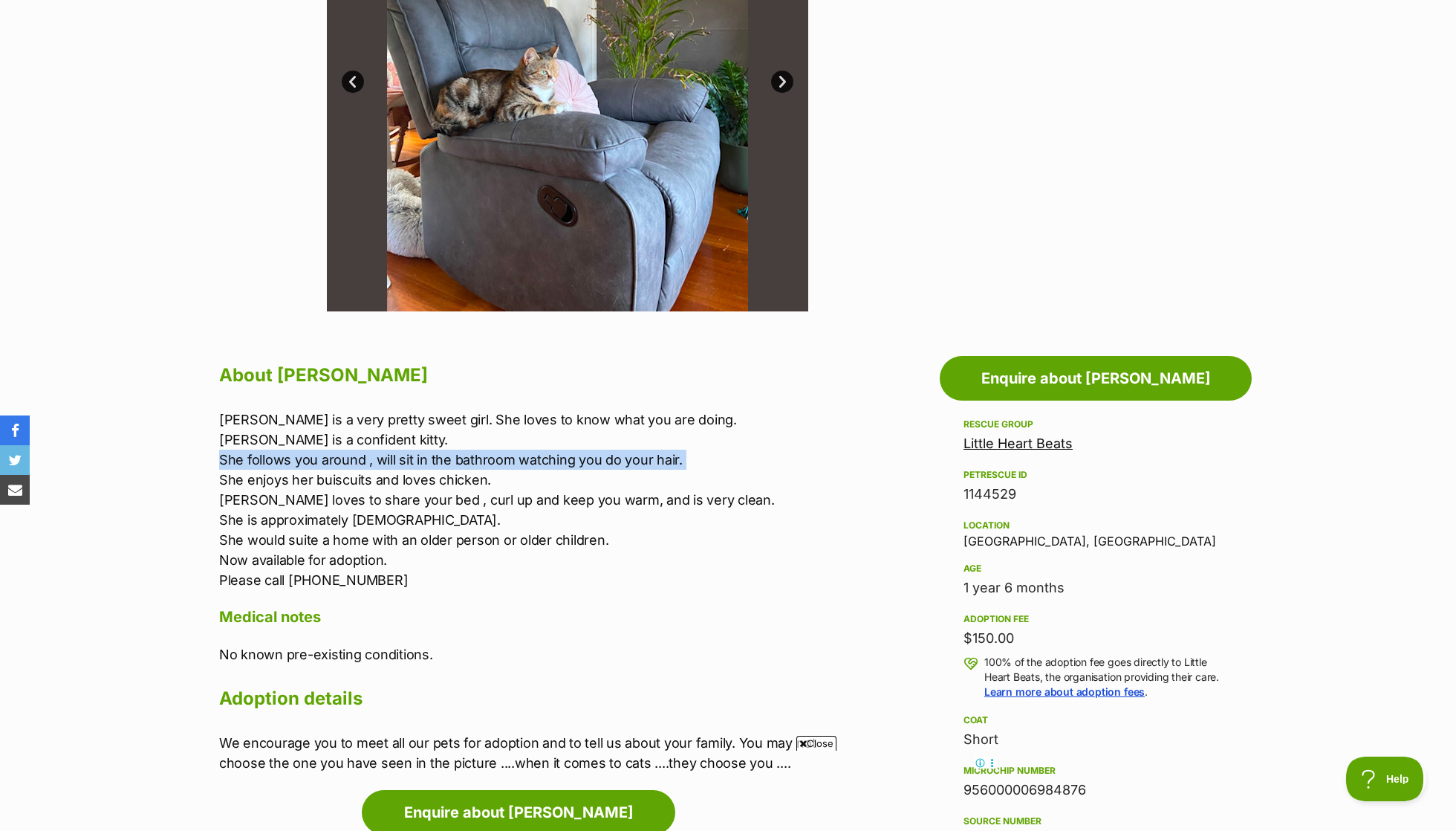
click at [494, 445] on p "Chloe is a very pretty sweet girl. She loves to know what you are doing. Chloe …" at bounding box center [525, 500] width 613 height 181
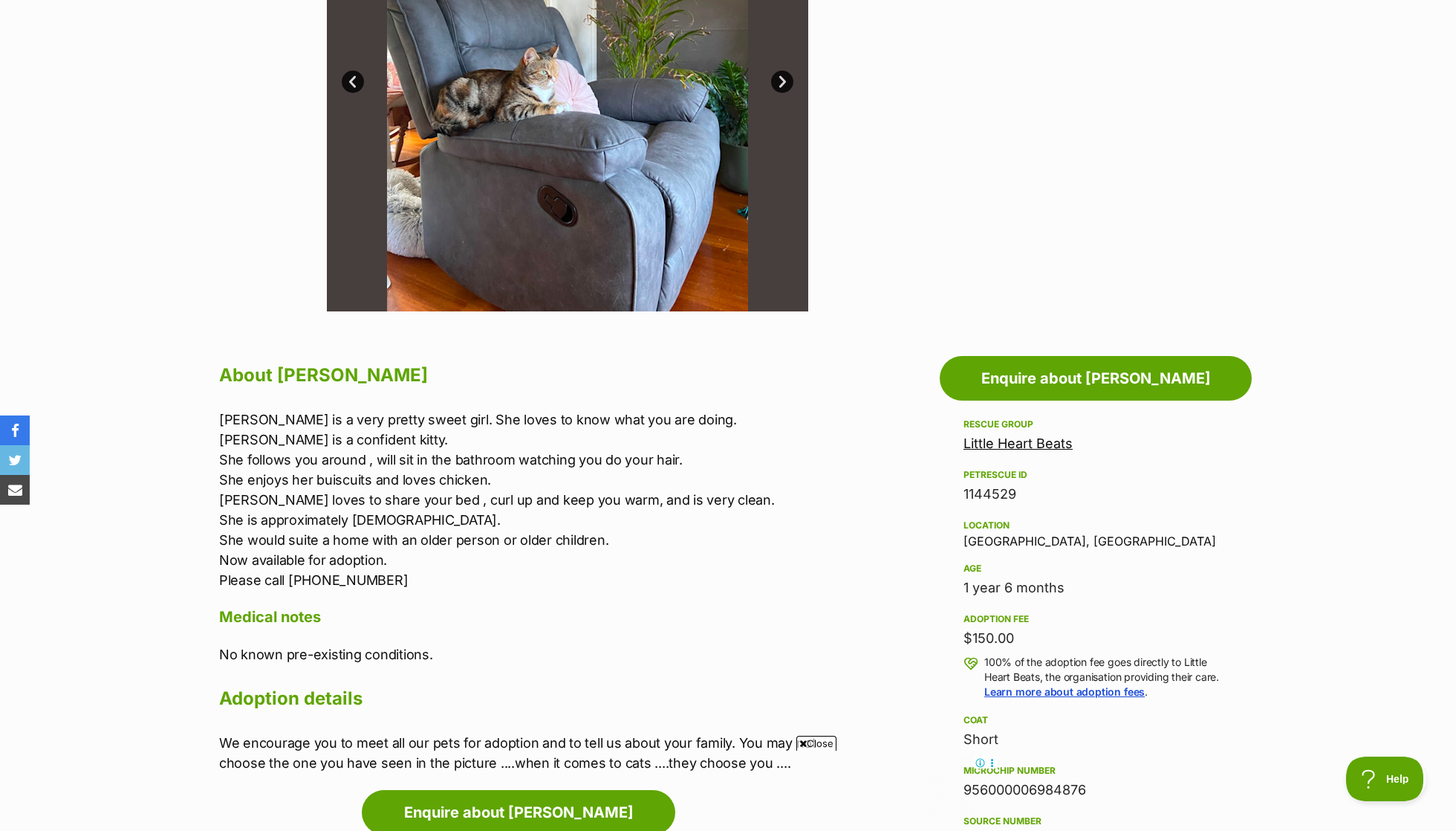
click at [494, 445] on p "Chloe is a very pretty sweet girl. She loves to know what you are doing. Chloe …" at bounding box center [525, 500] width 613 height 181
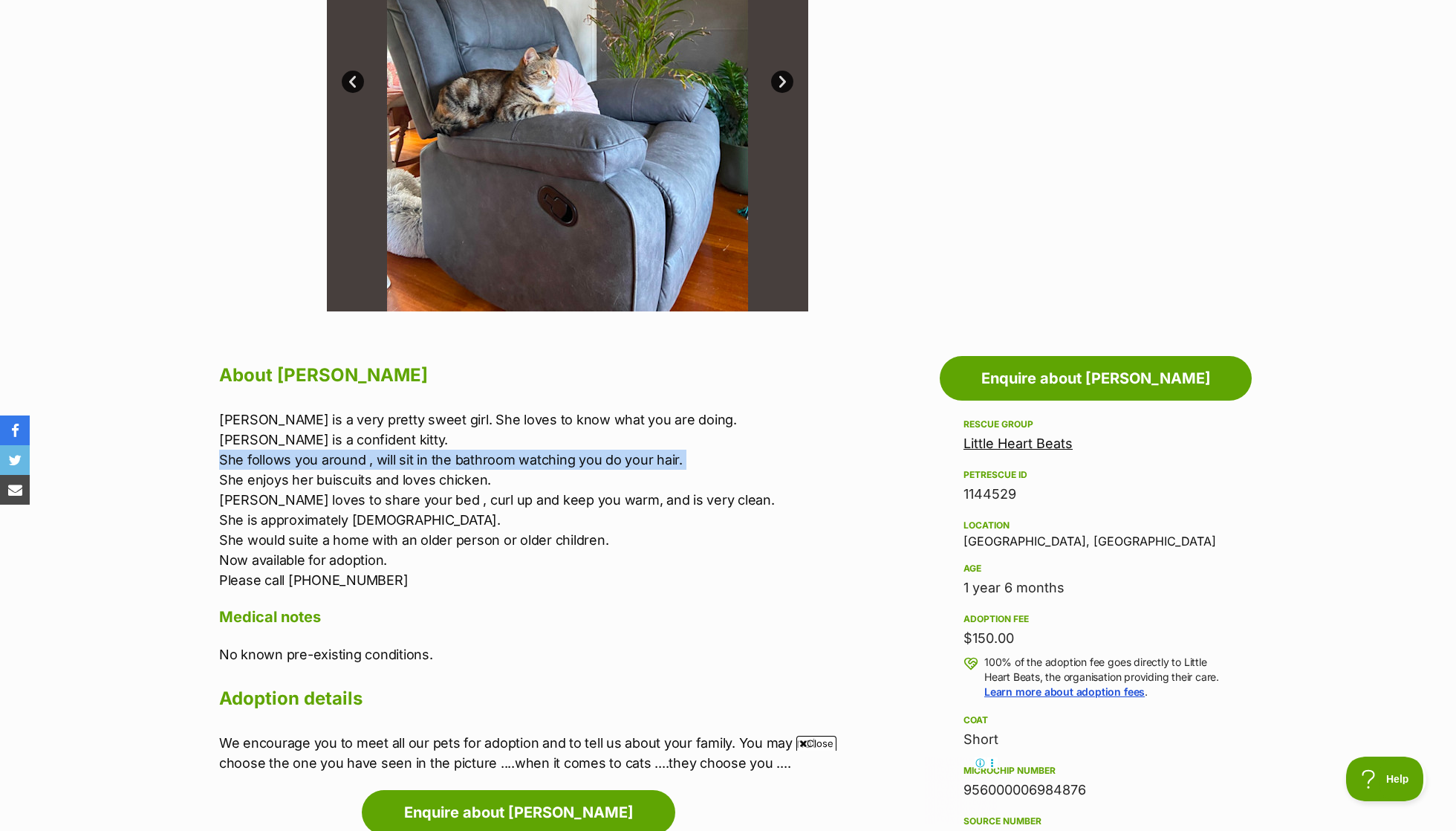
click at [494, 452] on p "Chloe is a very pretty sweet girl. She loves to know what you are doing. Chloe …" at bounding box center [525, 500] width 613 height 181
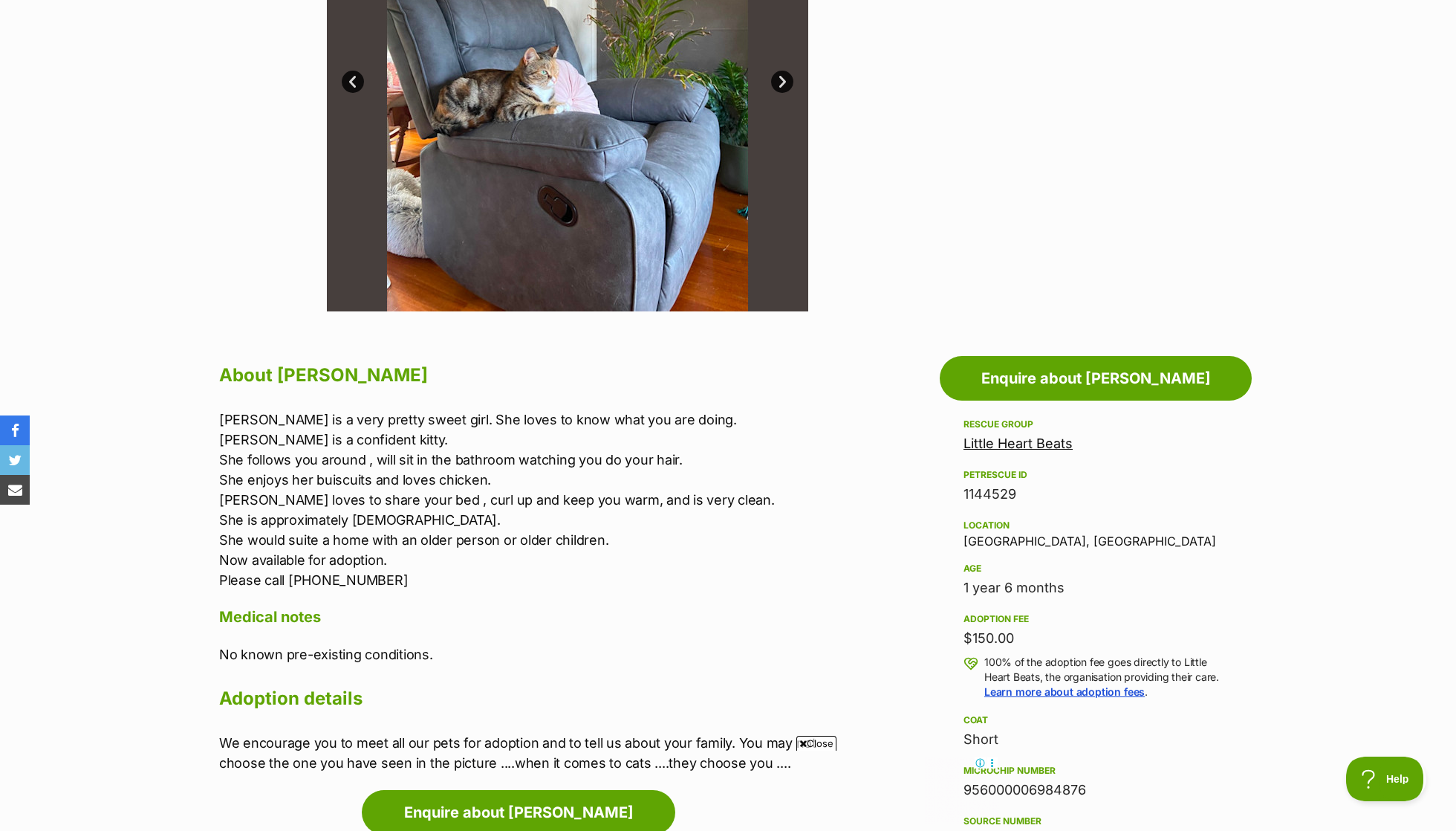
click at [494, 452] on p "Chloe is a very pretty sweet girl. She loves to know what you are doing. Chloe …" at bounding box center [525, 500] width 613 height 181
click at [503, 463] on p "Chloe is a very pretty sweet girl. She loves to know what you are doing. Chloe …" at bounding box center [525, 500] width 613 height 181
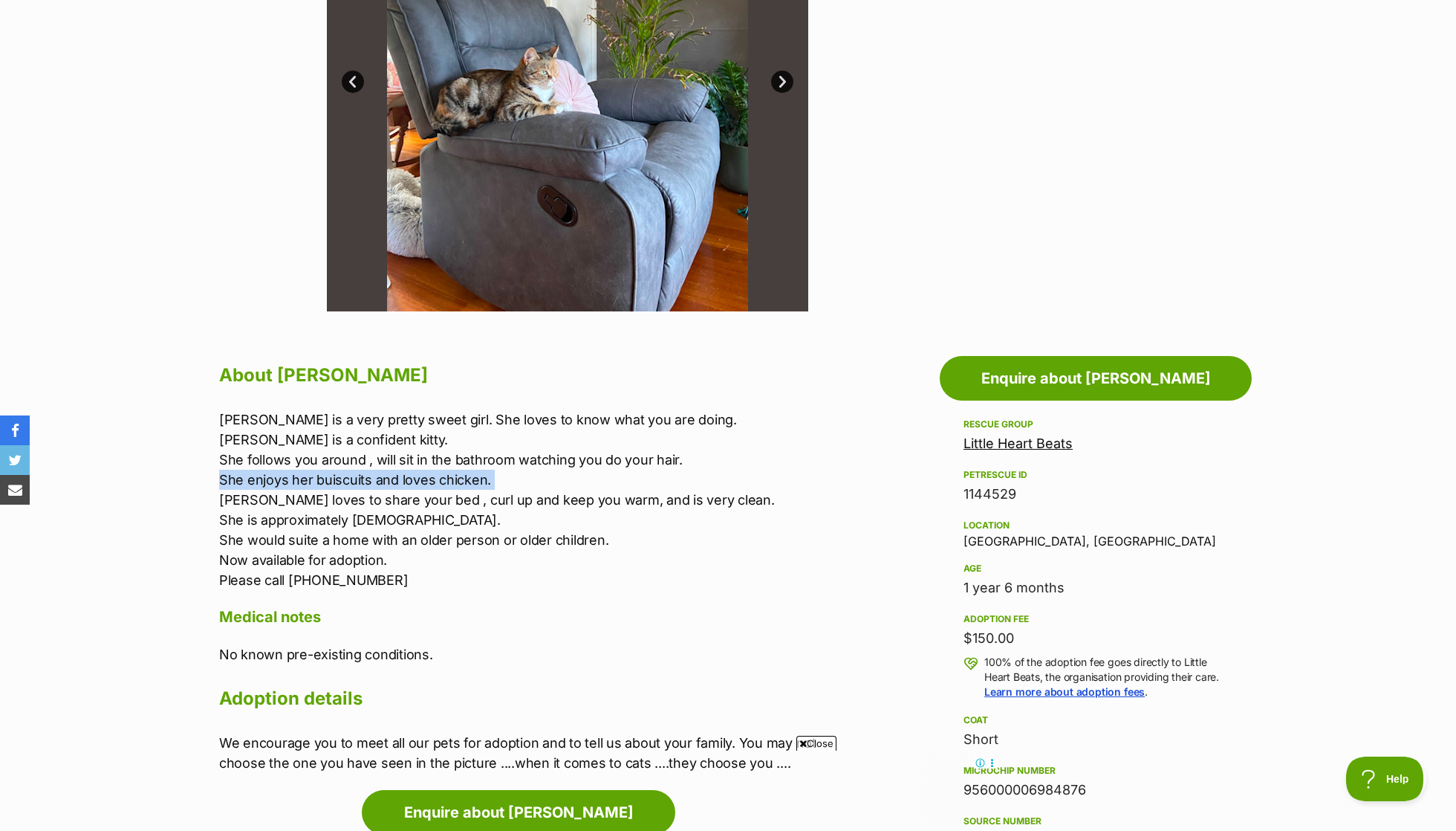
click at [505, 482] on p "Chloe is a very pretty sweet girl. She loves to know what you are doing. Chloe …" at bounding box center [525, 500] width 613 height 181
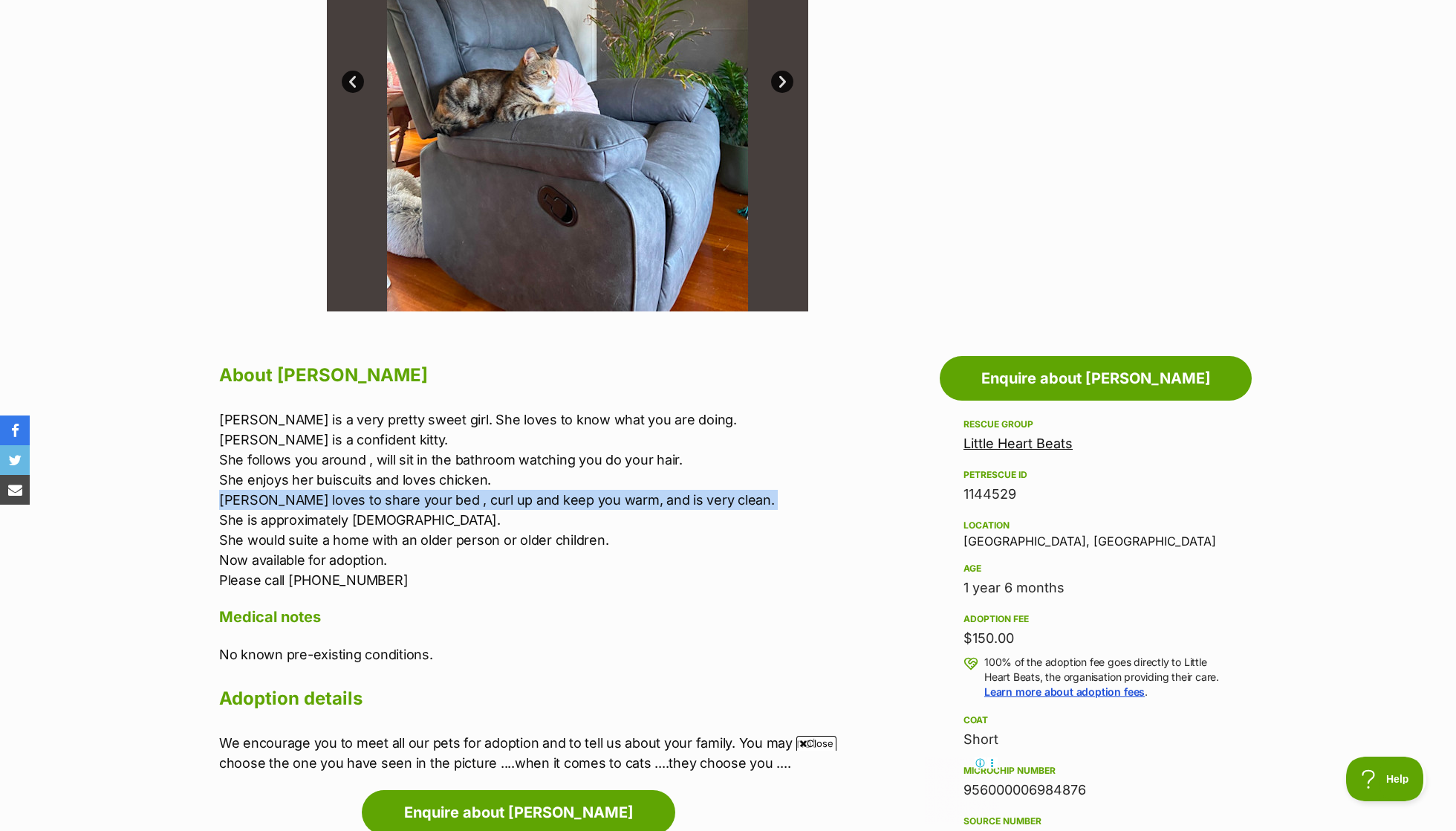
click at [735, 414] on p "Chloe is a very pretty sweet girl. She loves to know what you are doing. Chloe …" at bounding box center [525, 500] width 613 height 181
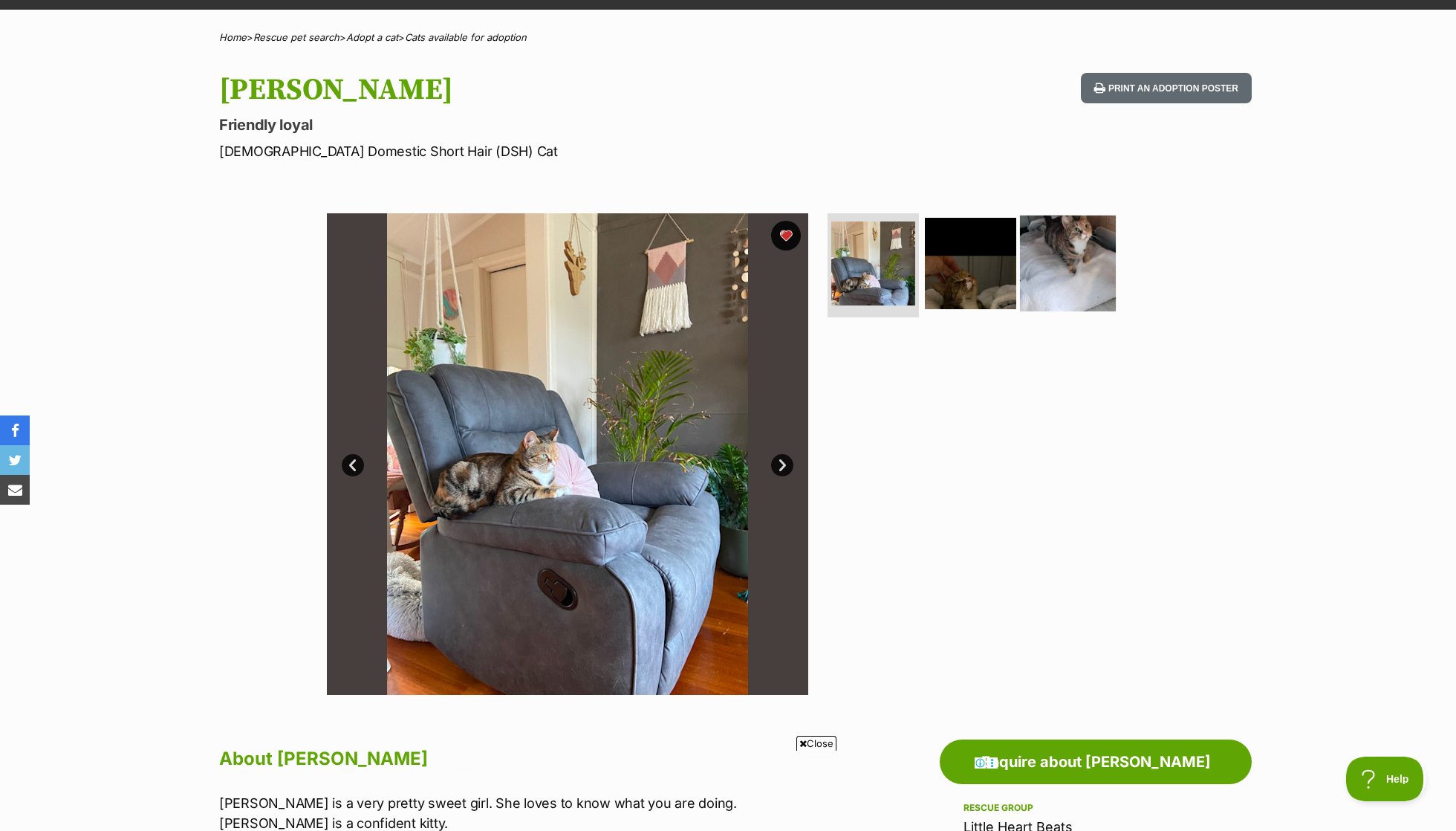
scroll to position [90, 0]
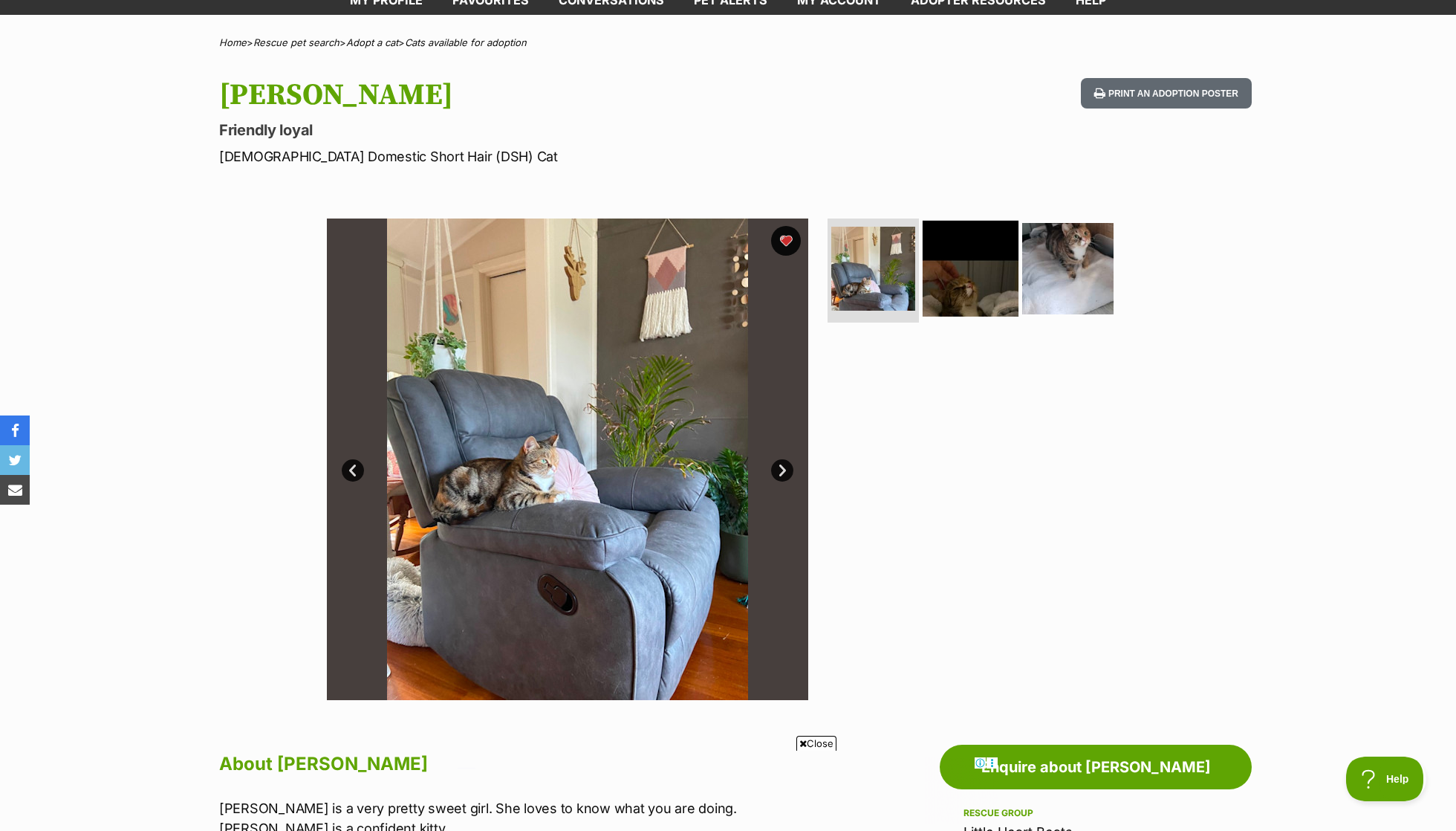
click at [958, 260] on img at bounding box center [971, 269] width 96 height 96
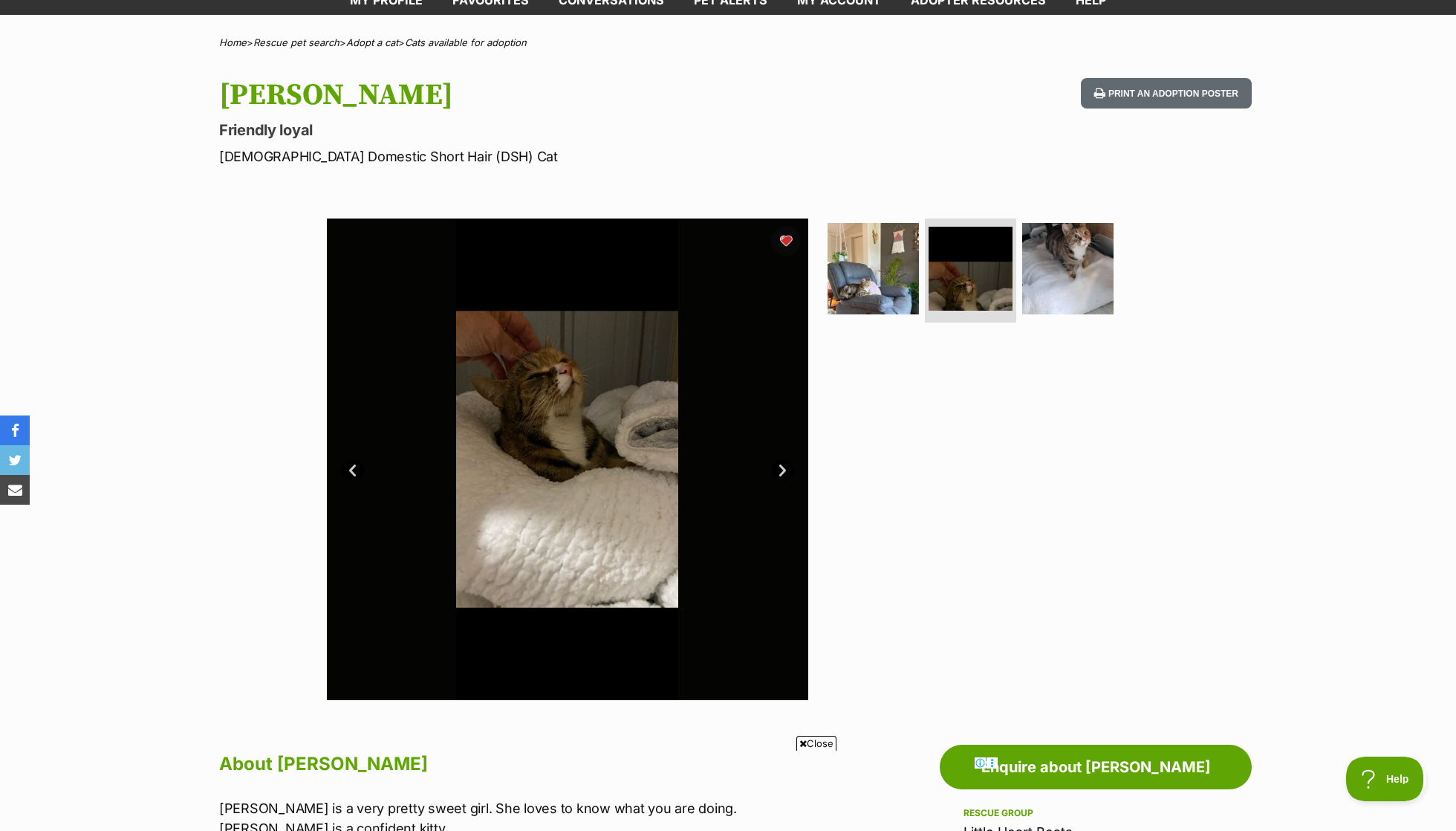
click at [1118, 287] on ul at bounding box center [977, 273] width 305 height 110
click at [1068, 286] on img at bounding box center [1068, 269] width 96 height 96
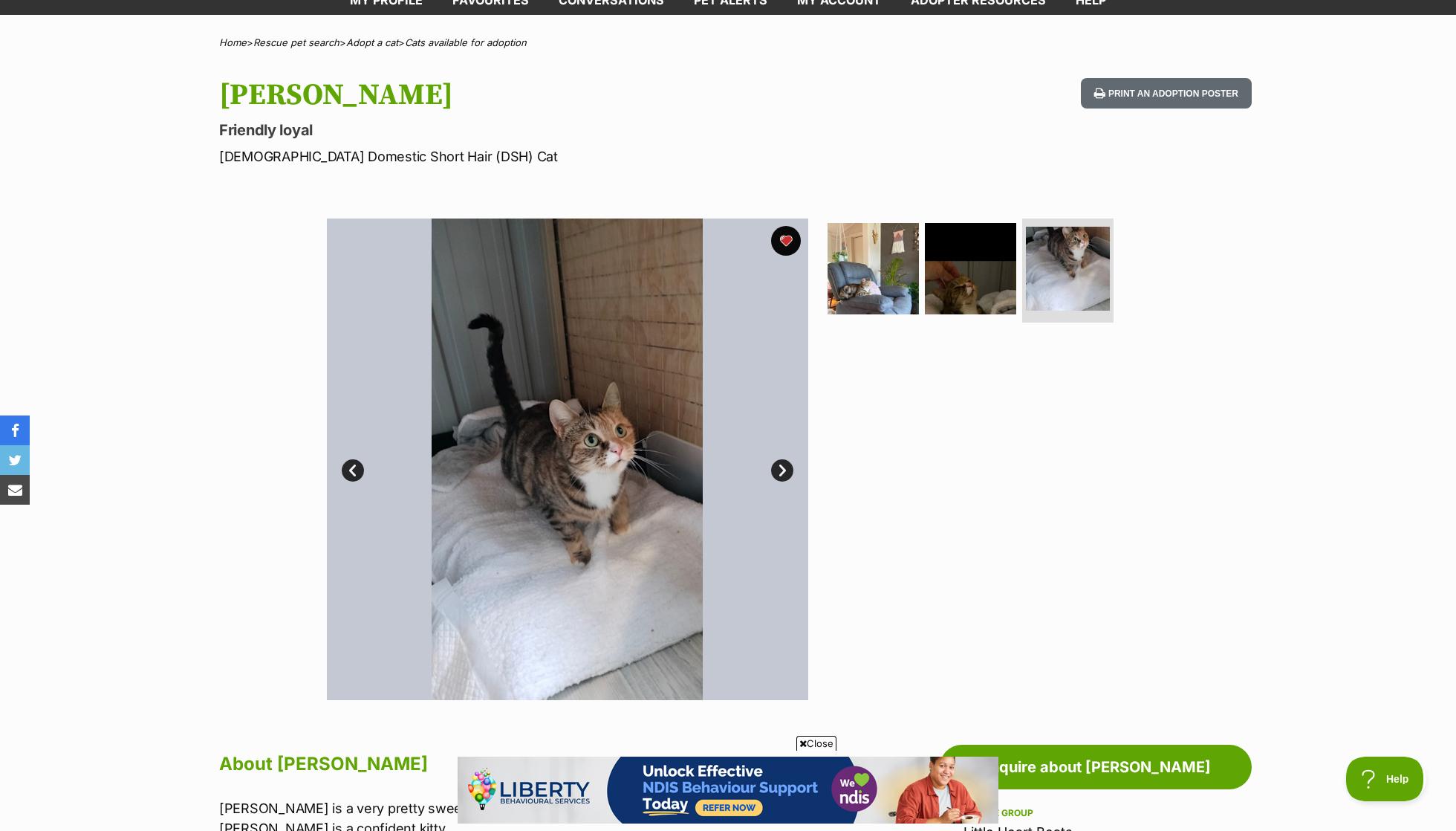
scroll to position [0, 0]
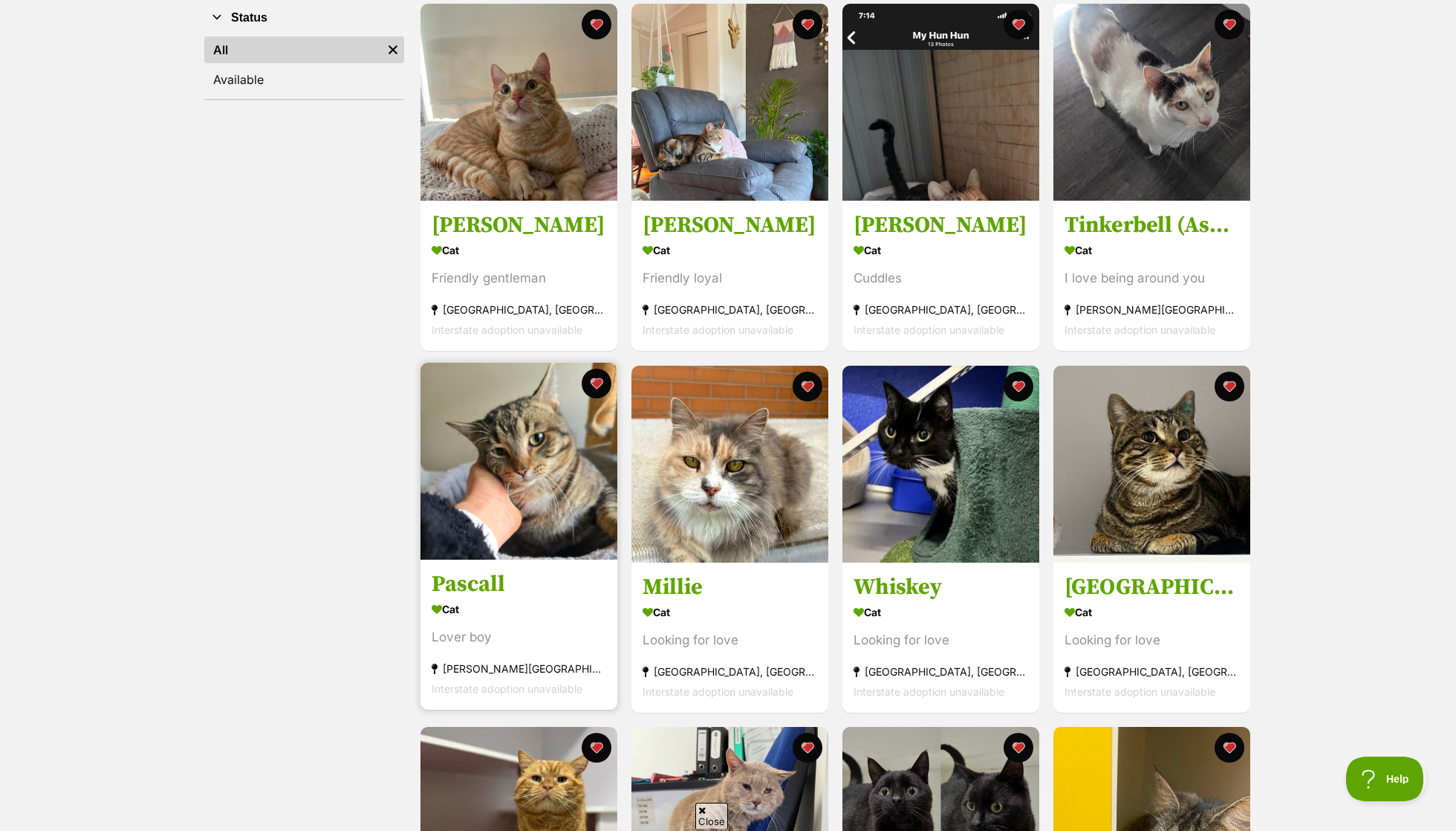
click at [529, 437] on img at bounding box center [518, 461] width 197 height 197
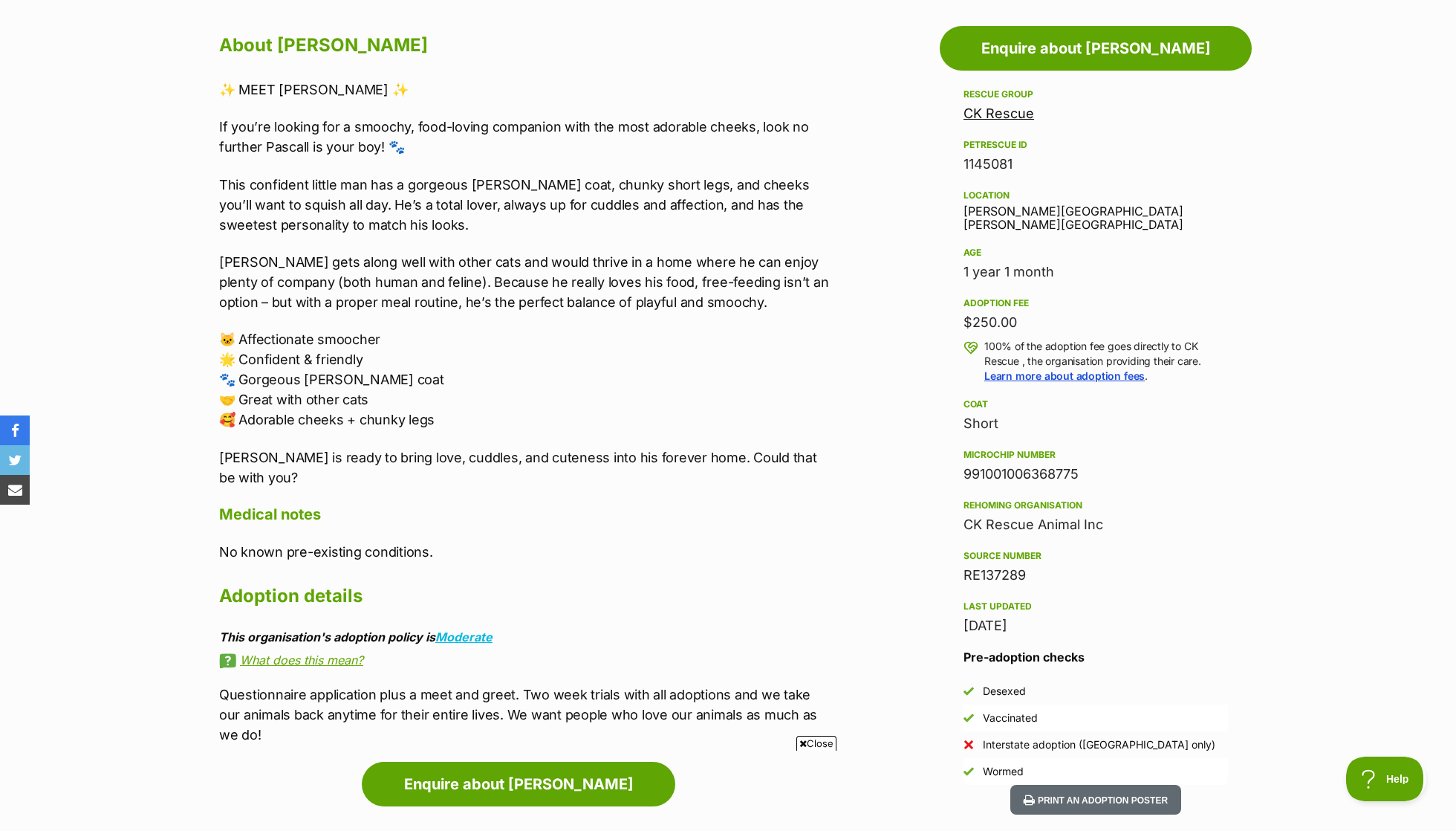
click at [615, 653] on div "About [PERSON_NAME] ✨ MEET [PERSON_NAME] ✨ If you’re looking for a smoochy, foo…" at bounding box center [525, 386] width 613 height 716
click at [615, 653] on div "About Pascall ✨ MEET PASCALL ✨ If you’re looking for a smoochy, food-loving com…" at bounding box center [525, 386] width 613 height 716
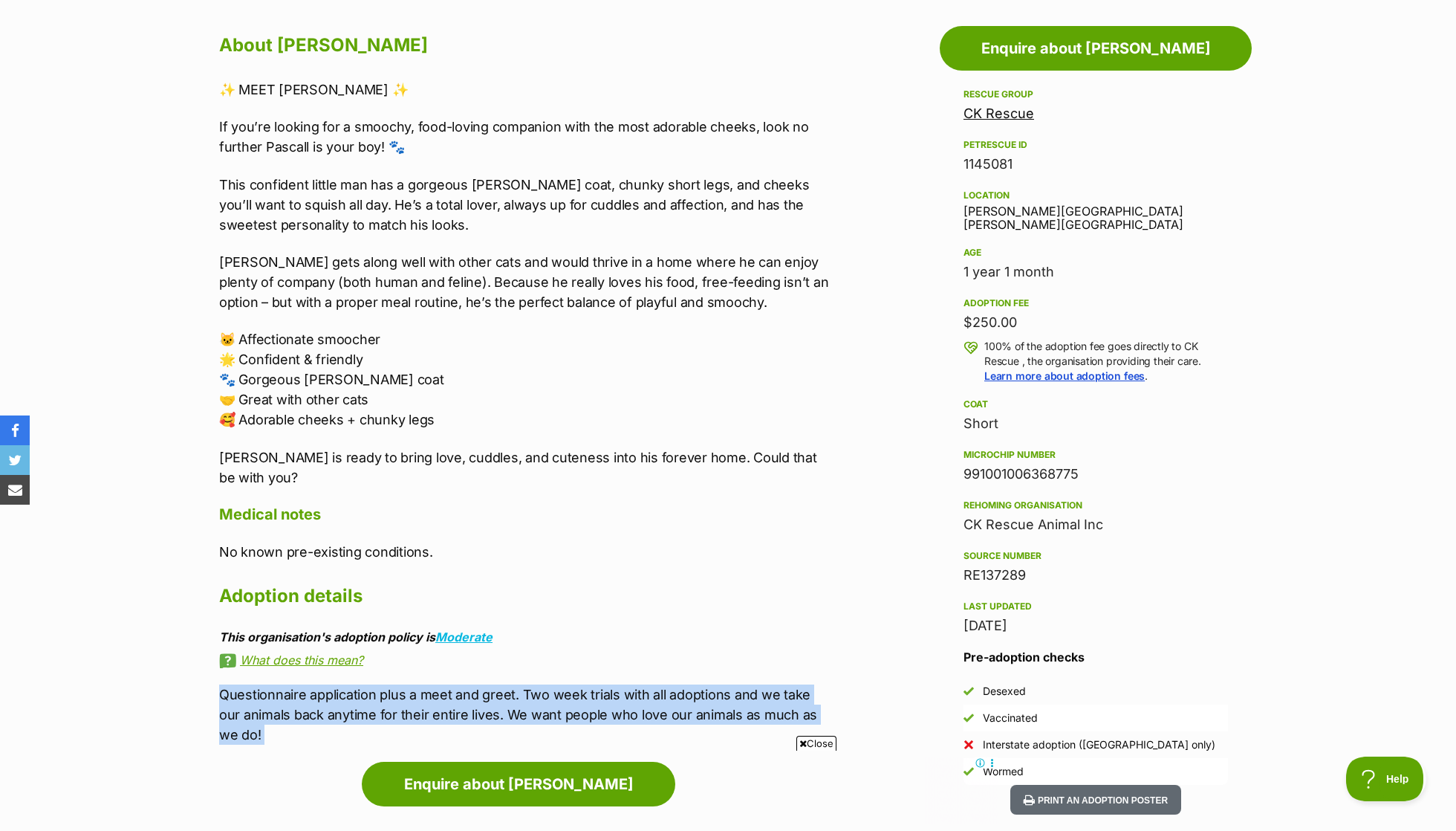
click at [620, 684] on p "Questionnaire application plus a meet and greet. Two week trials with all adopt…" at bounding box center [525, 714] width 613 height 60
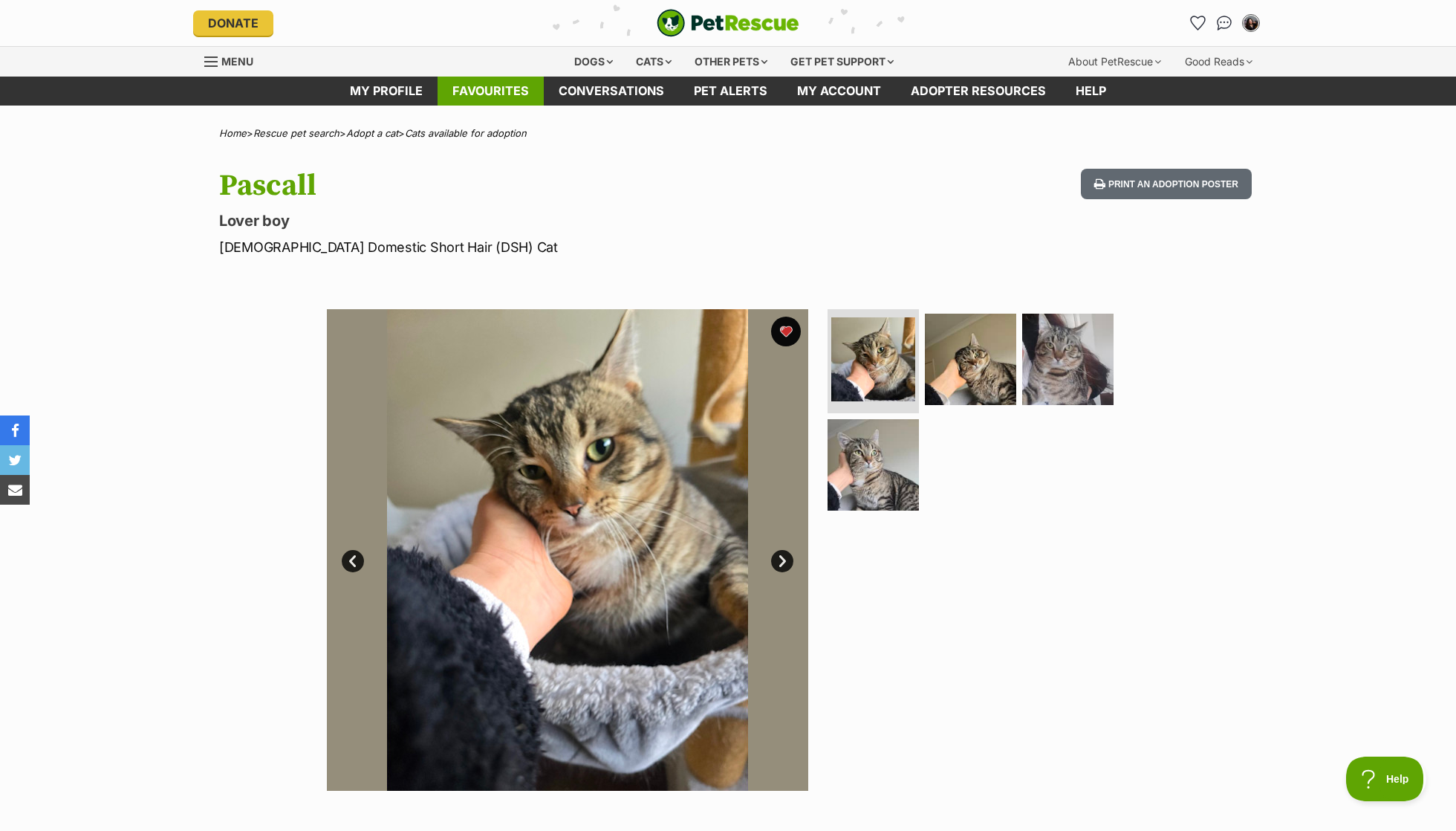
click at [488, 92] on link "Favourites" at bounding box center [490, 90] width 106 height 29
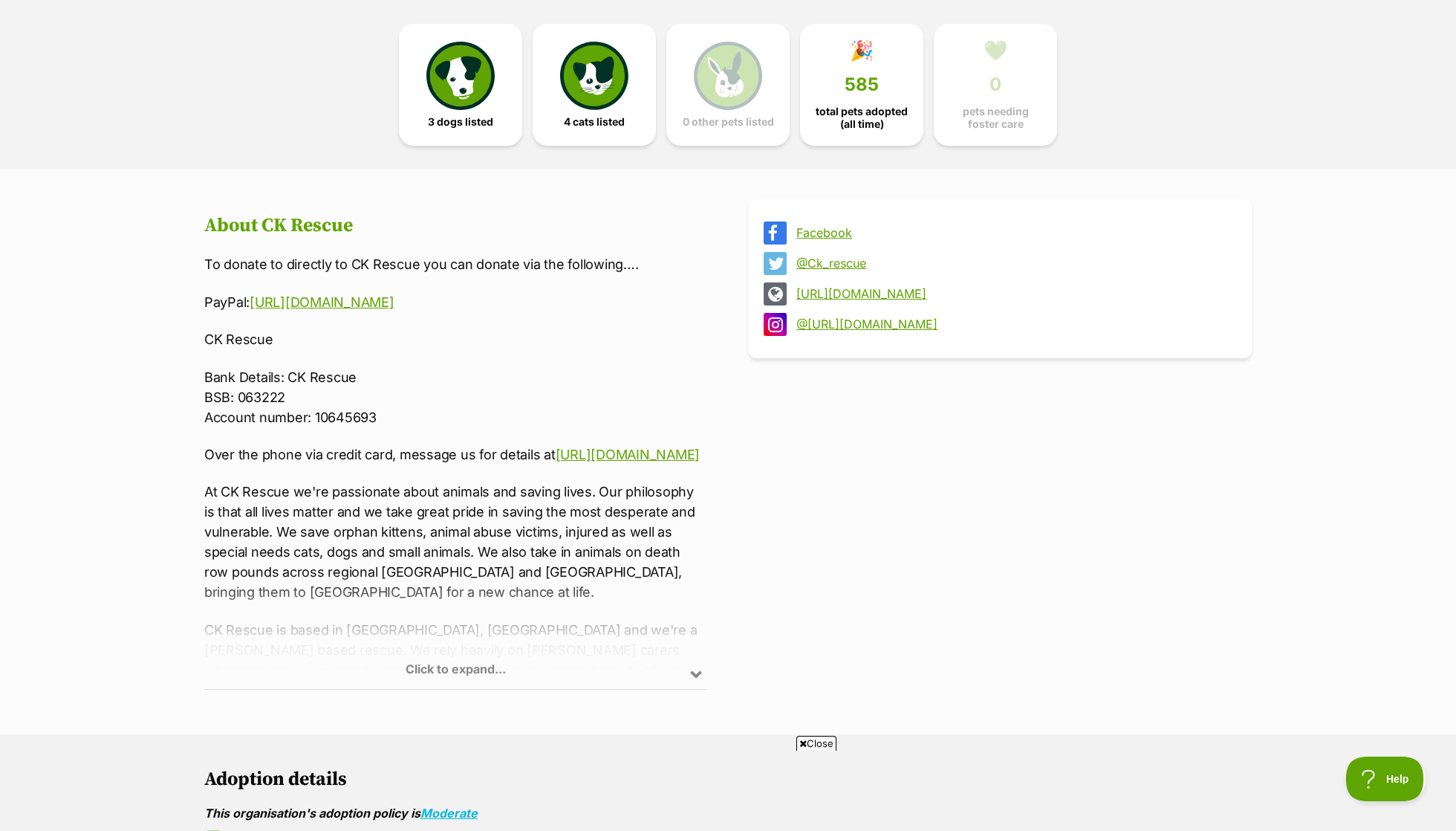
click at [459, 670] on div "Click to expand..." at bounding box center [455, 631] width 503 height 116
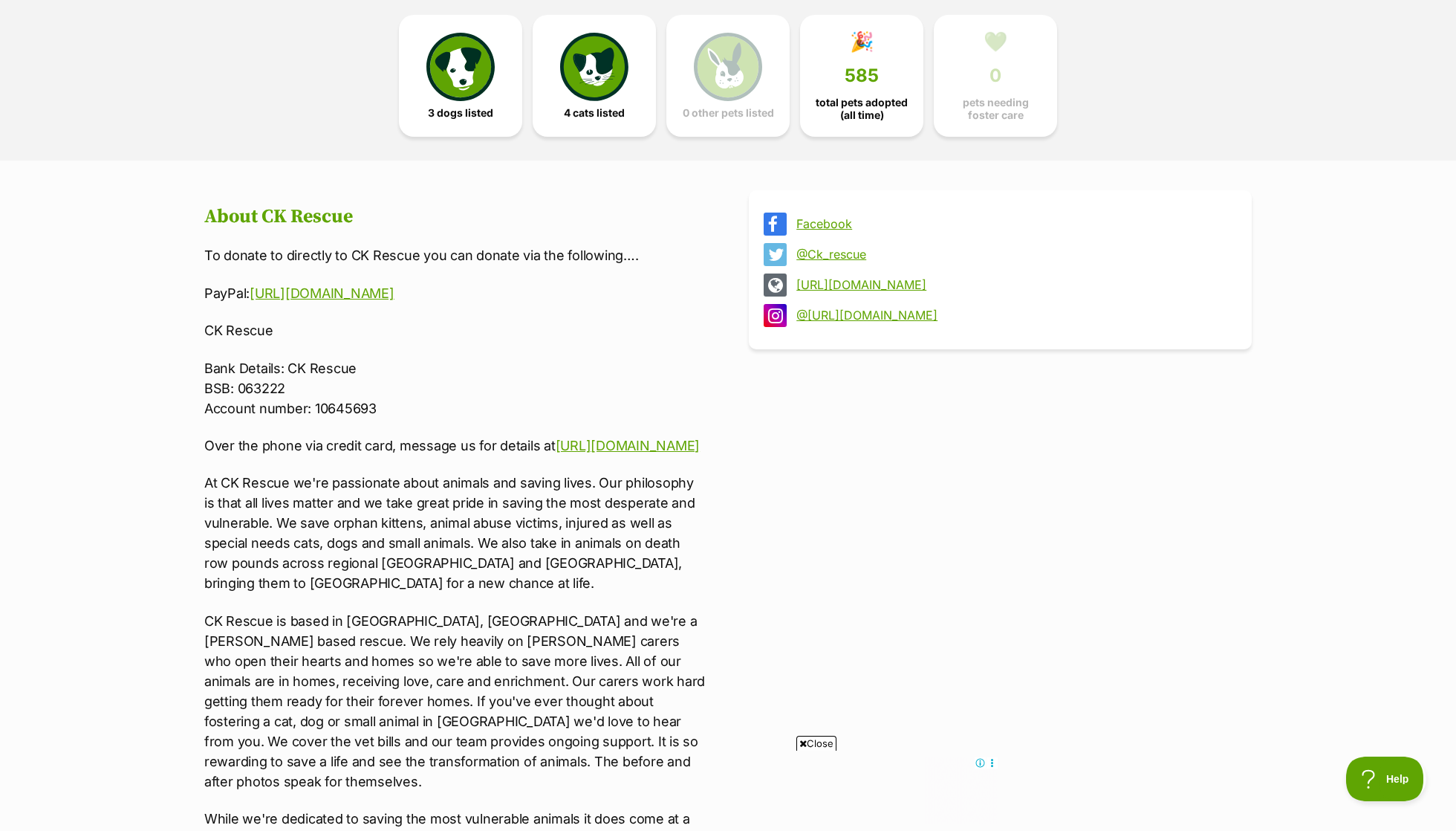
scroll to position [419, 0]
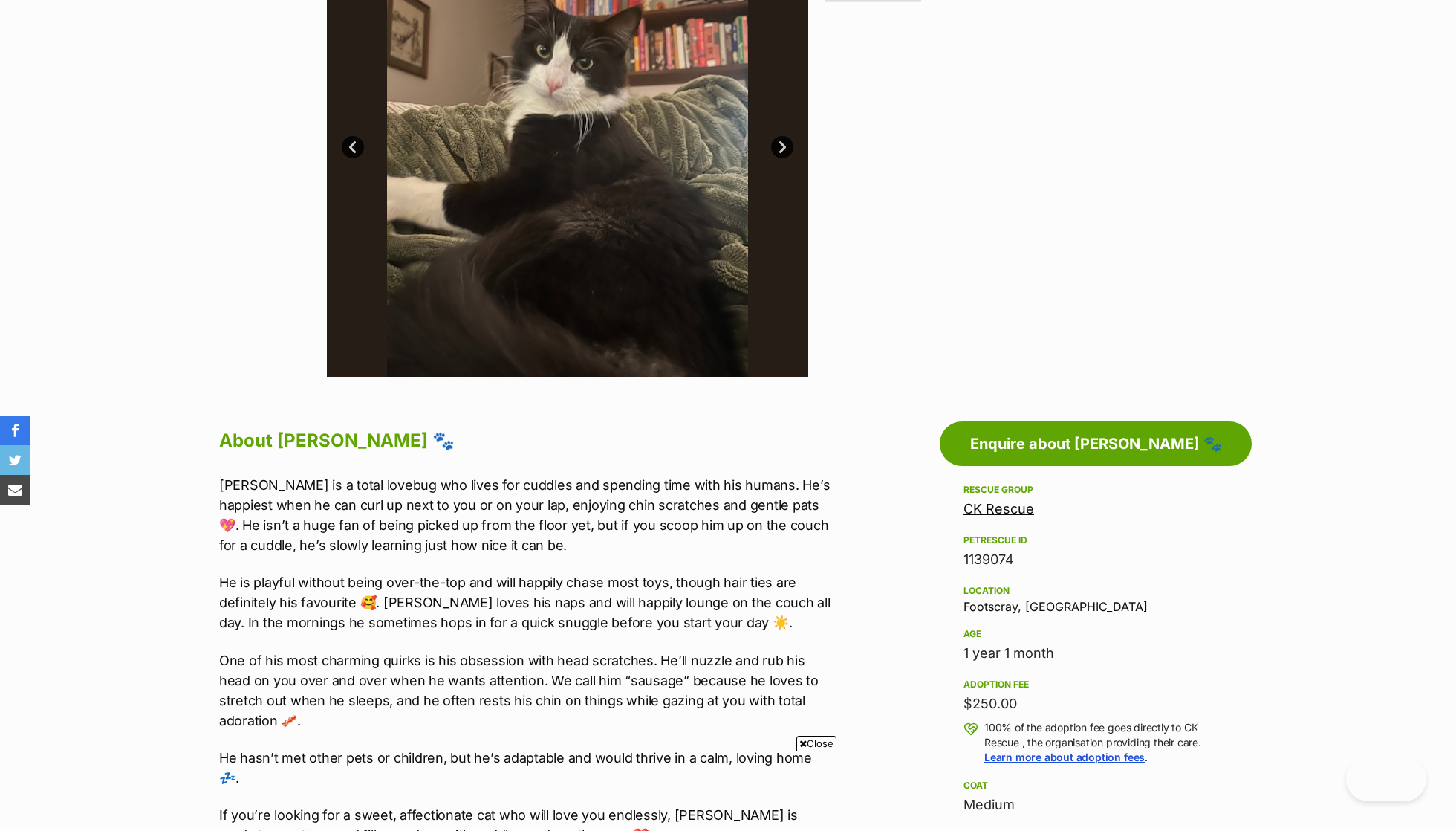
scroll to position [414, 0]
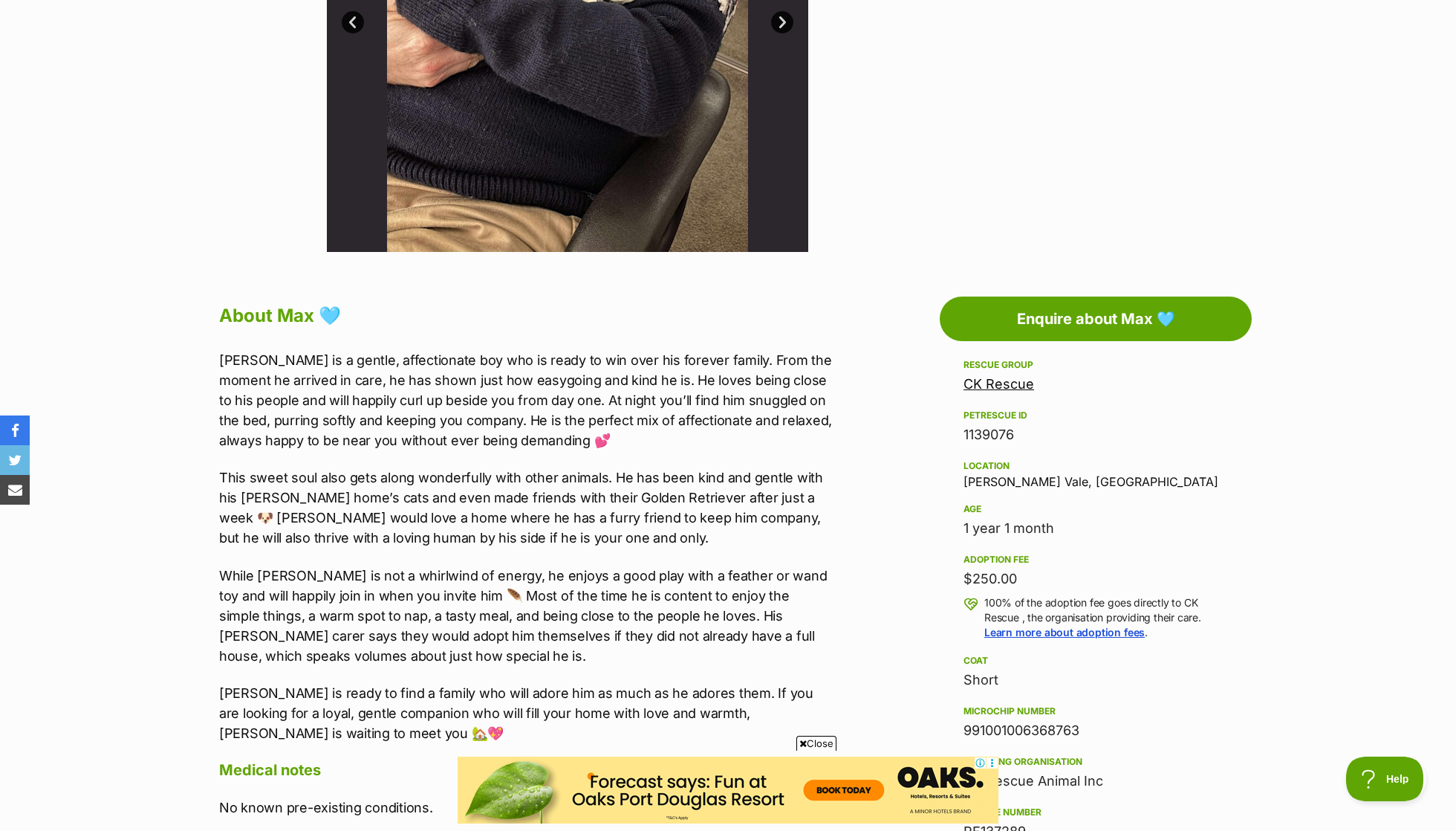
scroll to position [543, 0]
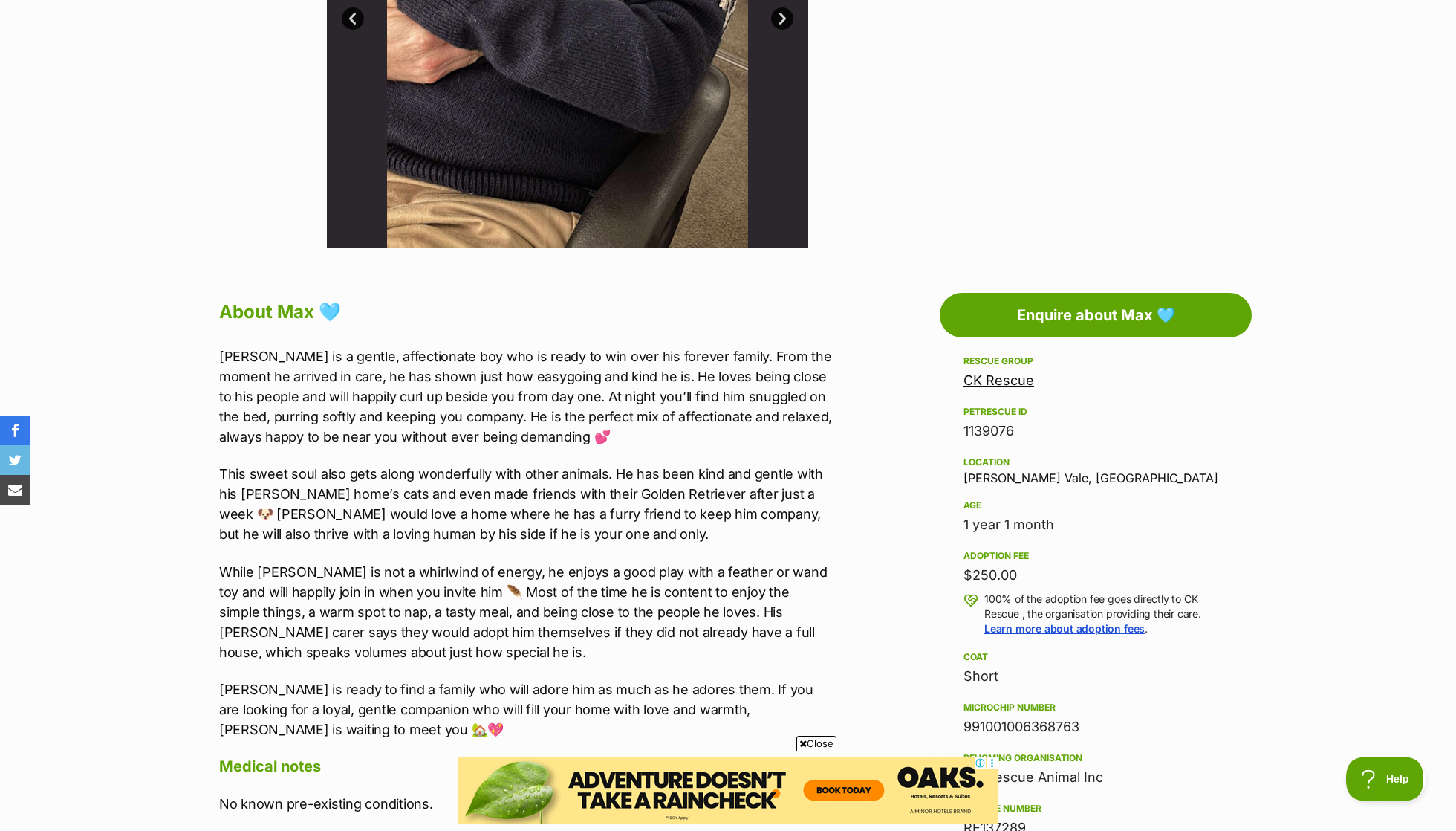
click at [717, 351] on p "Max is a gentle, affectionate boy who is ready to win over his forever family. …" at bounding box center [525, 397] width 613 height 101
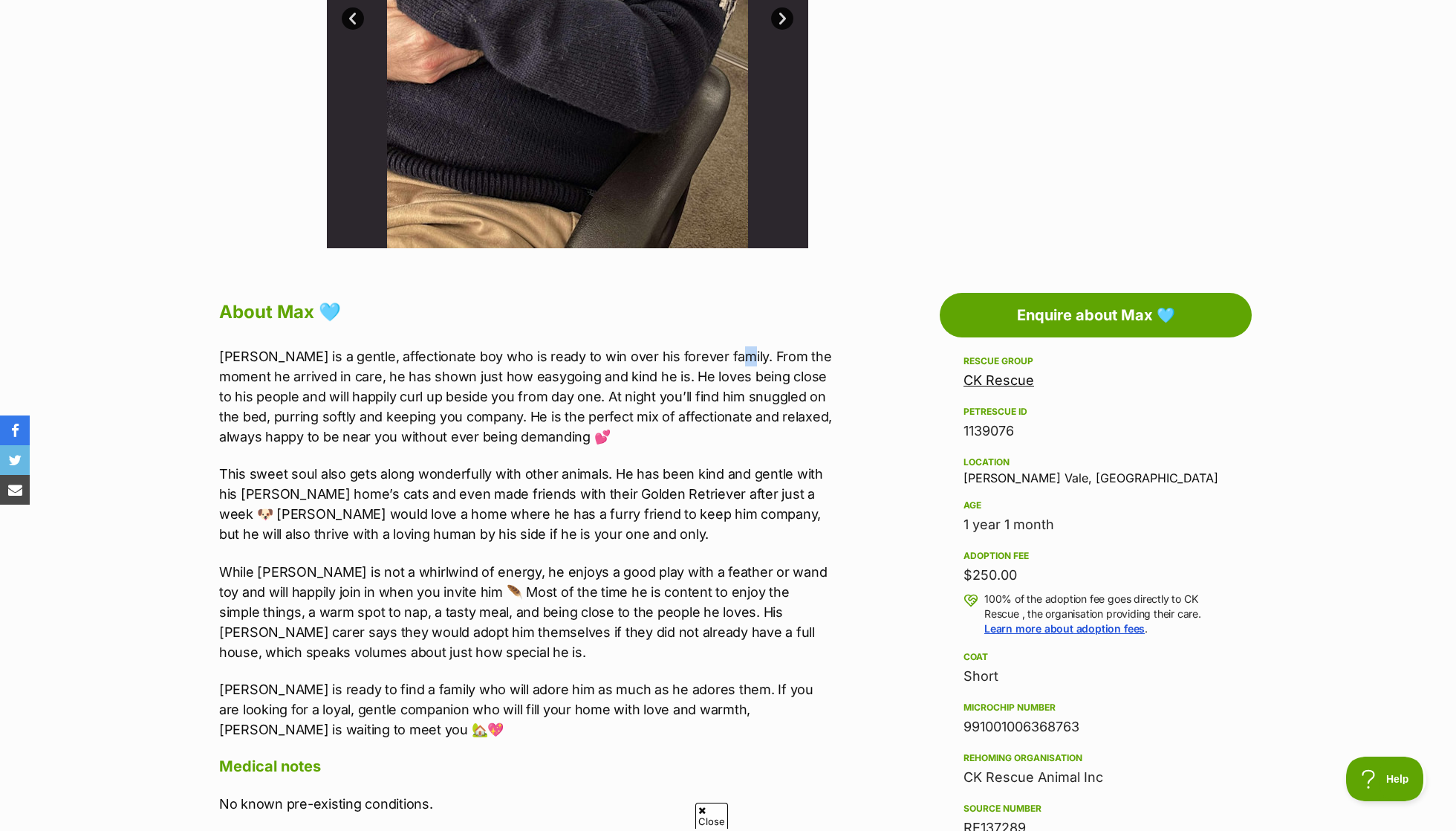
click at [717, 351] on p "Max is a gentle, affectionate boy who is ready to win over his forever family. …" at bounding box center [525, 397] width 613 height 101
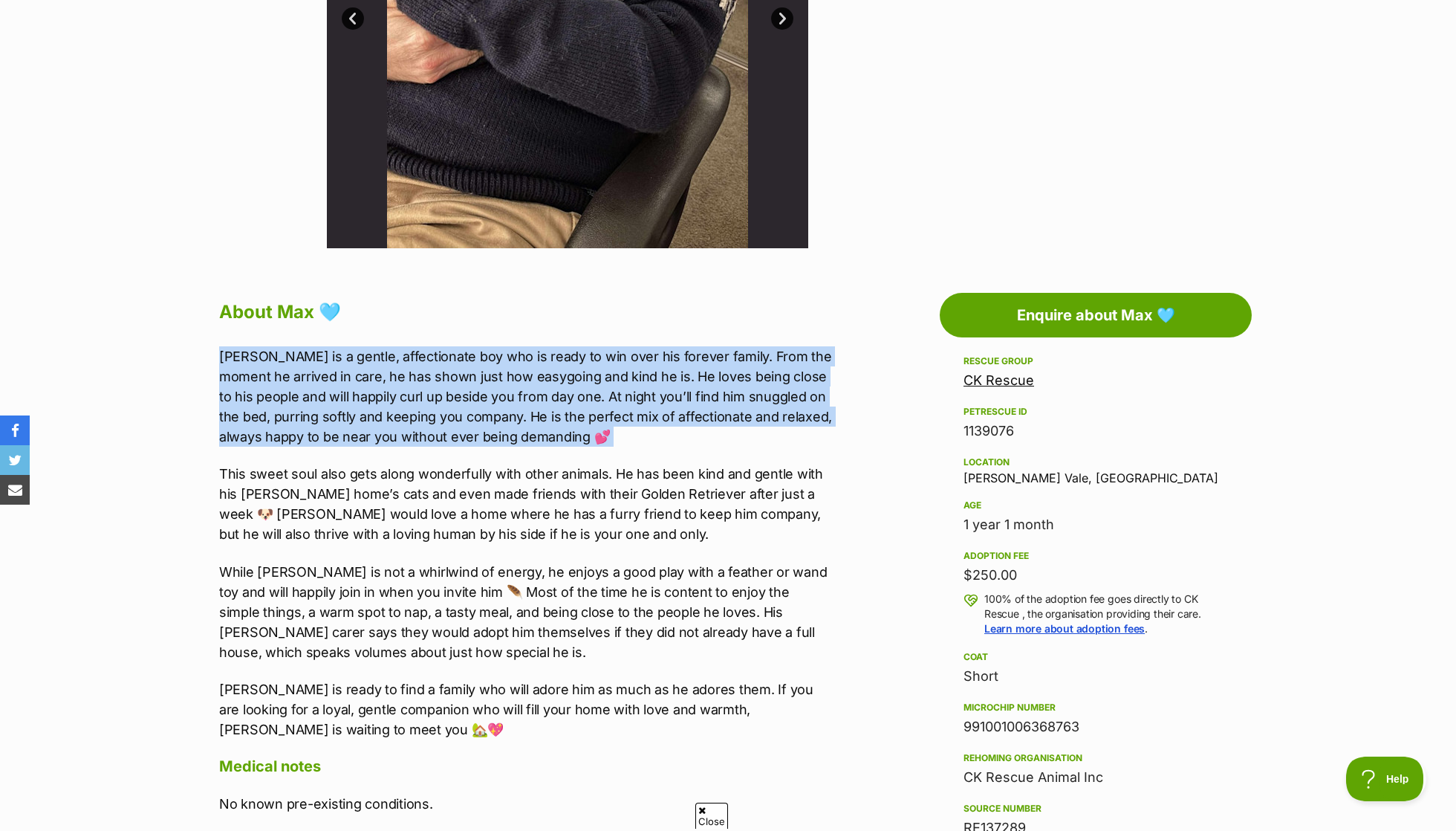
scroll to position [0, 0]
click at [717, 351] on p "Max is a gentle, affectionate boy who is ready to win over his forever family. …" at bounding box center [525, 397] width 613 height 101
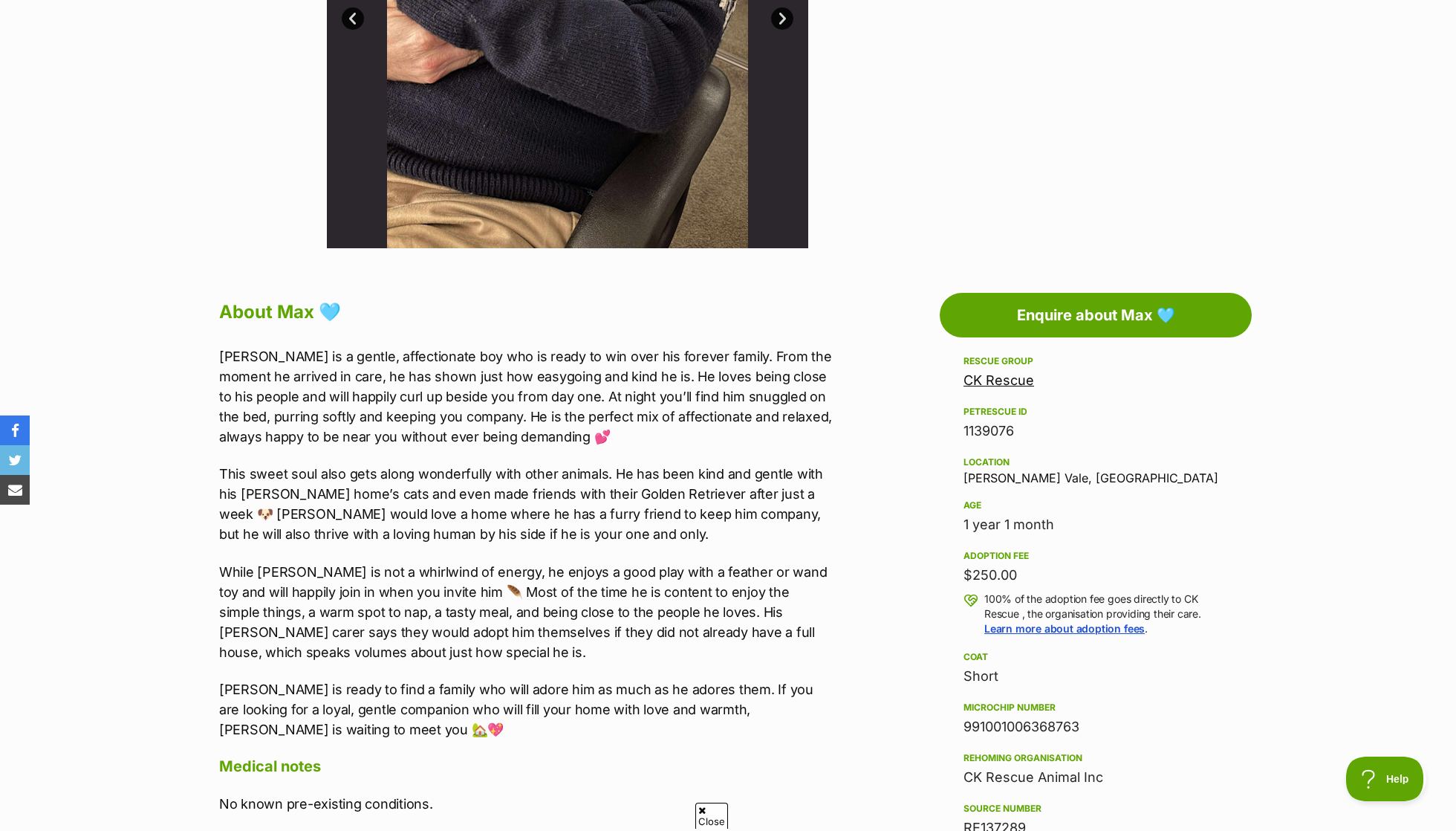
click at [713, 364] on p "Max is a gentle, affectionate boy who is ready to win over his forever family. …" at bounding box center [525, 397] width 613 height 101
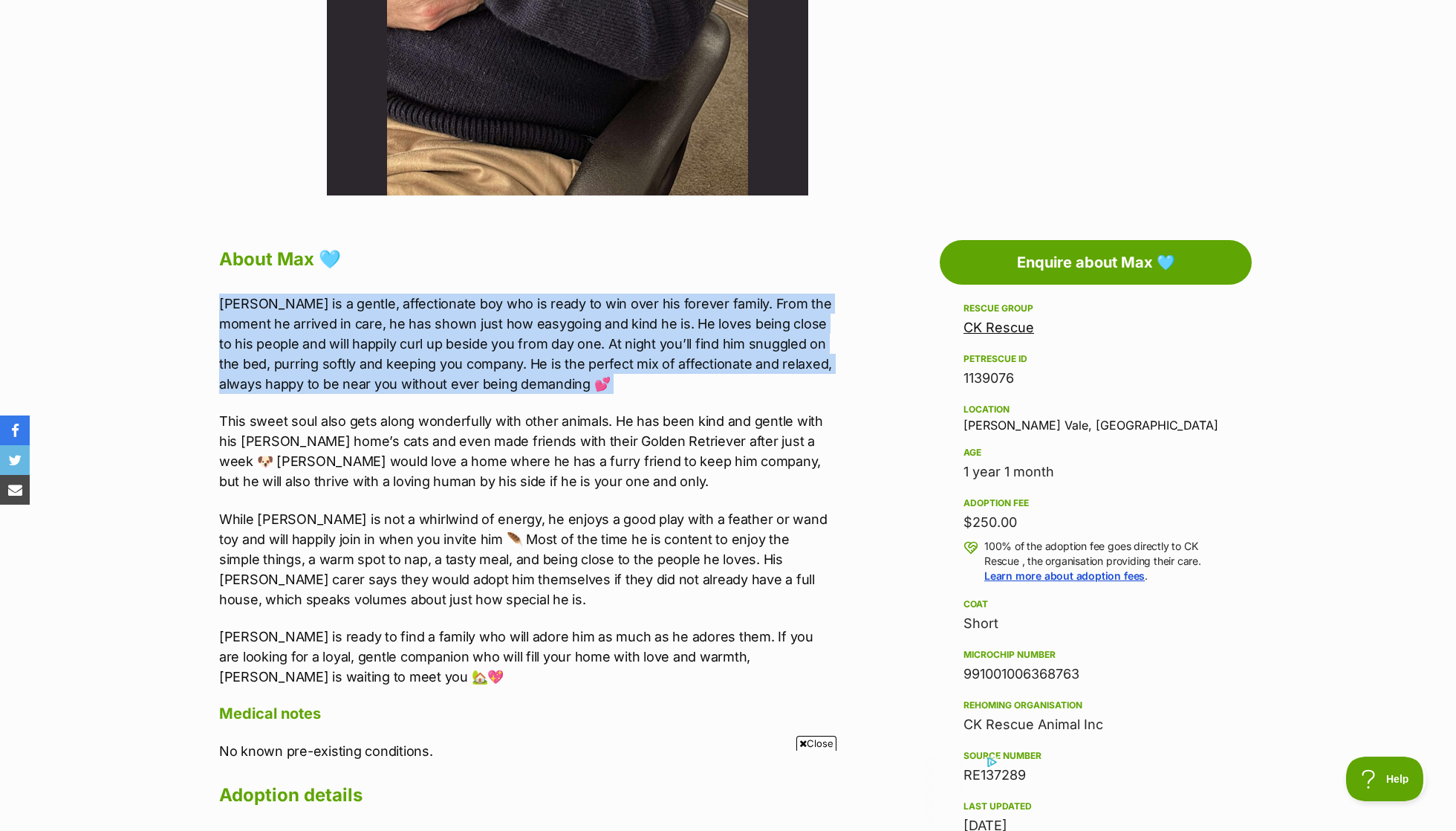
scroll to position [590, 0]
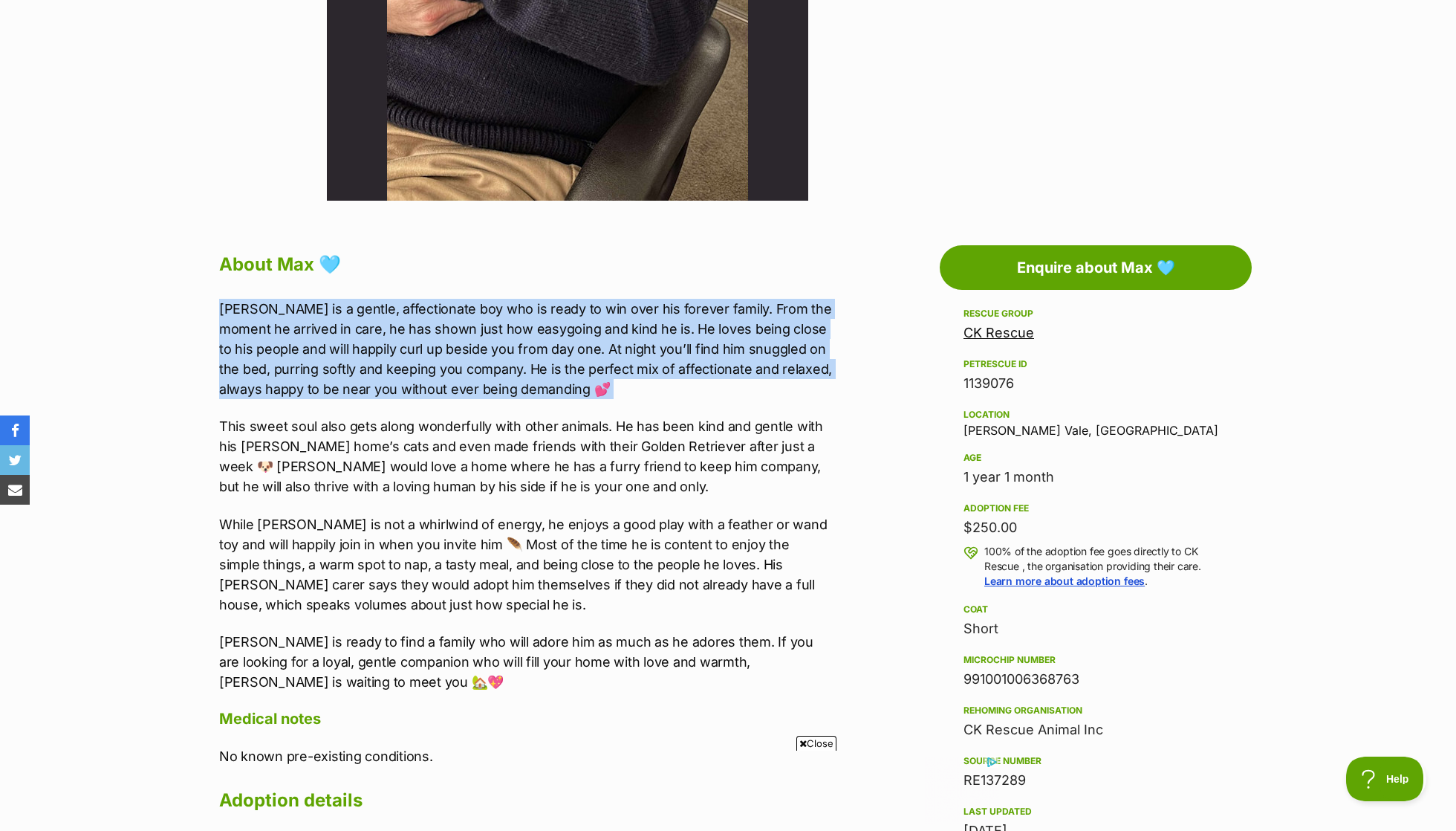
click at [678, 394] on p "Max is a gentle, affectionate boy who is ready to win over his forever family. …" at bounding box center [525, 349] width 613 height 101
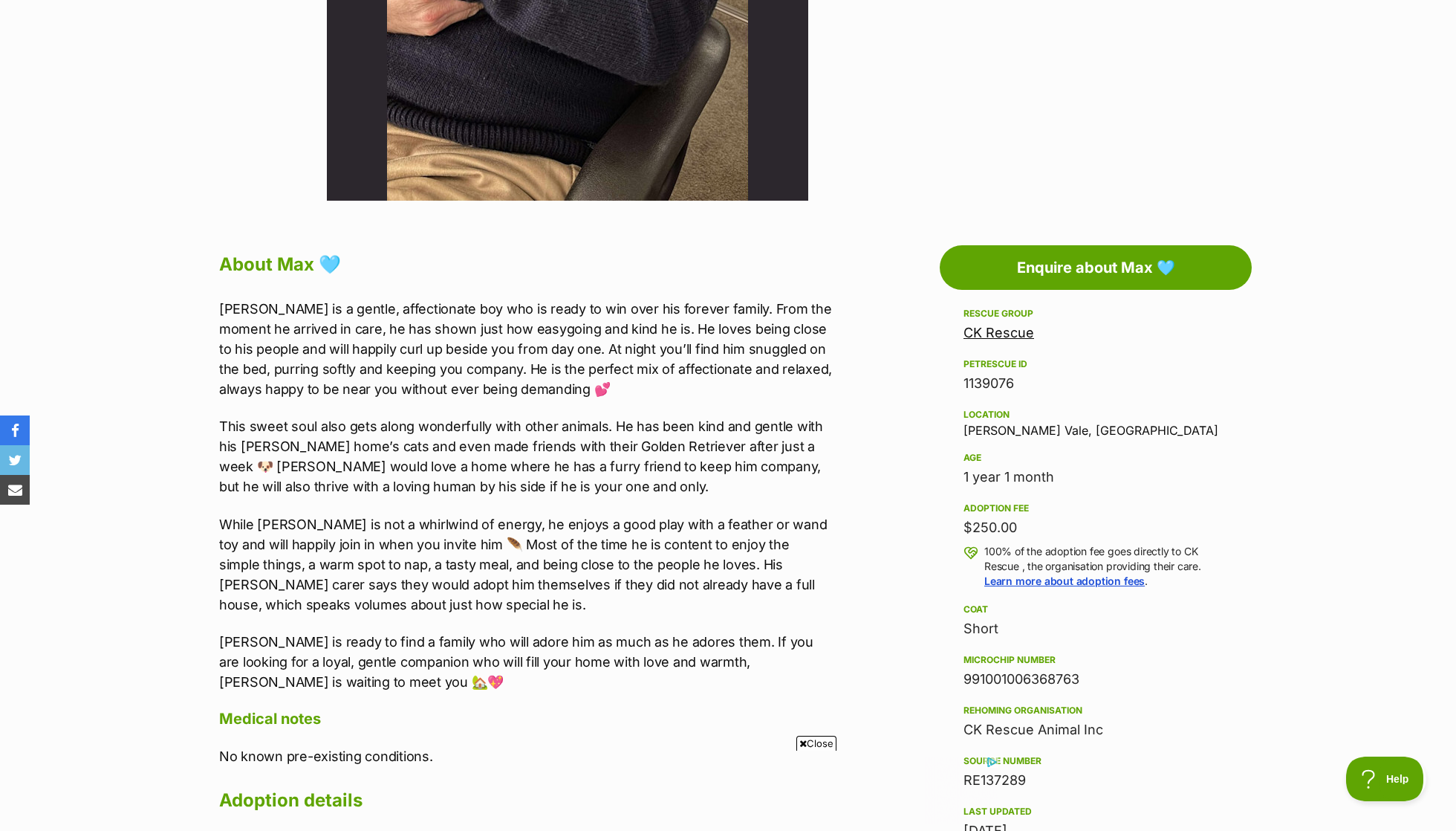
click at [670, 421] on p "This sweet soul also gets along wonderfully with other animals. He has been kin…" at bounding box center [525, 456] width 613 height 80
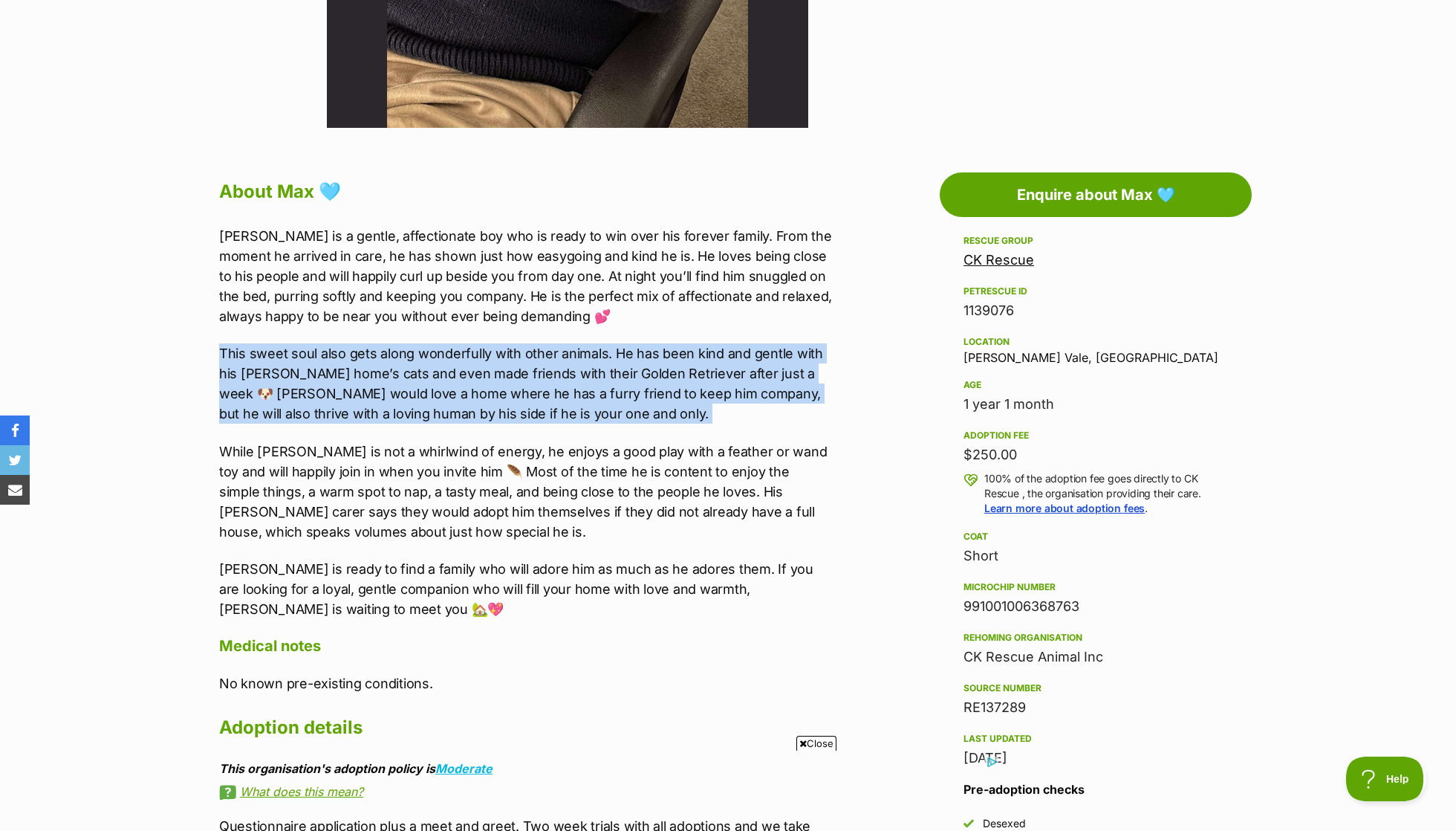
scroll to position [664, 0]
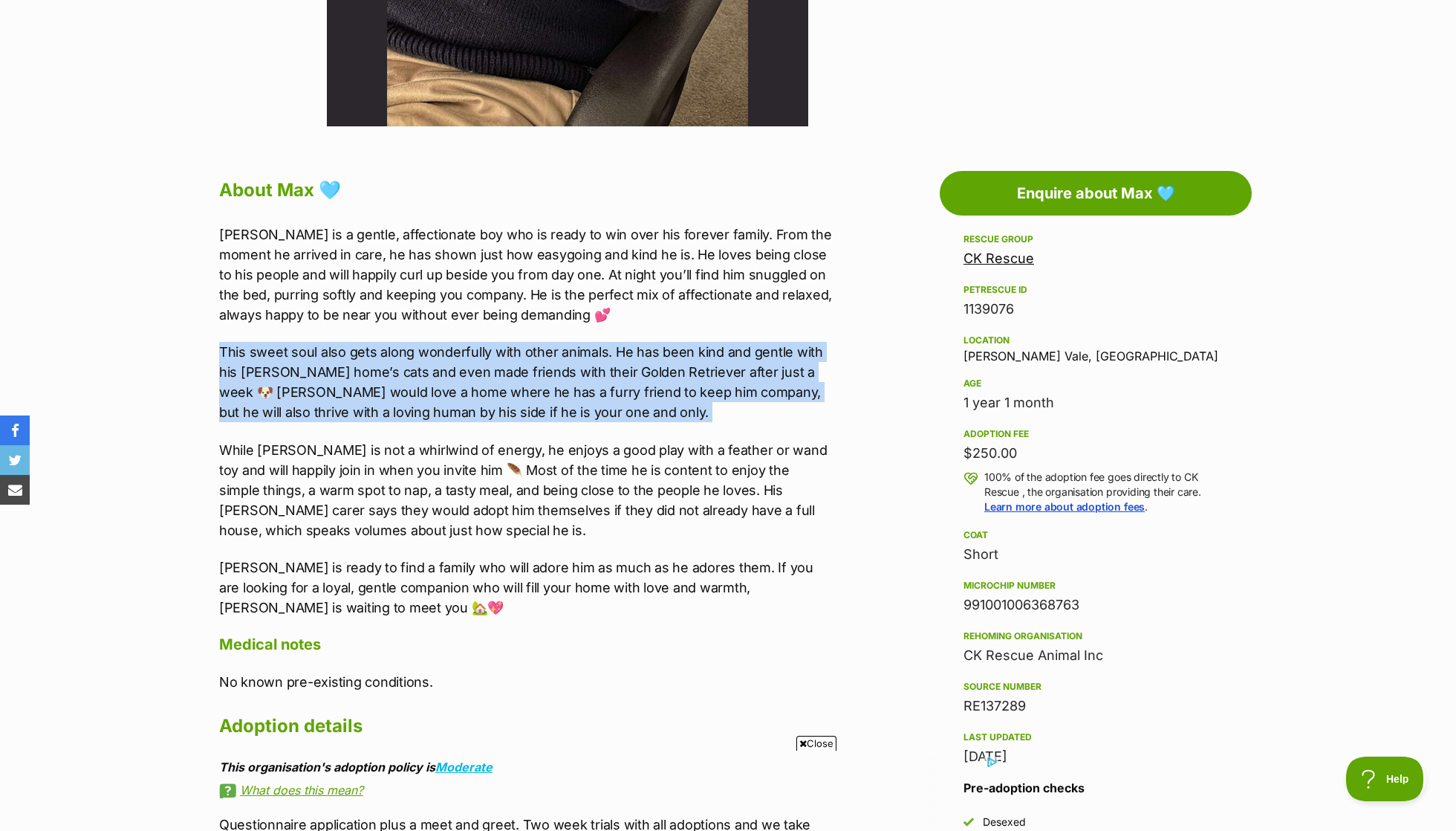
click at [670, 421] on div "Max is a gentle, affectionate boy who is ready to win over his forever family. …" at bounding box center [525, 421] width 613 height 393
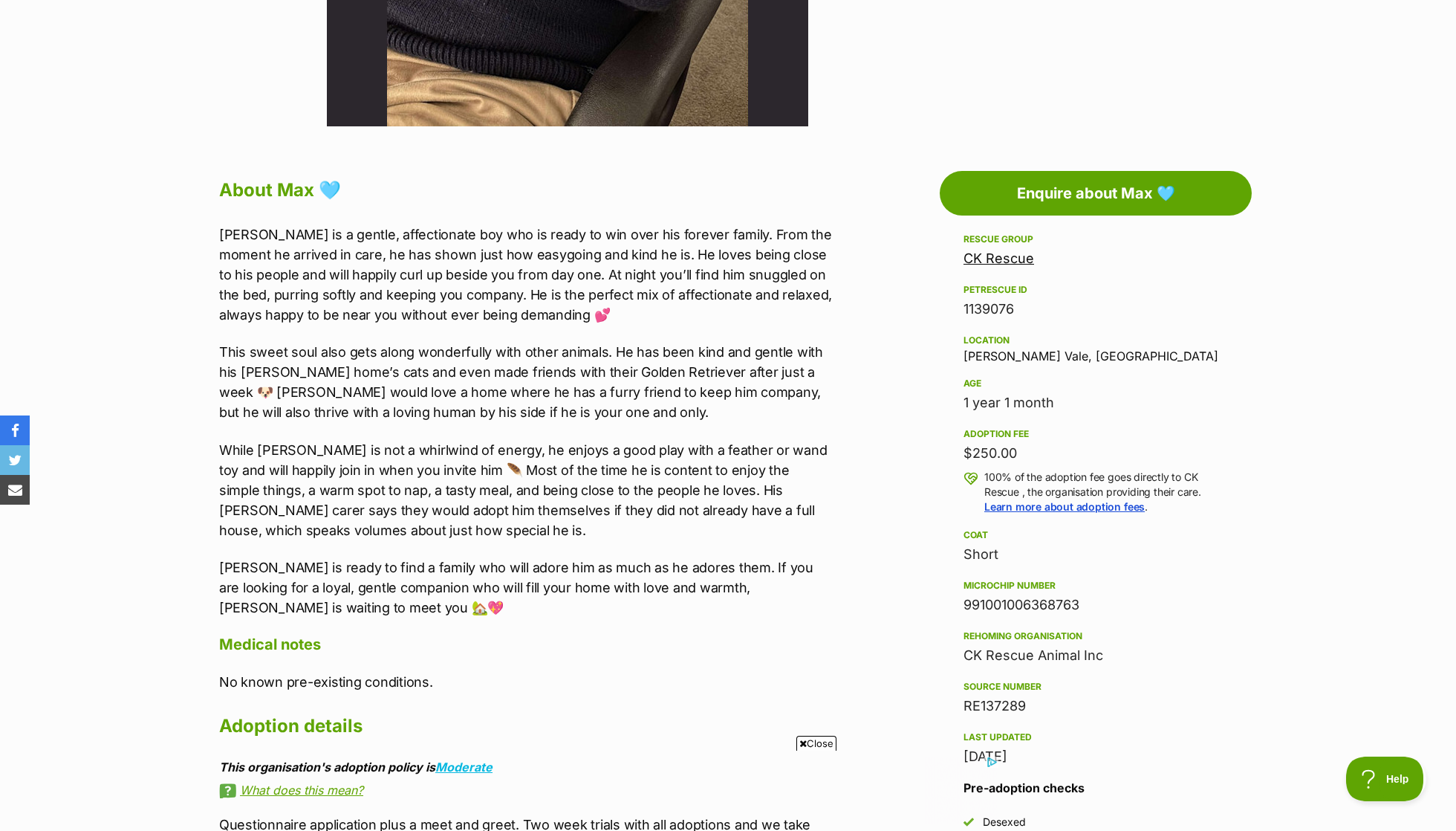
click at [670, 421] on div "Max is a gentle, affectionate boy who is ready to win over his forever family. …" at bounding box center [525, 421] width 613 height 393
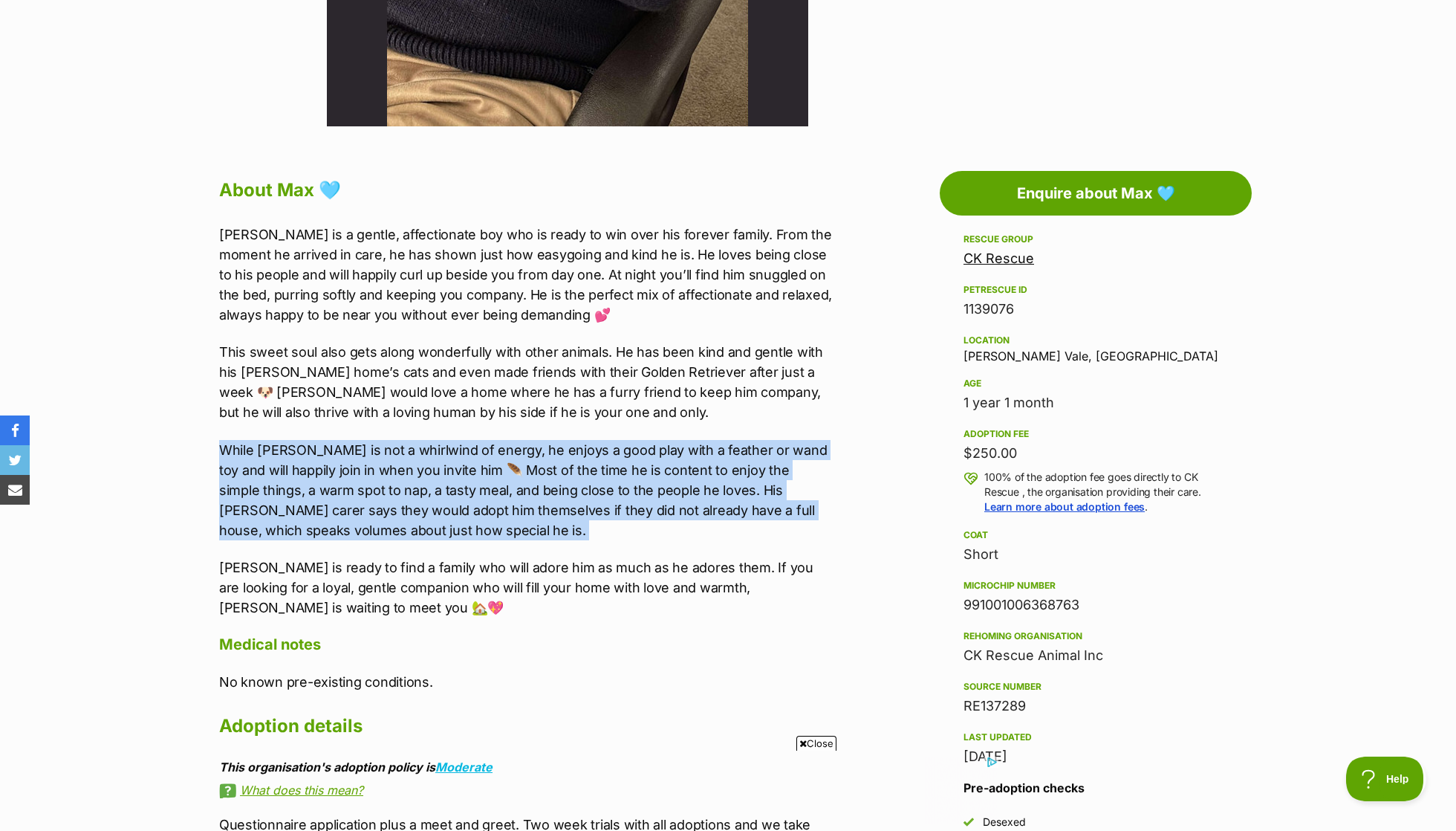
scroll to position [0, 0]
click at [658, 454] on p "While Max is not a whirlwind of energy, he enjoys a good play with a feather or…" at bounding box center [525, 490] width 613 height 101
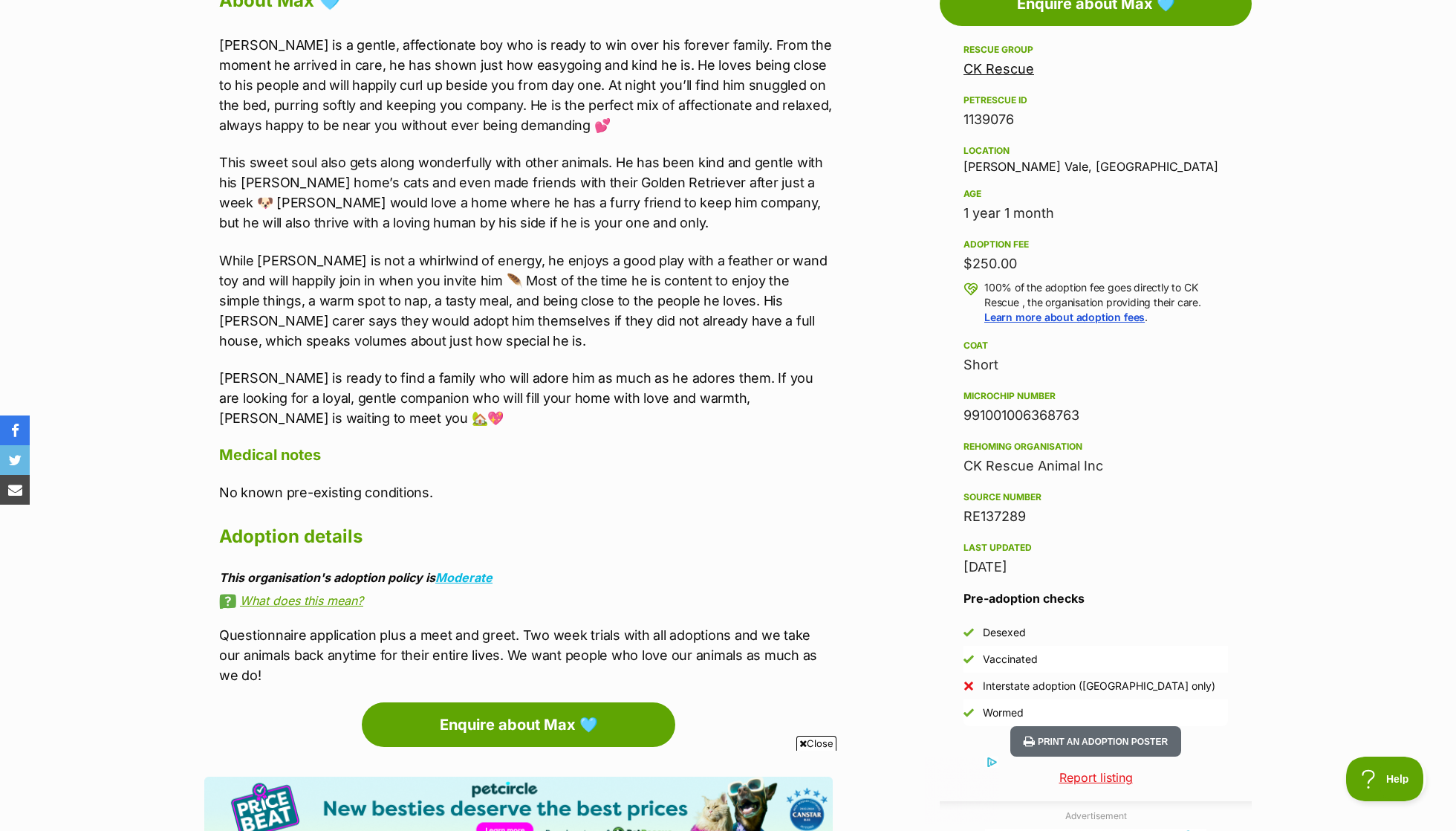
scroll to position [873, 0]
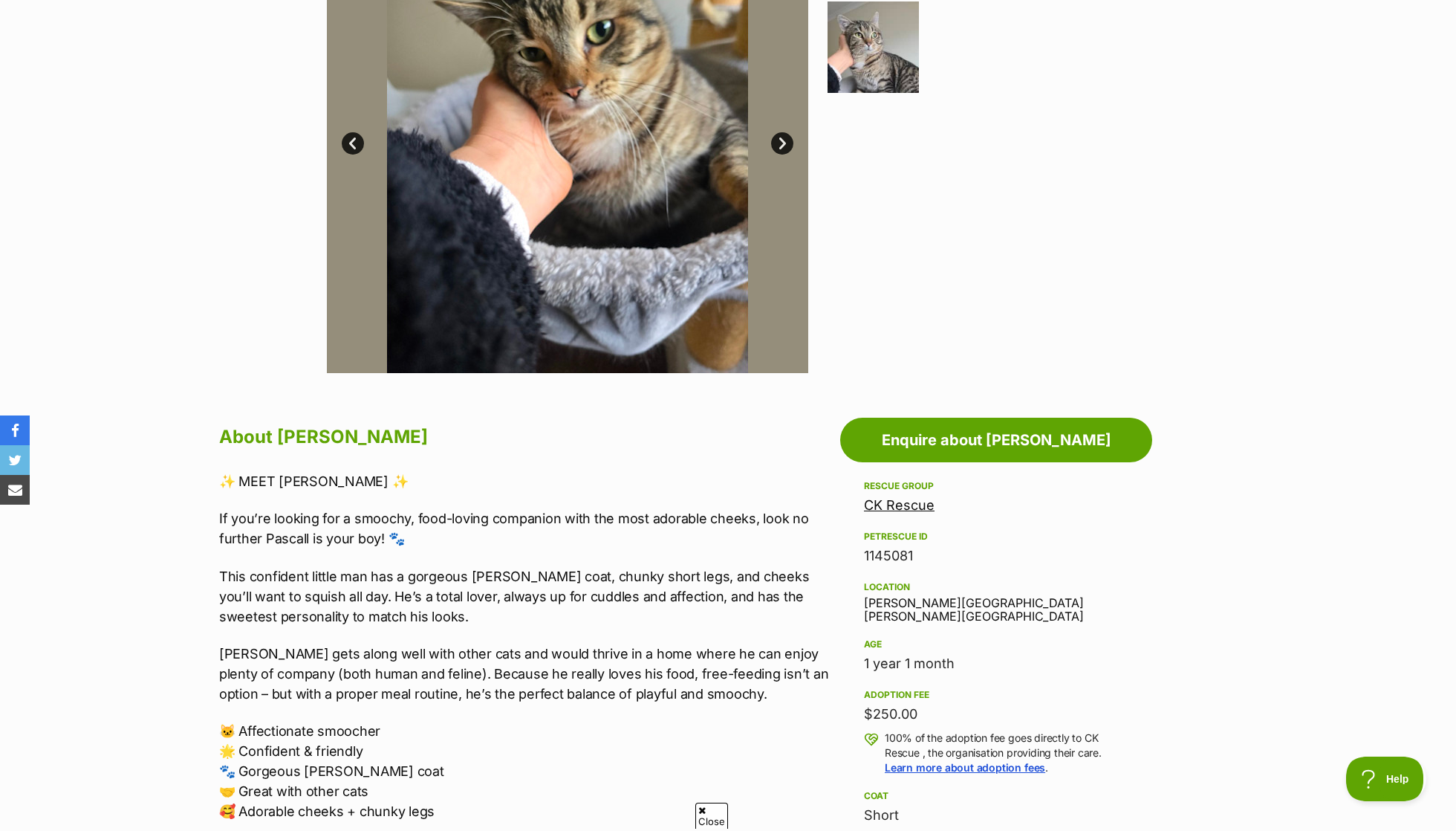
scroll to position [419, 0]
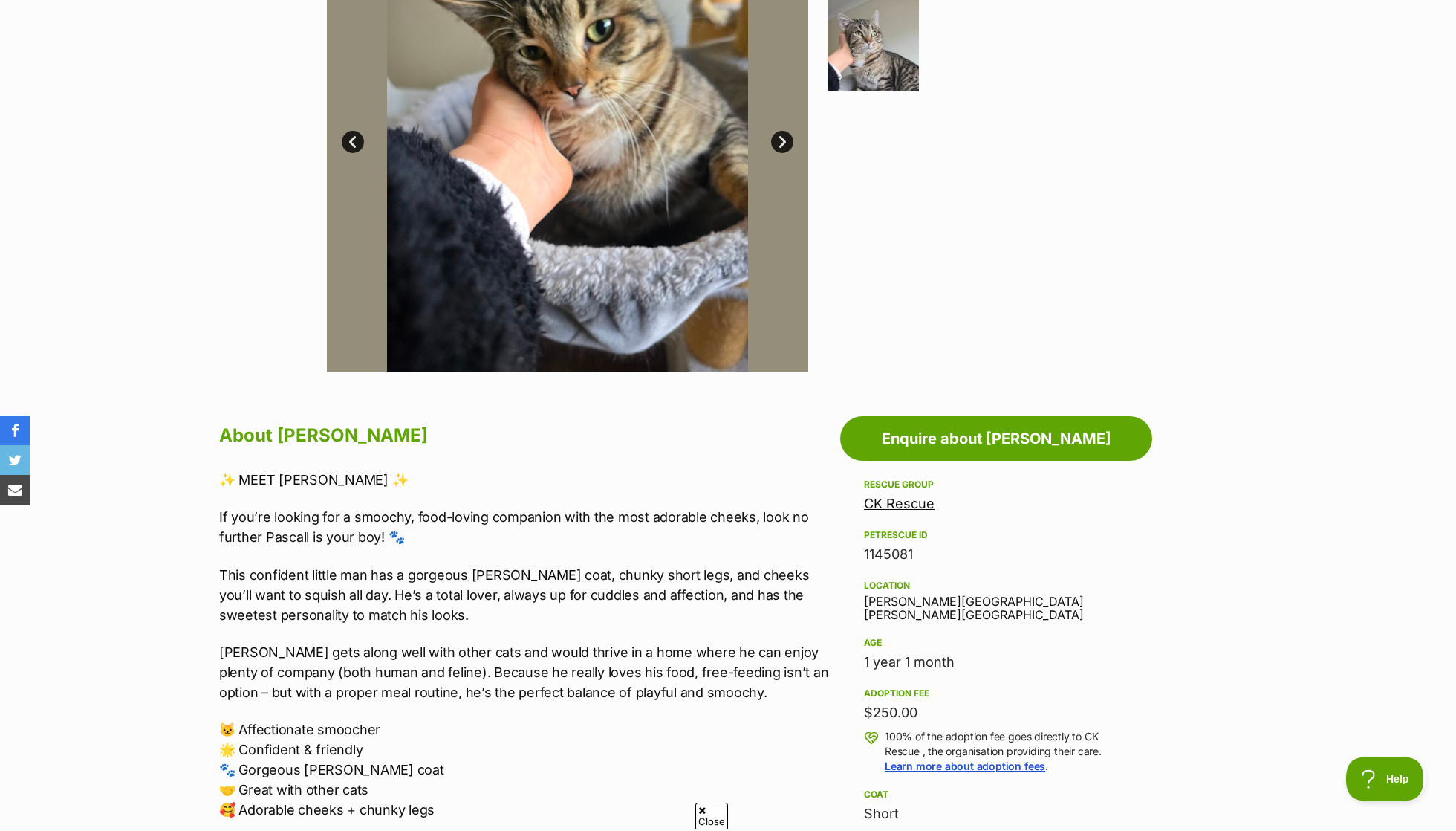
click at [547, 494] on div "✨ MEET [PERSON_NAME] ✨ If you’re looking for a smoochy, food-loving companion w…" at bounding box center [525, 673] width 613 height 408
click at [547, 494] on div "✨ MEET PASCALL ✨ If you’re looking for a smoochy, food-loving companion with th…" at bounding box center [525, 673] width 613 height 408
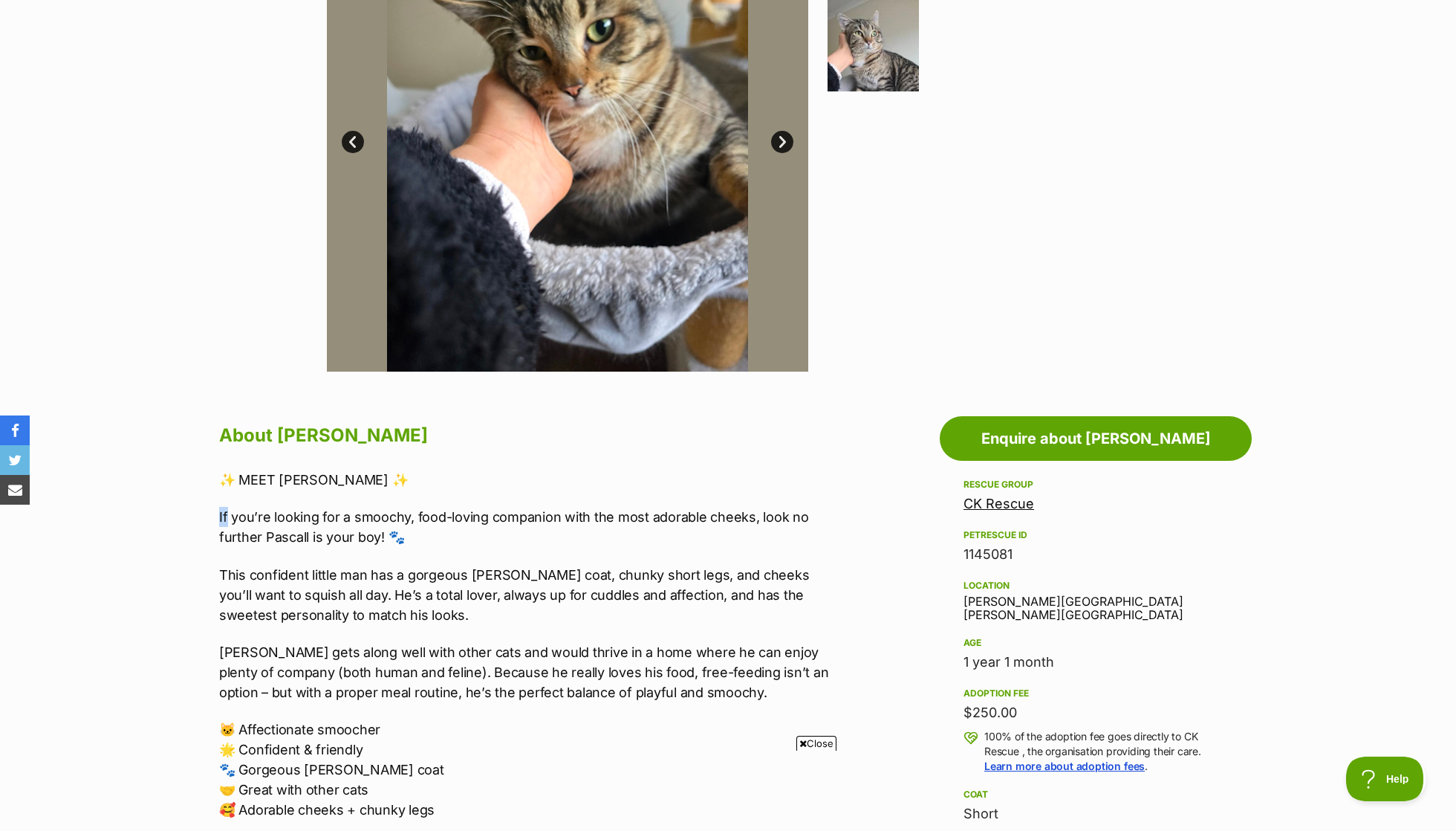
click at [547, 494] on div "✨ MEET PASCALL ✨ If you’re looking for a smoochy, food-loving companion with th…" at bounding box center [525, 673] width 613 height 408
click at [547, 517] on p "If you’re looking for a smoochy, food-loving companion with the most adorable c…" at bounding box center [525, 526] width 613 height 40
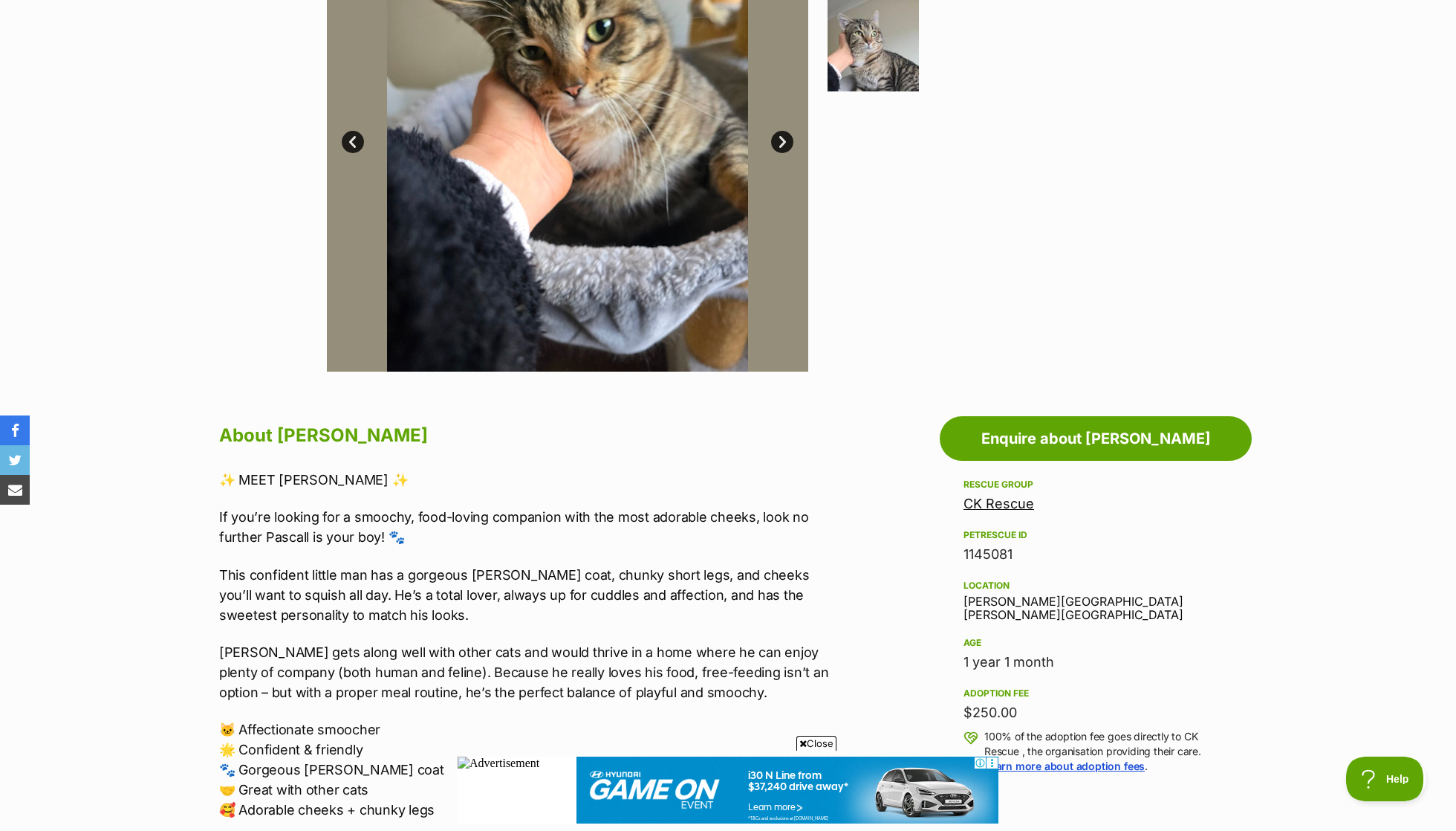
click at [586, 575] on p "This confident little man has a gorgeous brown tabby coat, chunky short legs, a…" at bounding box center [525, 595] width 613 height 60
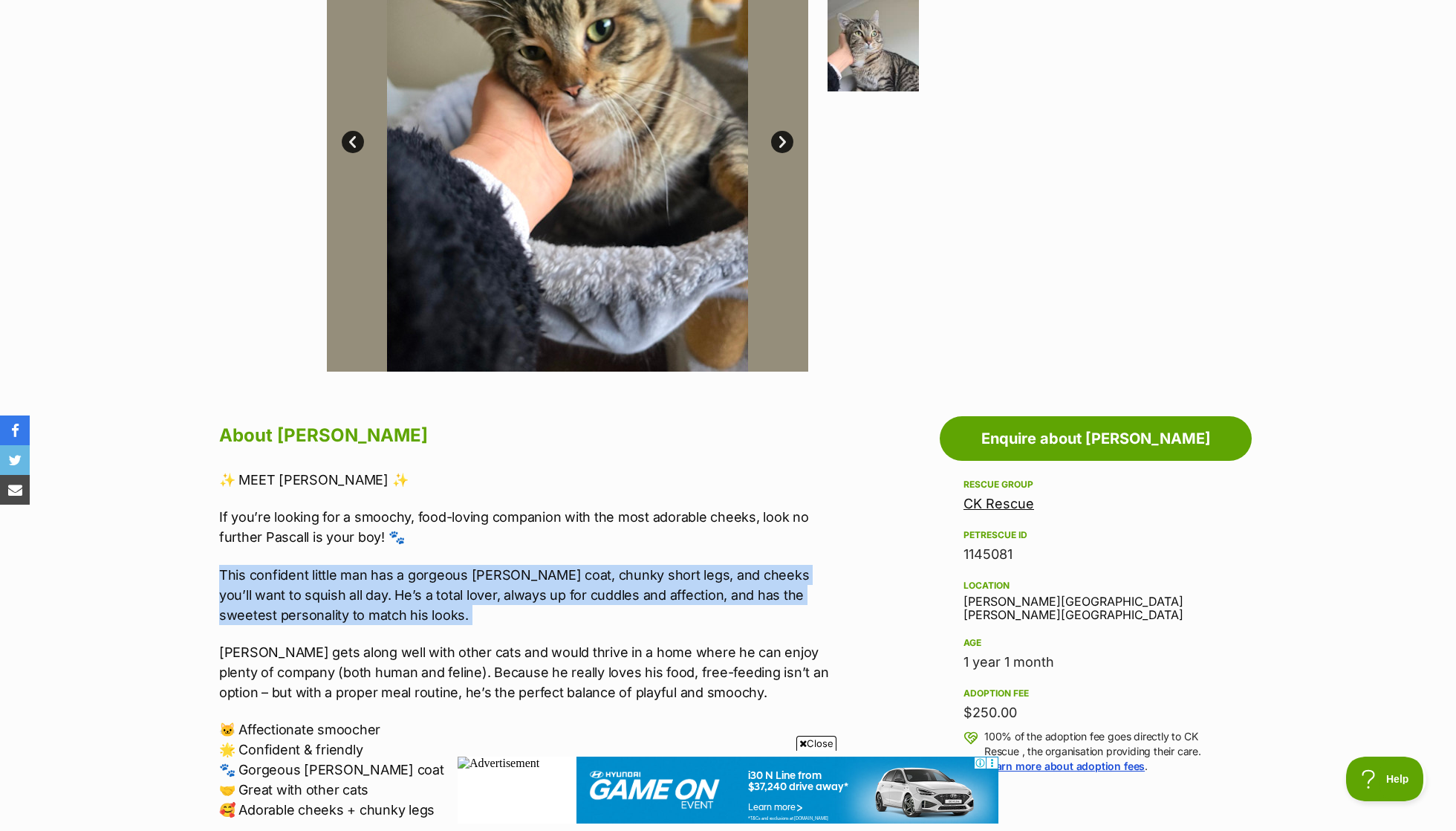
click at [569, 515] on p "If you’re looking for a smoochy, food-loving companion with the most adorable c…" at bounding box center [525, 526] width 613 height 40
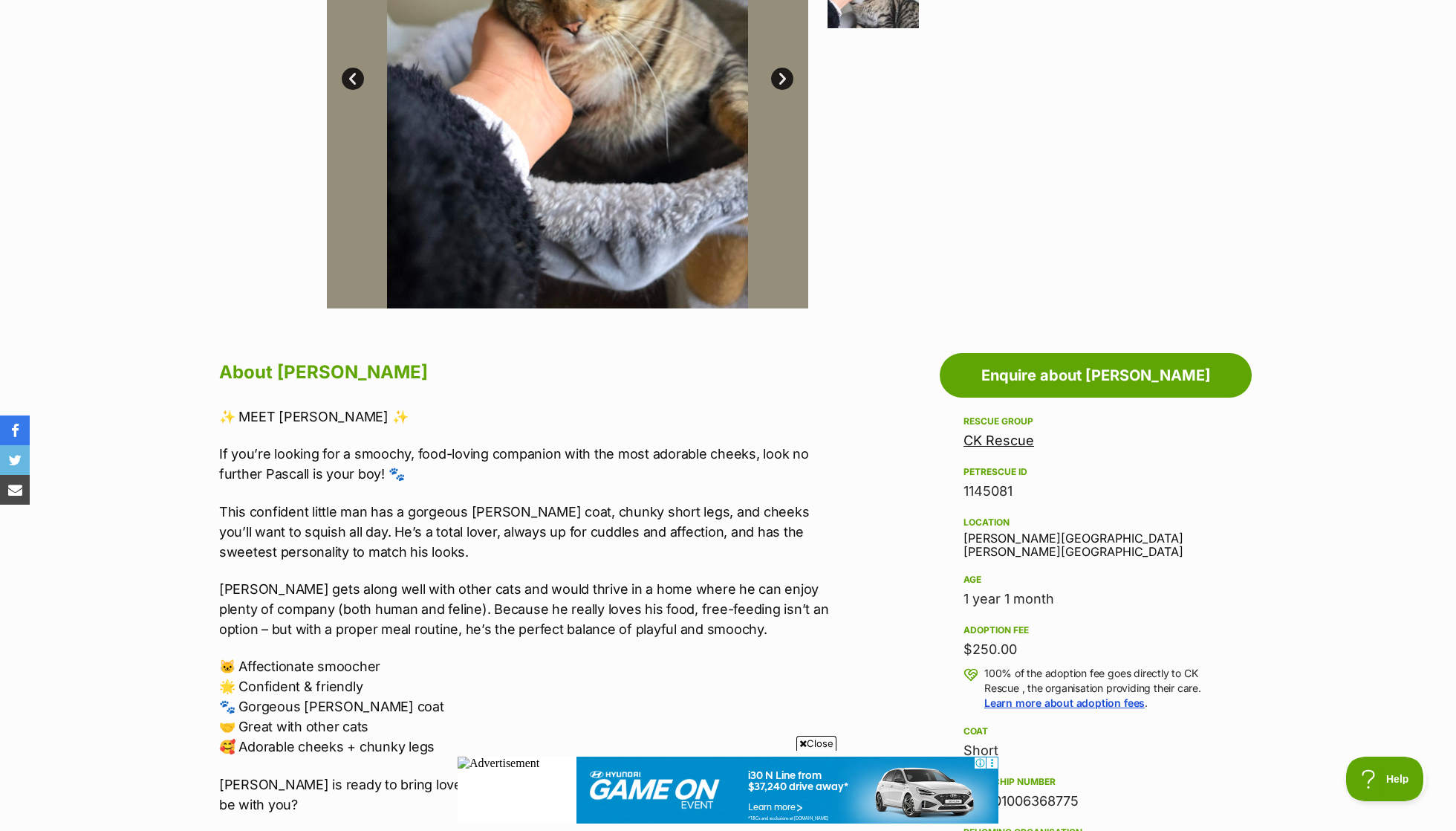
scroll to position [501, 0]
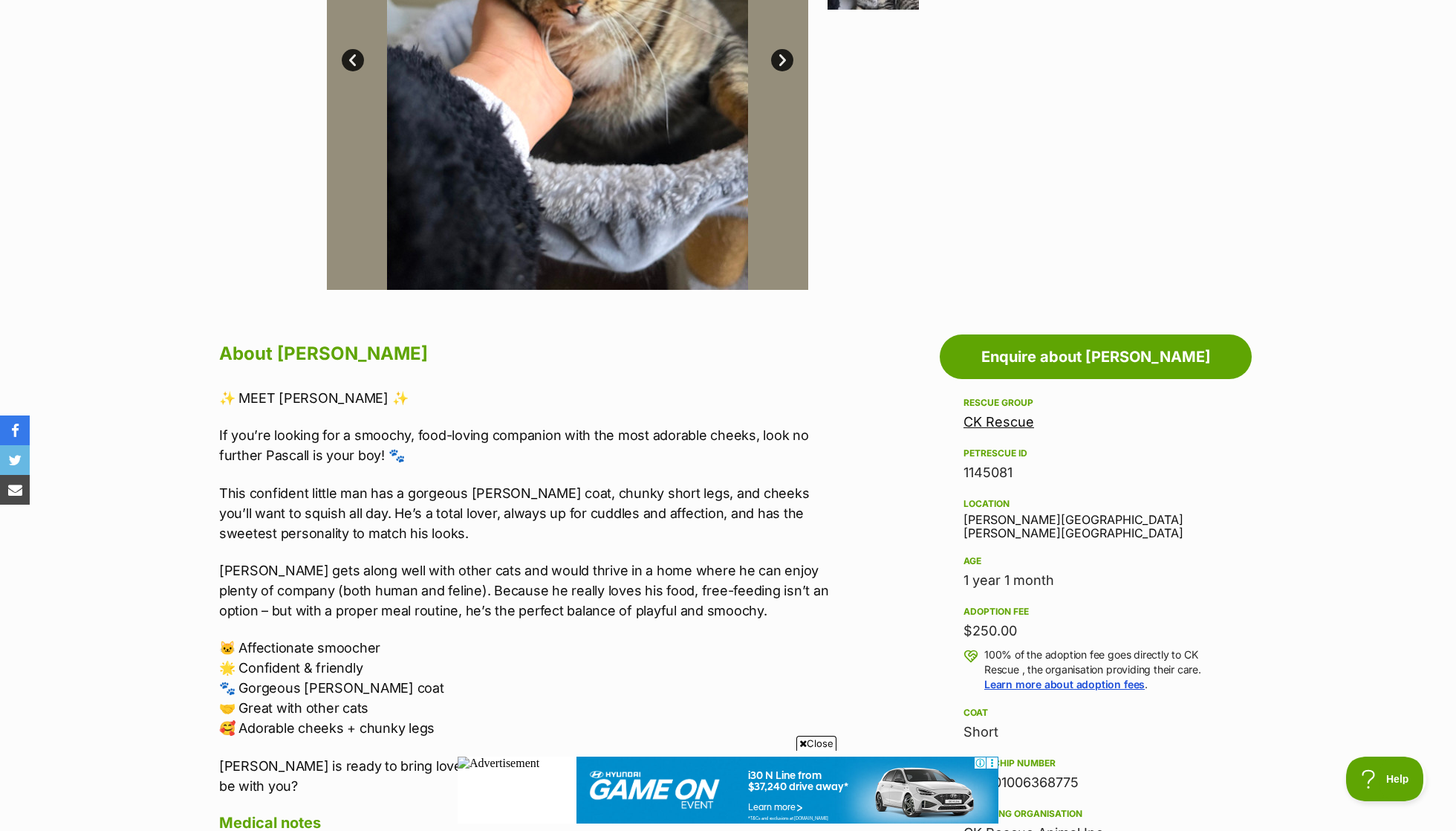
click at [574, 560] on p "Pascall gets along well with other cats and would thrive in a home where he can…" at bounding box center [525, 590] width 613 height 60
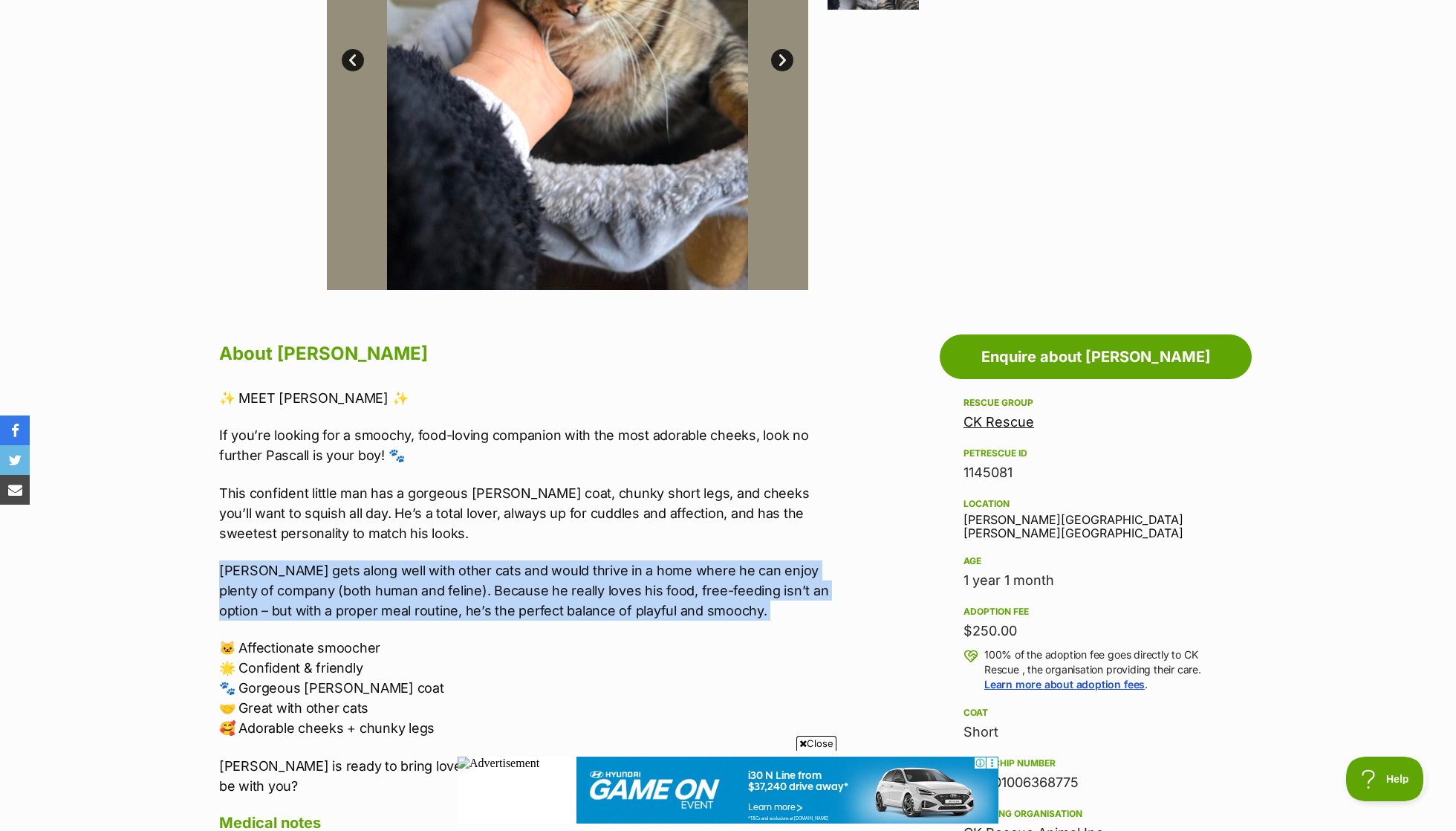
click at [560, 560] on p "Pascall gets along well with other cats and would thrive in a home where he can…" at bounding box center [525, 590] width 613 height 60
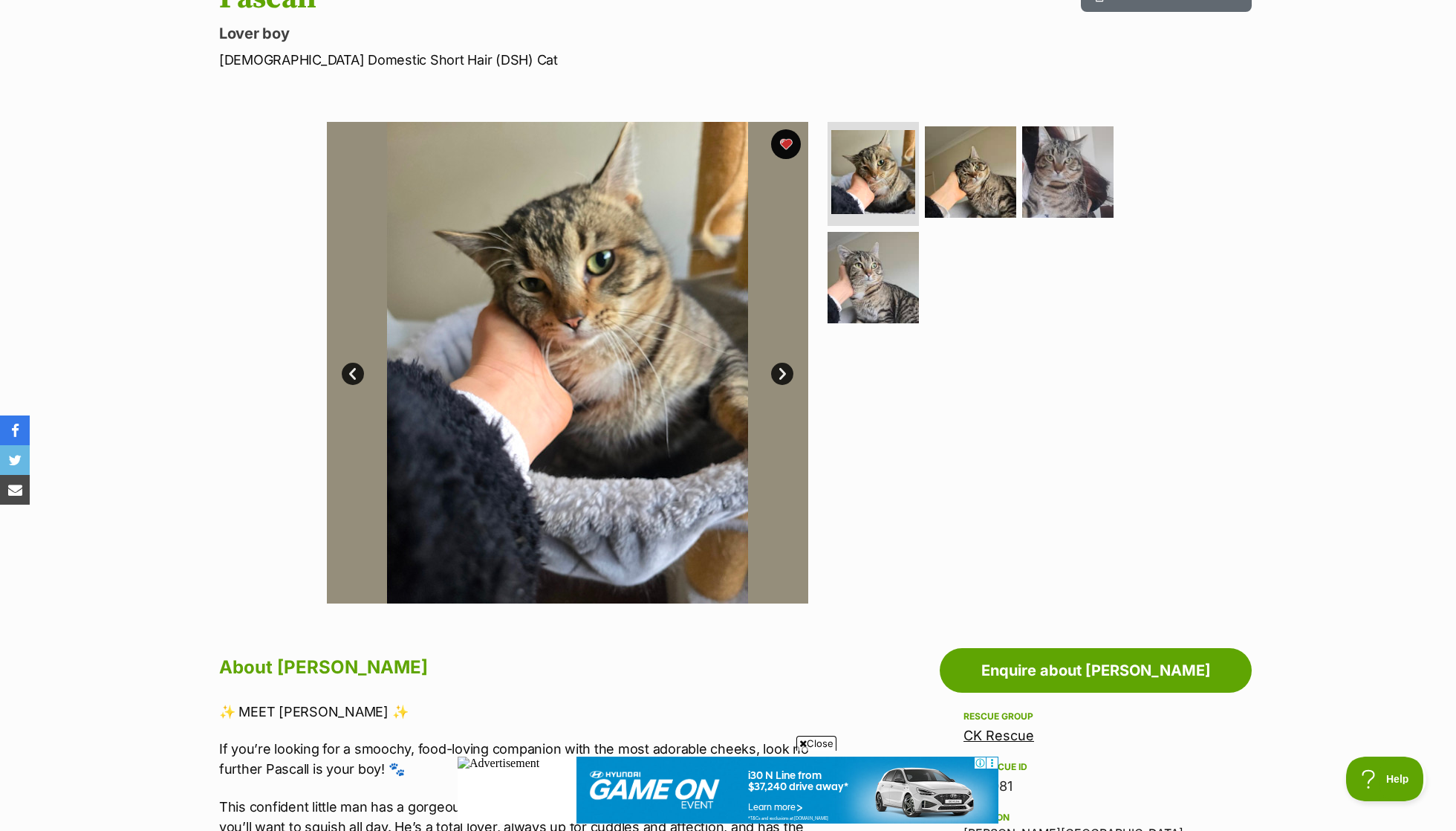
scroll to position [177, 0]
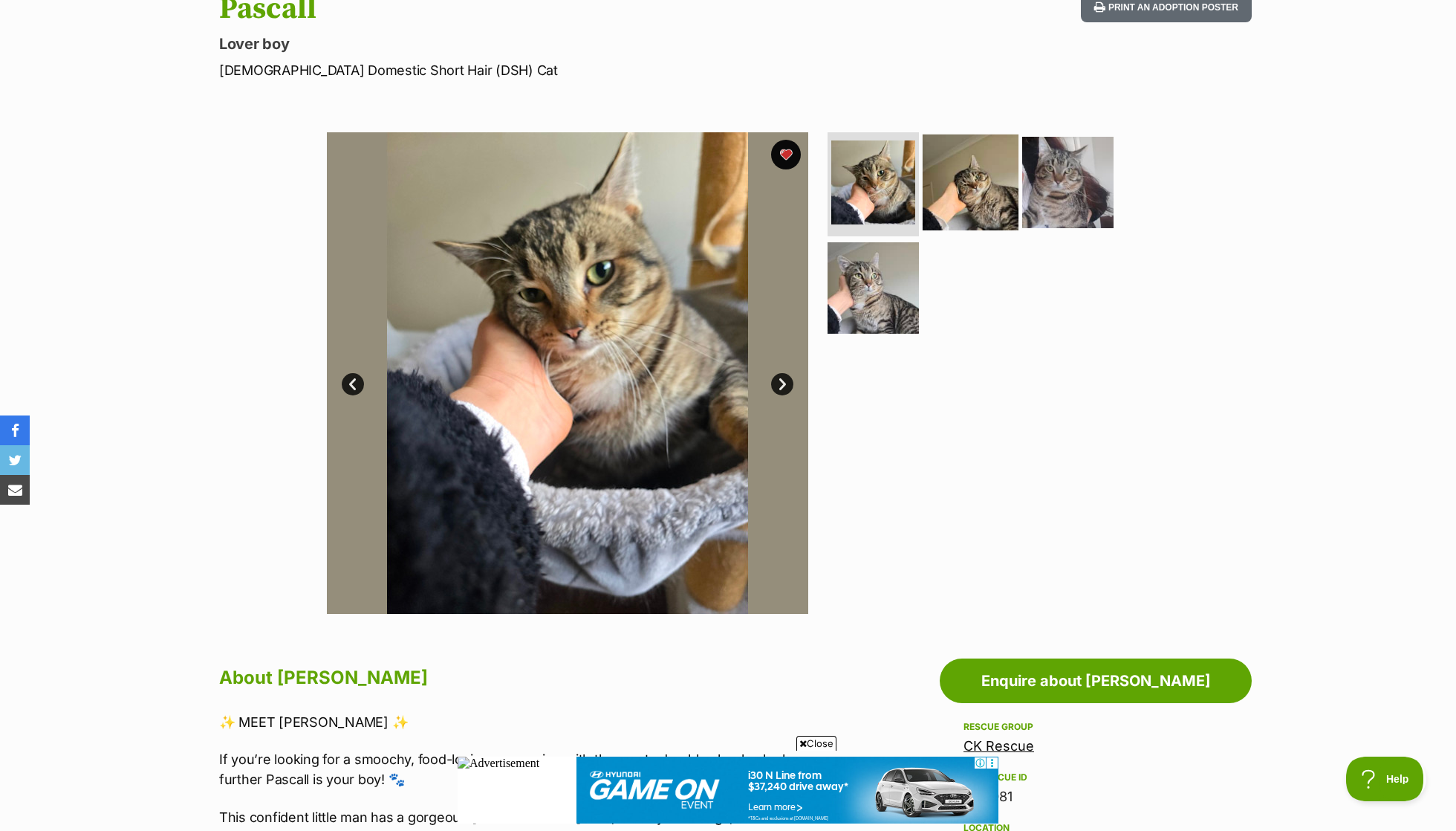
click at [1000, 185] on img at bounding box center [971, 182] width 96 height 96
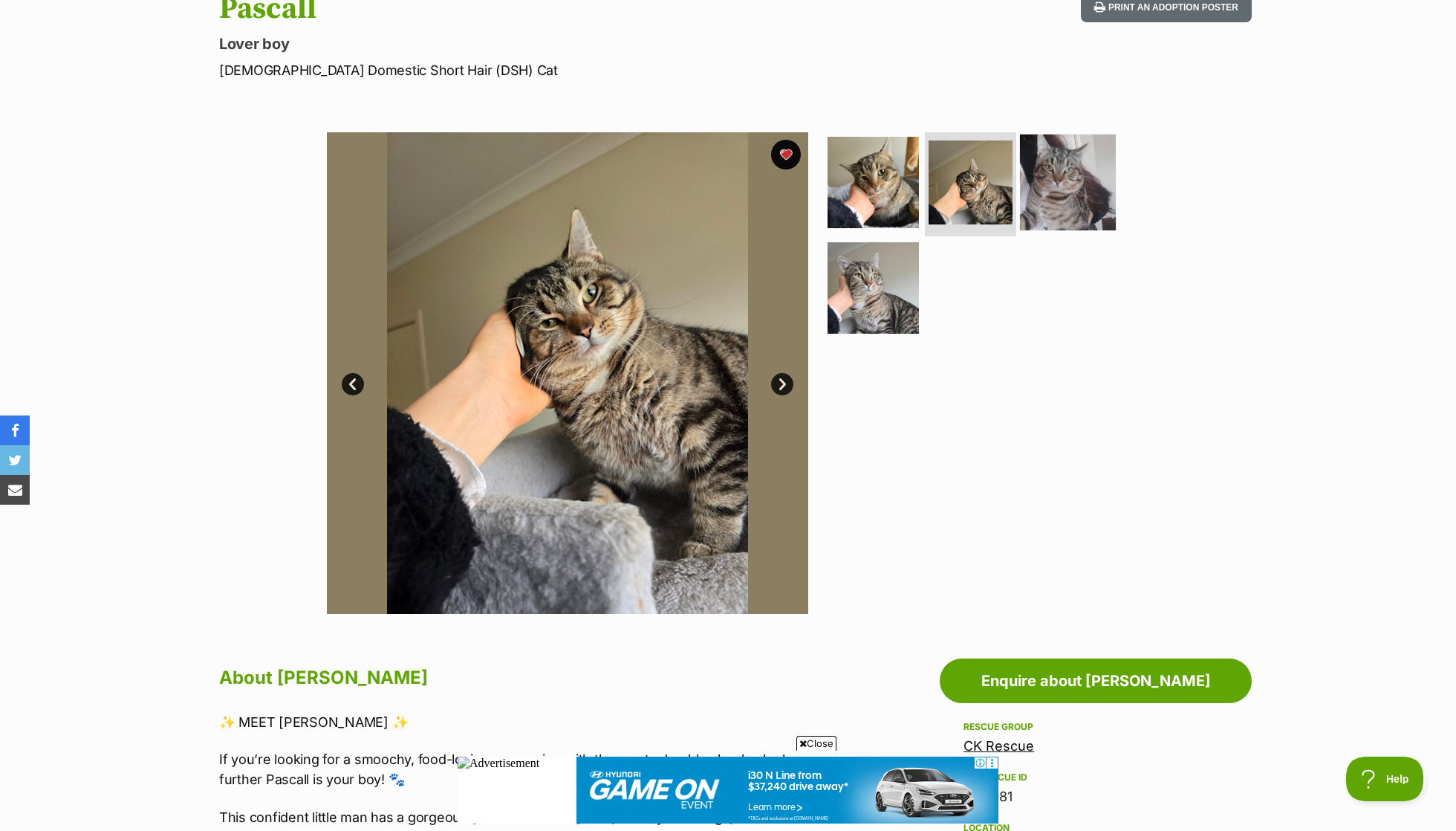
click at [1059, 189] on img at bounding box center [1068, 182] width 96 height 96
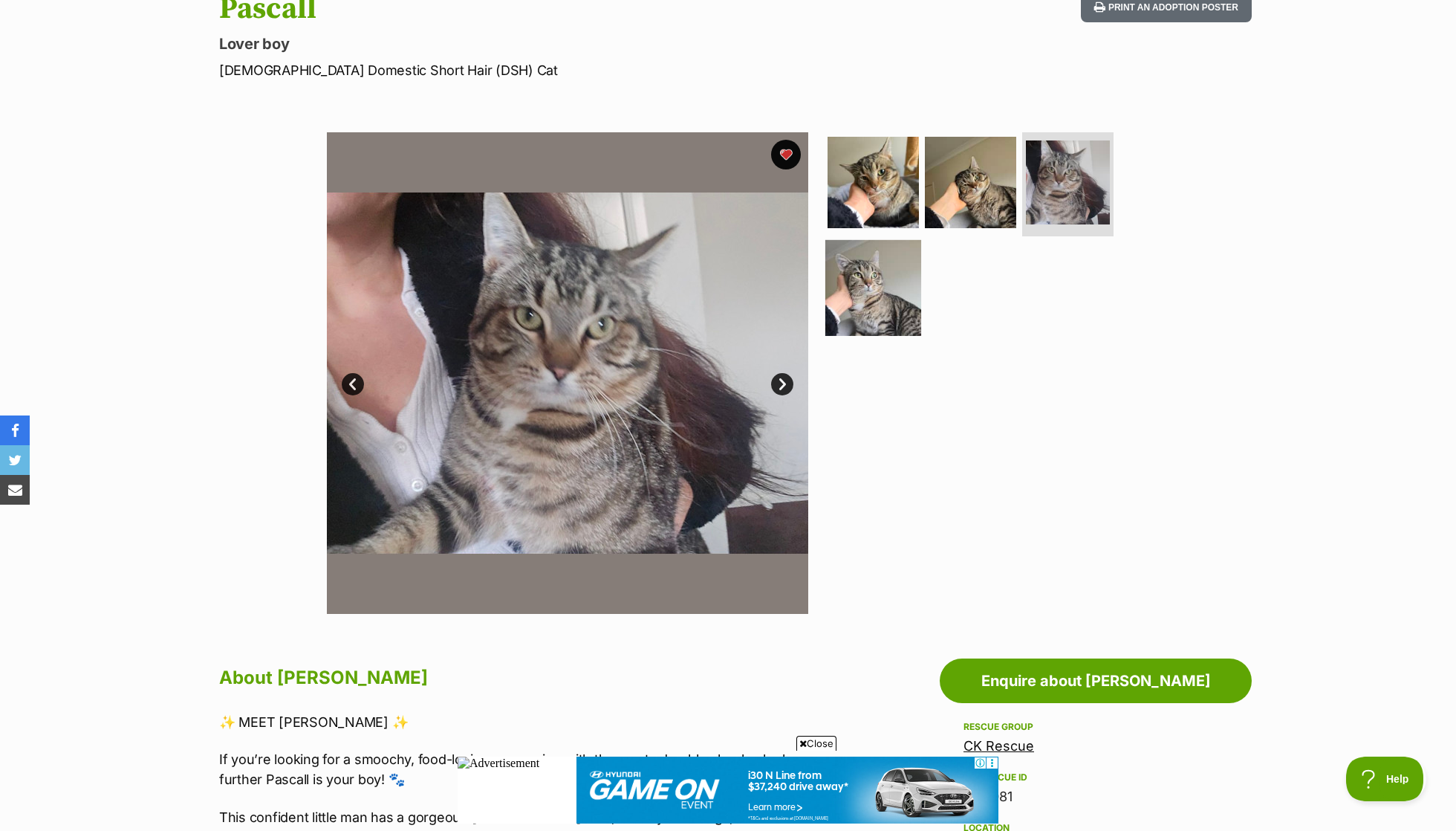
scroll to position [0, 0]
click at [898, 279] on img at bounding box center [873, 287] width 96 height 96
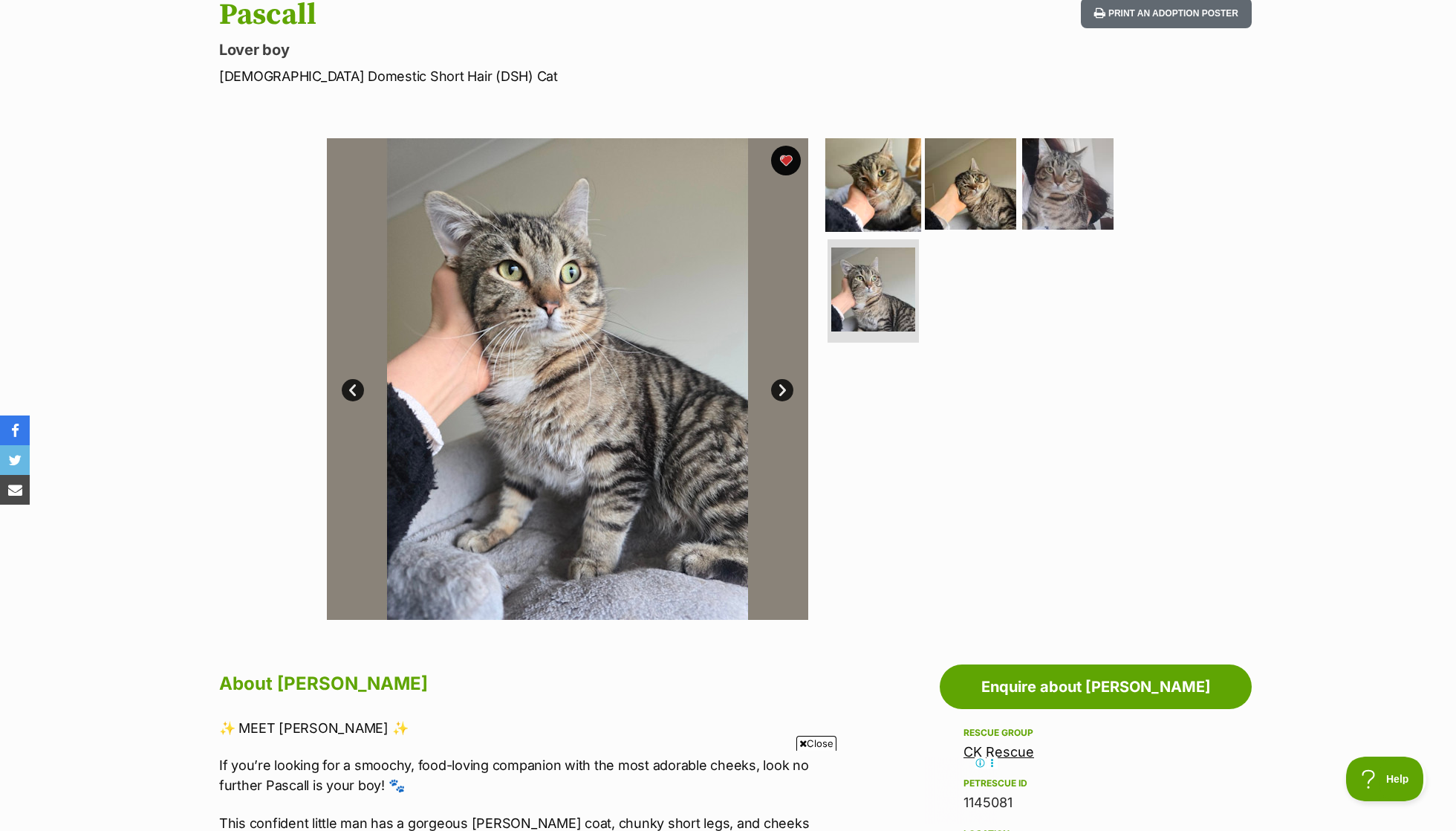
click at [899, 215] on img at bounding box center [873, 184] width 96 height 96
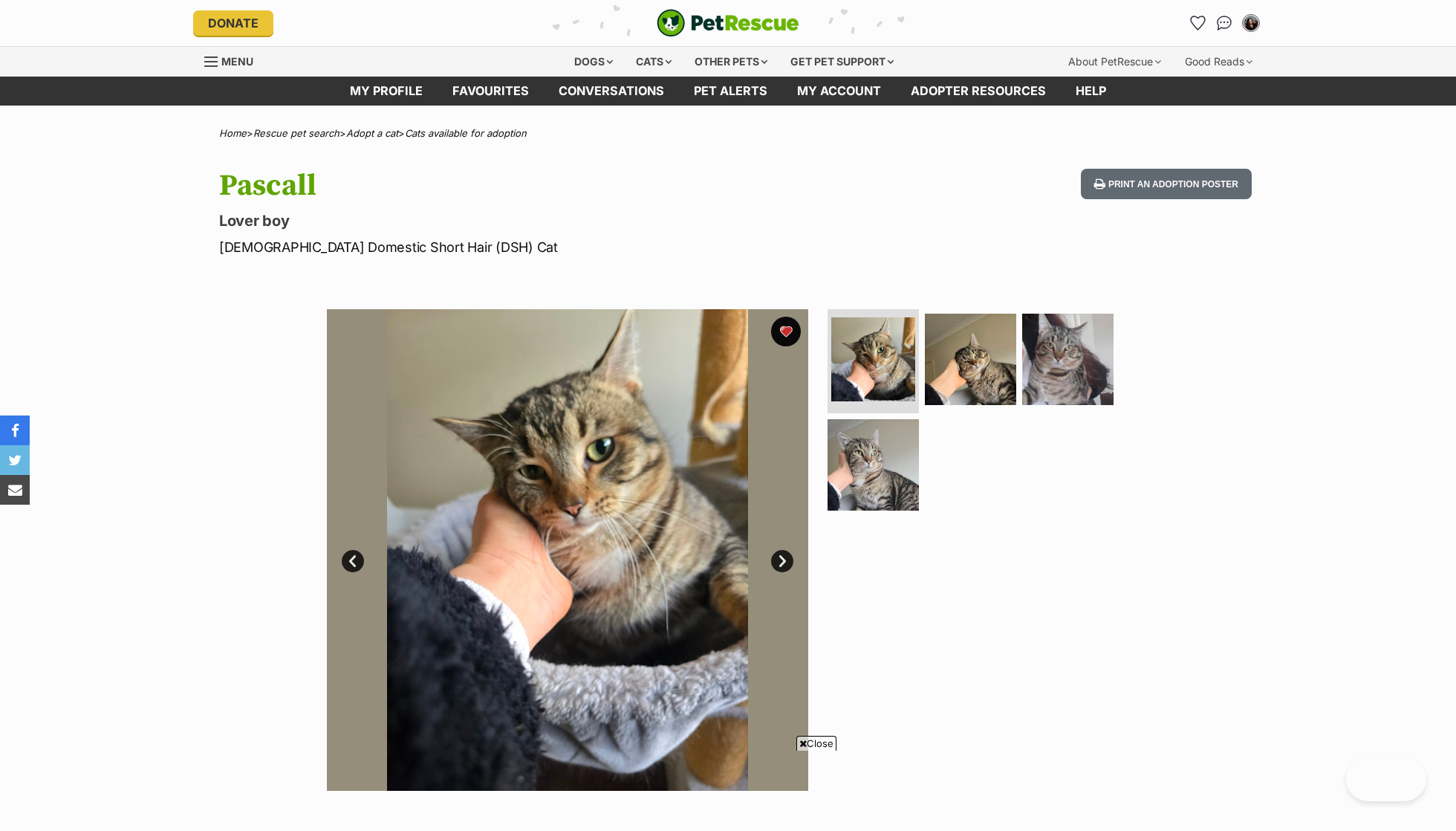
scroll to position [171, 0]
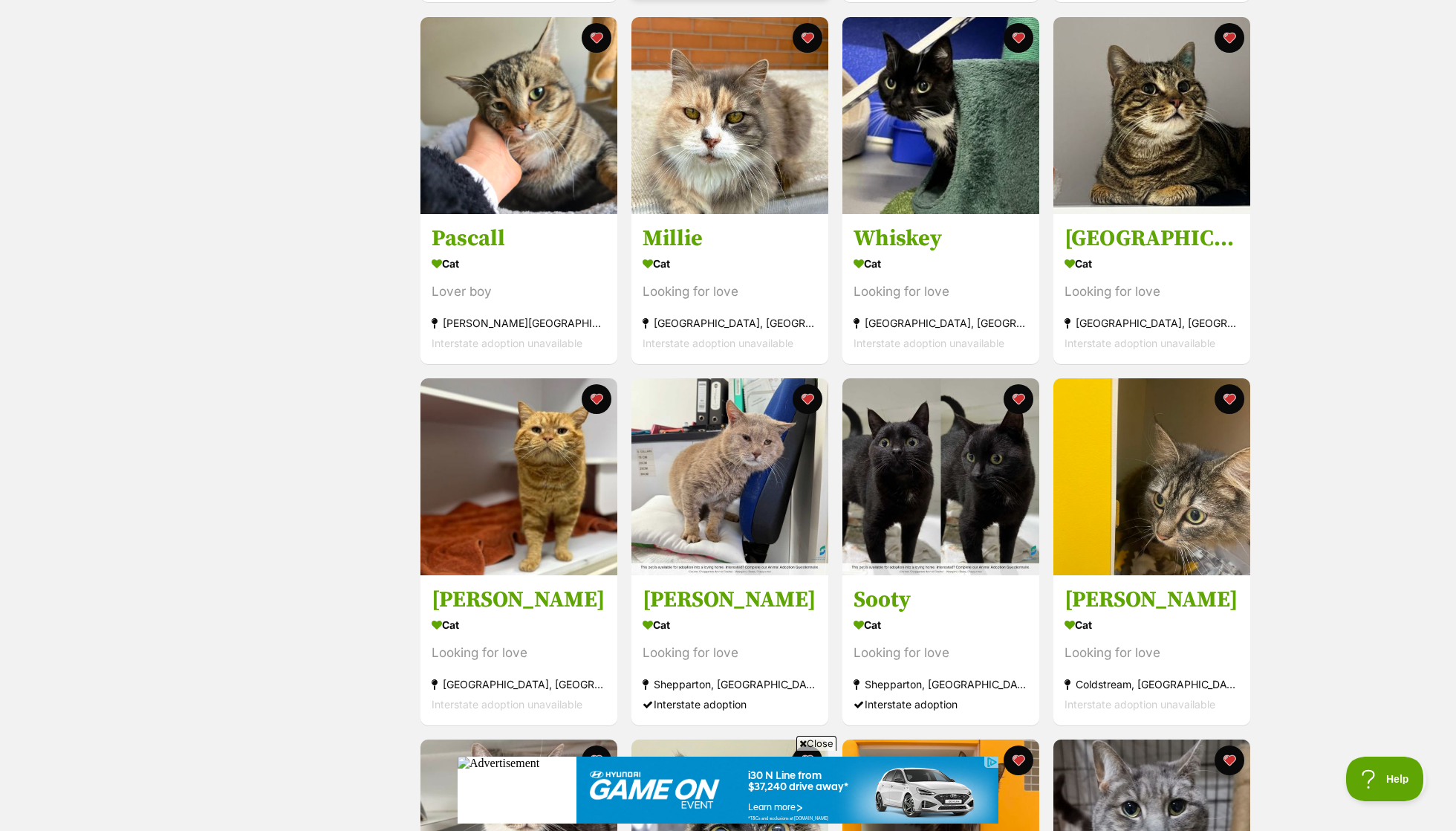
scroll to position [650, 0]
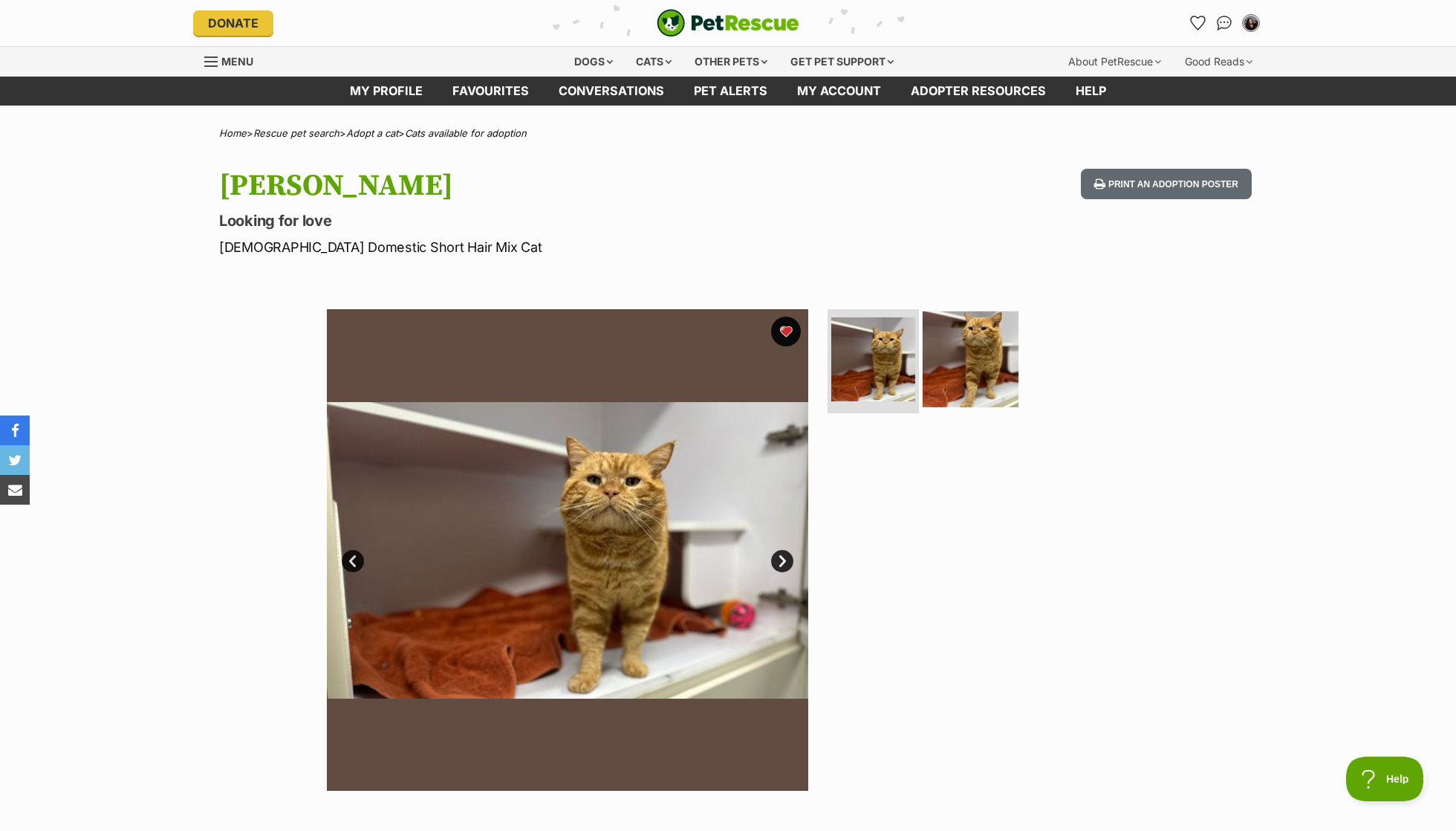
click at [981, 318] on img at bounding box center [971, 359] width 96 height 96
